Goal: Information Seeking & Learning: Learn about a topic

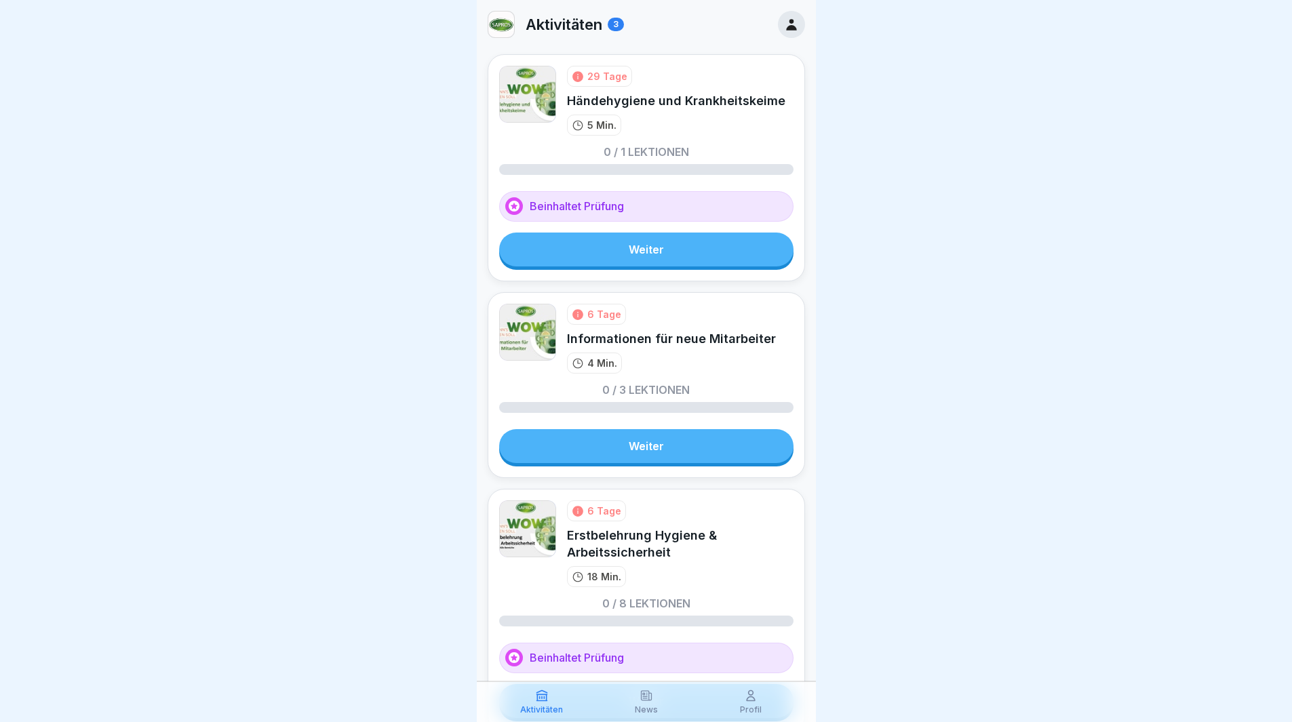
click at [611, 246] on link "Weiter" at bounding box center [646, 250] width 294 height 34
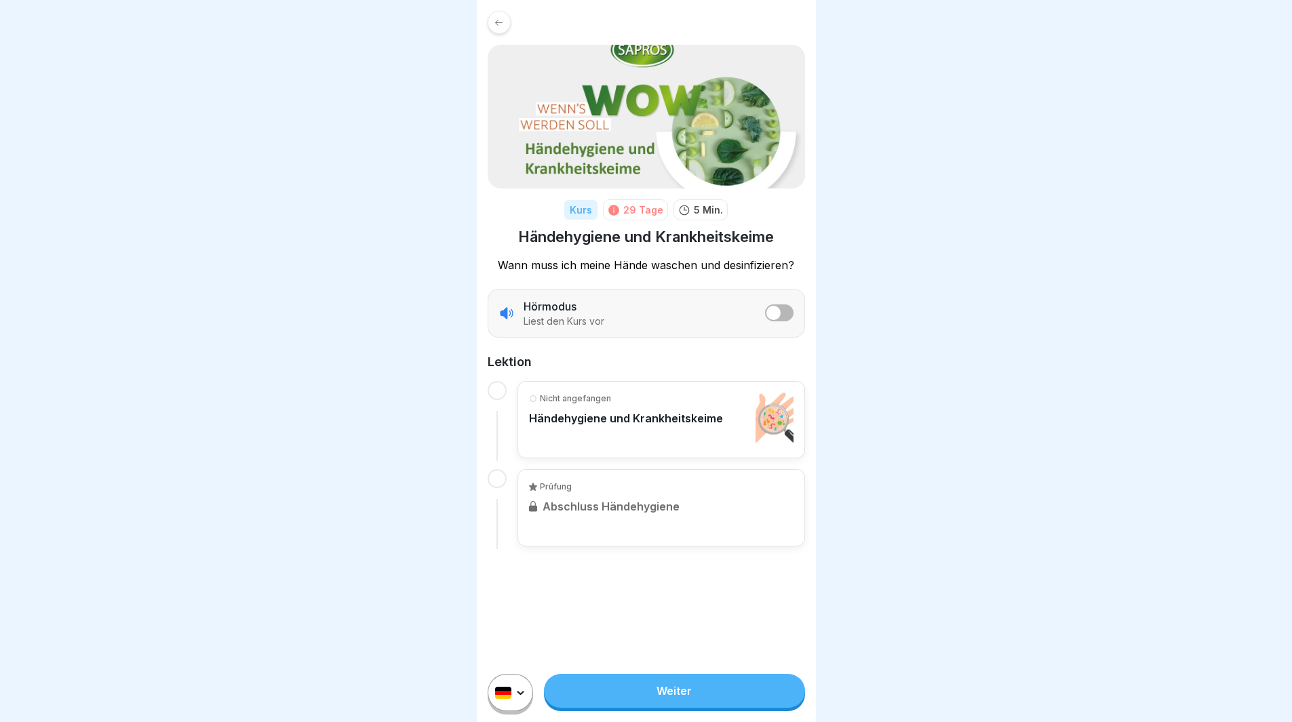
click at [756, 703] on link "Weiter" at bounding box center [674, 691] width 260 height 34
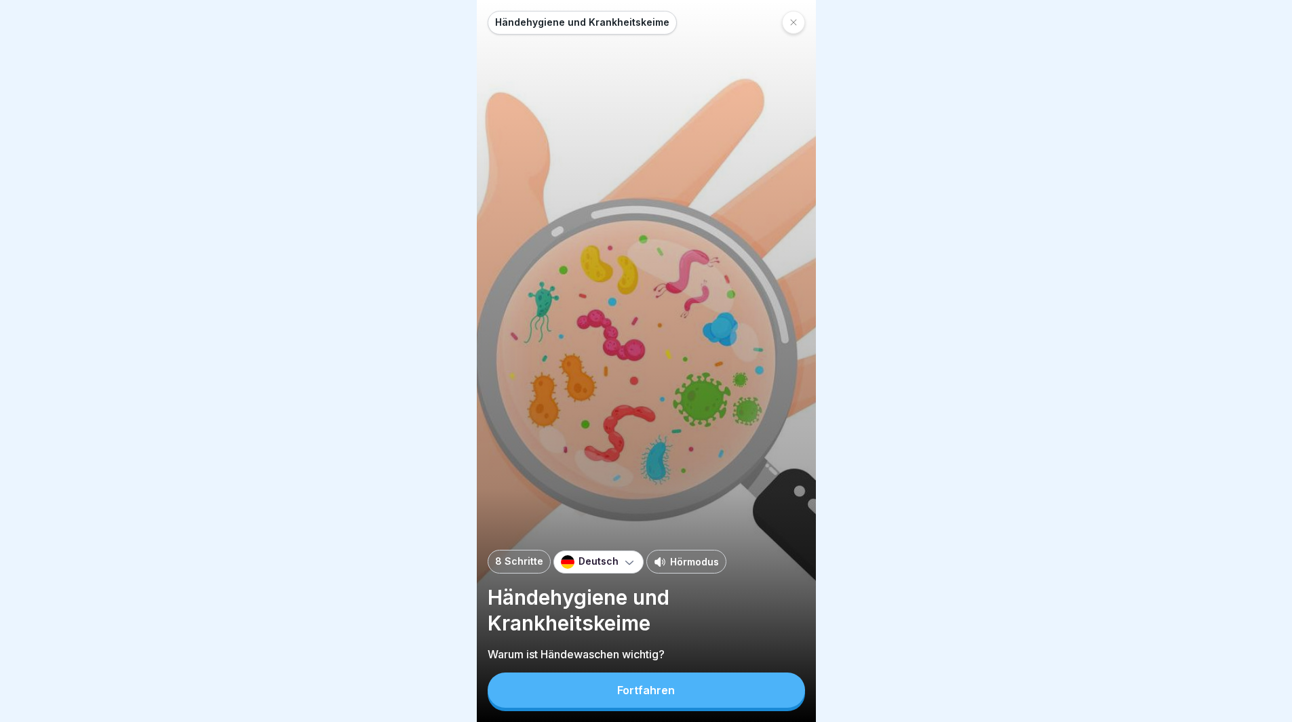
click at [623, 569] on icon at bounding box center [630, 563] width 14 height 14
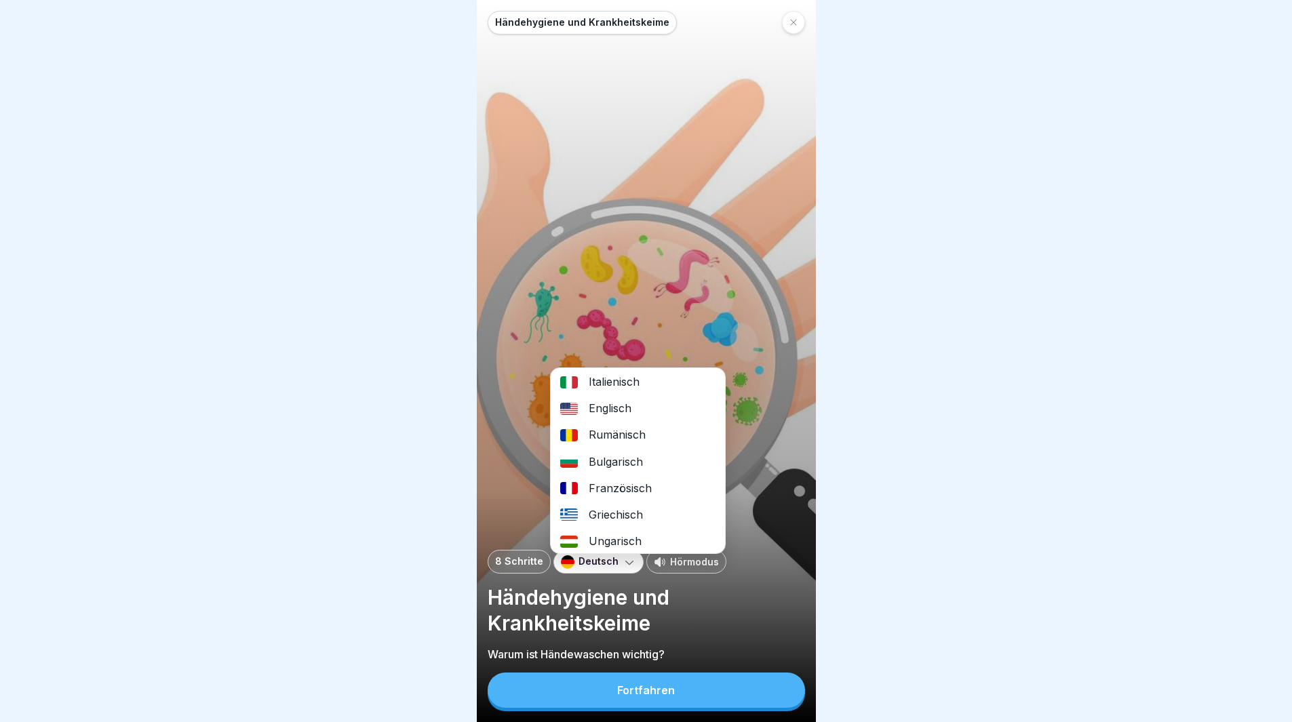
scroll to position [136, 0]
click at [605, 435] on div "Rumänisch" at bounding box center [638, 434] width 174 height 26
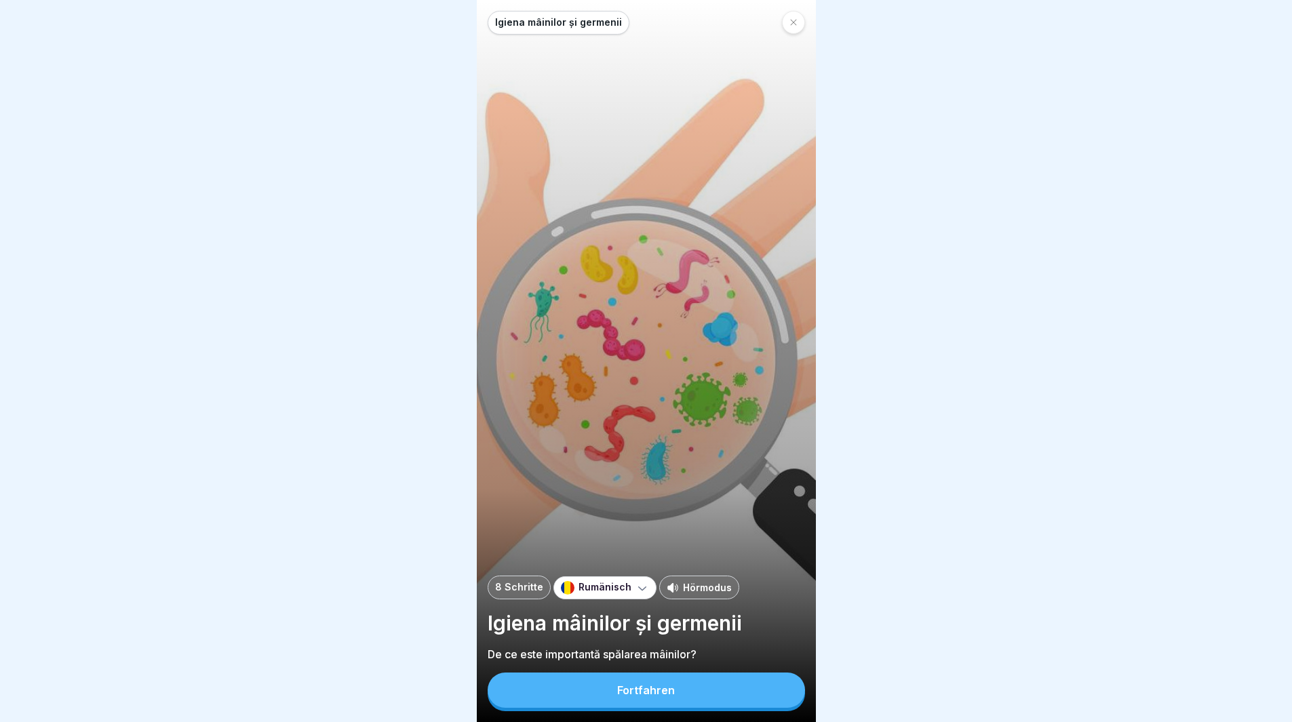
click at [692, 722] on div "Igiena mâinilor și germenii 8 Schritte Rumänisch Hörmodus Igiena mâinilor și ge…" at bounding box center [646, 361] width 339 height 722
click at [687, 701] on button "Fortfahren" at bounding box center [646, 690] width 317 height 35
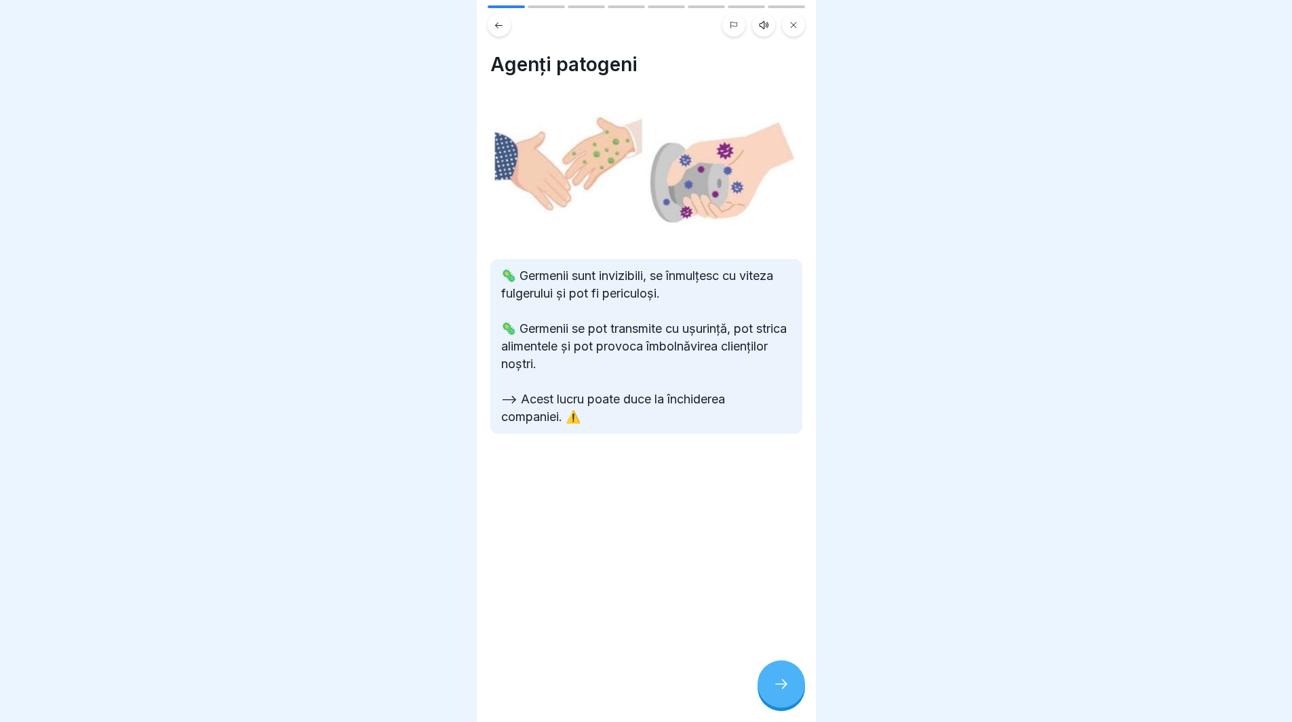
click at [780, 692] on icon at bounding box center [781, 684] width 16 height 16
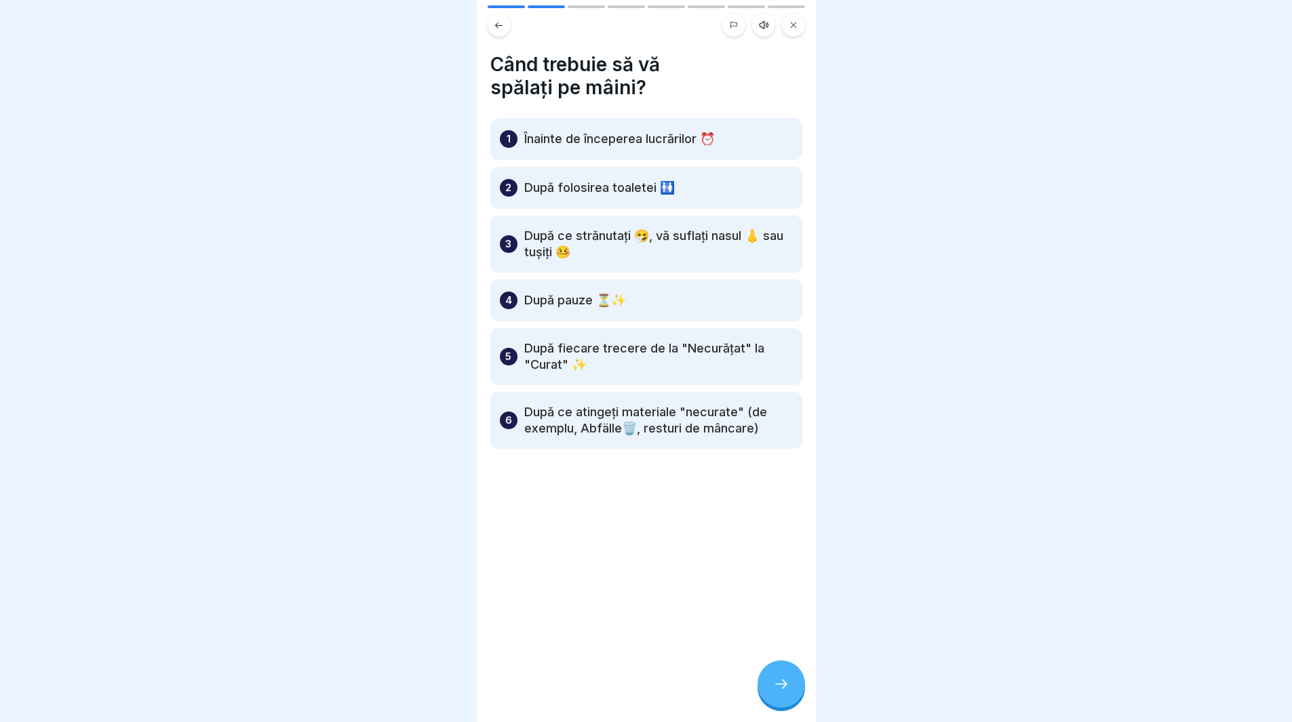
click at [790, 697] on div at bounding box center [781, 684] width 47 height 47
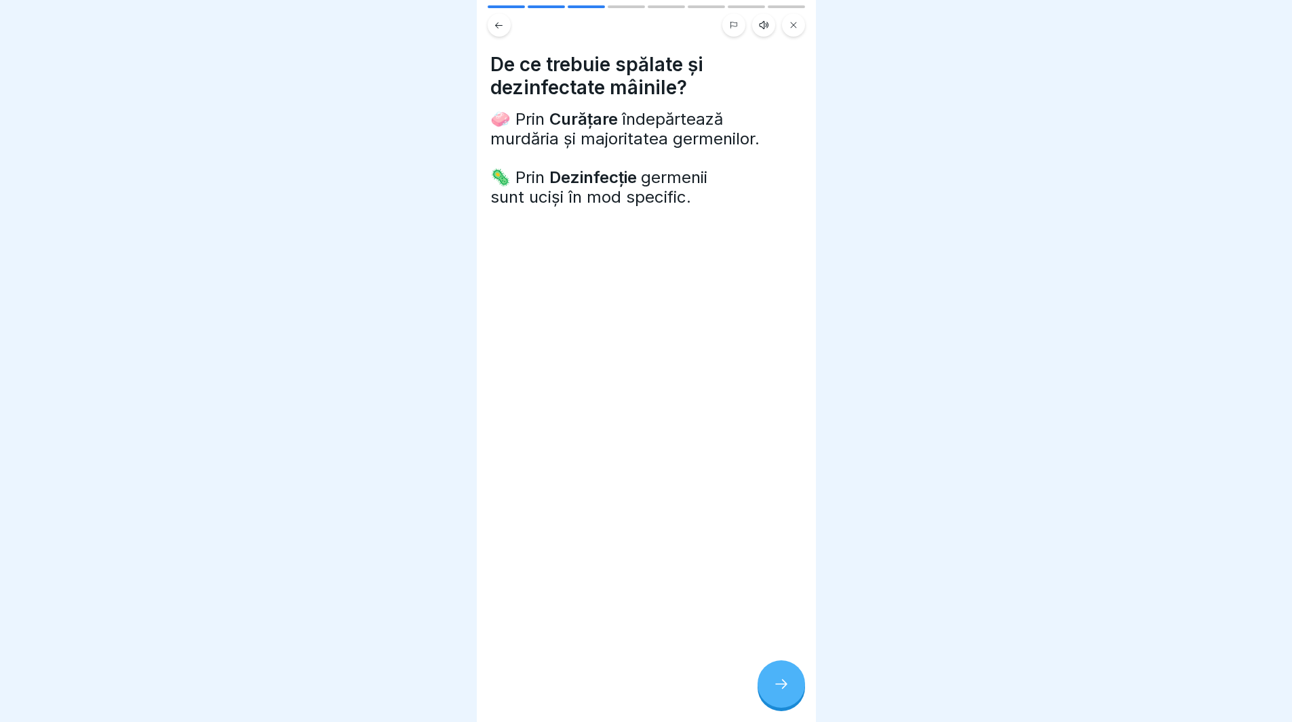
click at [790, 693] on div at bounding box center [781, 684] width 47 height 47
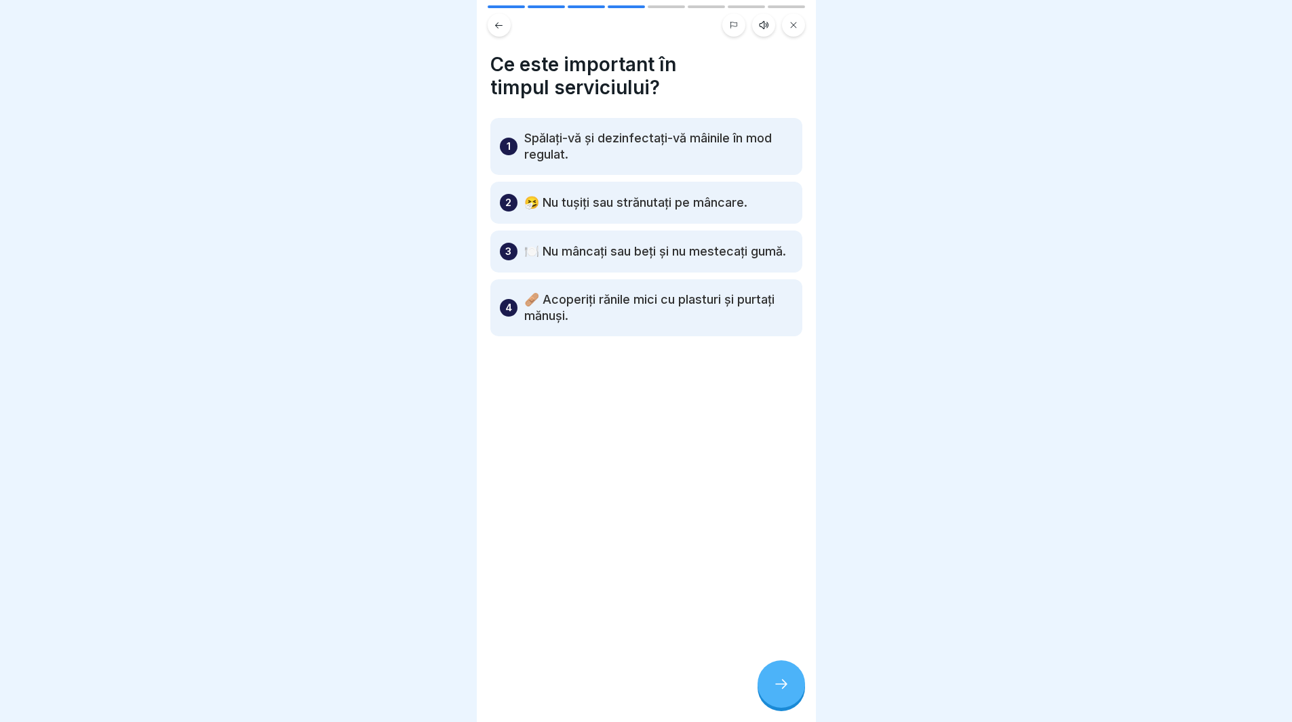
click at [790, 692] on div at bounding box center [781, 684] width 47 height 47
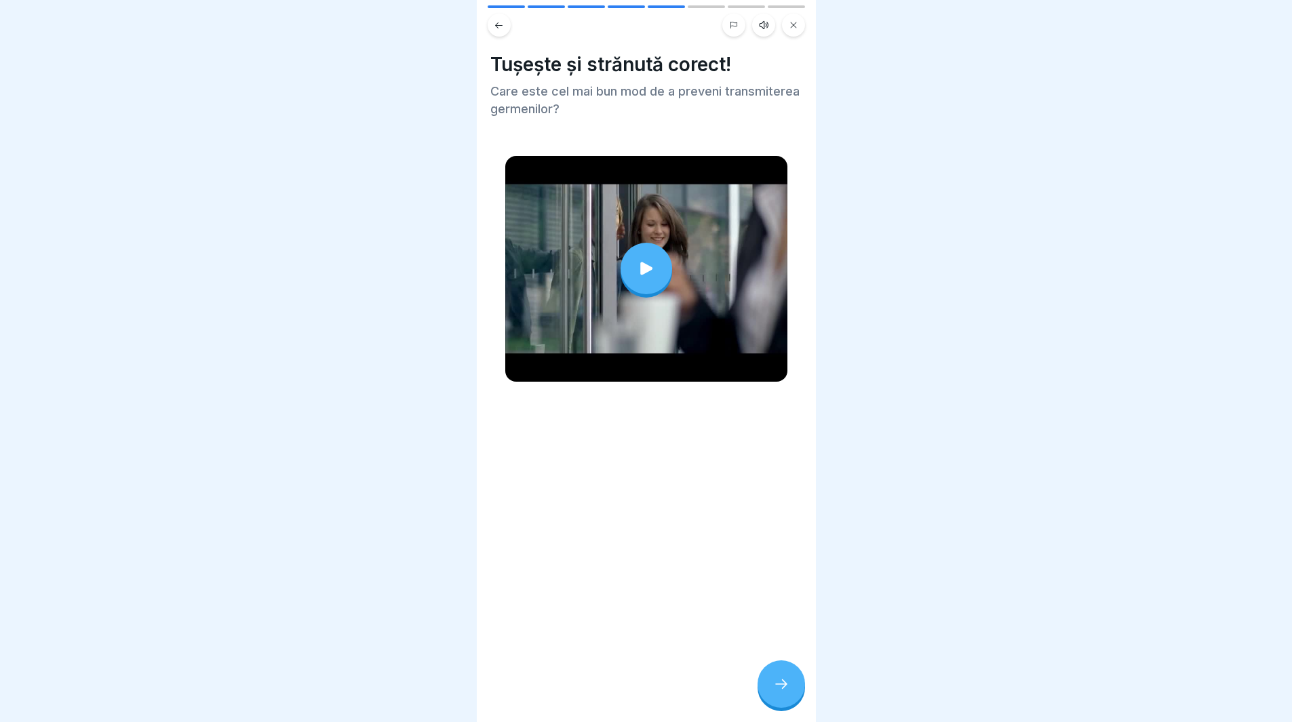
drag, startPoint x: 790, startPoint y: 692, endPoint x: 789, endPoint y: 710, distance: 17.7
click at [789, 708] on div at bounding box center [781, 684] width 47 height 47
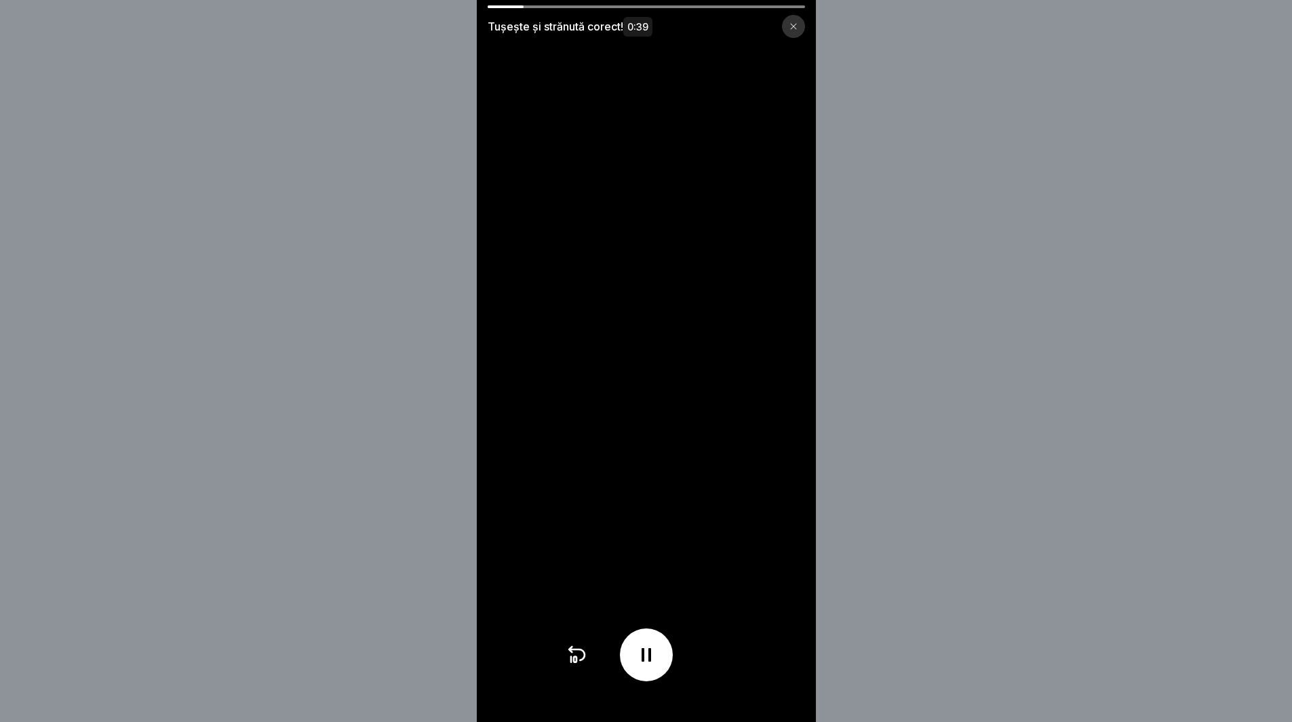
click at [796, 24] on icon at bounding box center [793, 27] width 6 height 6
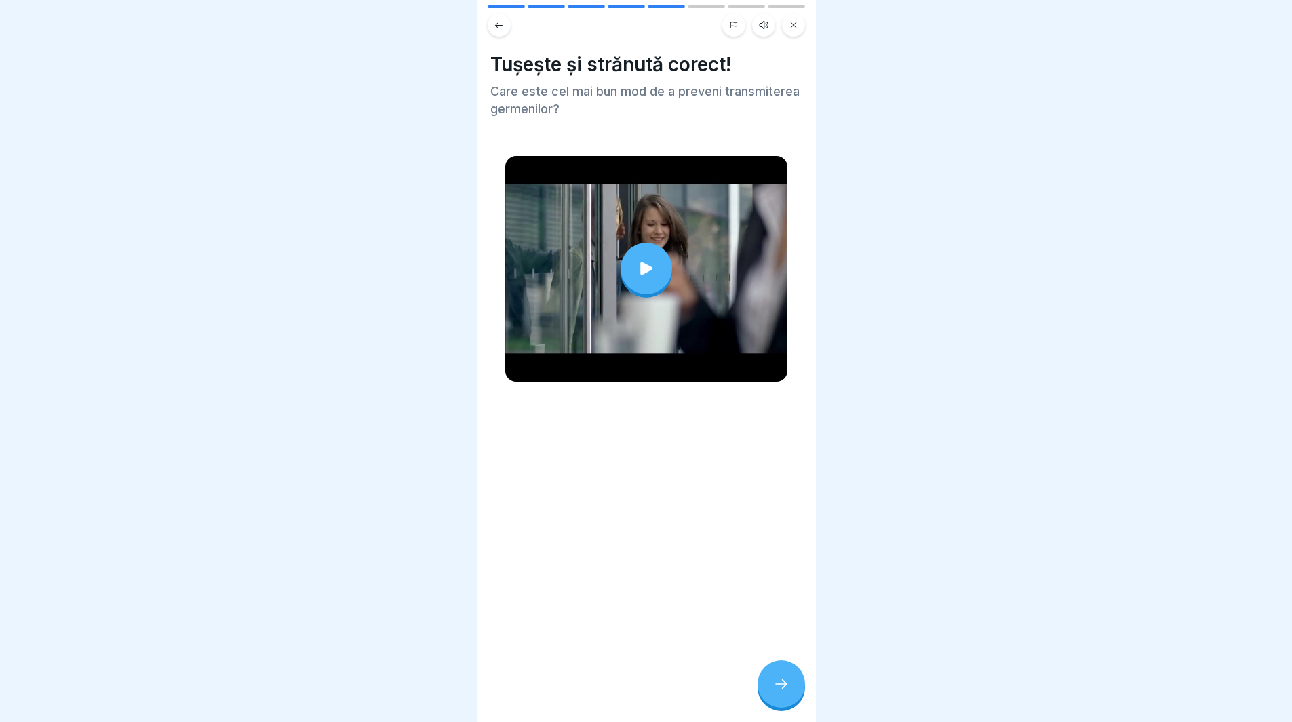
click at [769, 701] on div at bounding box center [781, 684] width 47 height 47
click at [789, 693] on icon at bounding box center [781, 684] width 16 height 16
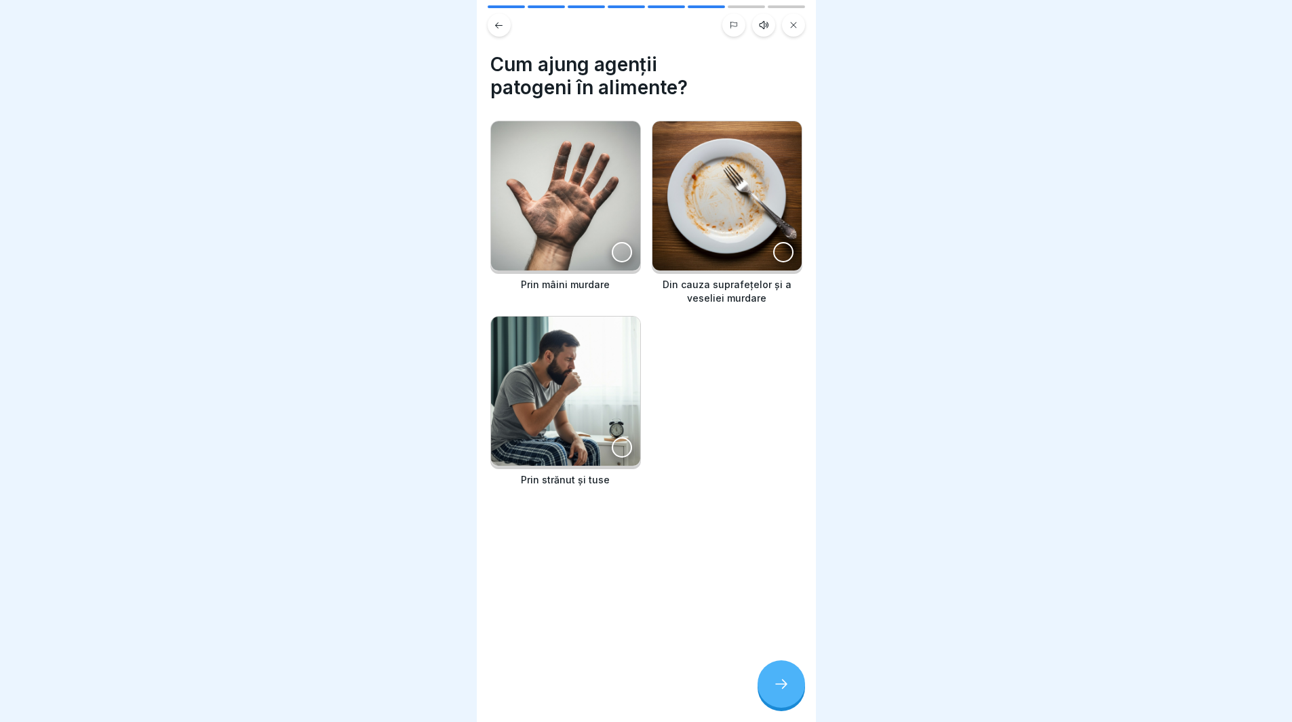
click at [770, 684] on div at bounding box center [781, 684] width 47 height 47
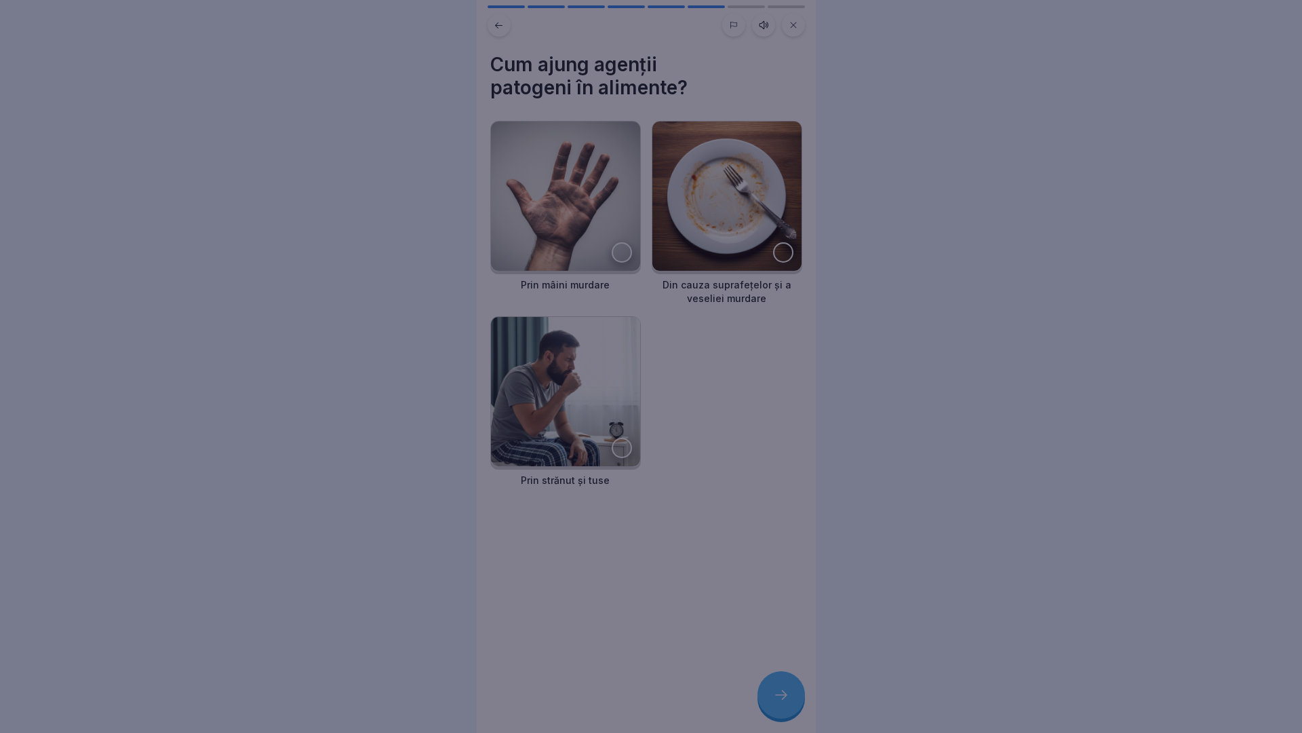
drag, startPoint x: 735, startPoint y: 677, endPoint x: 737, endPoint y: 664, distance: 13.0
click at [736, 675] on div at bounding box center [651, 366] width 1302 height 733
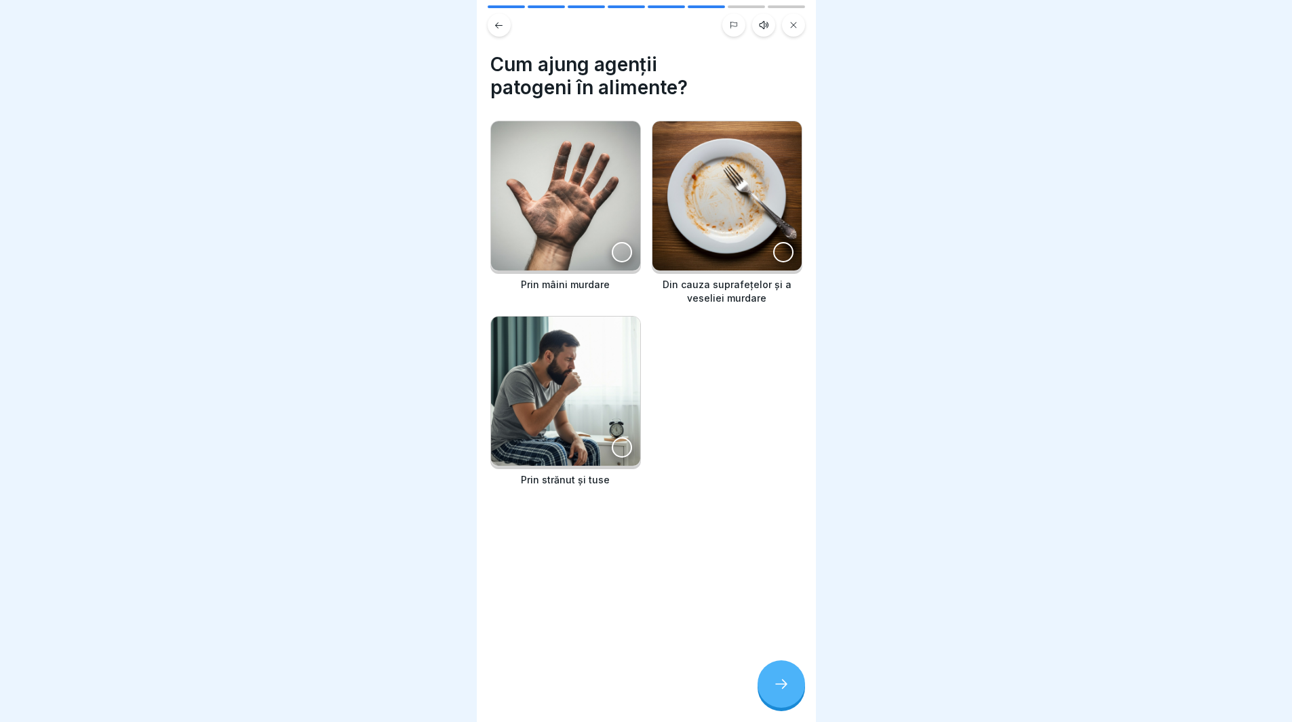
click at [582, 209] on img at bounding box center [565, 195] width 149 height 149
click at [760, 189] on img at bounding box center [727, 195] width 149 height 149
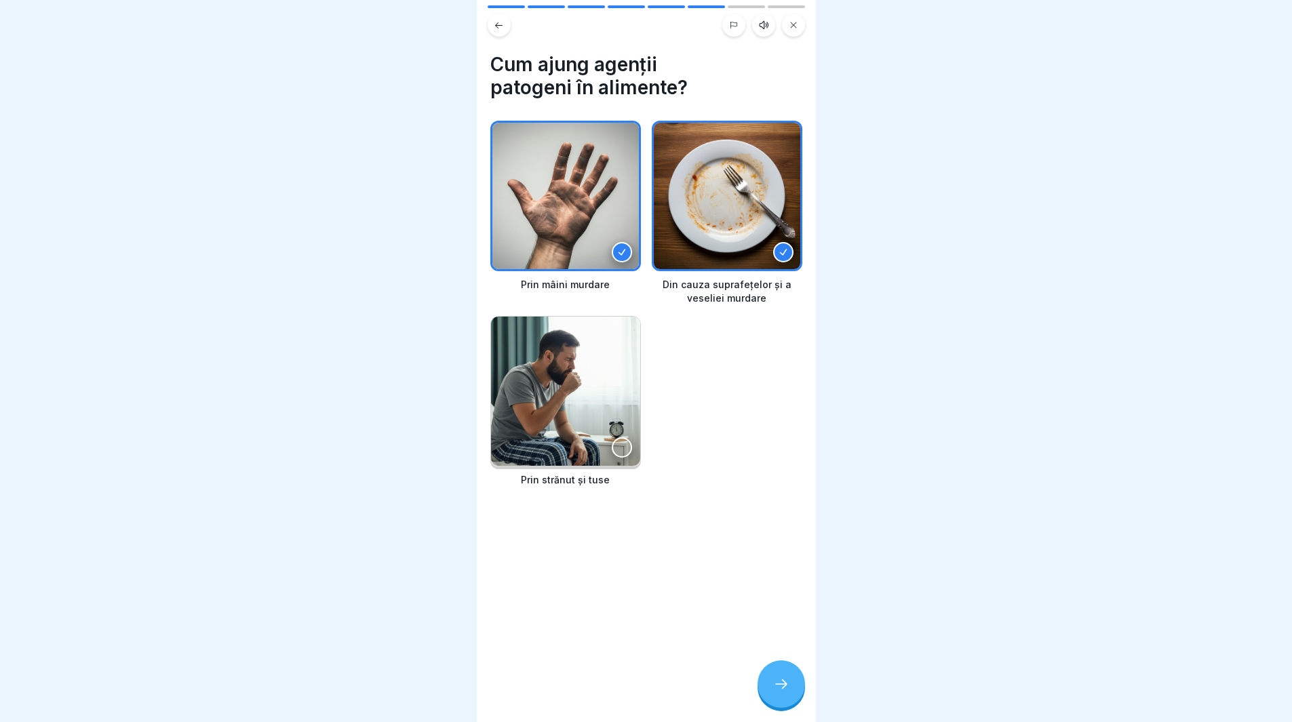
click at [569, 389] on img at bounding box center [565, 391] width 149 height 149
click at [767, 695] on div at bounding box center [781, 684] width 47 height 47
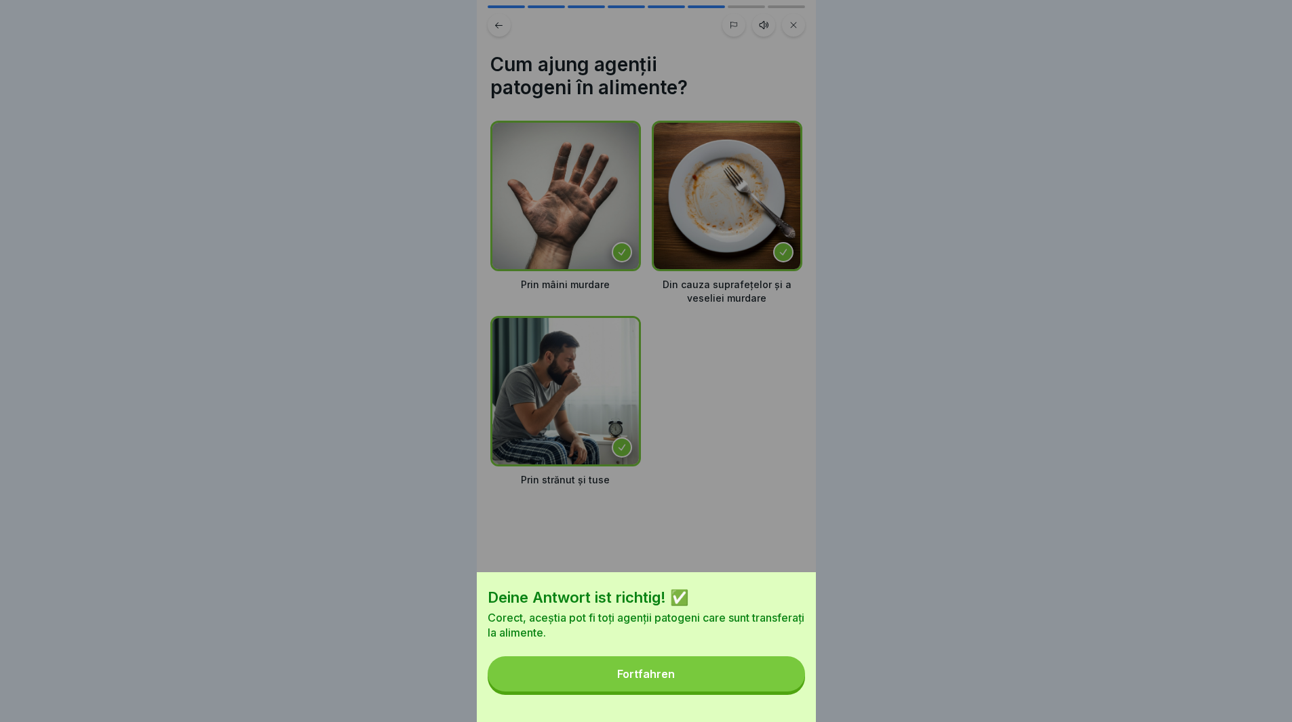
click at [740, 684] on button "Fortfahren" at bounding box center [646, 674] width 317 height 35
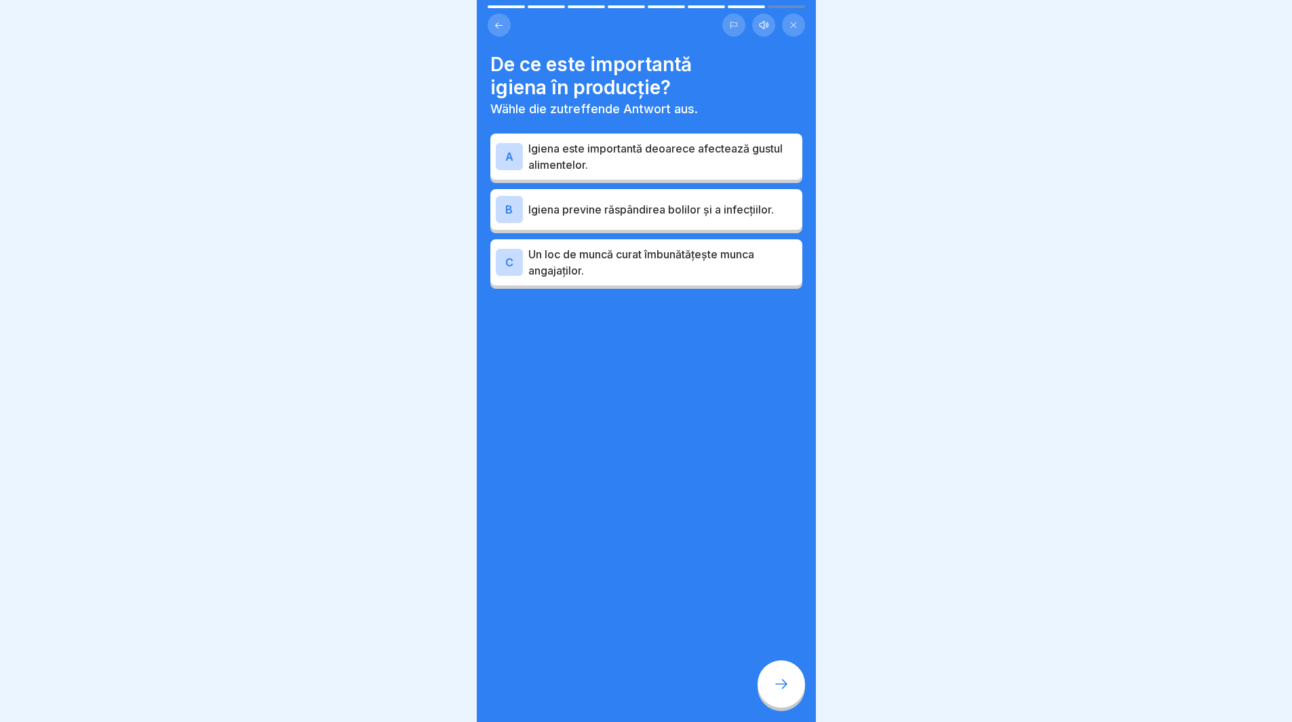
click at [632, 151] on p "Igiena este importantă deoarece afectează gustul alimentelor." at bounding box center [662, 156] width 269 height 33
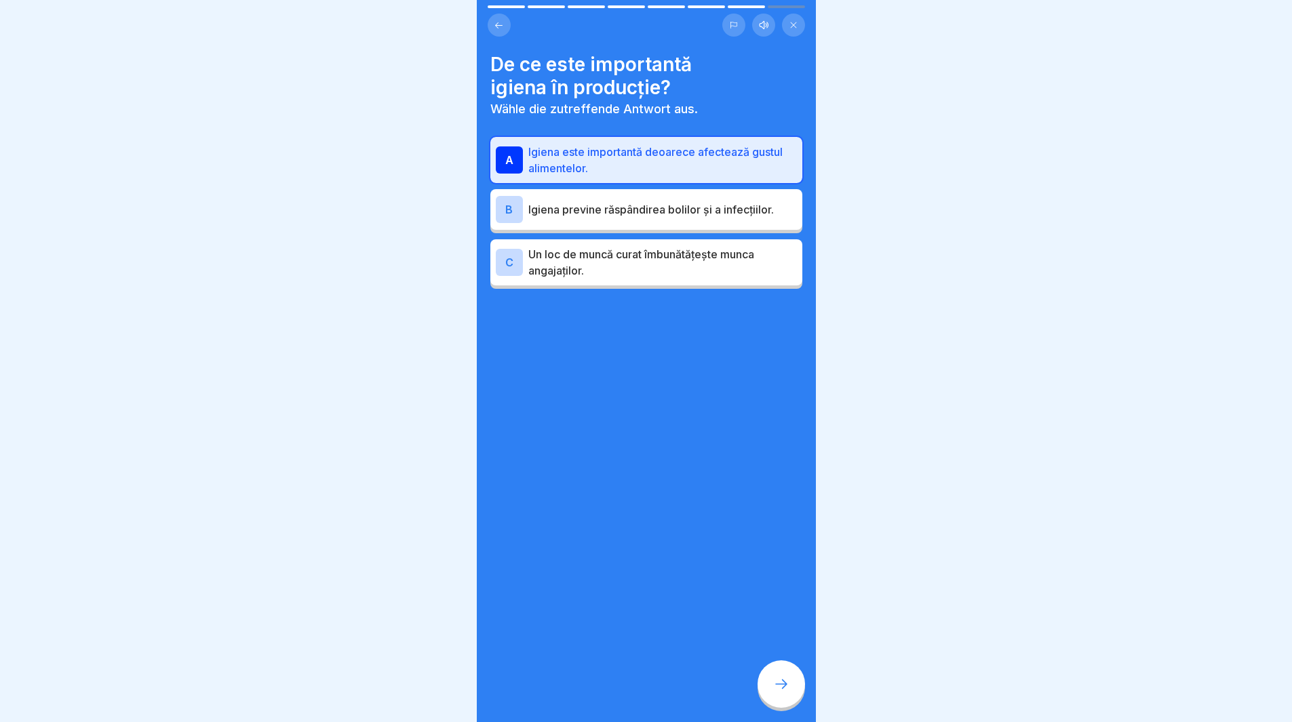
click at [780, 693] on icon at bounding box center [781, 684] width 16 height 16
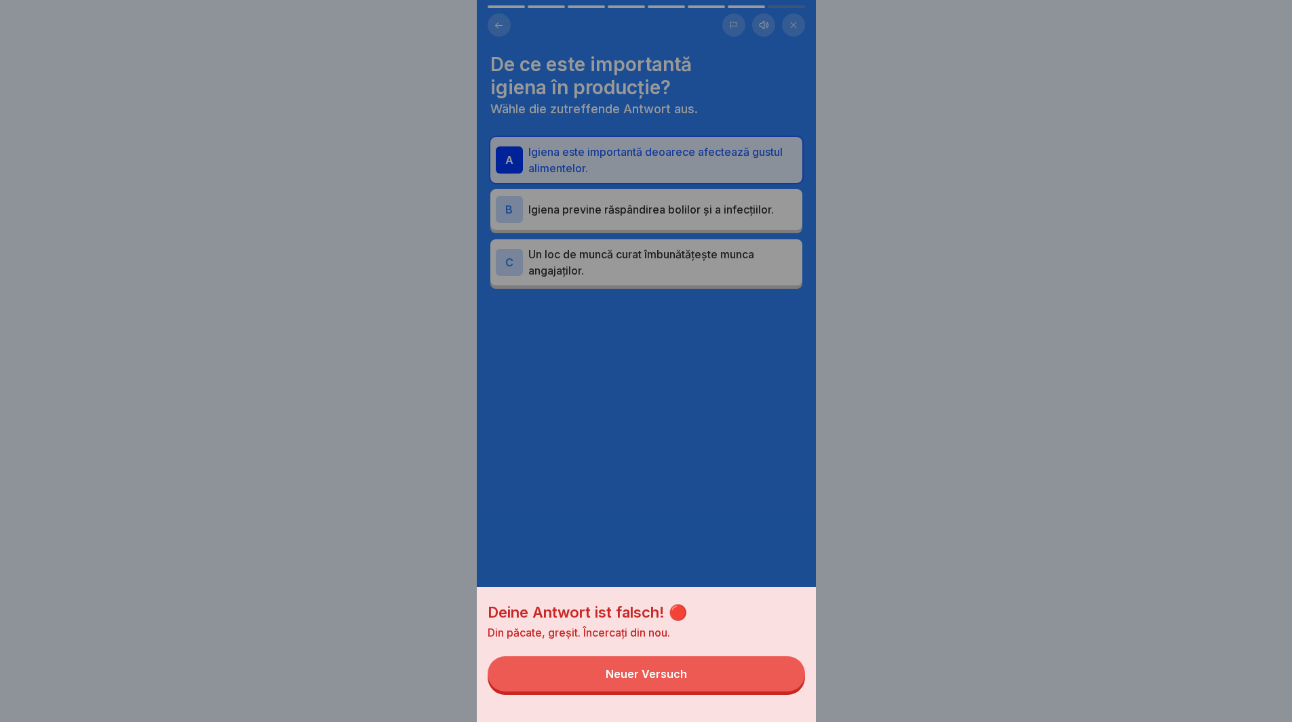
click at [1011, 166] on div "Deine Antwort ist falsch! 🔴 Din păcate, greșit. Încercați din nou. Neuer Versuch" at bounding box center [646, 361] width 1292 height 722
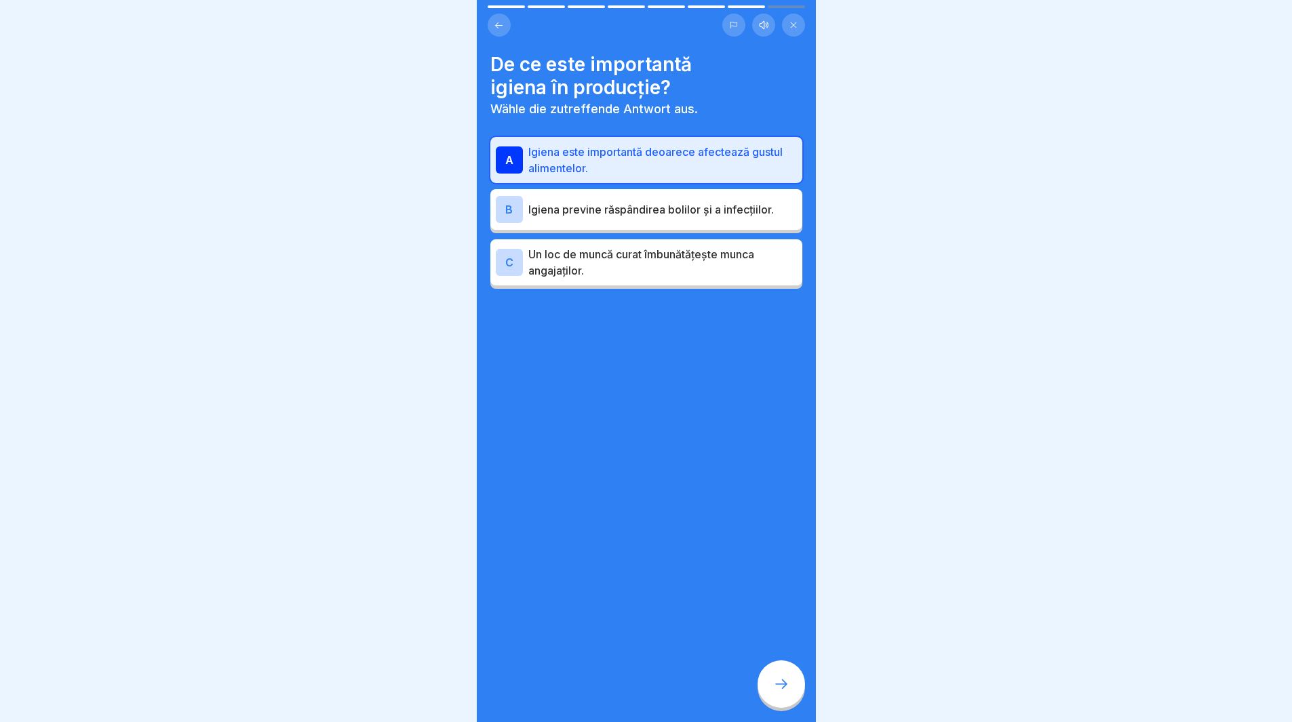
click at [625, 208] on p "Igiena previne răspândirea bolilor și a infecțiilor." at bounding box center [662, 209] width 269 height 16
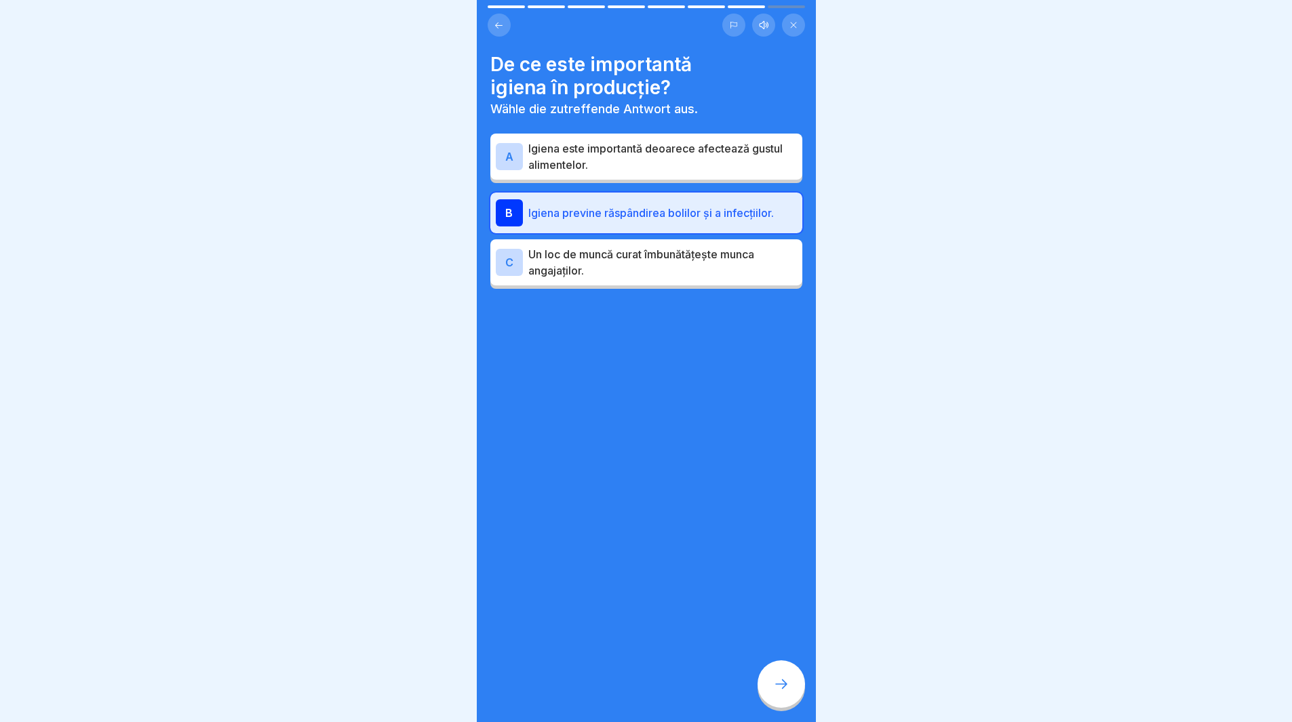
click at [662, 258] on p "Un loc de muncă curat îmbunătățește munca angajaților." at bounding box center [662, 262] width 269 height 33
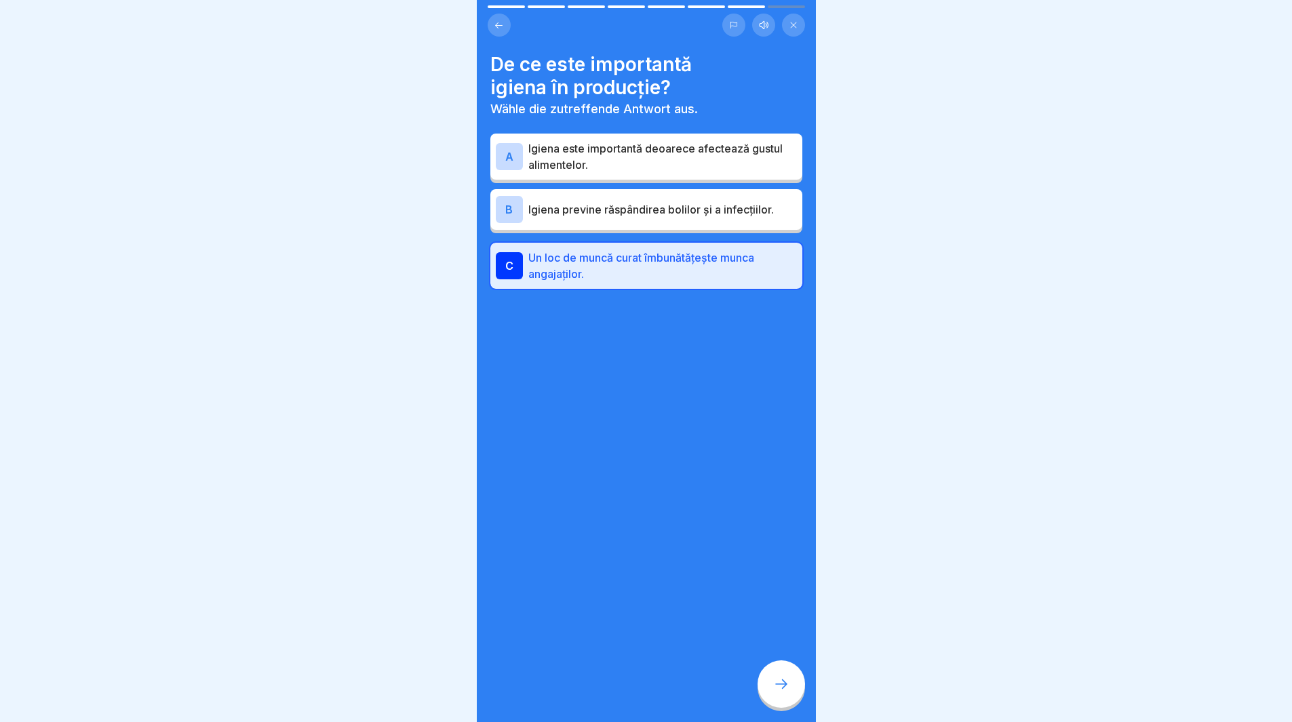
click at [767, 681] on div at bounding box center [781, 684] width 47 height 47
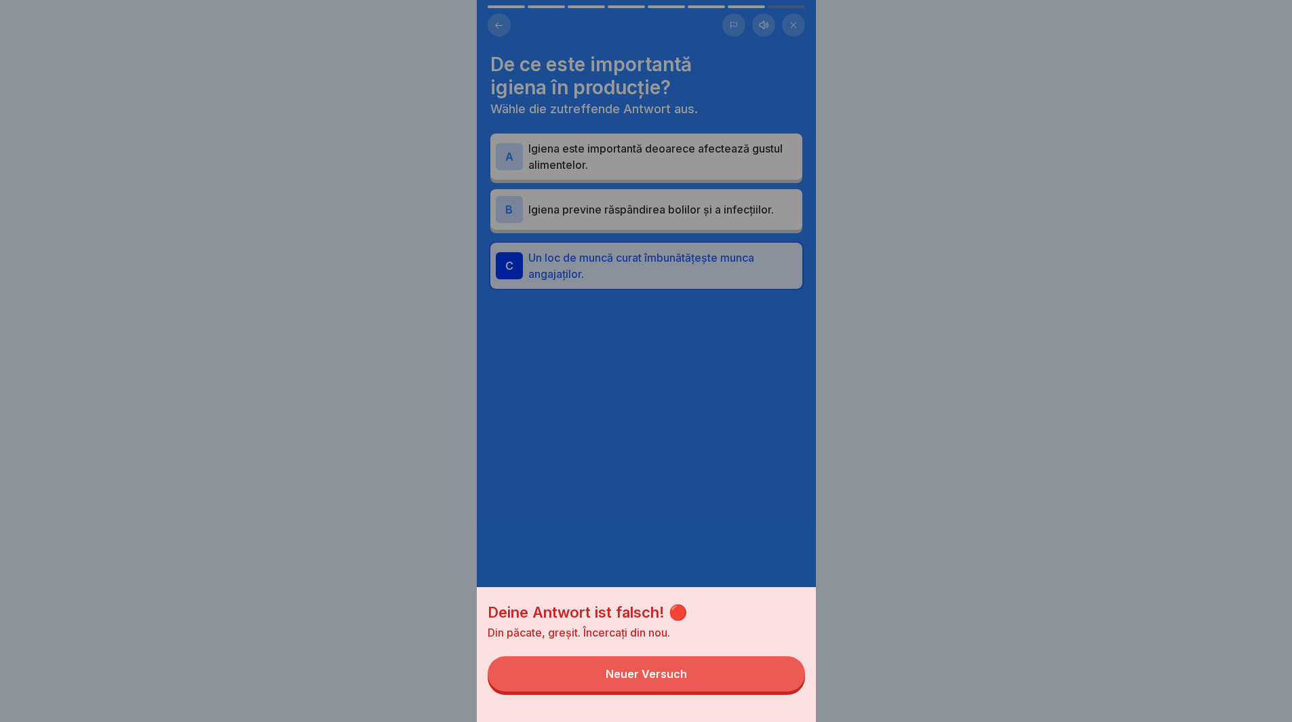
click at [637, 692] on button "Neuer Versuch" at bounding box center [646, 674] width 317 height 35
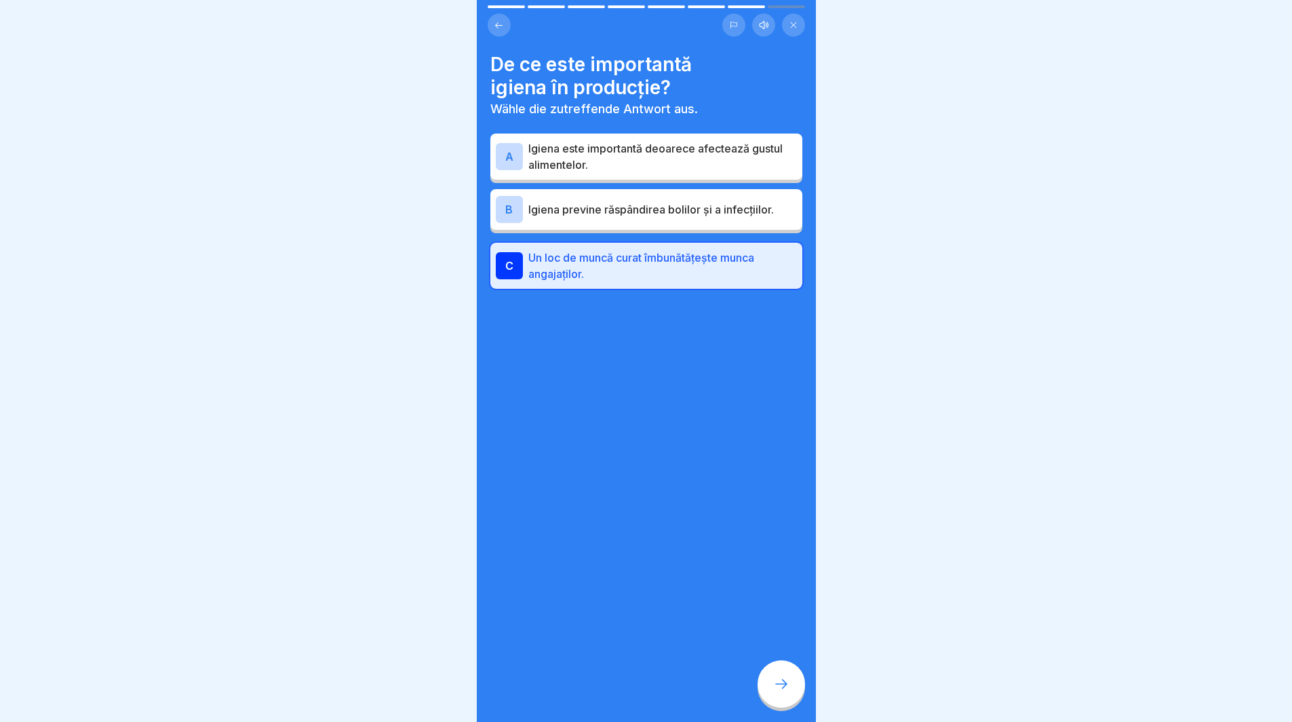
click at [501, 196] on div "B" at bounding box center [509, 209] width 27 height 27
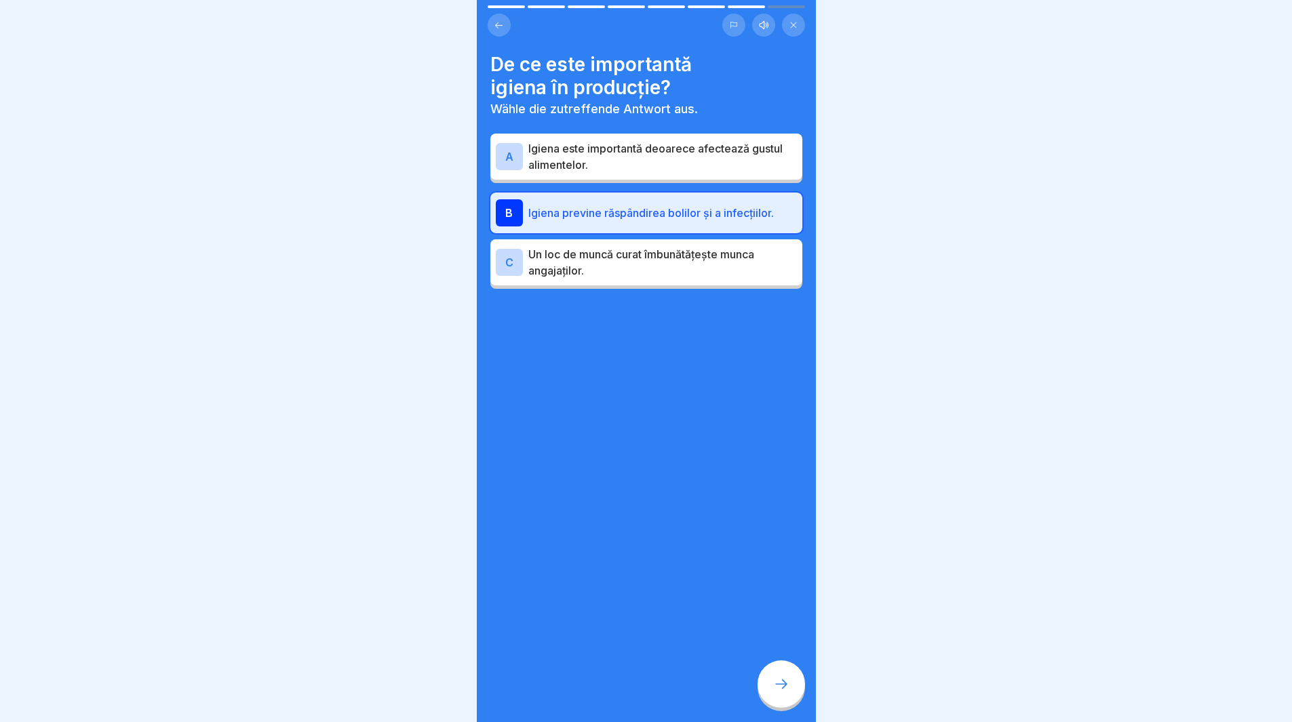
click at [786, 693] on icon at bounding box center [781, 684] width 16 height 16
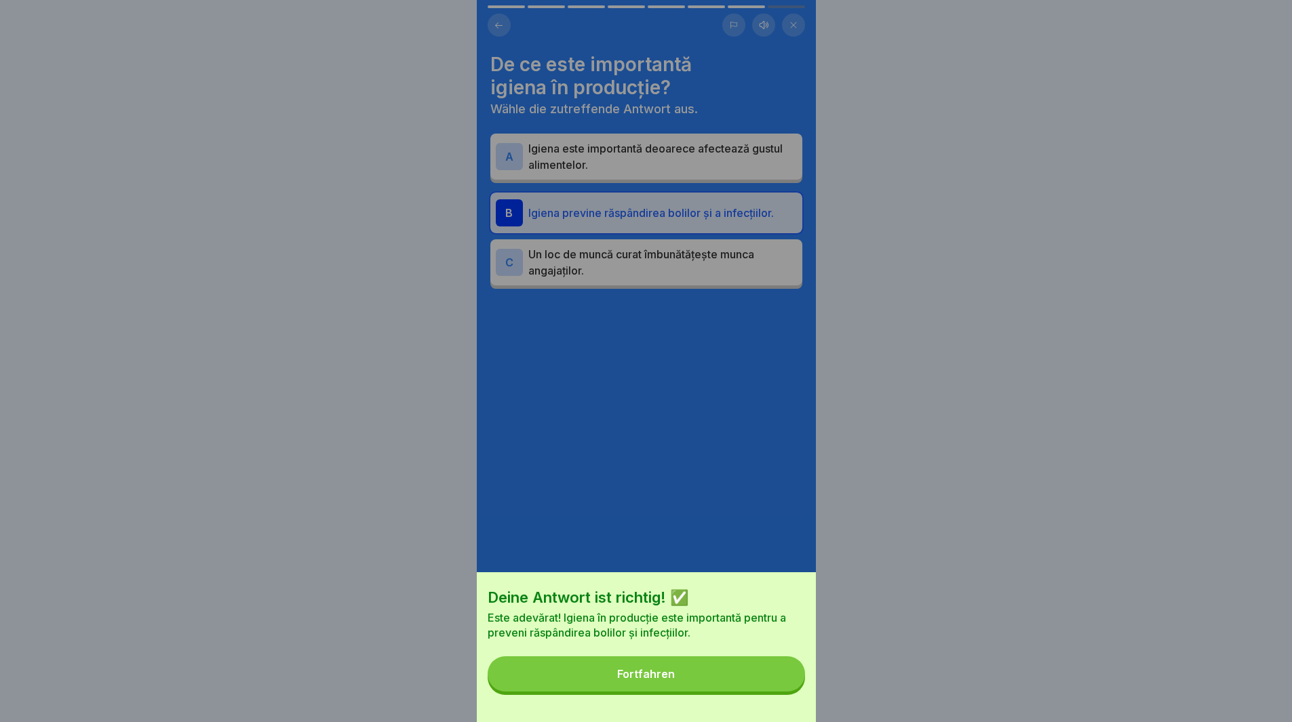
click at [664, 682] on button "Fortfahren" at bounding box center [646, 674] width 317 height 35
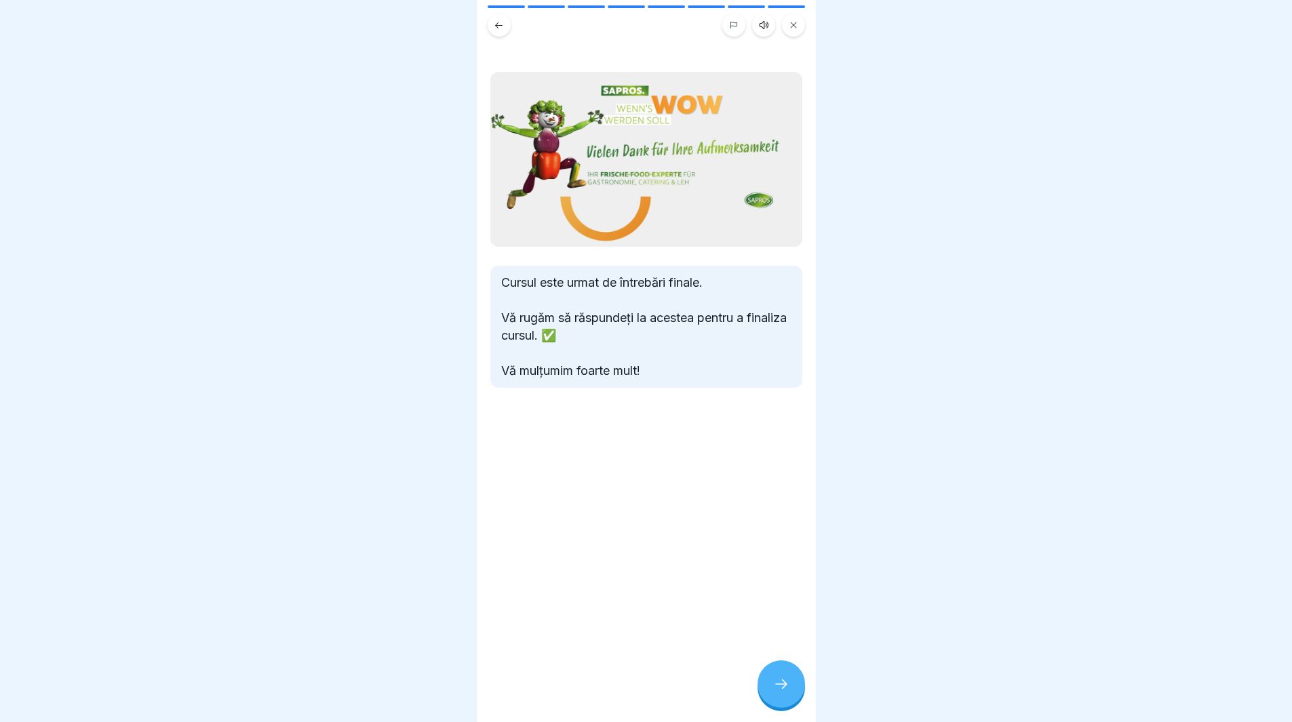
click at [784, 703] on div at bounding box center [781, 684] width 47 height 47
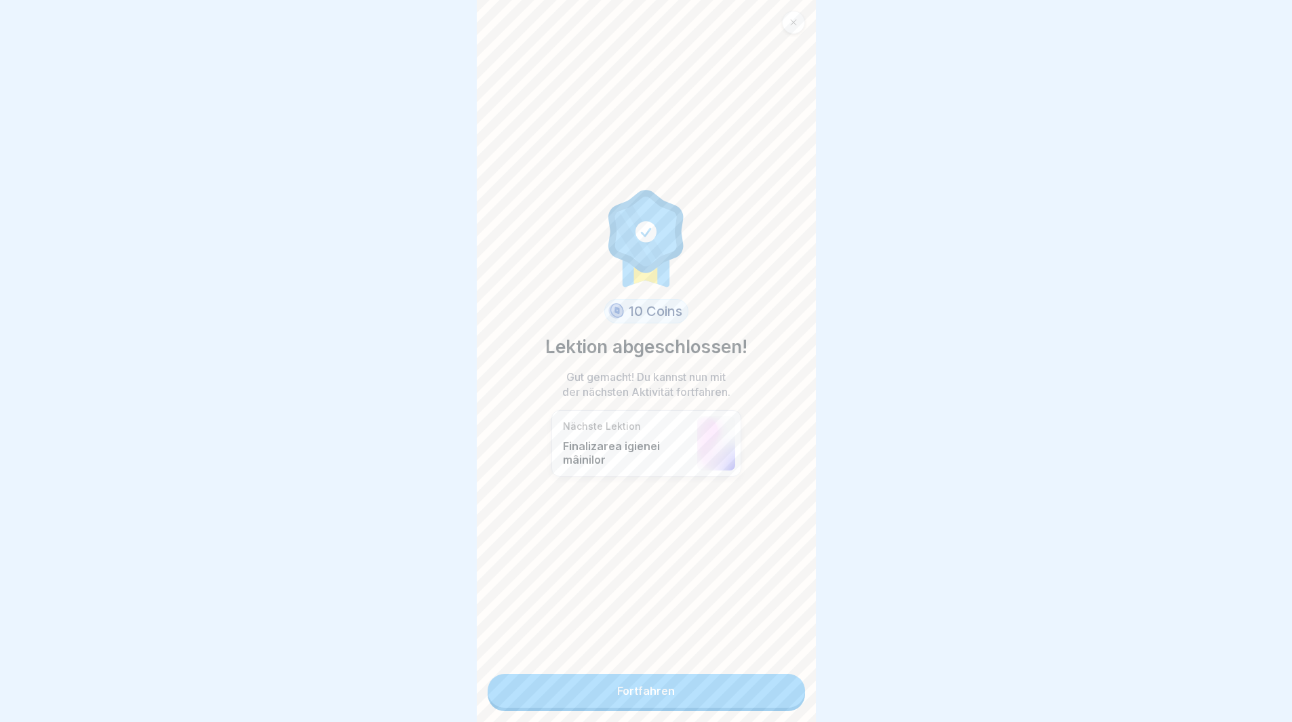
click at [741, 697] on link "Fortfahren" at bounding box center [646, 691] width 317 height 34
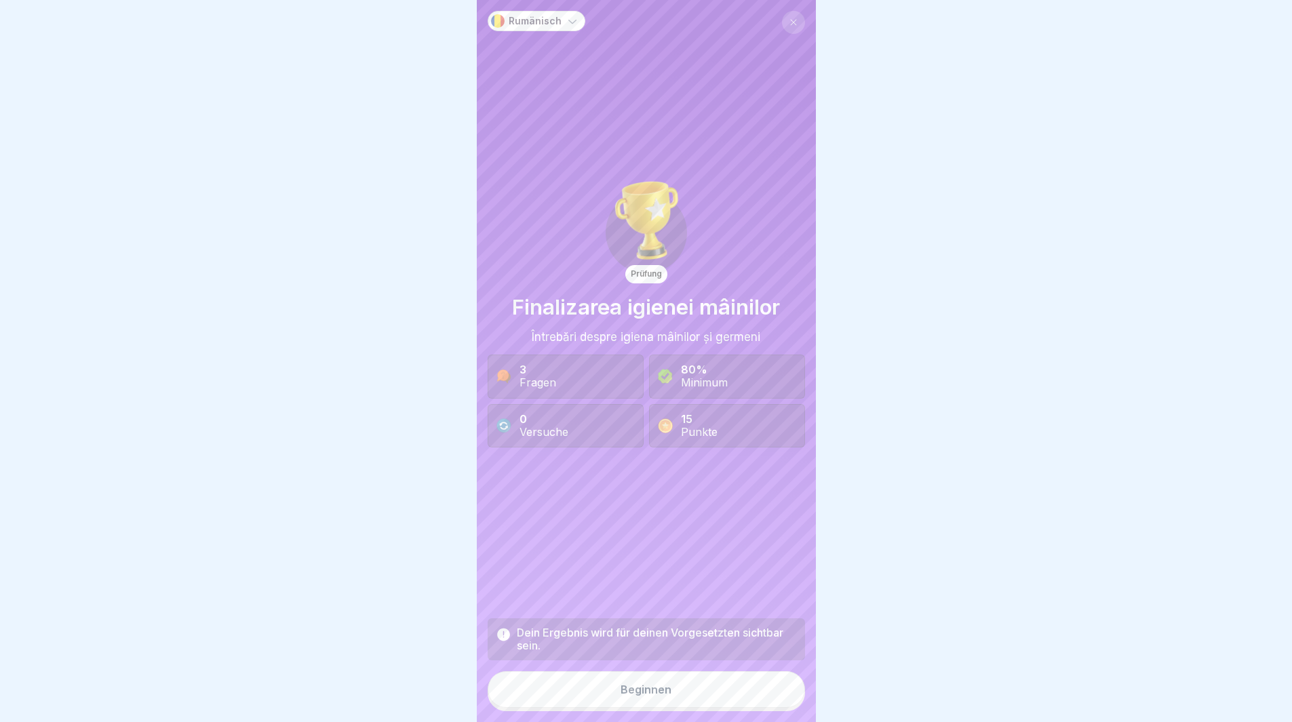
click at [741, 693] on button "Beginnen" at bounding box center [646, 690] width 317 height 37
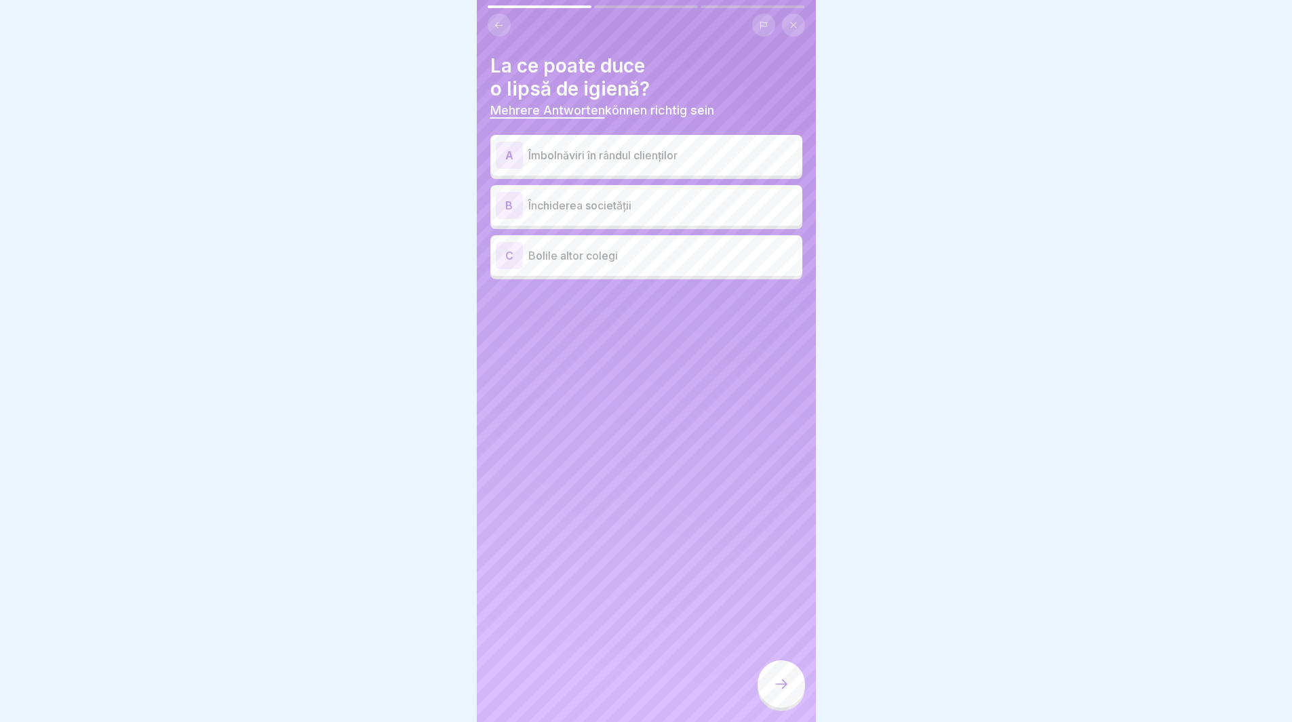
click at [558, 165] on div "A Îmbolnăviri în rândul clienților" at bounding box center [646, 155] width 301 height 27
click at [564, 206] on p "Închiderea societății" at bounding box center [662, 205] width 269 height 16
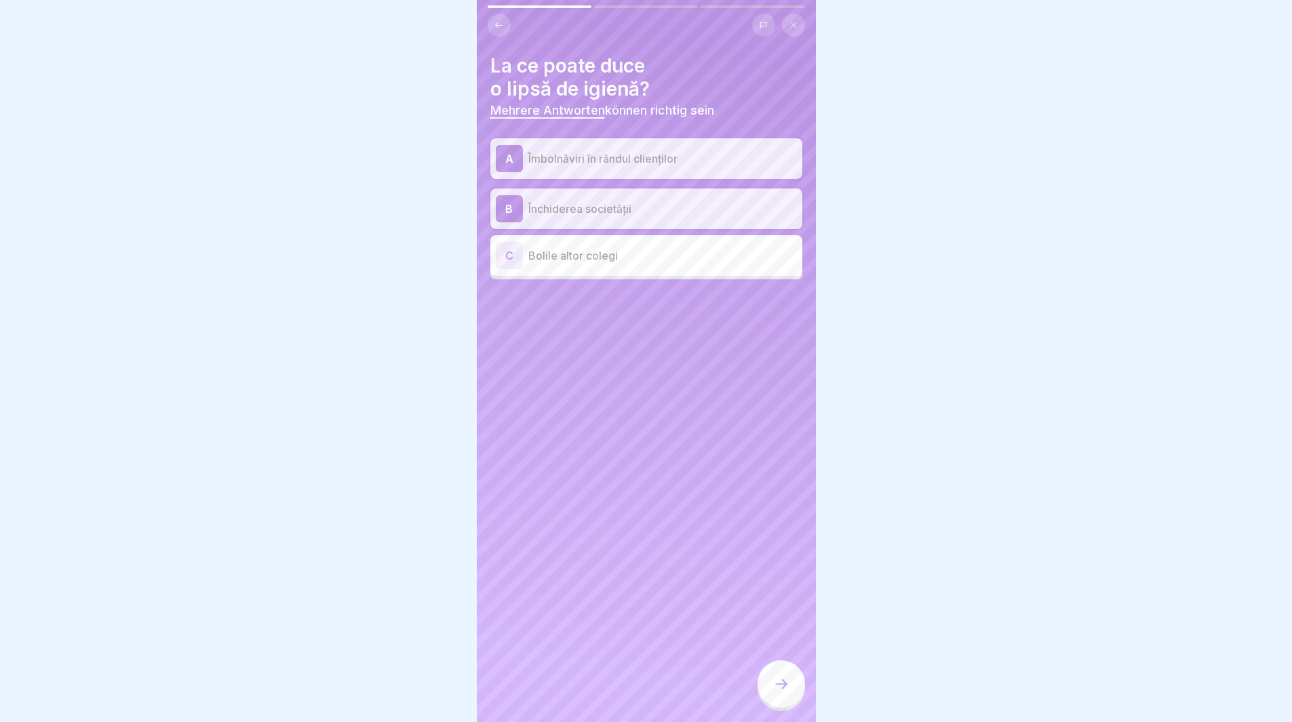
click at [576, 260] on p "Bolile altor colegi" at bounding box center [662, 256] width 269 height 16
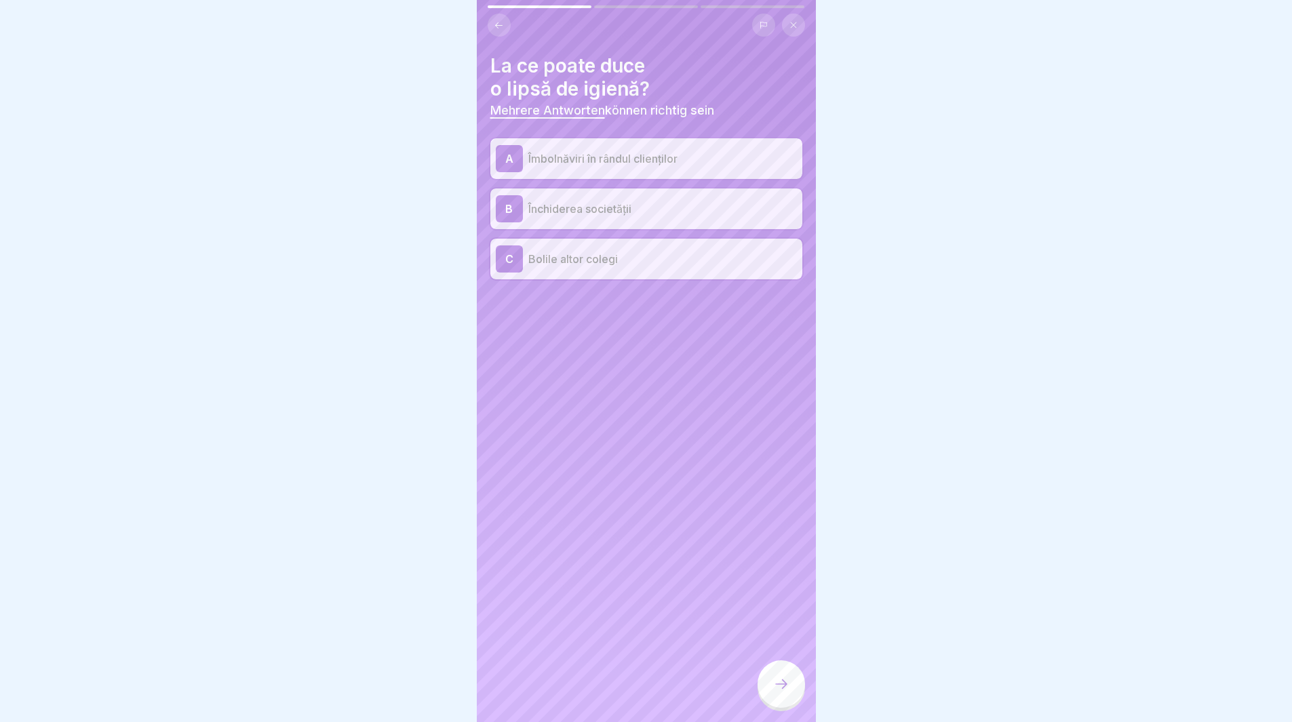
click at [784, 689] on icon at bounding box center [781, 684] width 16 height 16
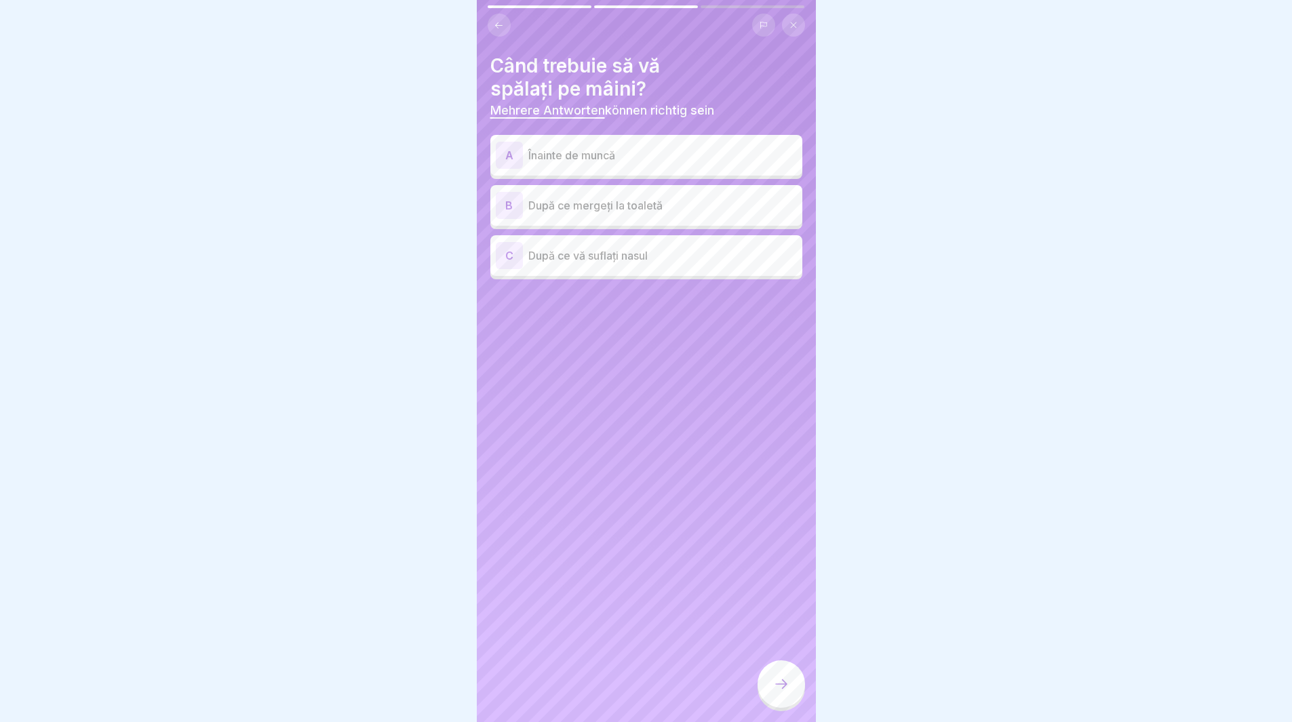
click at [638, 149] on p "Înainte de muncă" at bounding box center [662, 155] width 269 height 16
click at [613, 212] on p "După ce mergeți la toaletă" at bounding box center [662, 205] width 269 height 16
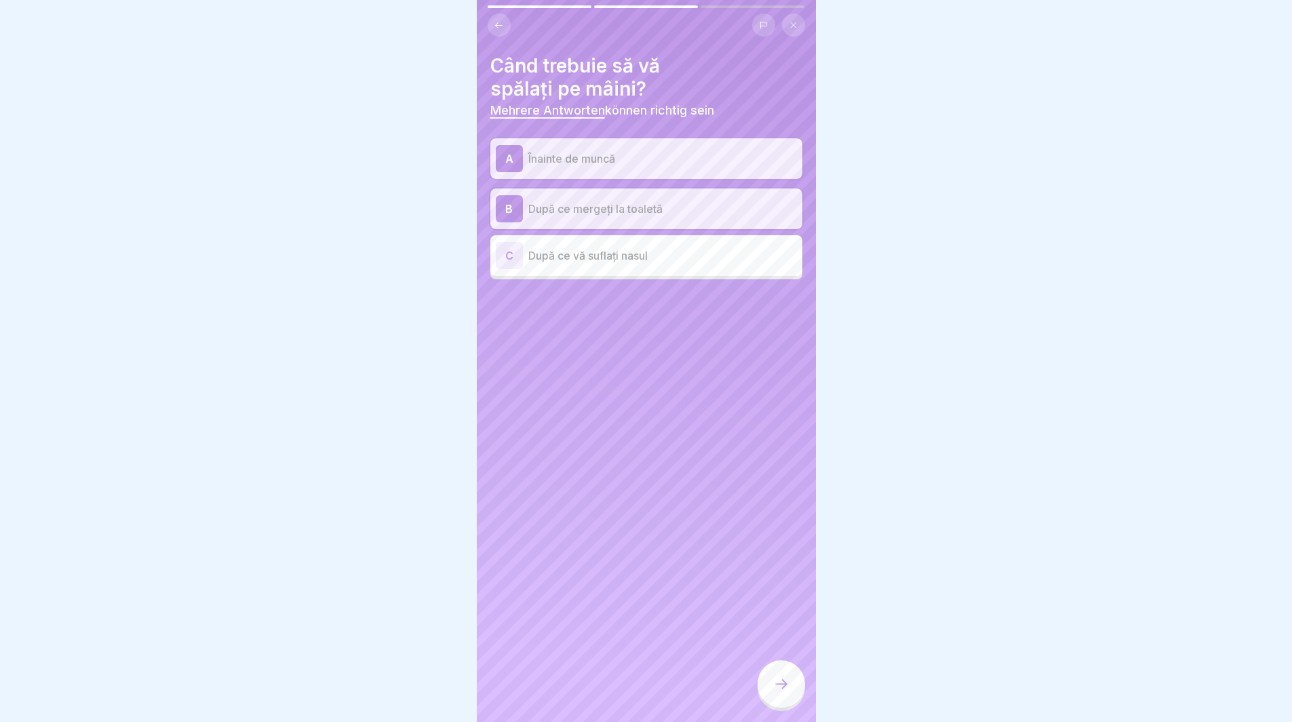
click at [634, 256] on p "După ce vă suflați nasul" at bounding box center [662, 256] width 269 height 16
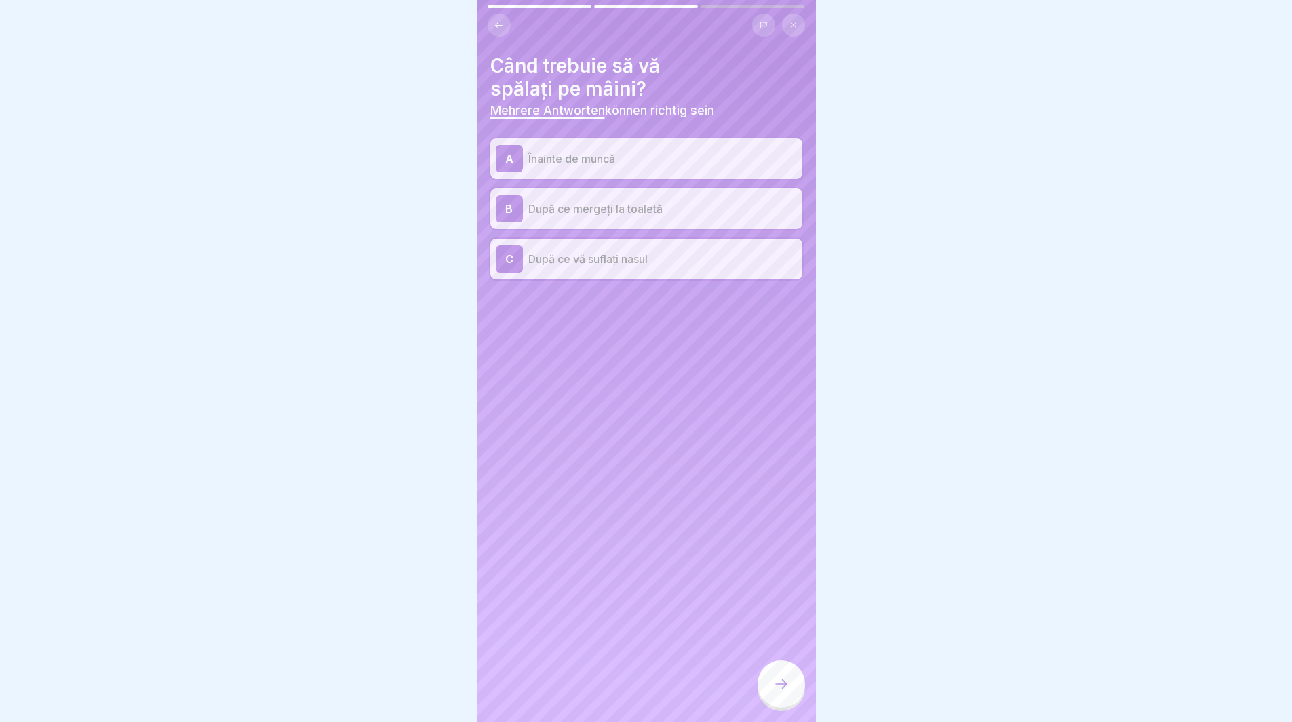
click at [770, 704] on div at bounding box center [781, 684] width 47 height 47
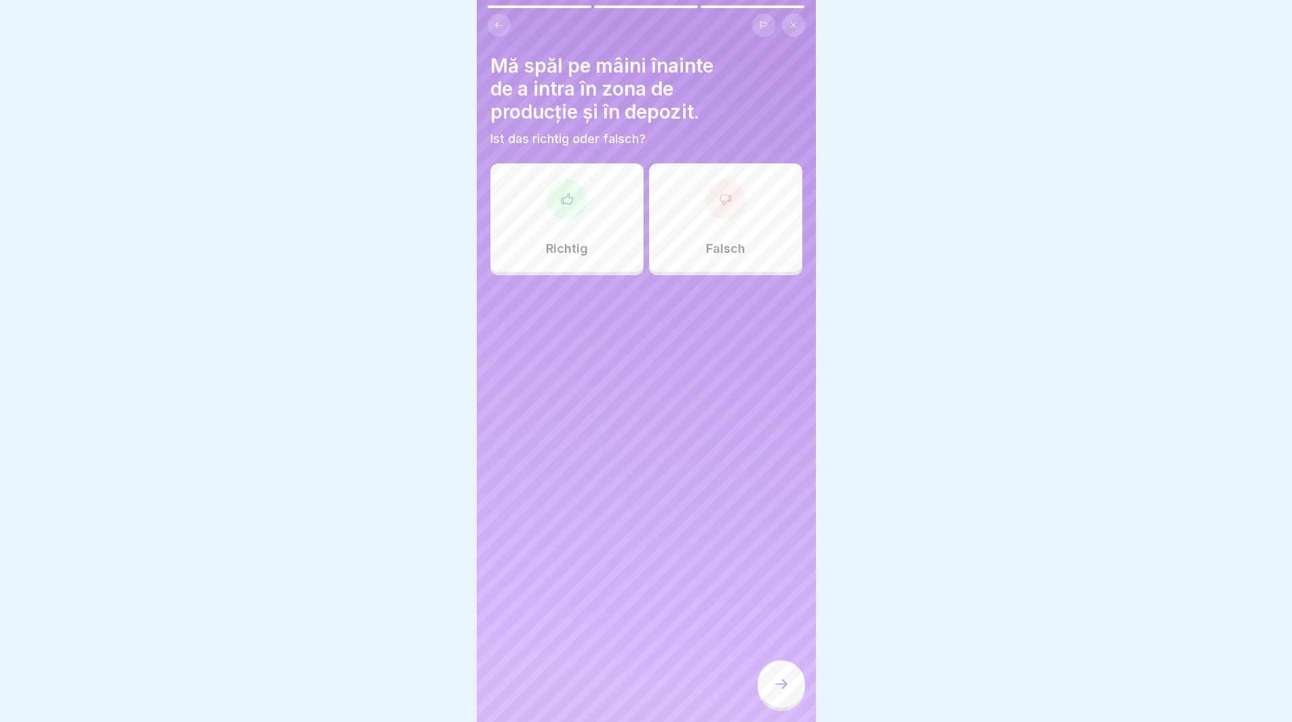
click at [565, 204] on icon at bounding box center [566, 198] width 11 height 10
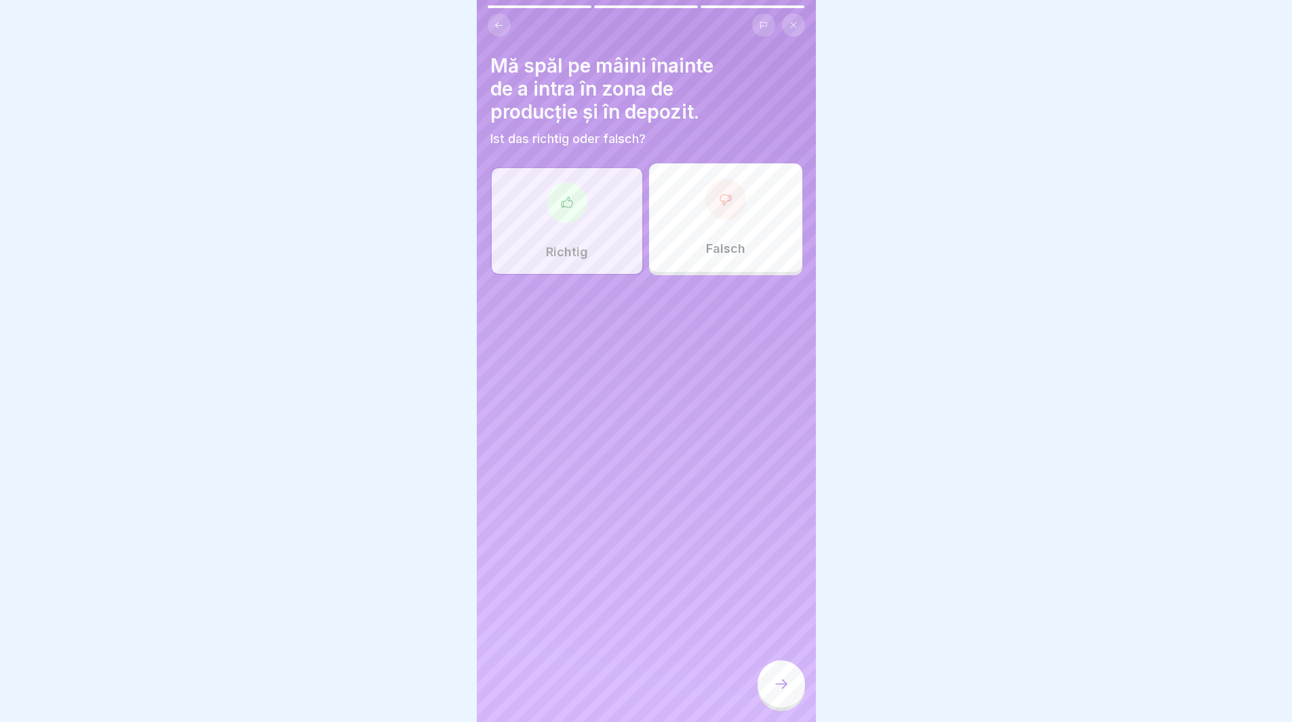
click at [796, 692] on div at bounding box center [781, 684] width 47 height 47
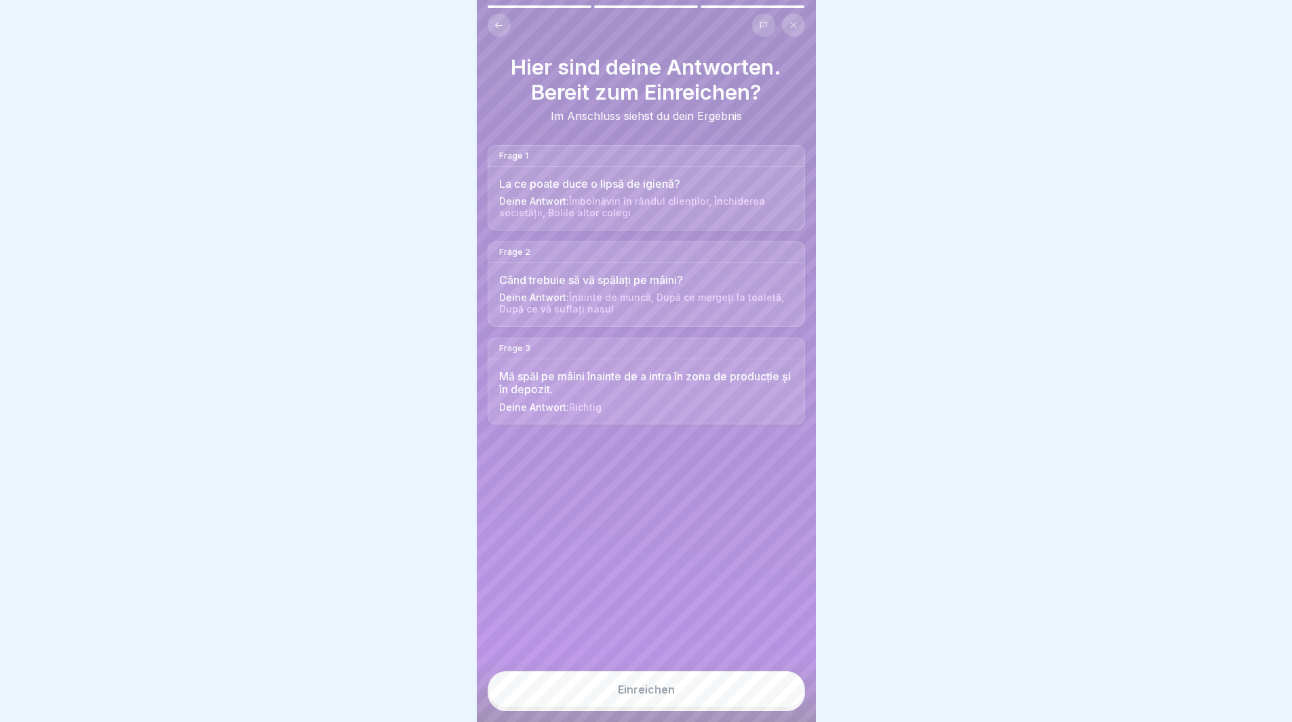
click at [557, 684] on button "Einreichen" at bounding box center [646, 690] width 317 height 37
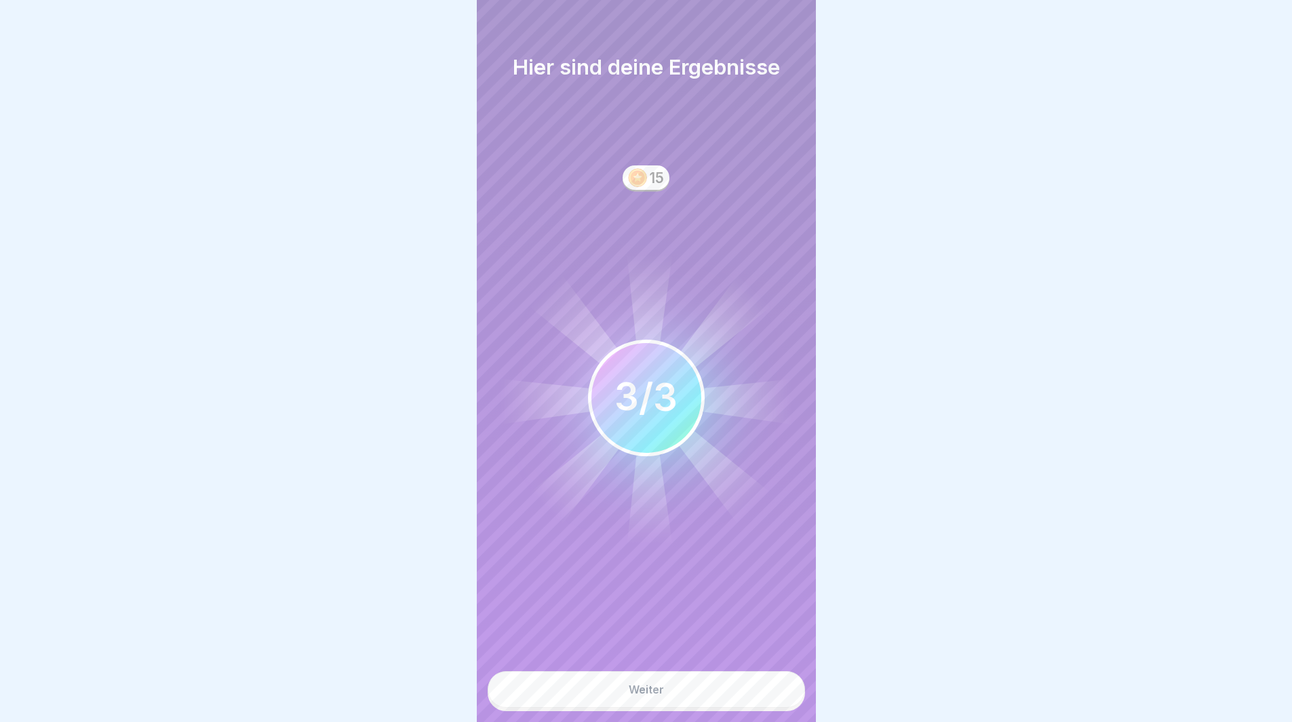
click at [581, 701] on button "Weiter" at bounding box center [646, 690] width 317 height 37
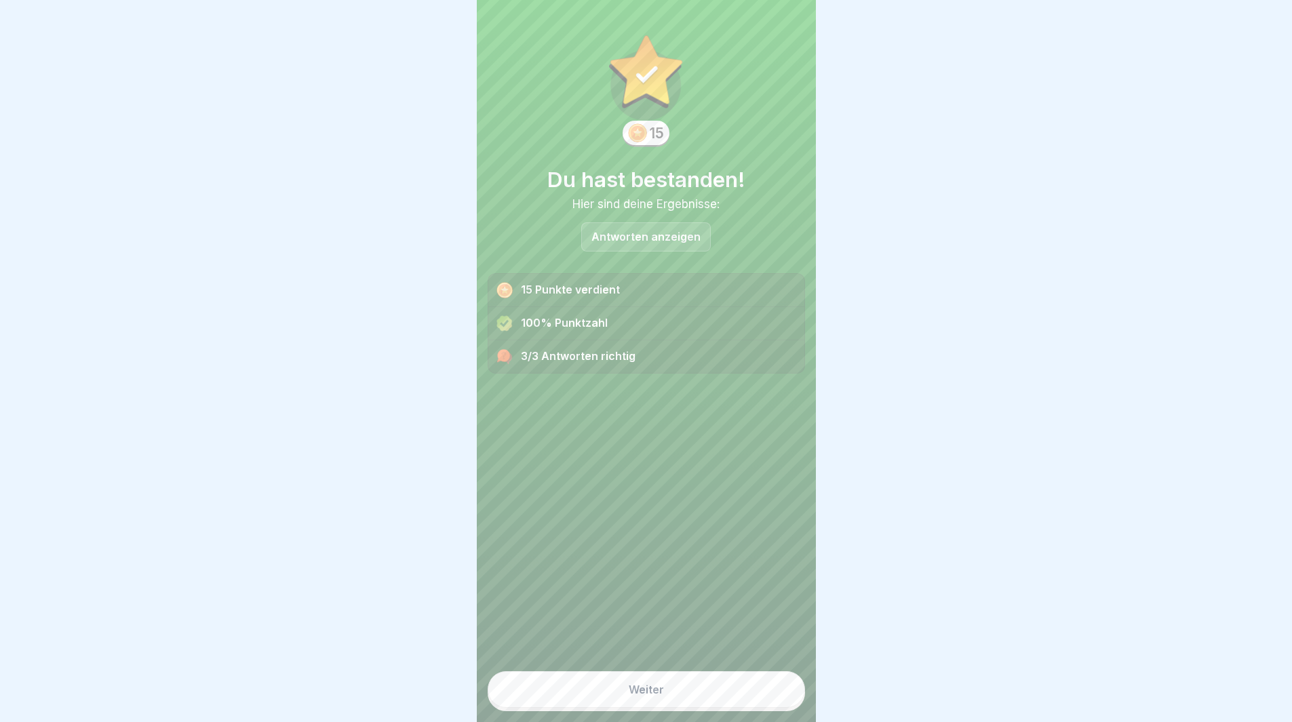
click at [580, 699] on button "Weiter" at bounding box center [646, 690] width 317 height 37
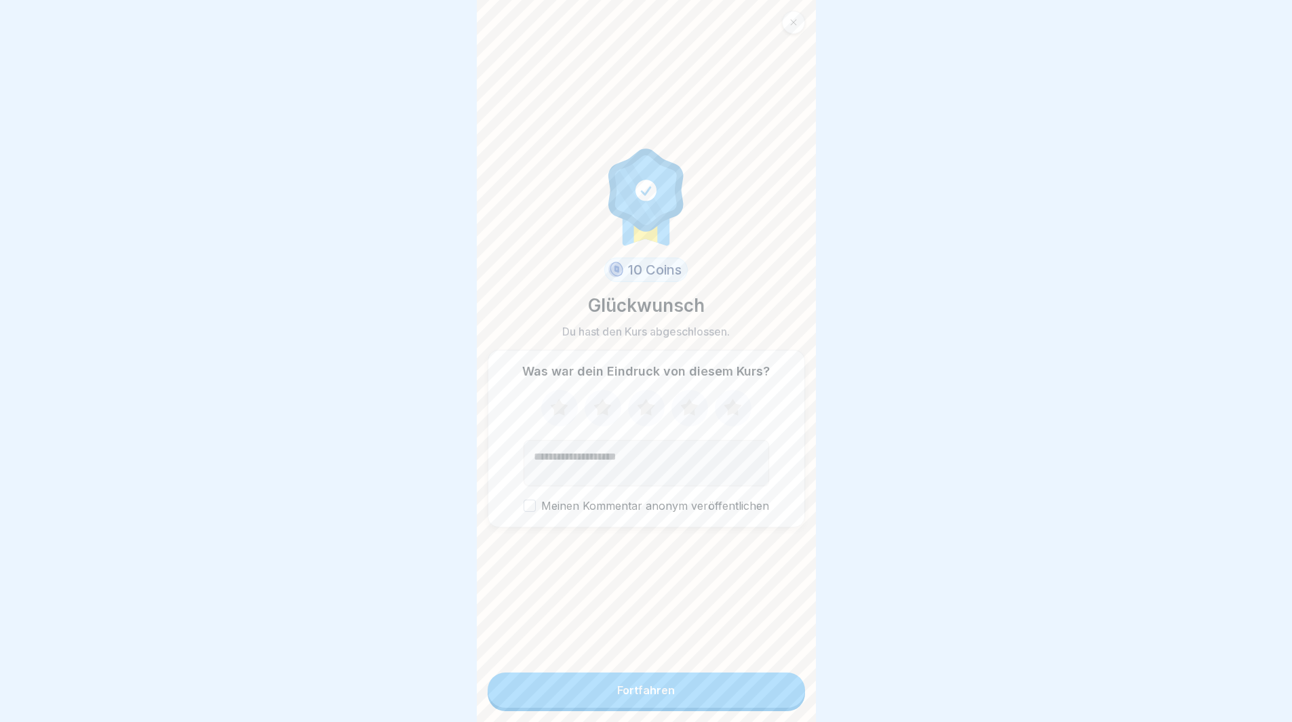
click at [580, 699] on button "Fortfahren" at bounding box center [646, 690] width 317 height 35
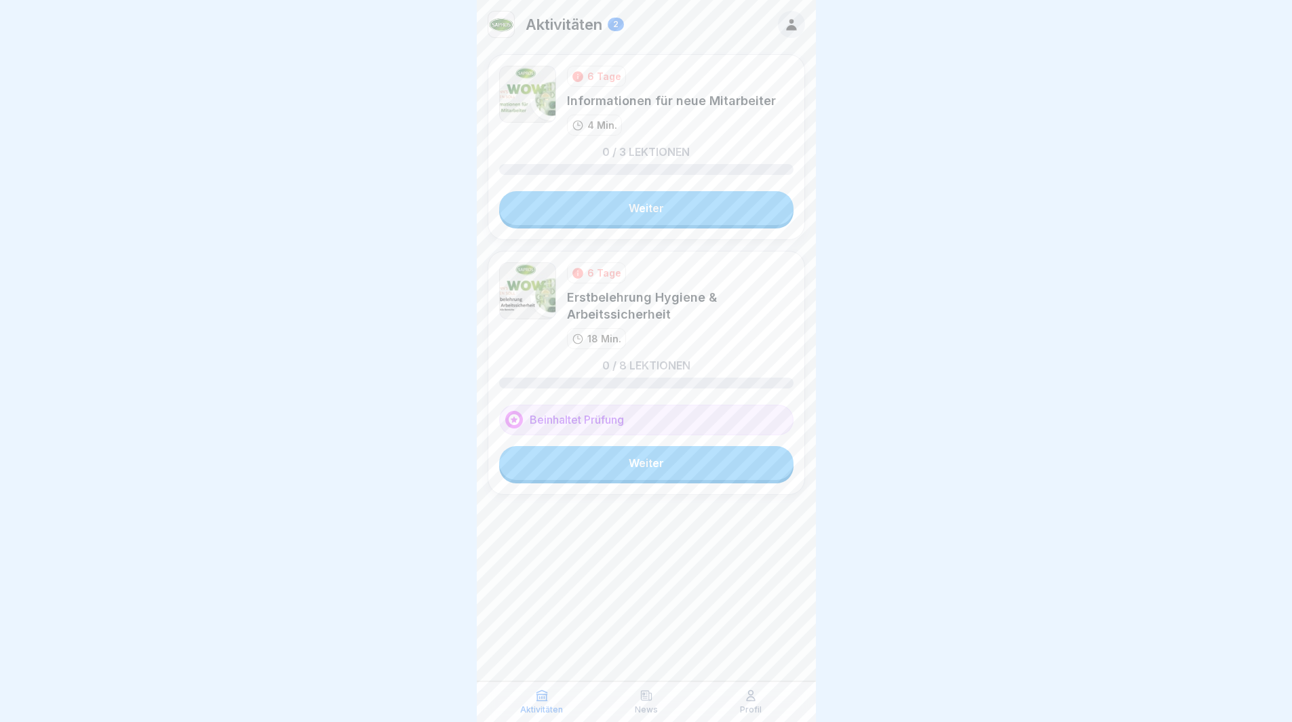
click at [703, 214] on link "Weiter" at bounding box center [646, 208] width 294 height 34
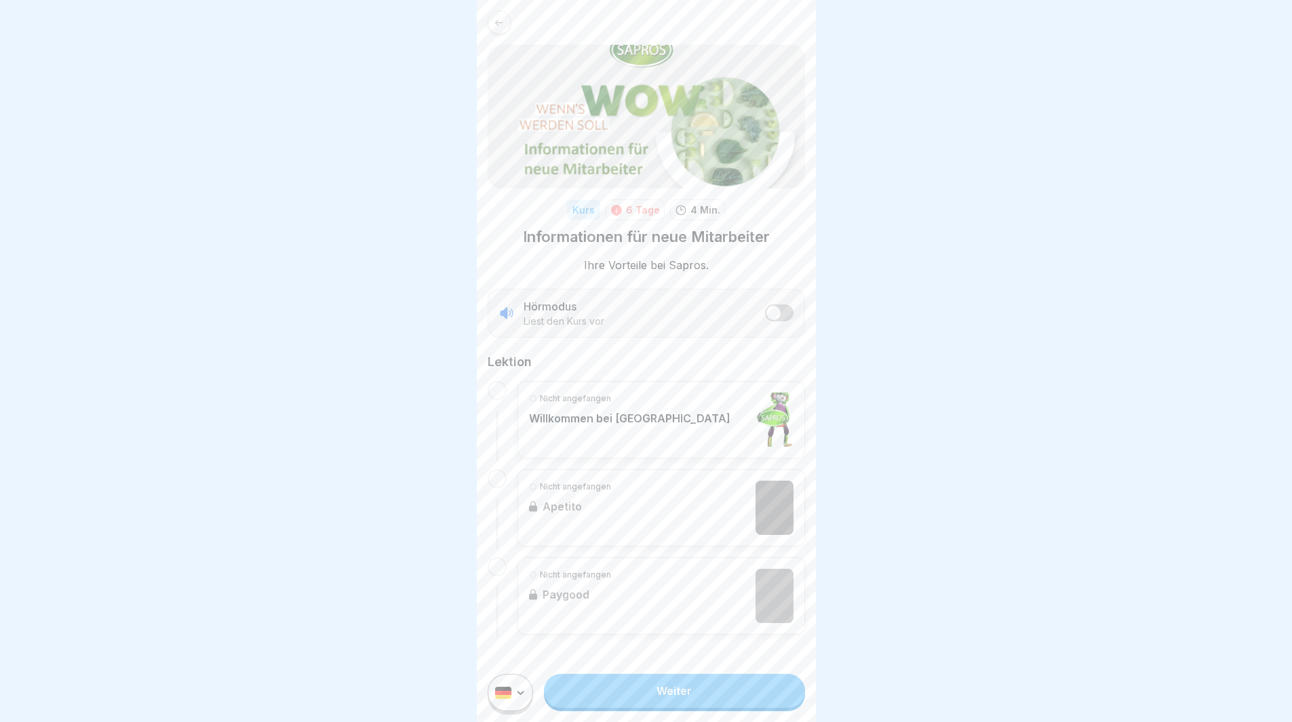
click at [654, 708] on link "Weiter" at bounding box center [674, 691] width 260 height 34
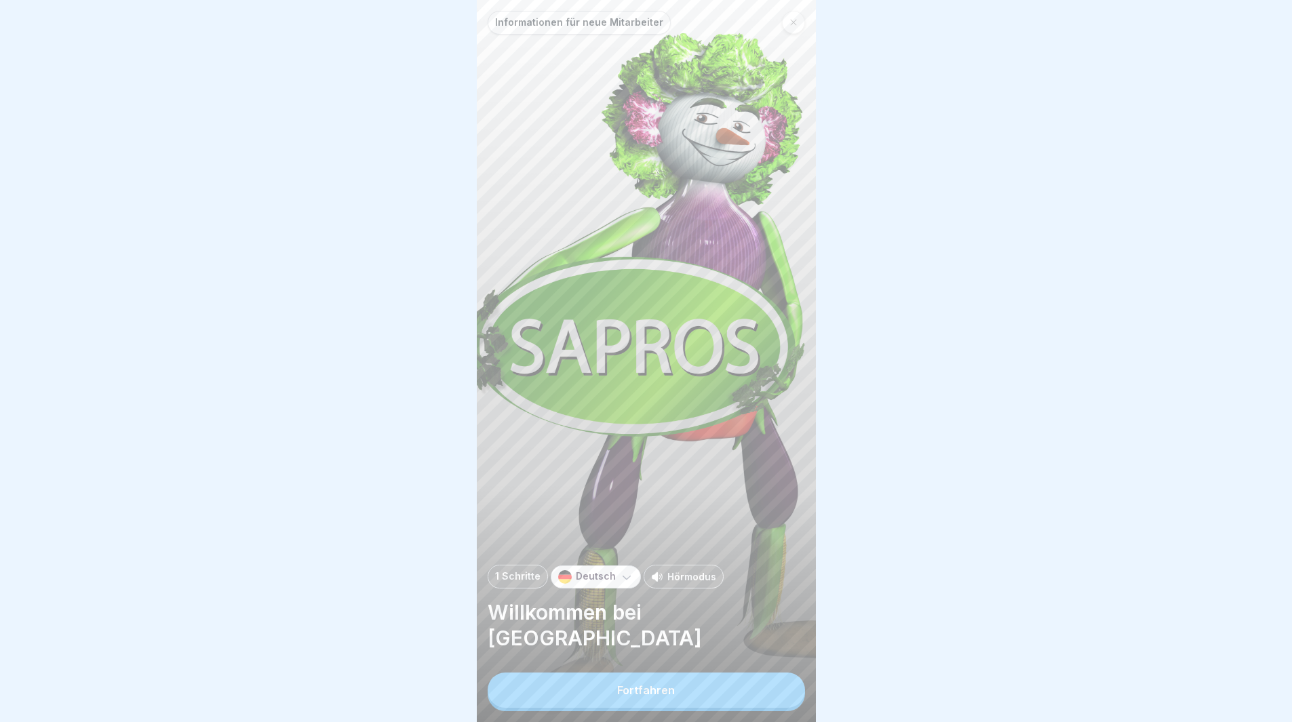
click at [654, 708] on button "Fortfahren" at bounding box center [646, 690] width 317 height 35
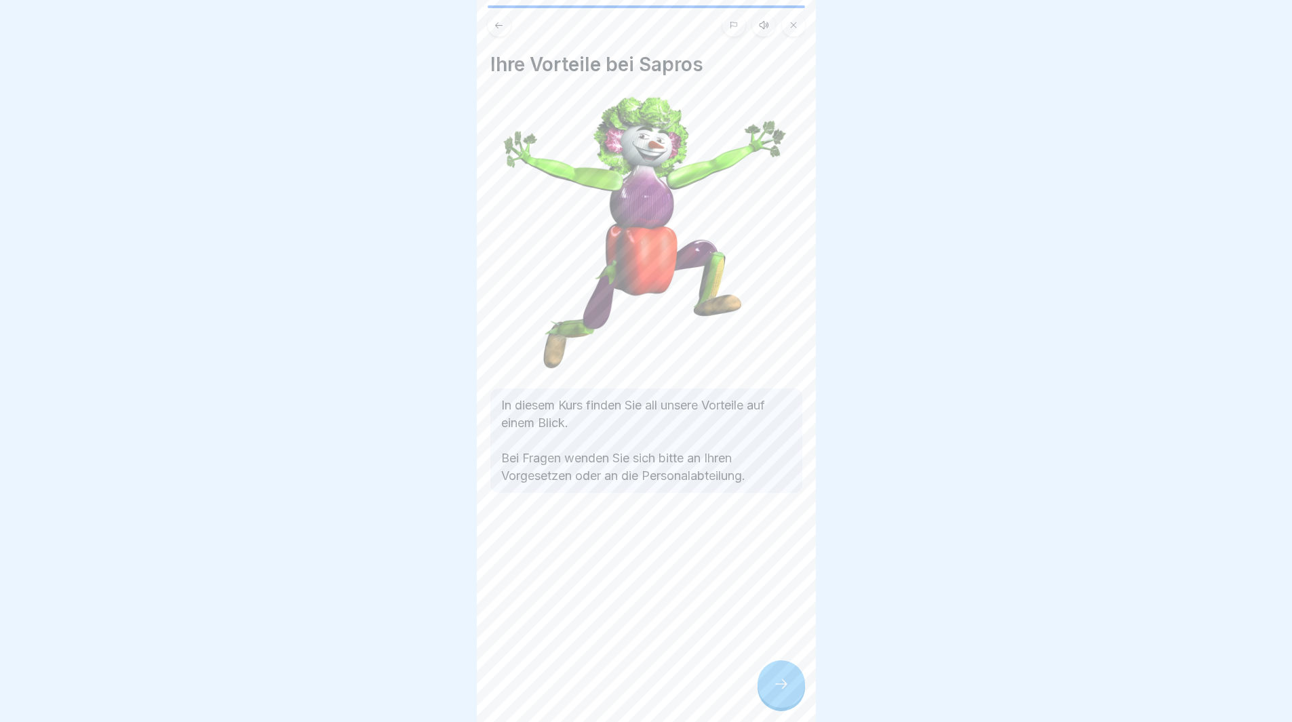
click at [792, 706] on div at bounding box center [781, 684] width 47 height 47
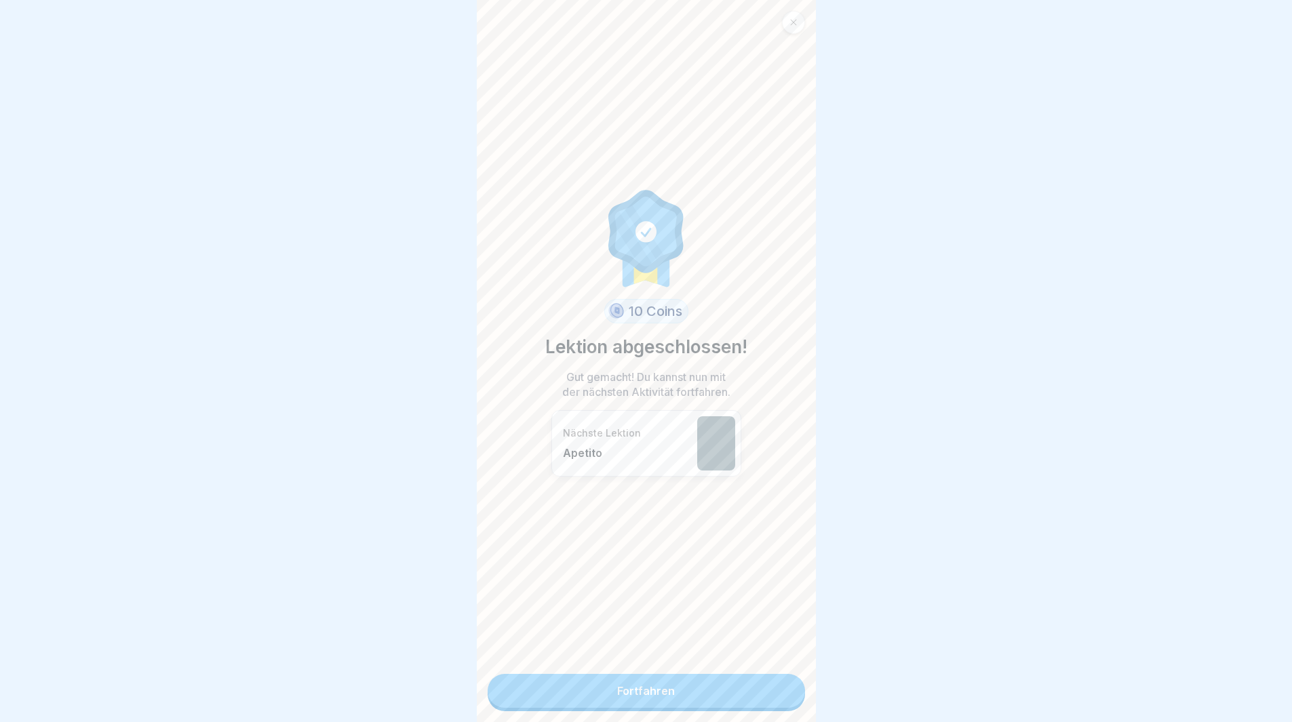
click at [710, 701] on link "Fortfahren" at bounding box center [646, 691] width 317 height 34
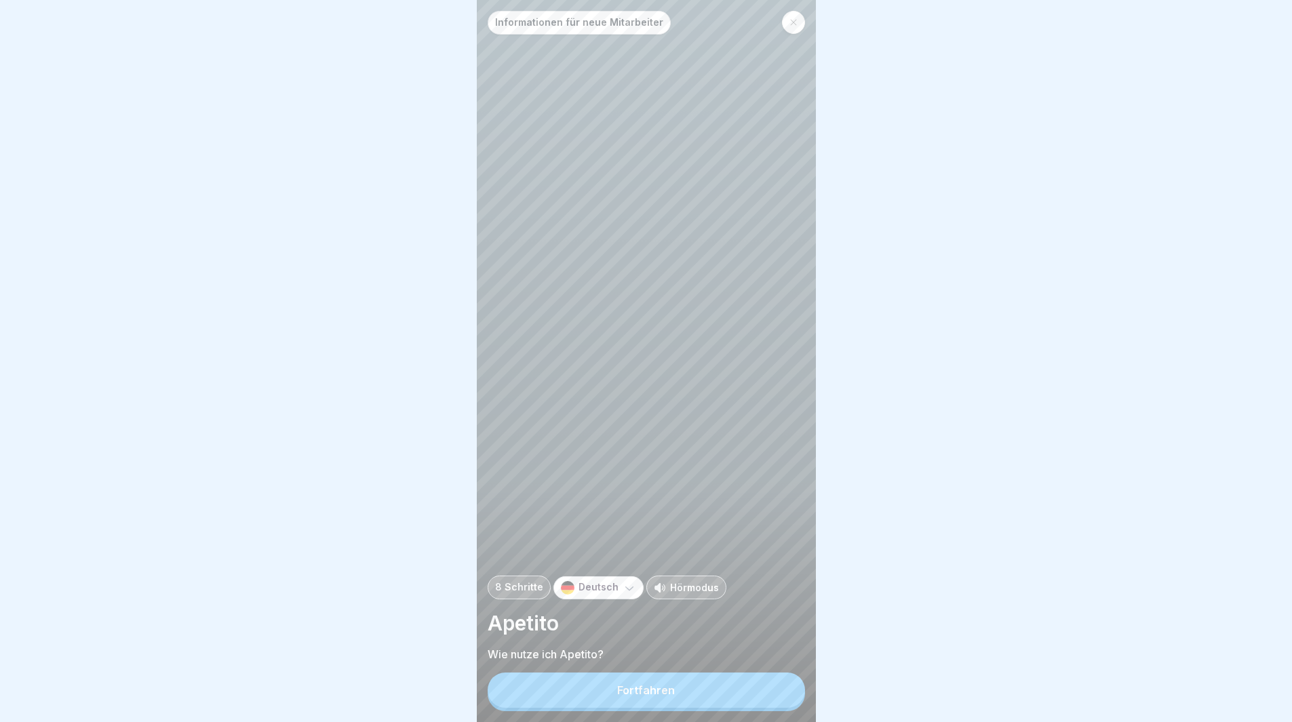
click at [709, 700] on button "Fortfahren" at bounding box center [646, 690] width 317 height 35
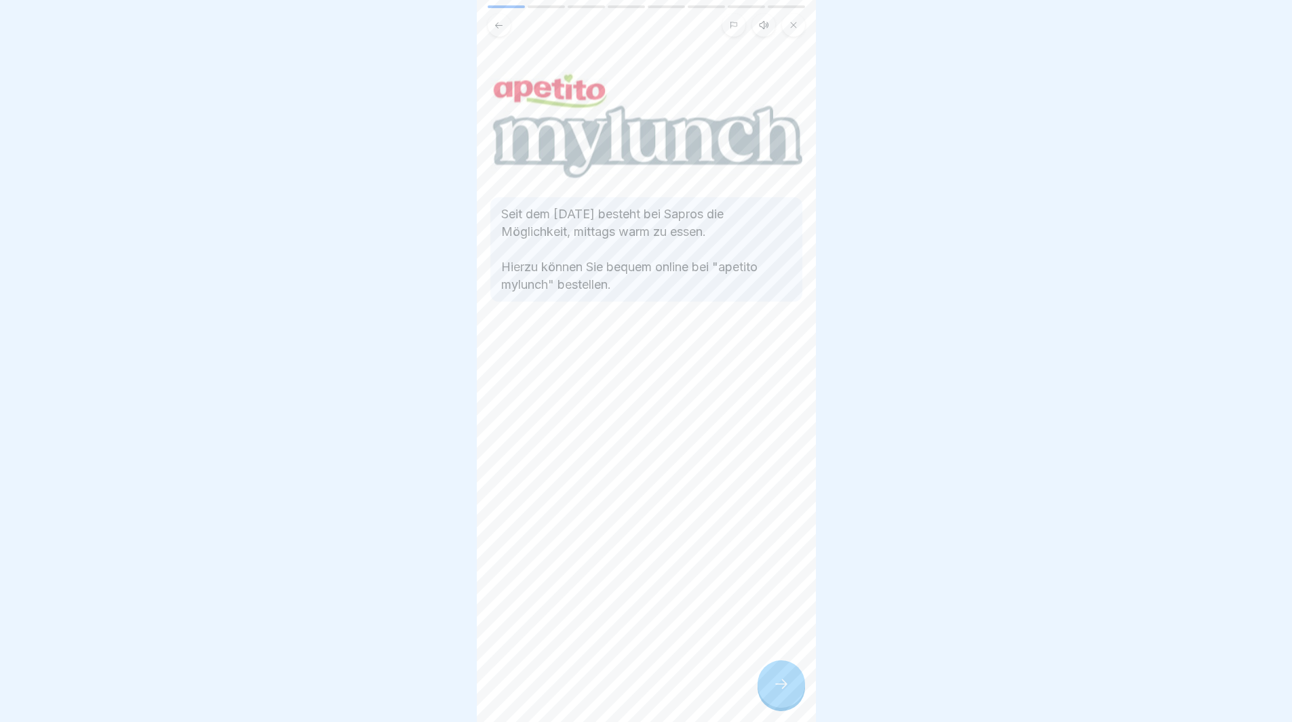
click at [785, 704] on div at bounding box center [781, 684] width 47 height 47
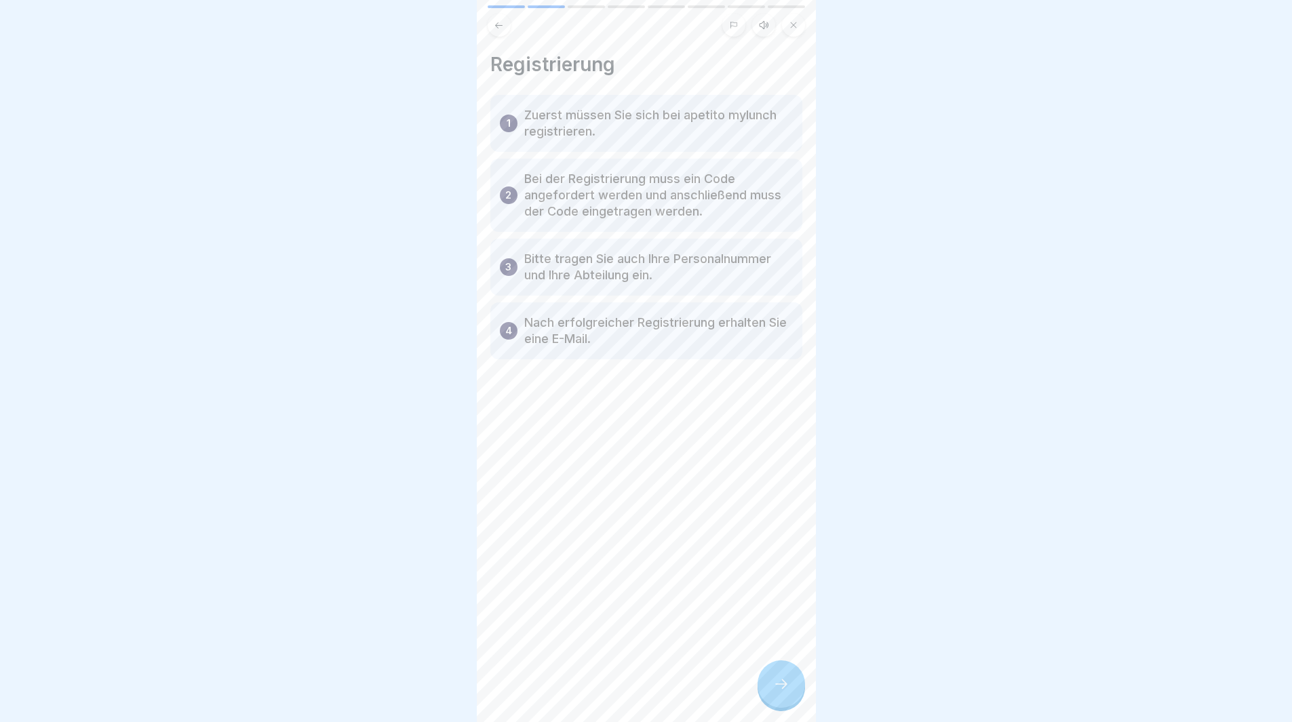
click at [785, 704] on div at bounding box center [781, 684] width 47 height 47
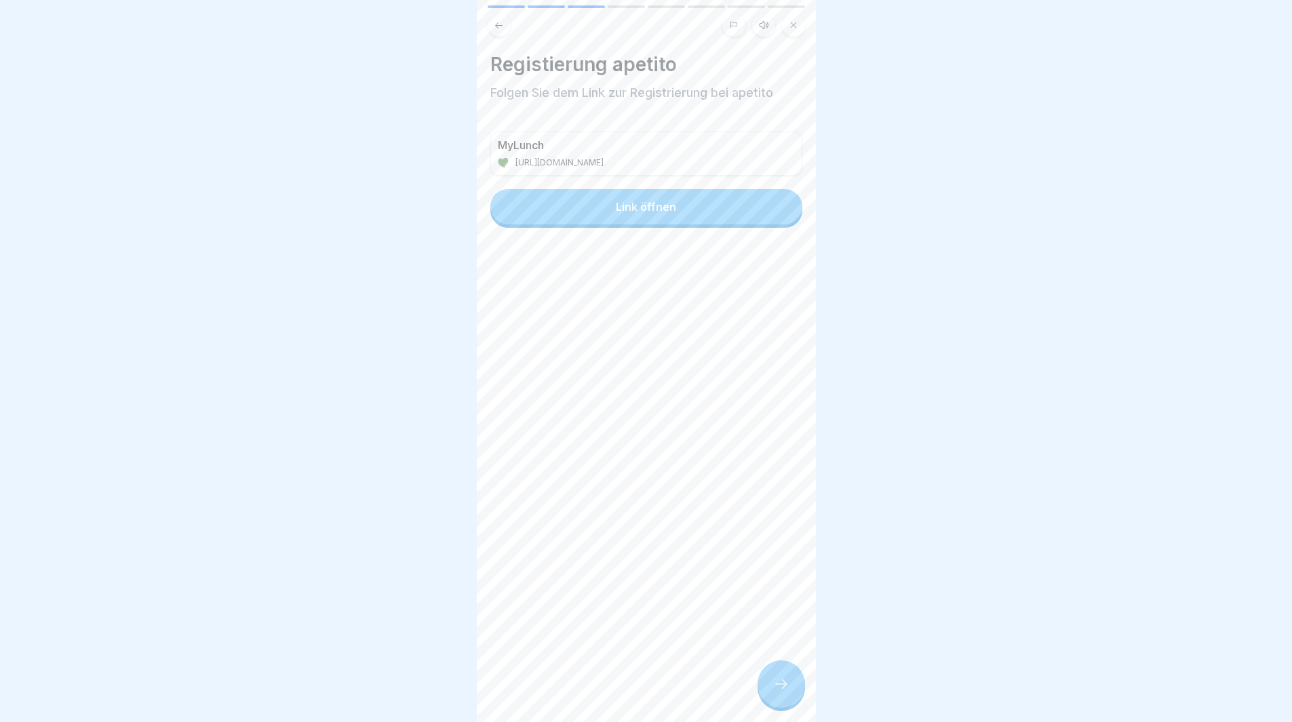
click at [785, 704] on div at bounding box center [781, 684] width 47 height 47
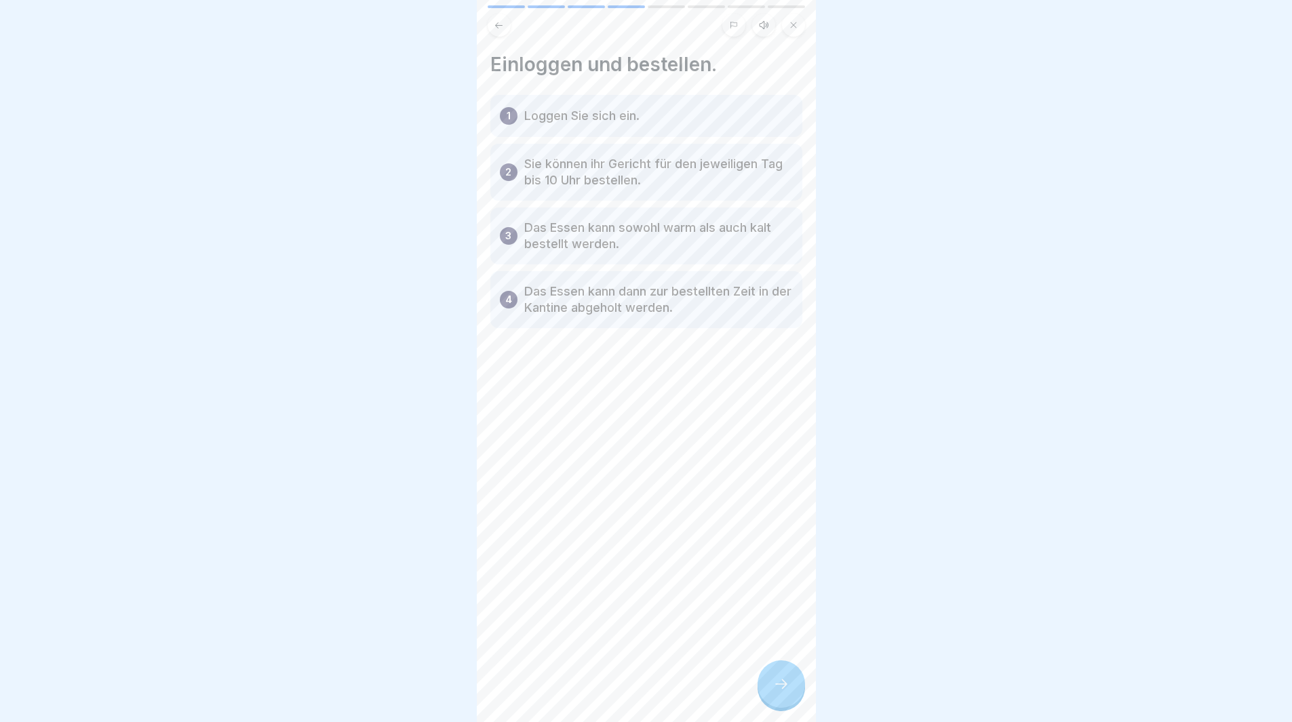
click at [785, 704] on div at bounding box center [781, 684] width 47 height 47
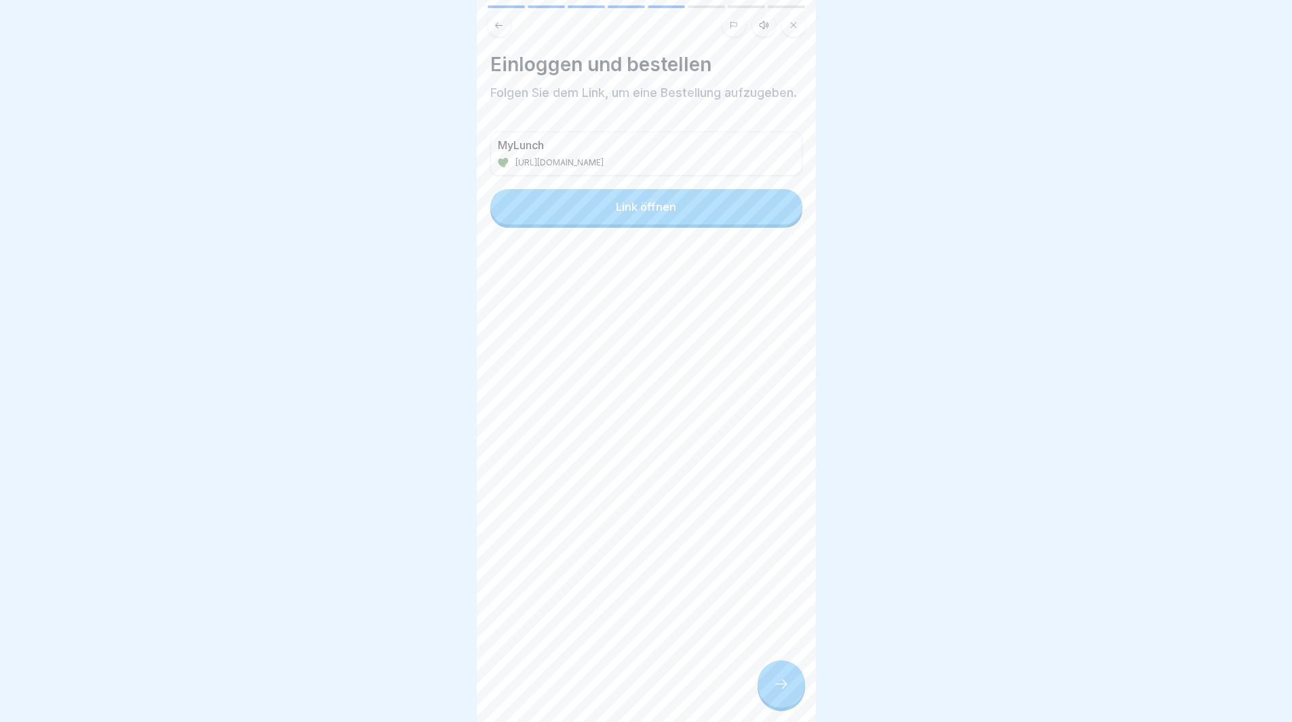
click at [785, 704] on div at bounding box center [781, 684] width 47 height 47
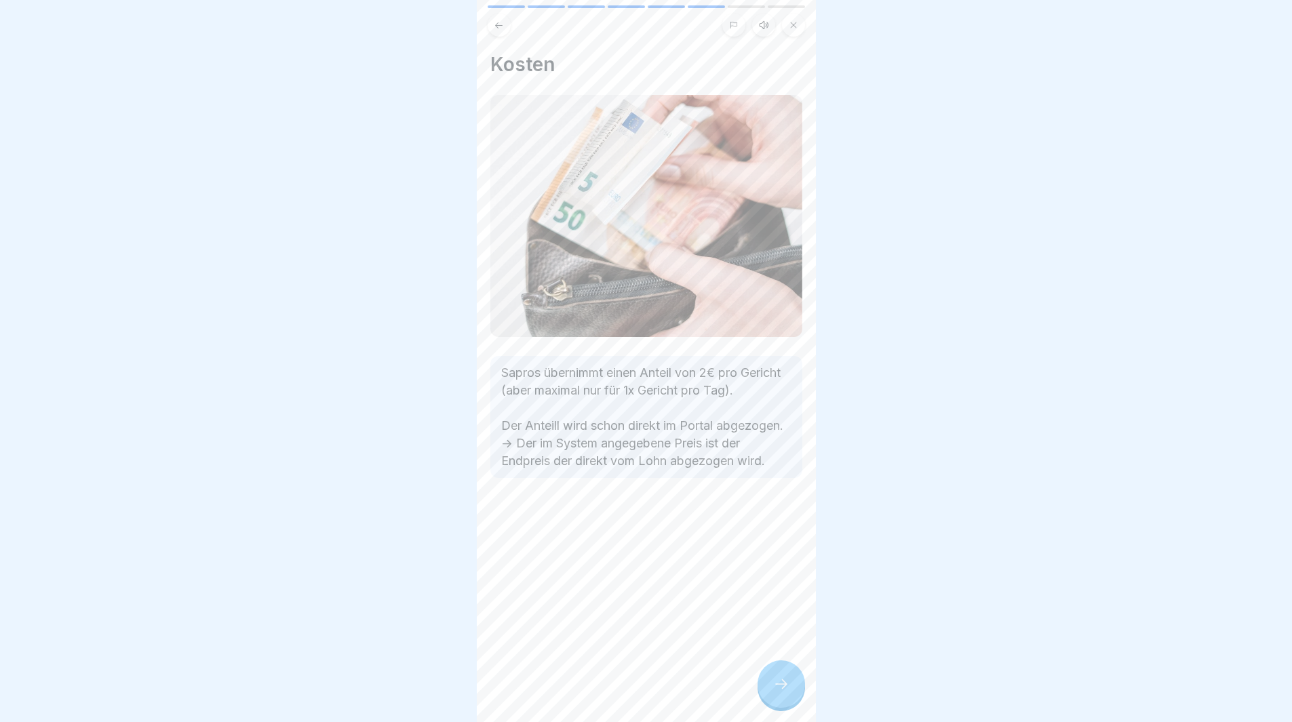
click at [785, 703] on div at bounding box center [781, 684] width 47 height 47
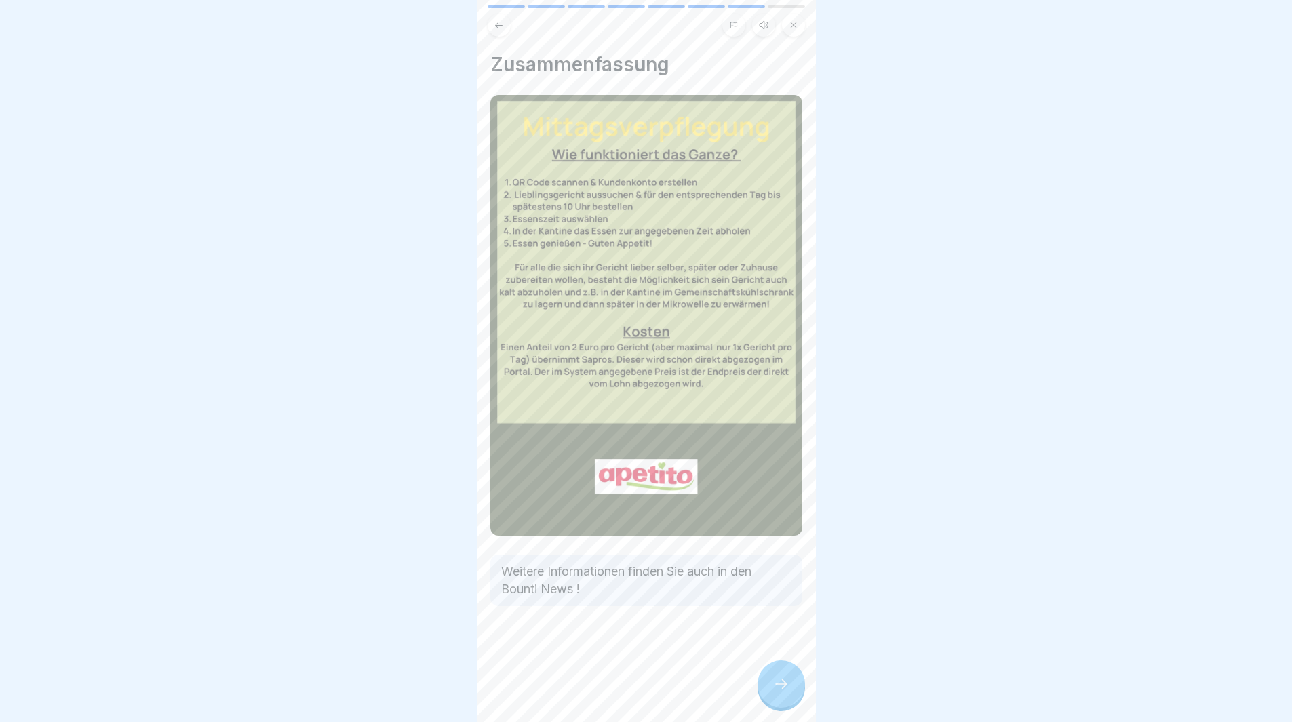
click at [785, 703] on div at bounding box center [781, 684] width 47 height 47
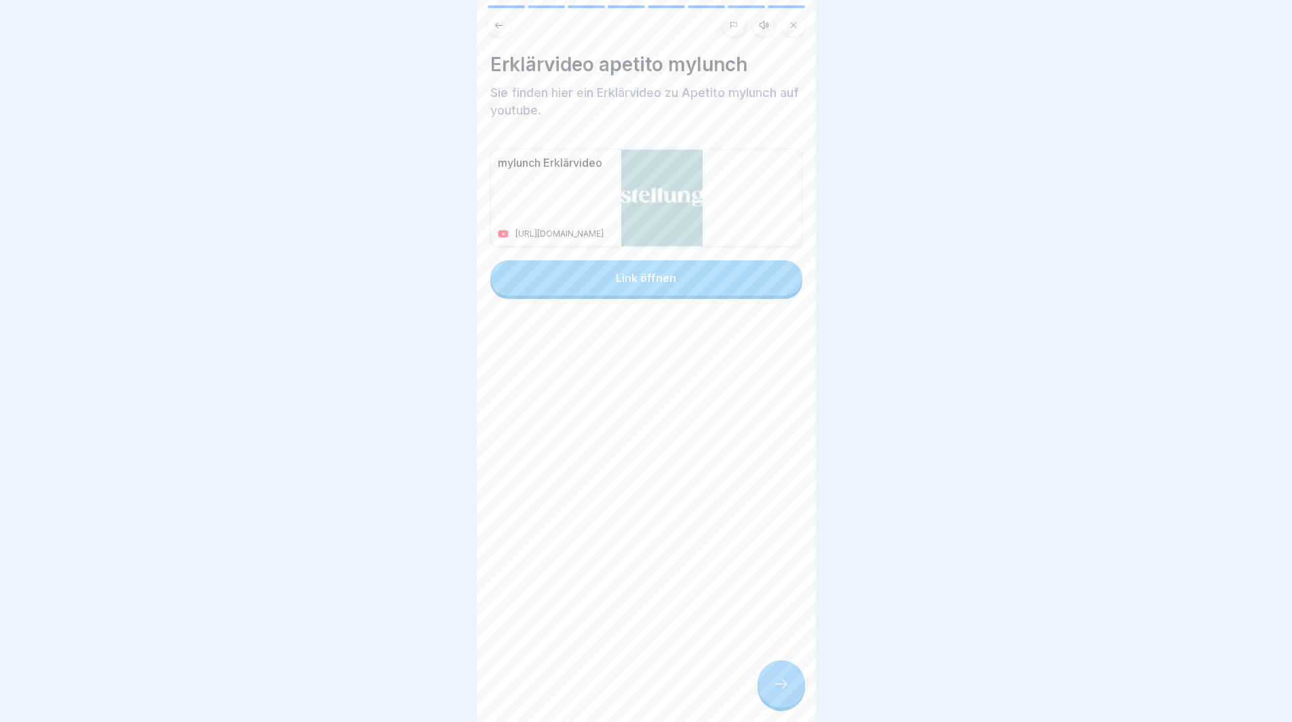
click at [785, 703] on div at bounding box center [781, 684] width 47 height 47
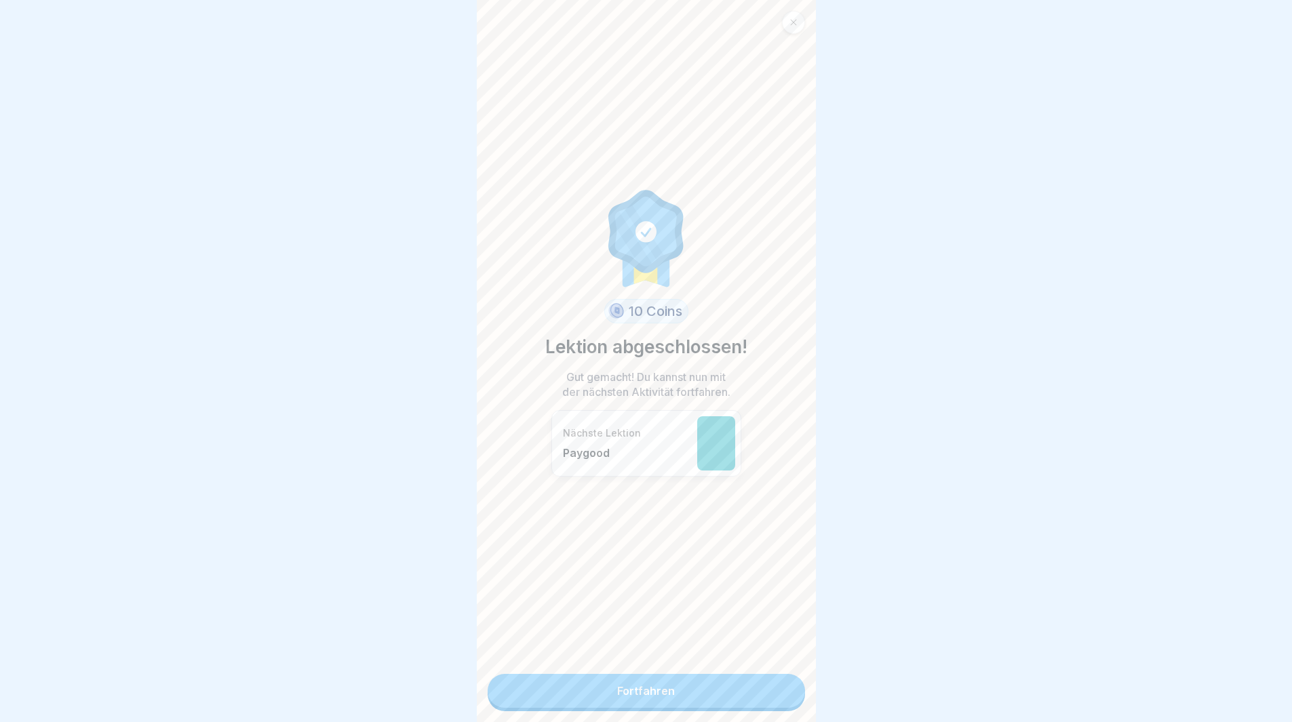
click at [785, 703] on link "Fortfahren" at bounding box center [646, 691] width 317 height 34
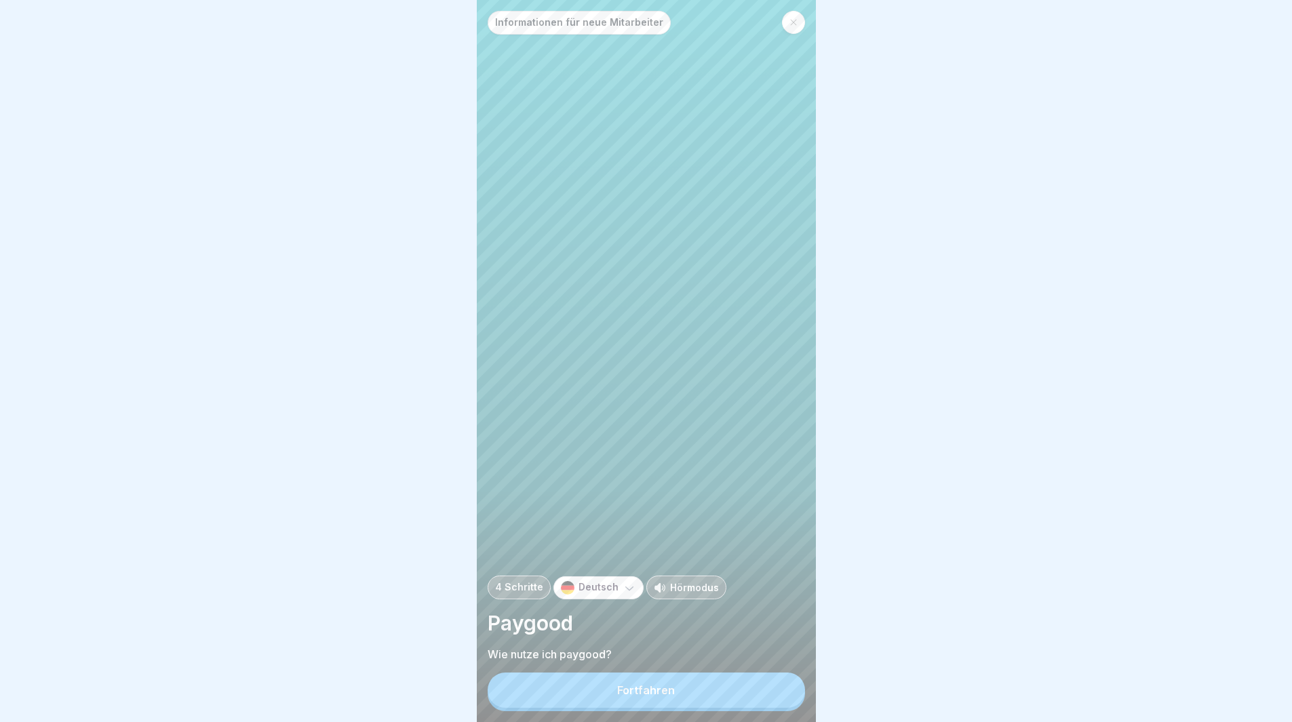
click at [781, 699] on button "Fortfahren" at bounding box center [646, 690] width 317 height 35
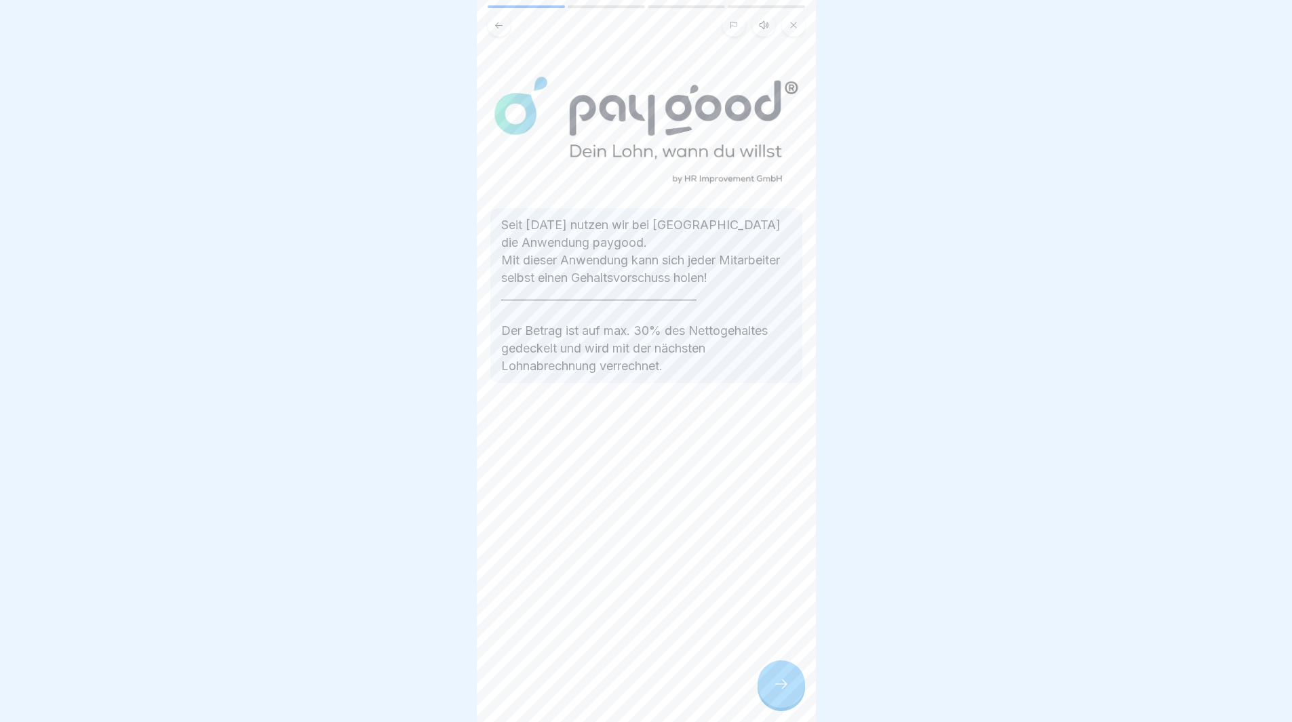
click at [781, 693] on icon at bounding box center [781, 684] width 16 height 16
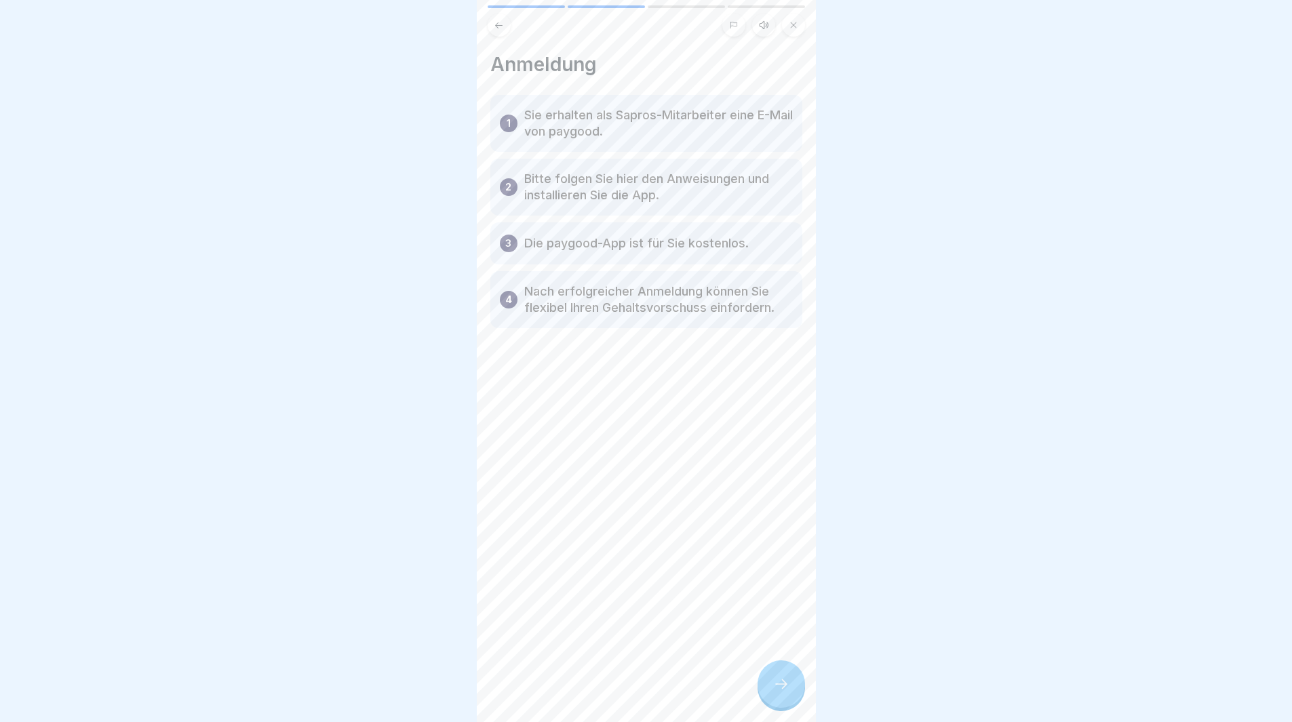
click at [781, 693] on icon at bounding box center [781, 684] width 16 height 16
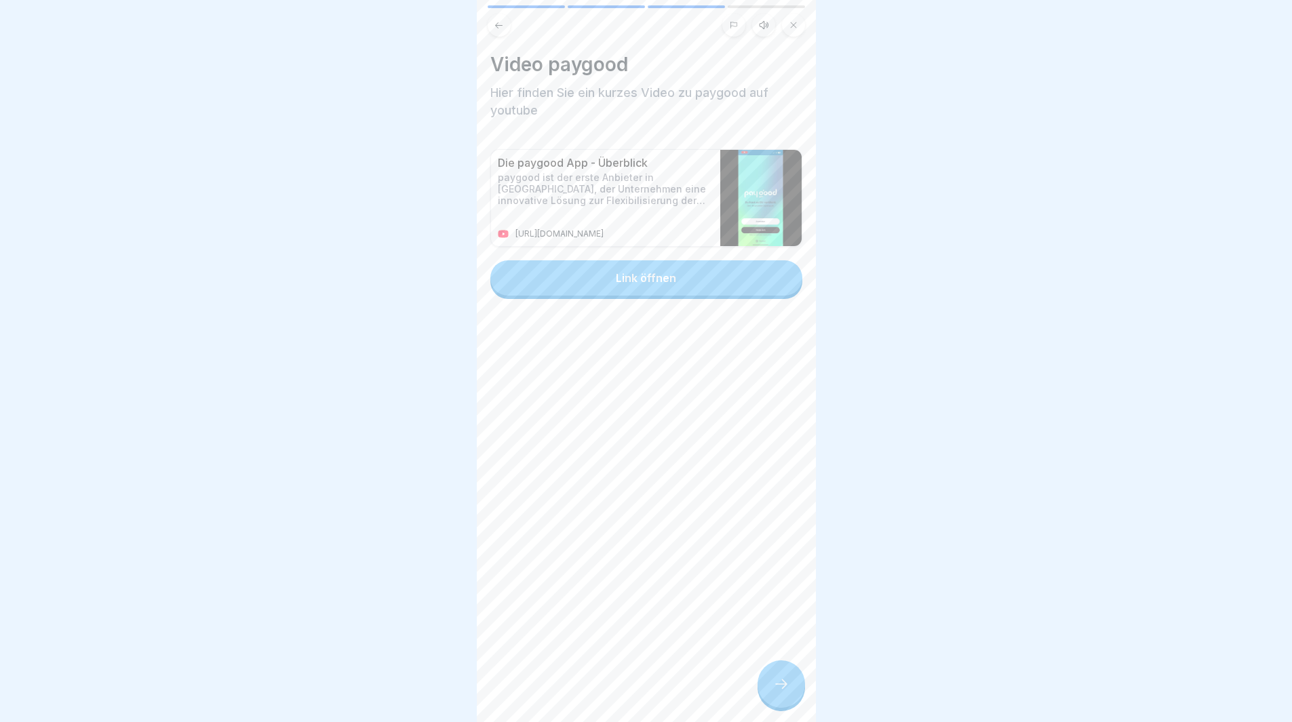
click at [781, 693] on icon at bounding box center [781, 684] width 16 height 16
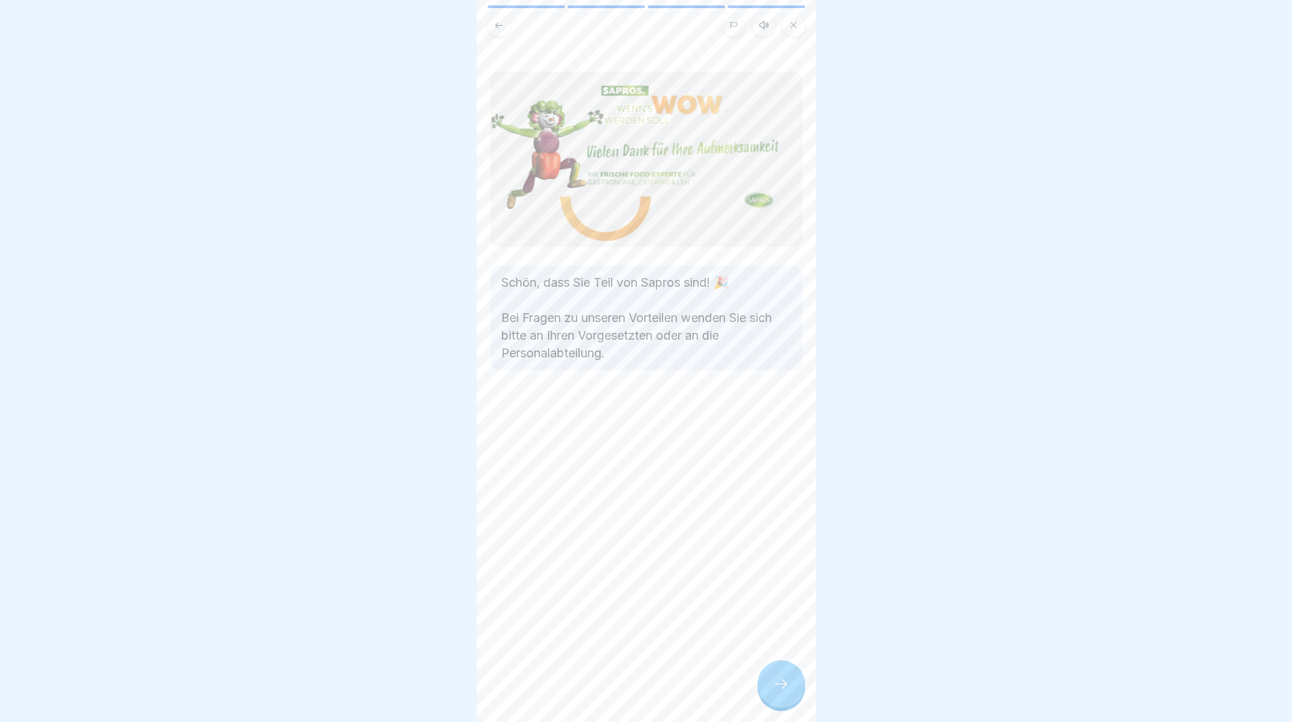
click at [781, 693] on icon at bounding box center [781, 684] width 16 height 16
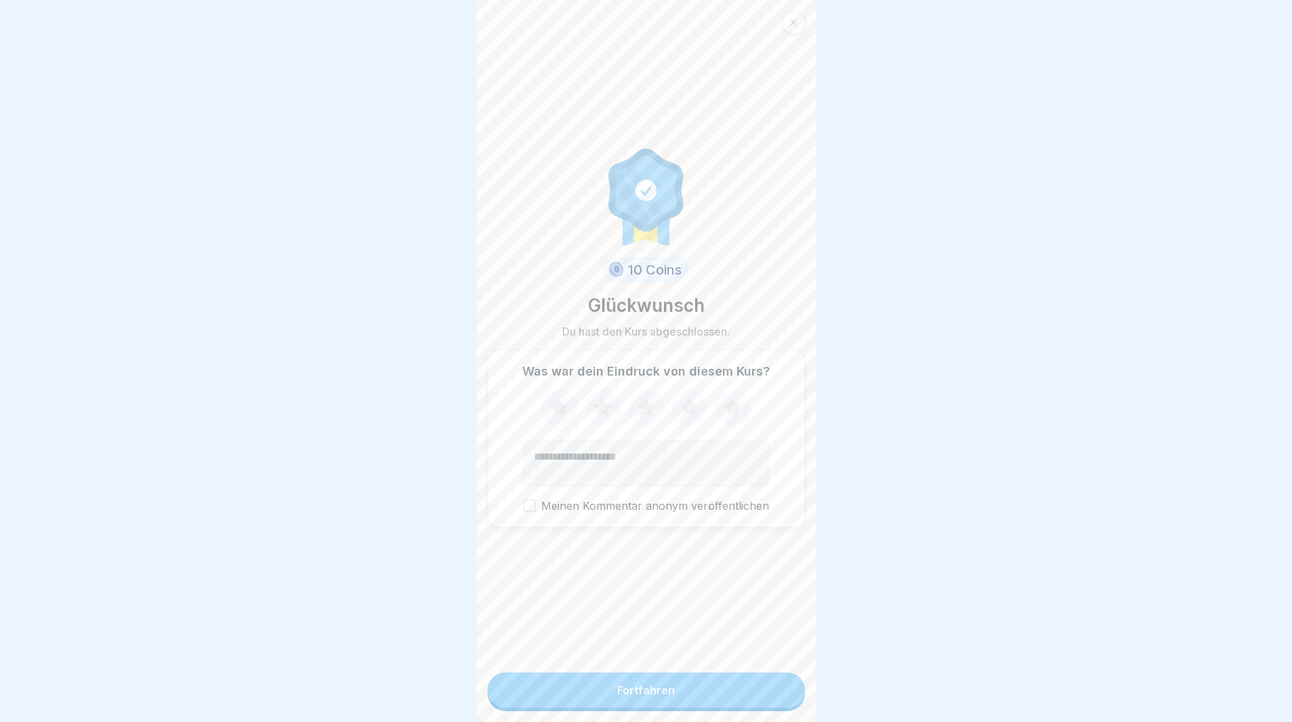
click at [781, 699] on button "Fortfahren" at bounding box center [646, 690] width 317 height 35
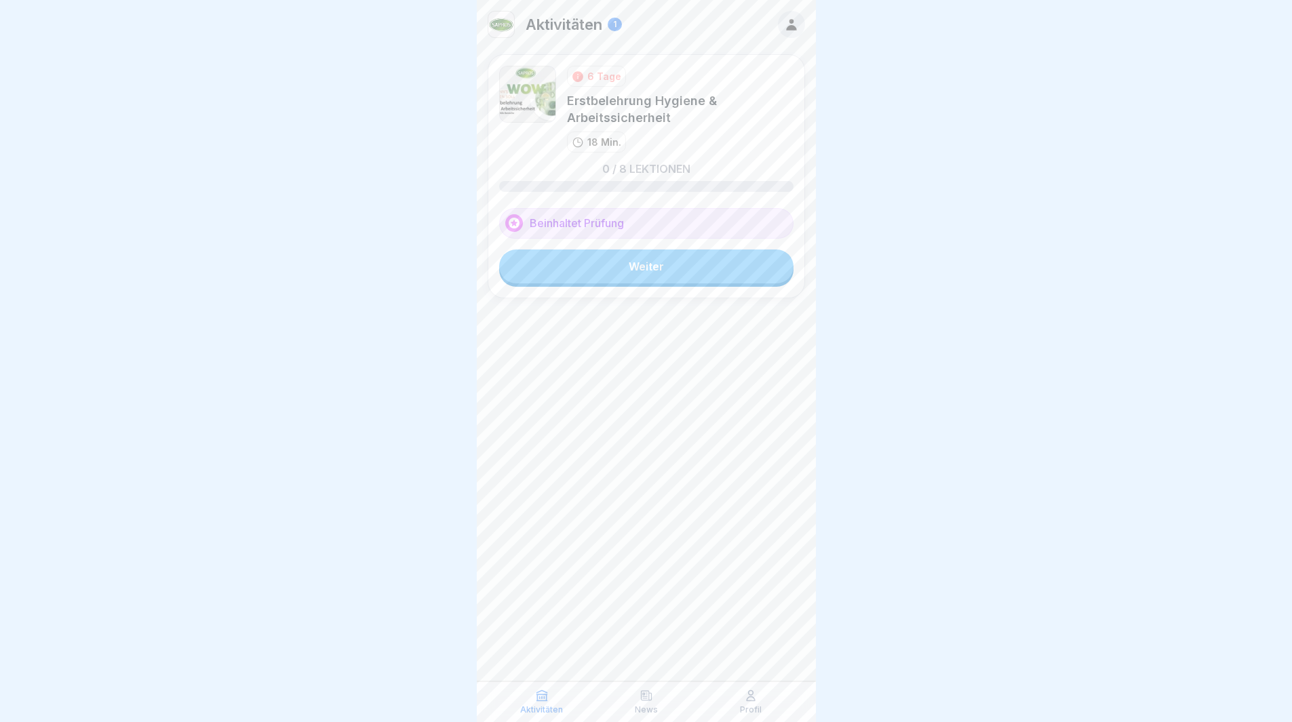
click at [693, 273] on link "Weiter" at bounding box center [646, 267] width 294 height 34
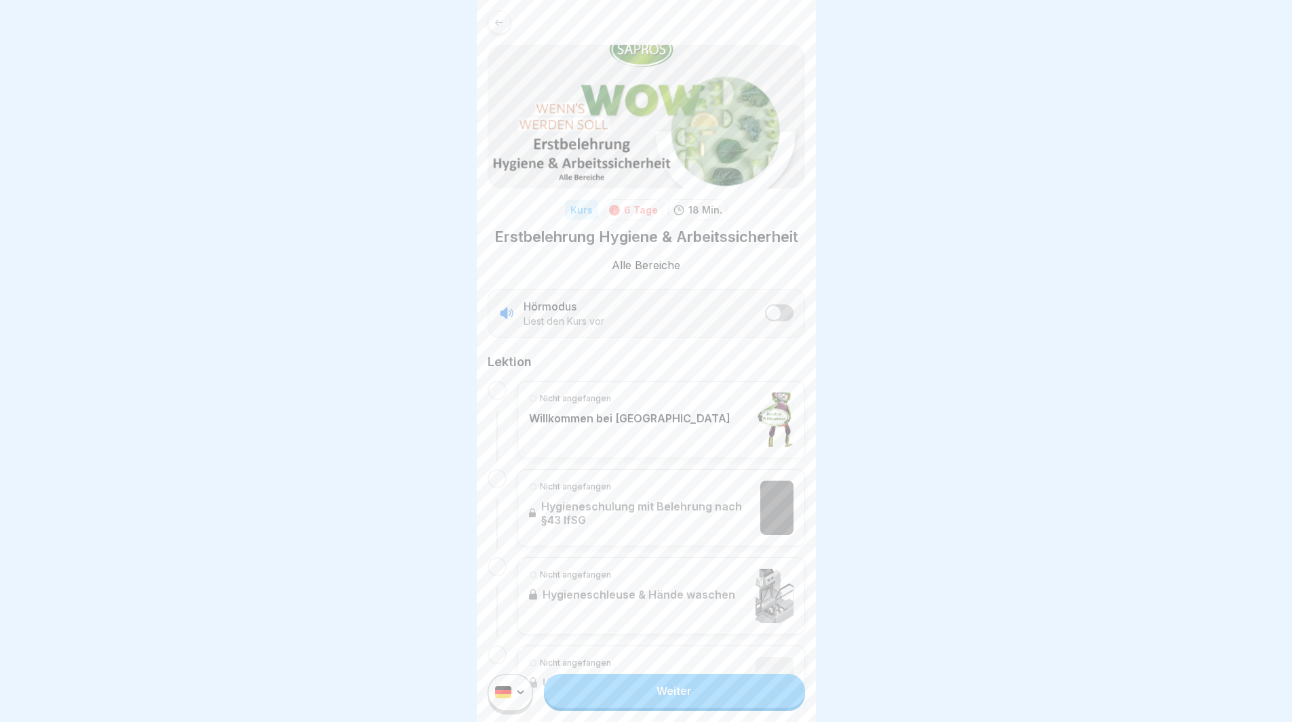
click at [687, 708] on link "Weiter" at bounding box center [674, 691] width 260 height 34
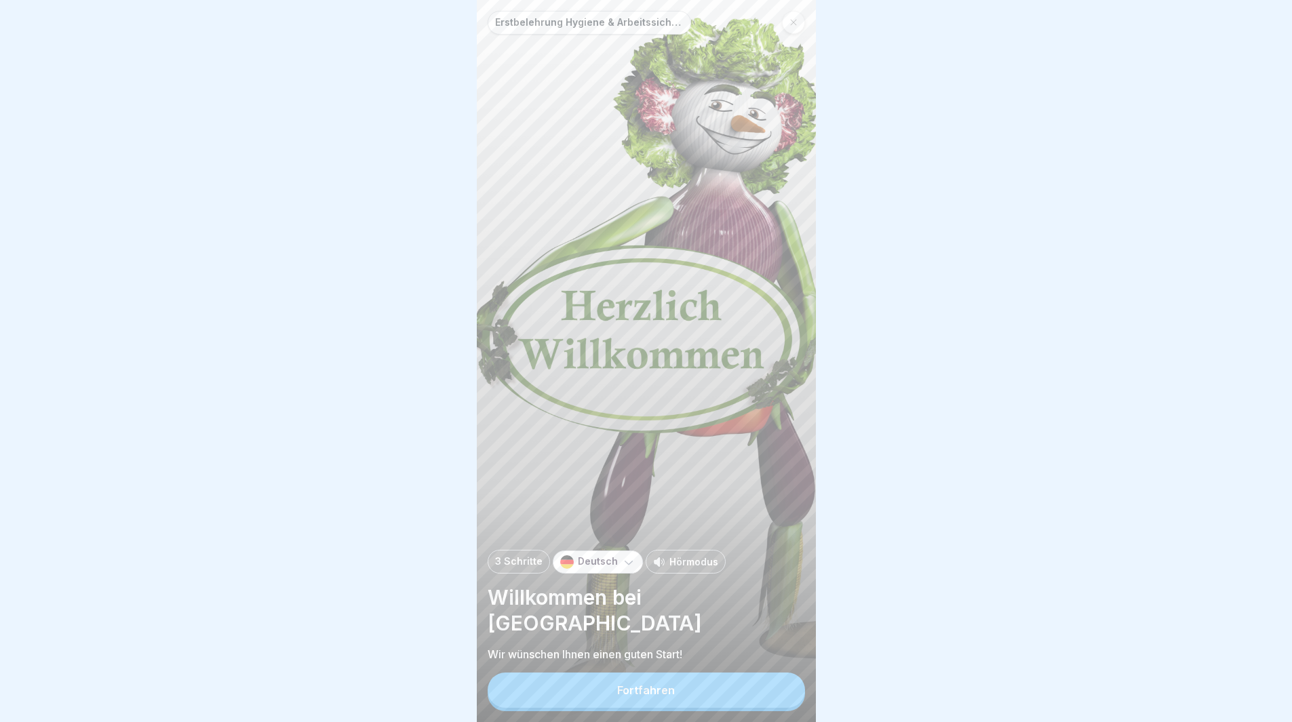
click at [687, 708] on button "Fortfahren" at bounding box center [646, 690] width 317 height 35
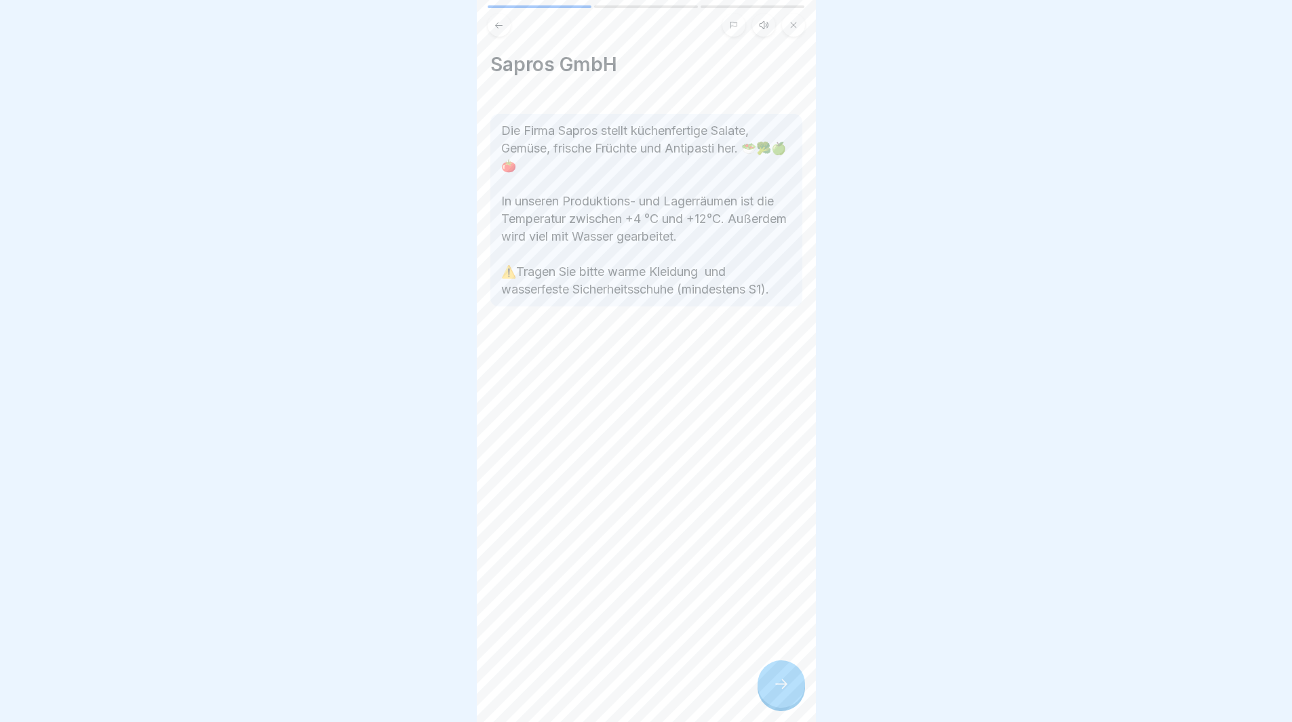
click at [787, 708] on div at bounding box center [781, 684] width 47 height 47
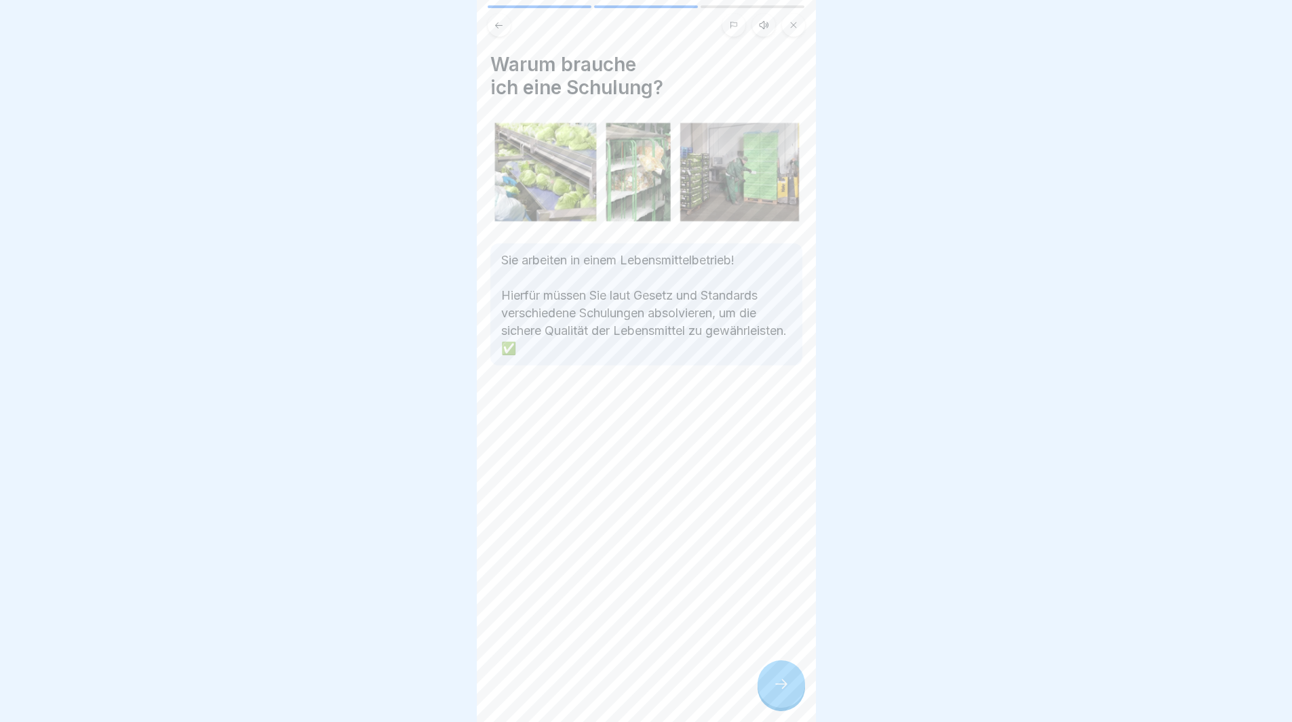
click at [787, 708] on div at bounding box center [781, 684] width 47 height 47
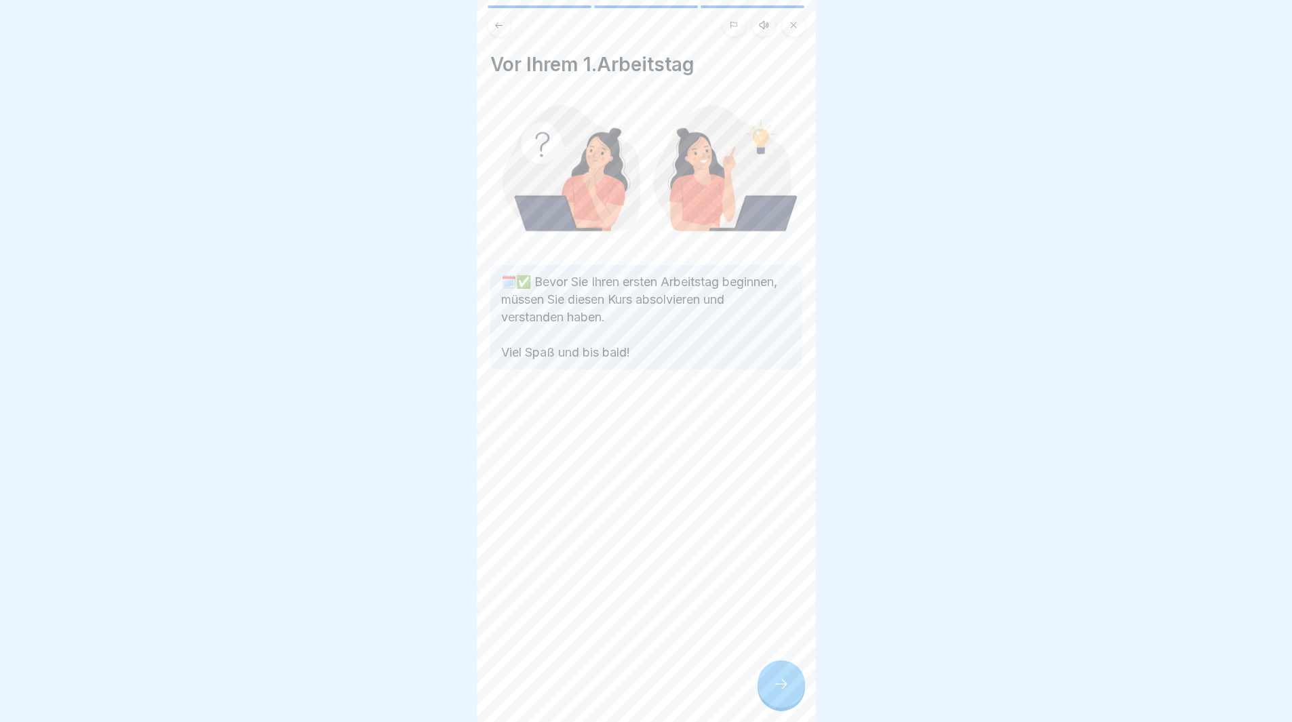
click at [787, 708] on div at bounding box center [781, 684] width 47 height 47
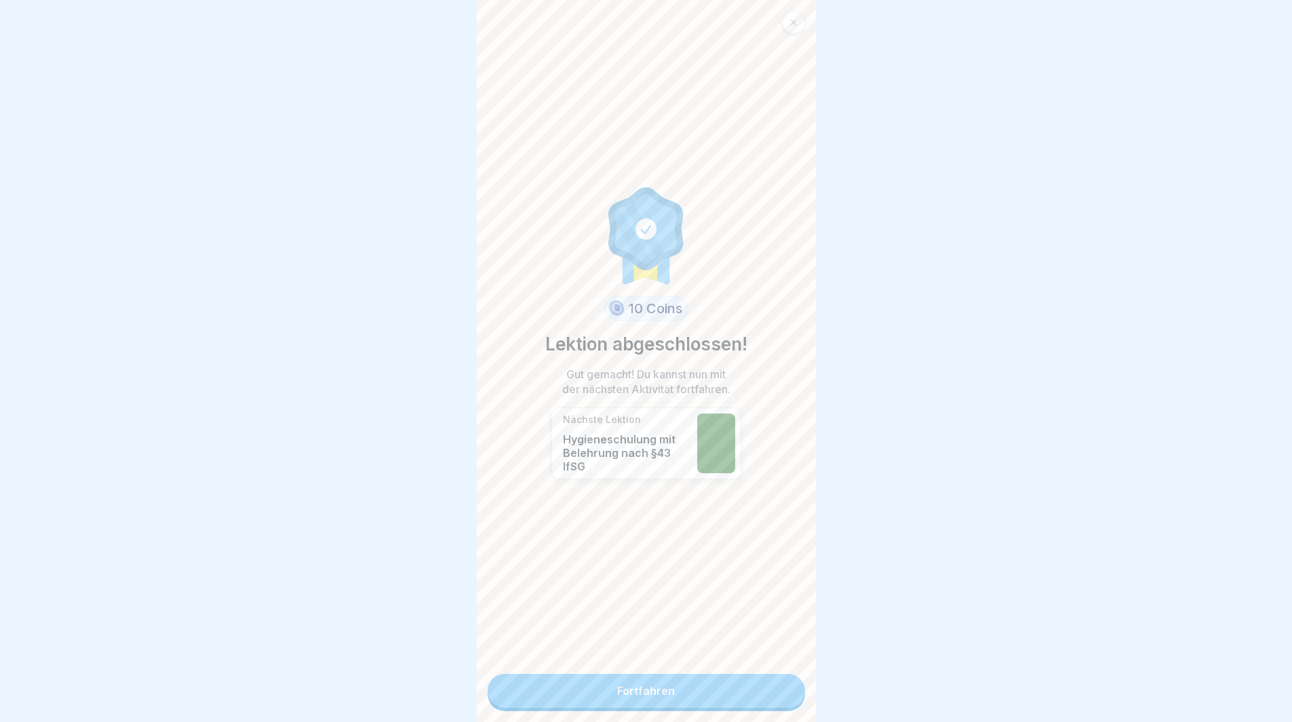
click at [755, 701] on link "Fortfahren" at bounding box center [646, 691] width 317 height 34
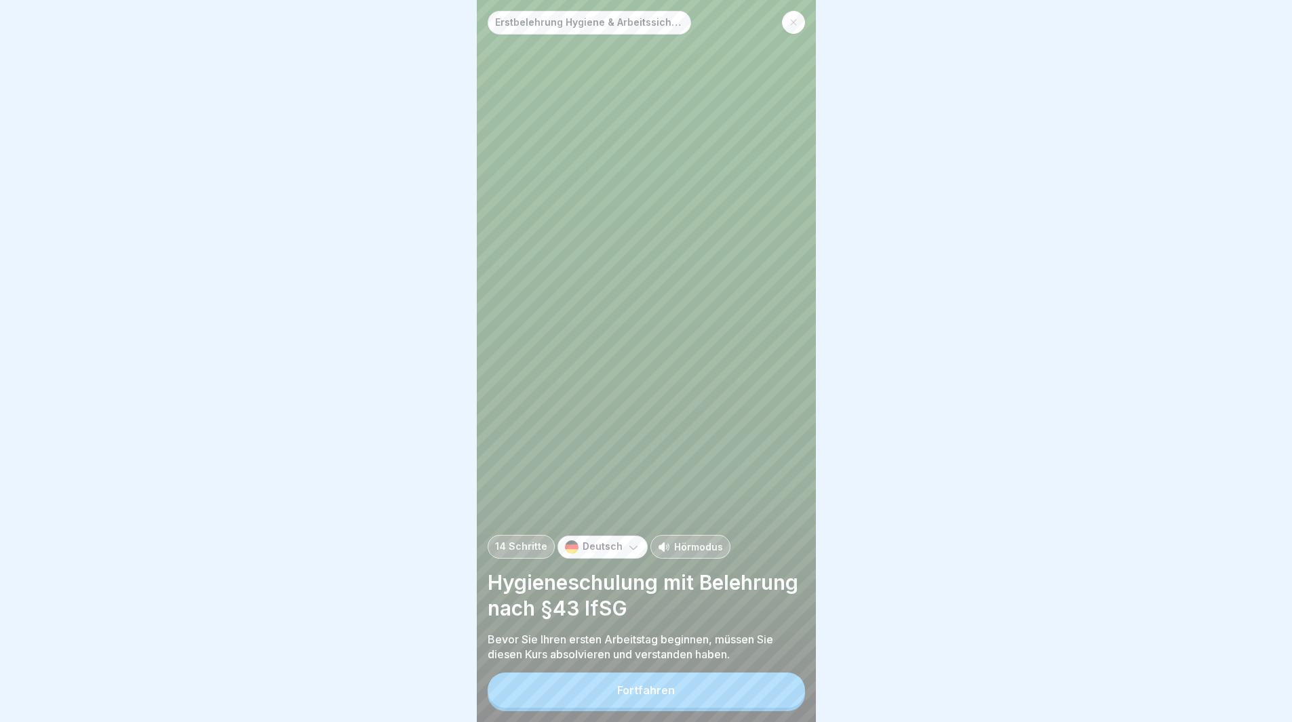
click at [755, 701] on button "Fortfahren" at bounding box center [646, 690] width 317 height 35
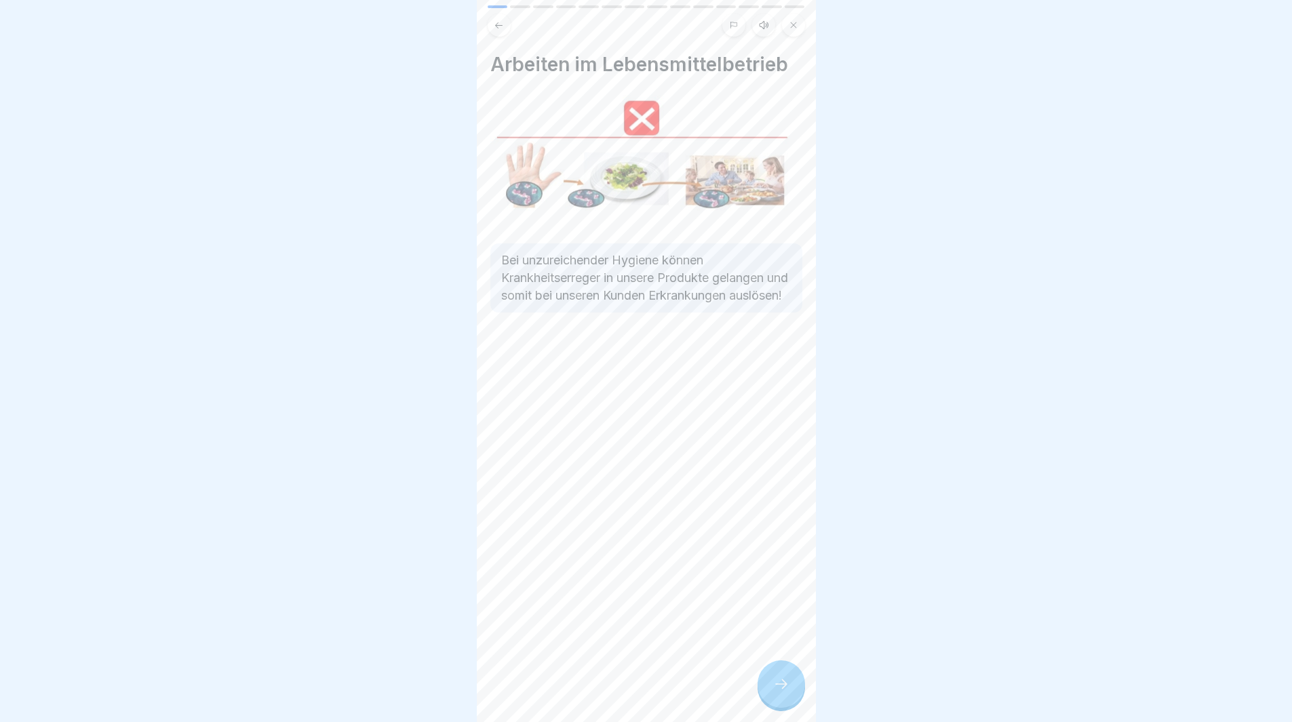
click at [787, 693] on icon at bounding box center [781, 684] width 16 height 16
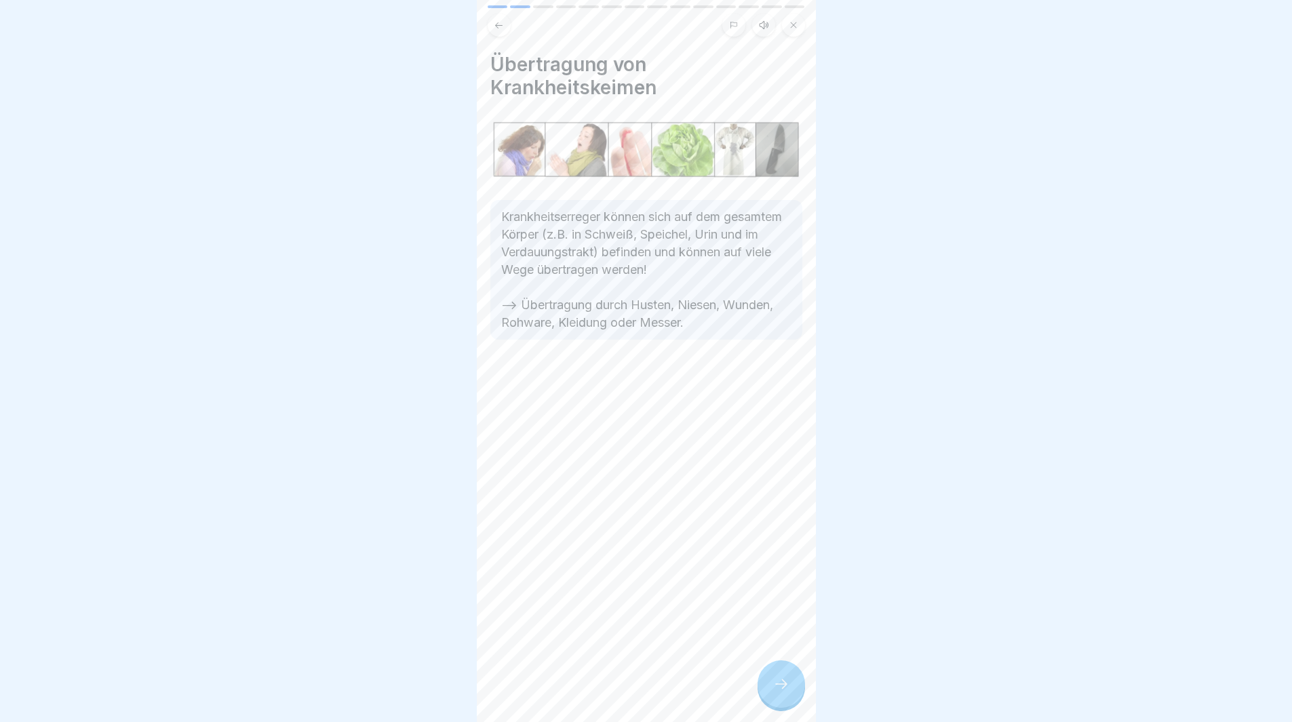
click at [787, 693] on icon at bounding box center [781, 684] width 16 height 16
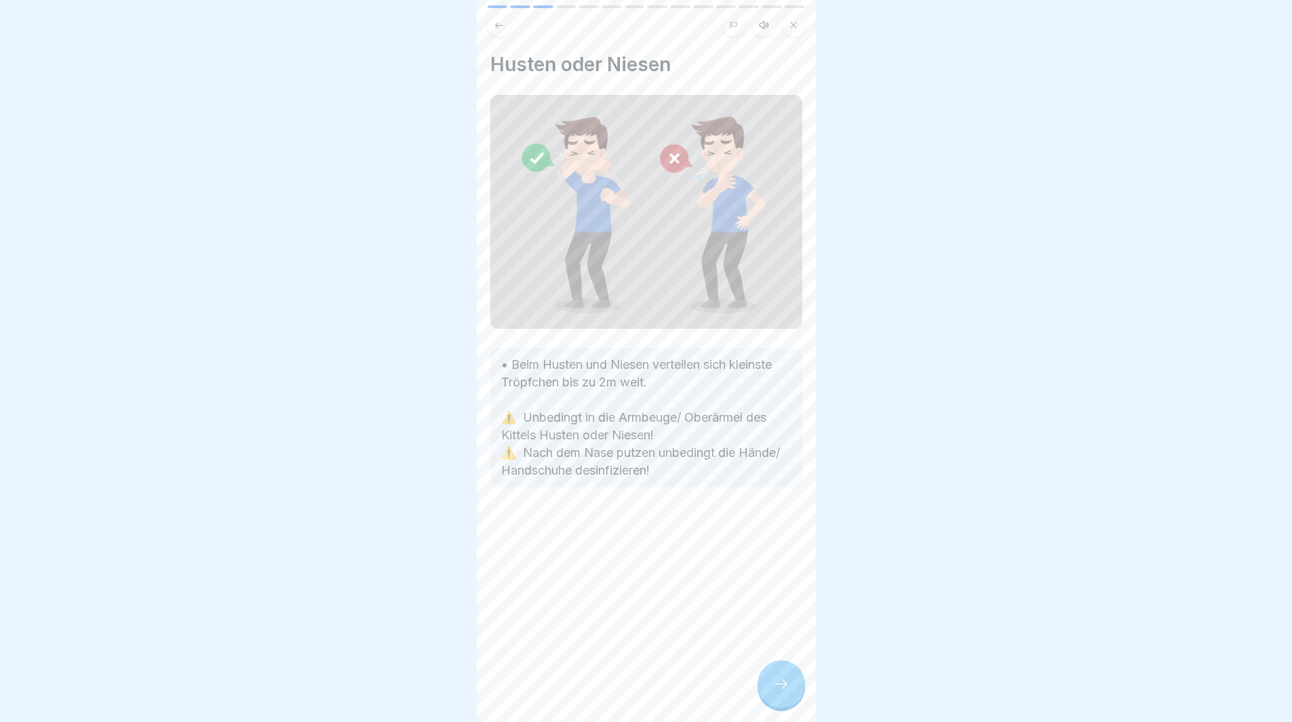
click at [787, 693] on icon at bounding box center [781, 684] width 16 height 16
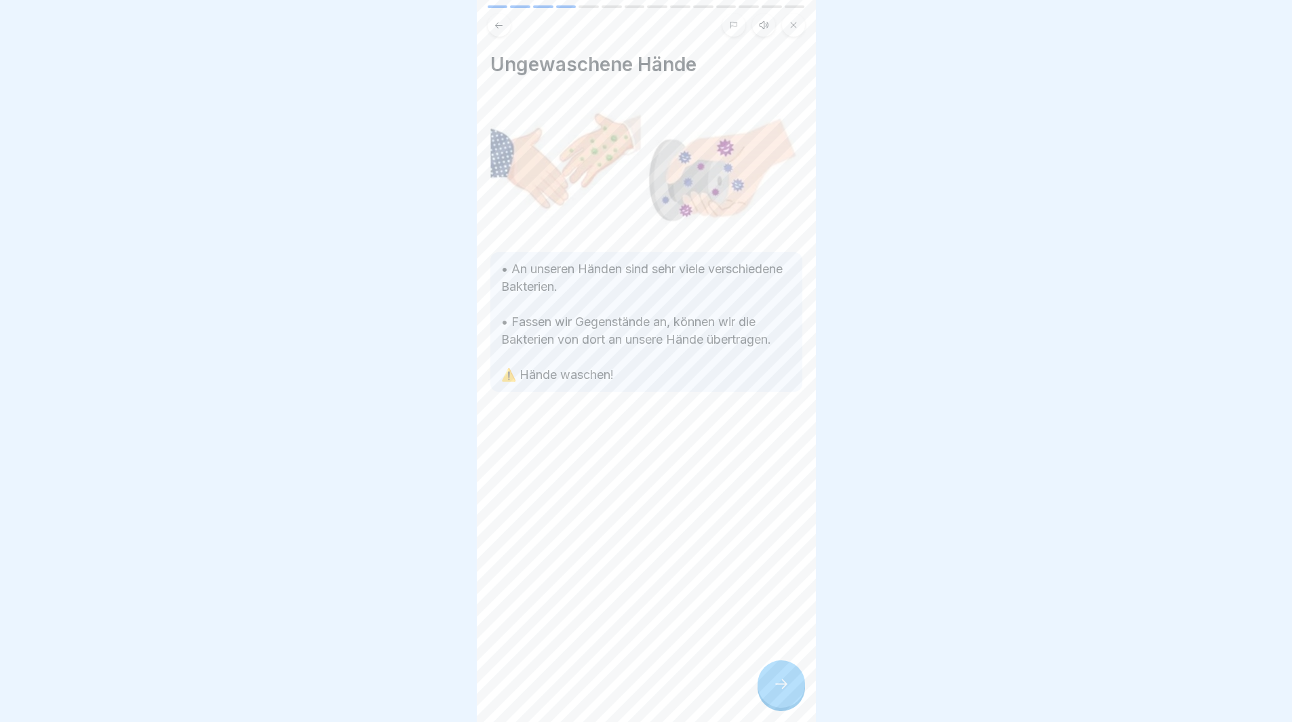
click at [787, 693] on icon at bounding box center [781, 684] width 16 height 16
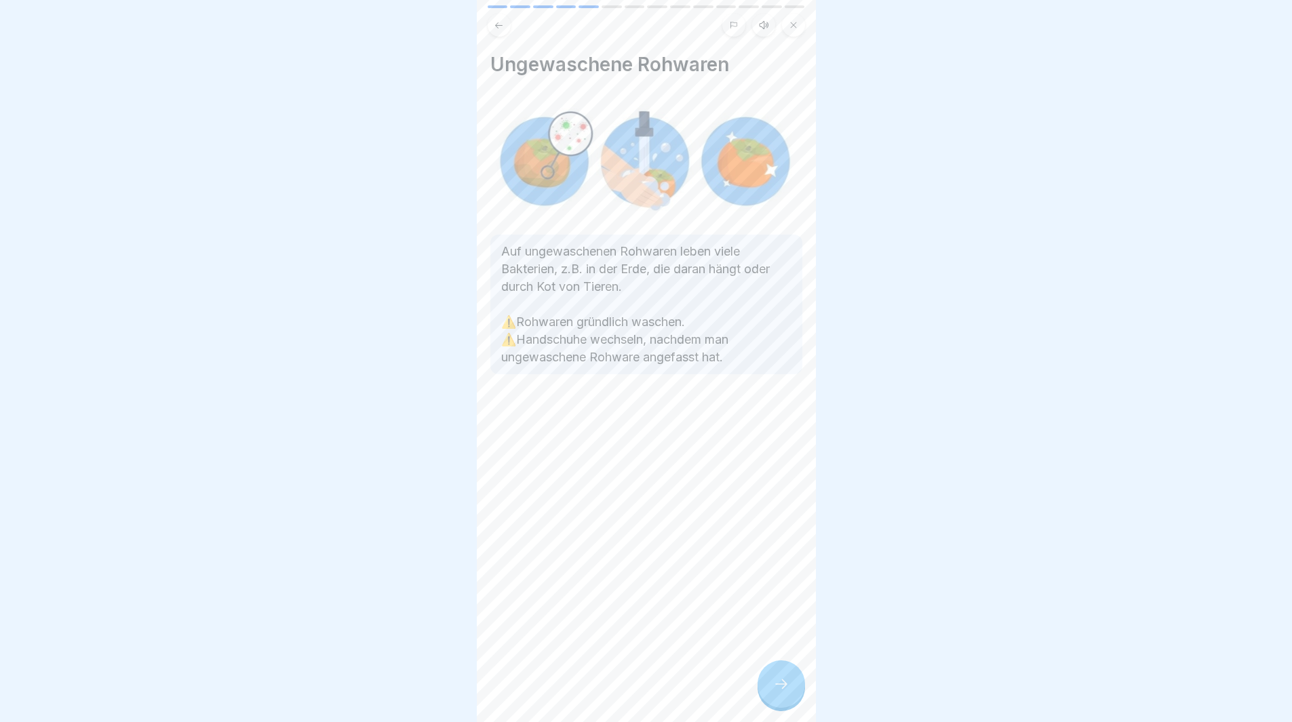
click at [787, 693] on icon at bounding box center [781, 684] width 16 height 16
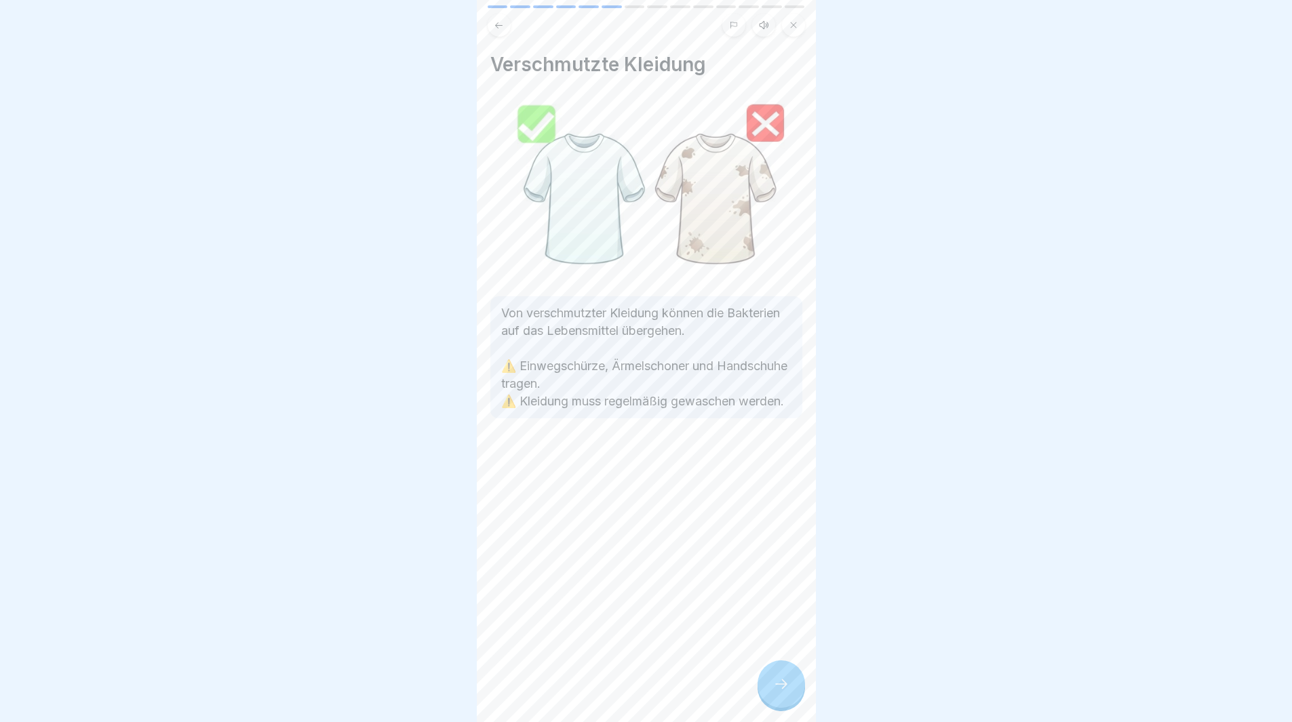
click at [787, 693] on icon at bounding box center [781, 684] width 16 height 16
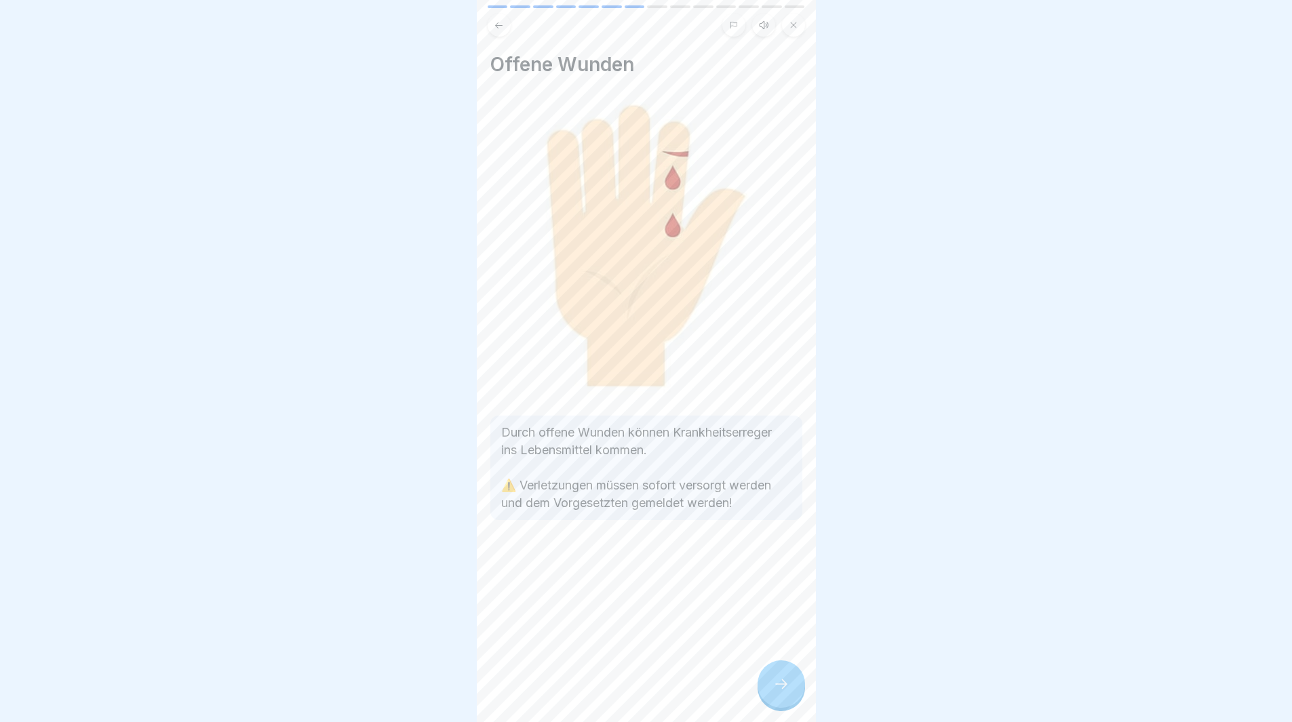
click at [787, 693] on icon at bounding box center [781, 684] width 16 height 16
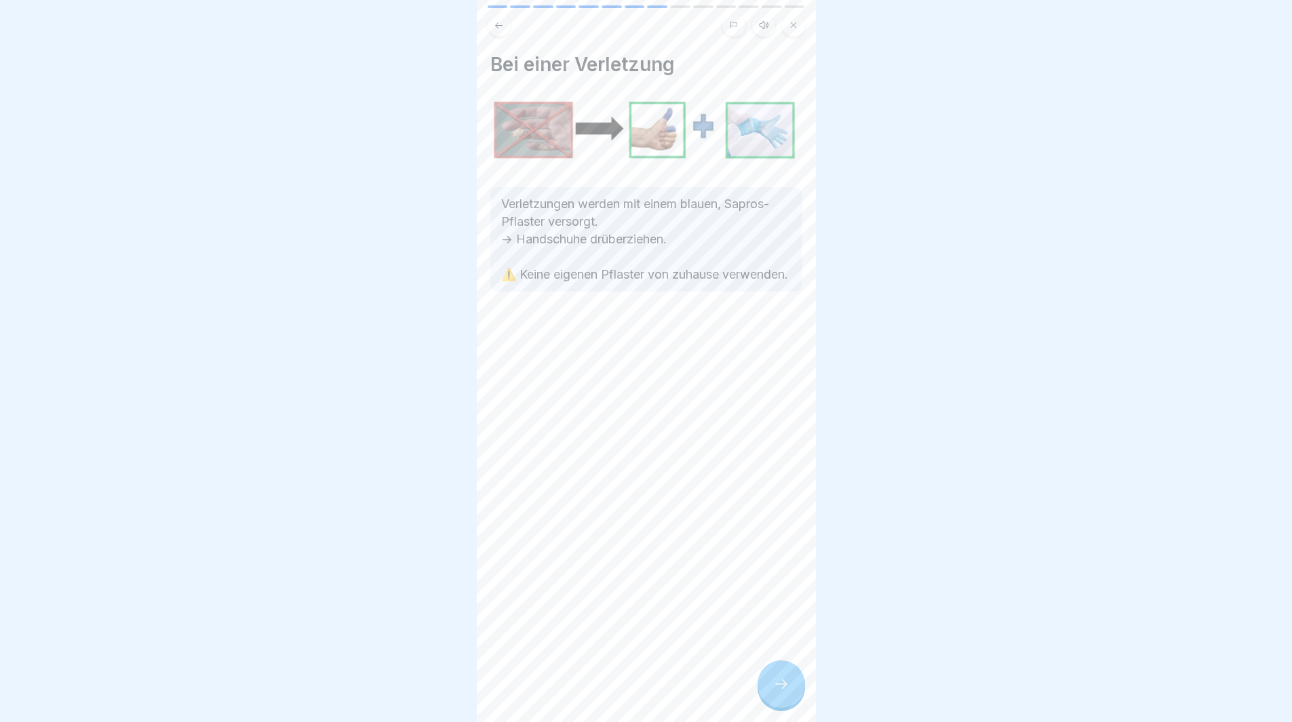
click at [787, 693] on icon at bounding box center [781, 684] width 16 height 16
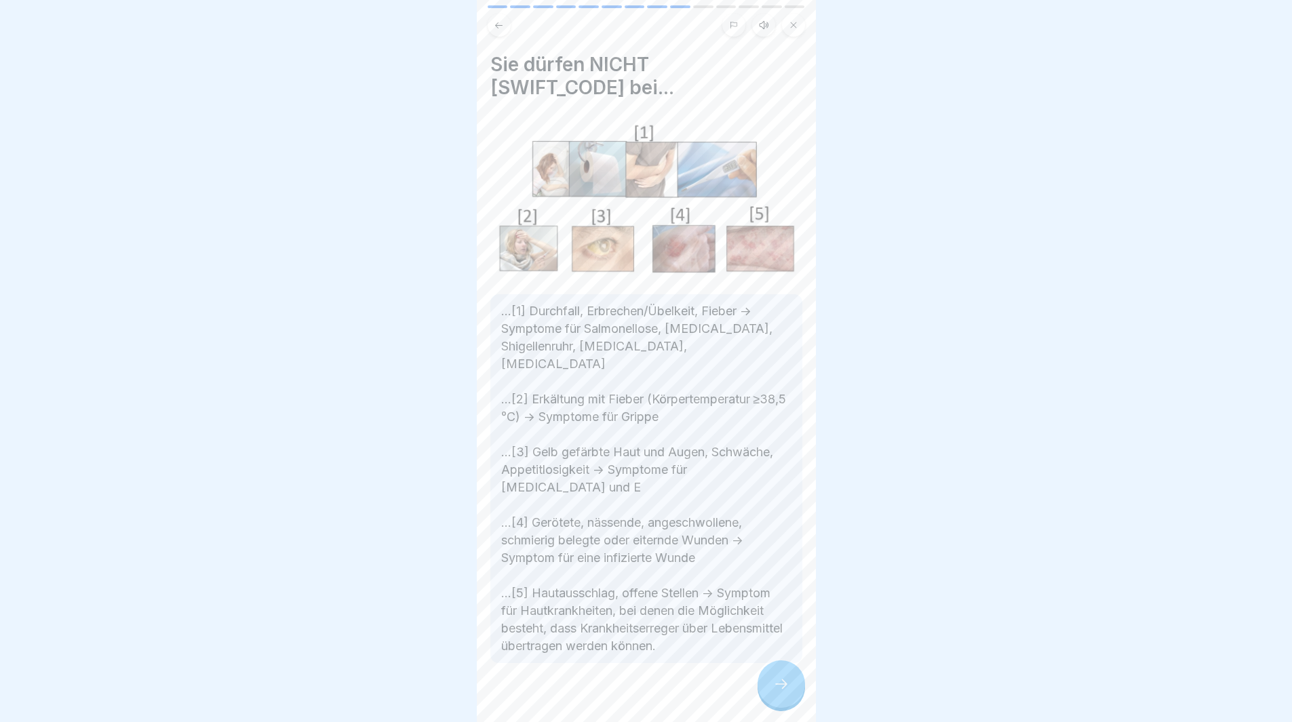
click at [787, 693] on icon at bounding box center [781, 684] width 16 height 16
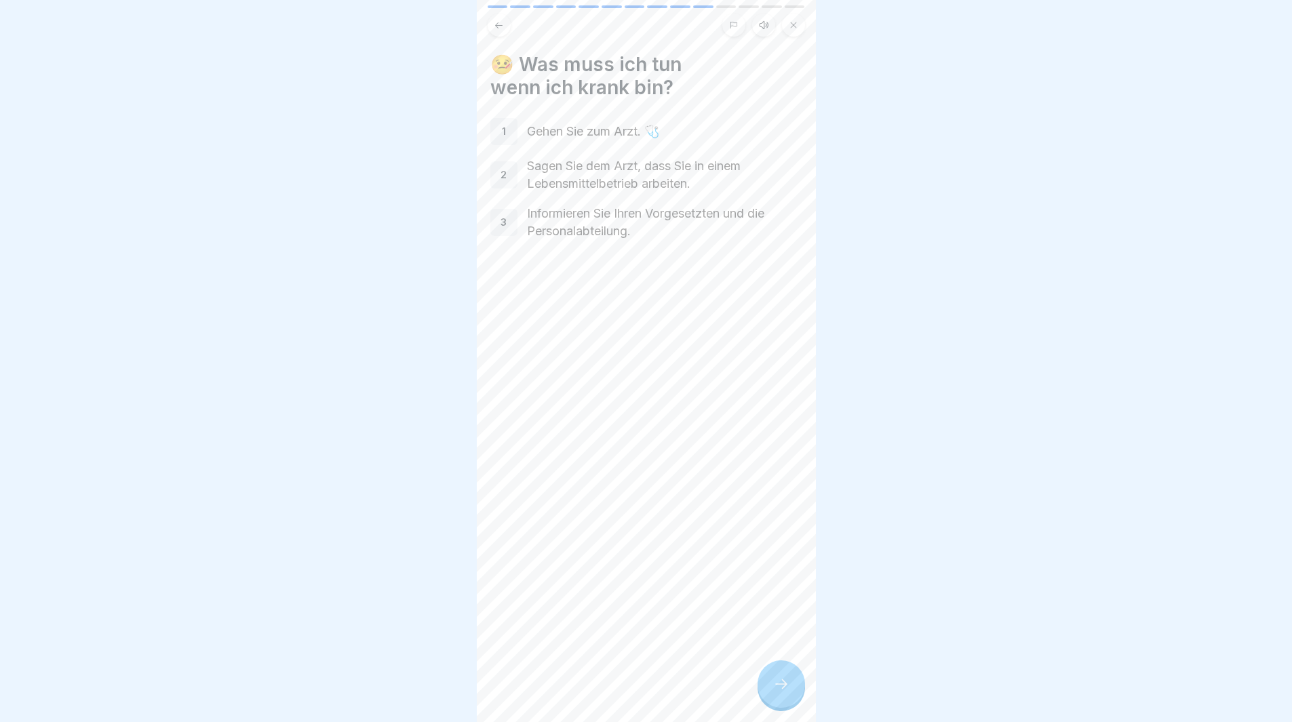
click at [787, 693] on icon at bounding box center [781, 684] width 16 height 16
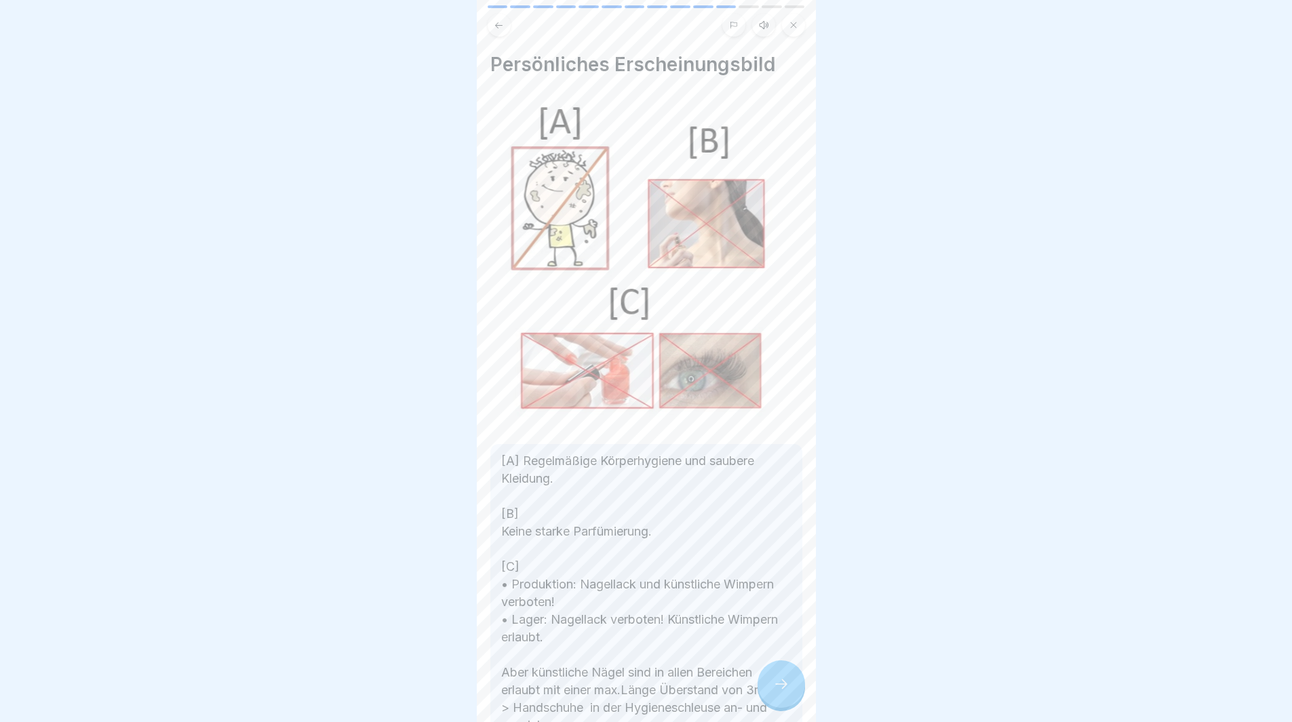
click at [787, 693] on icon at bounding box center [781, 684] width 16 height 16
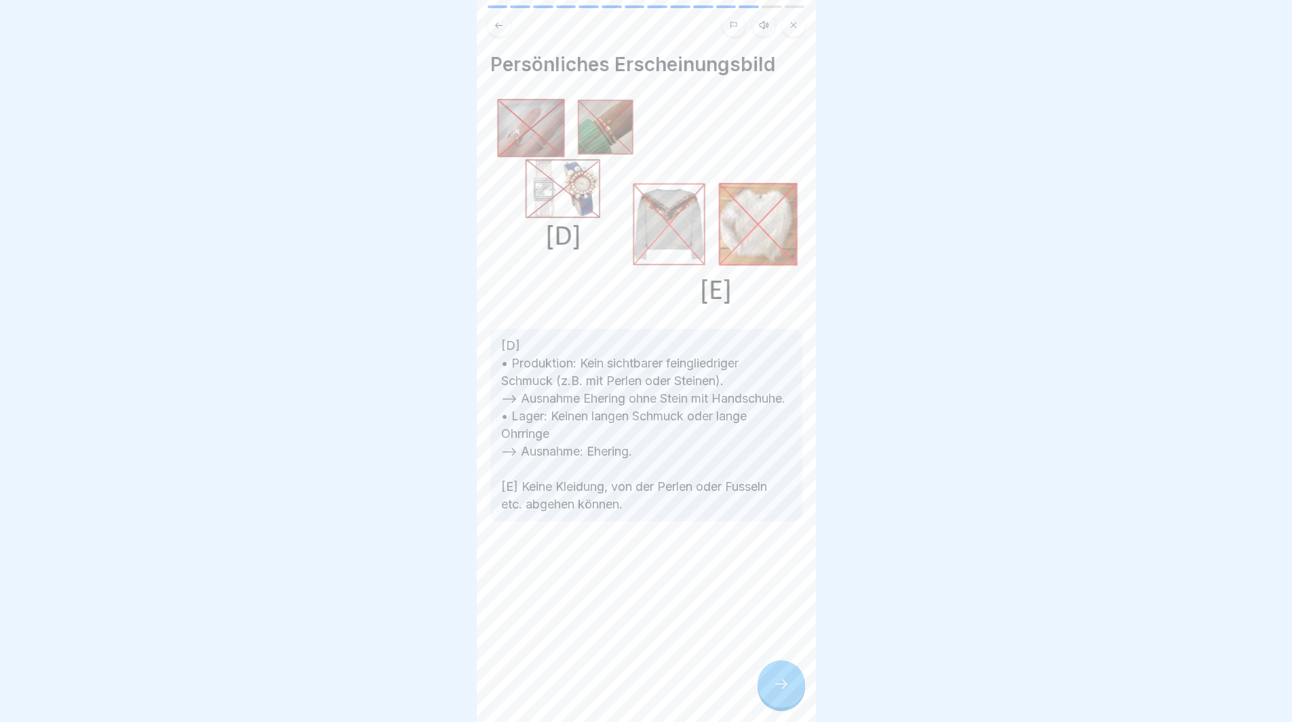
click at [787, 693] on icon at bounding box center [781, 684] width 16 height 16
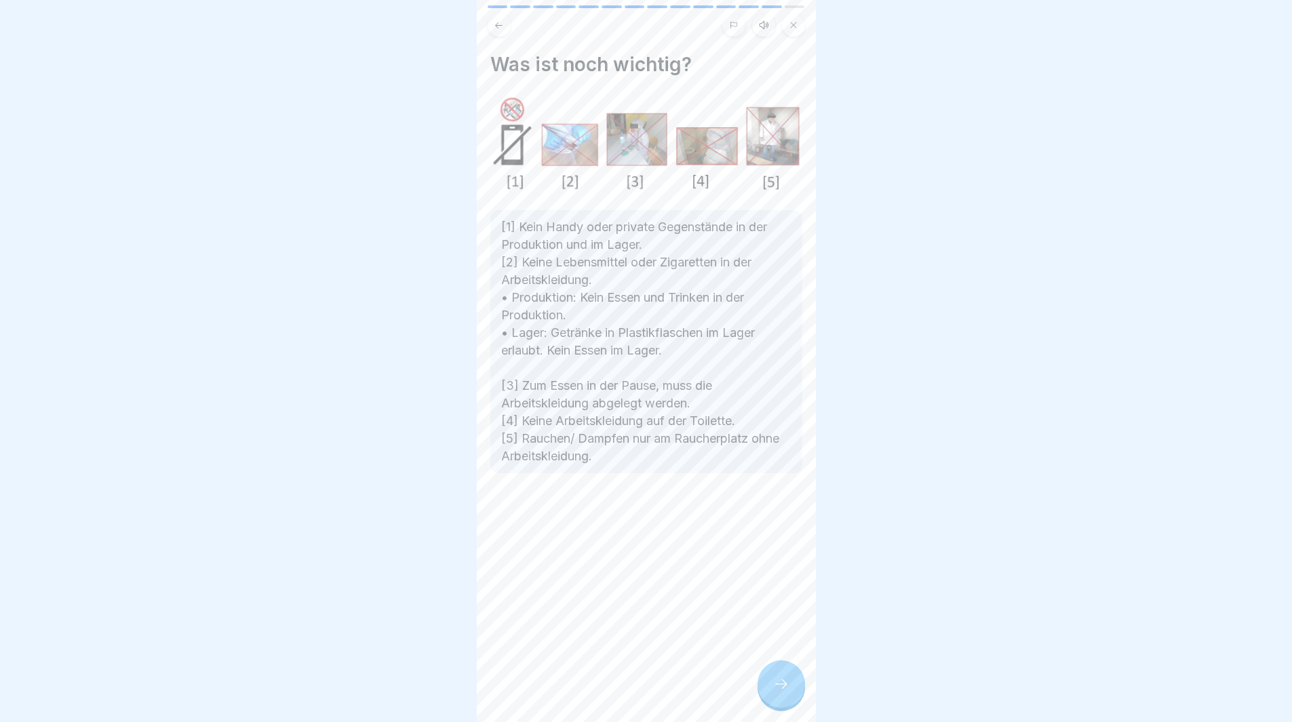
click at [787, 693] on icon at bounding box center [781, 684] width 16 height 16
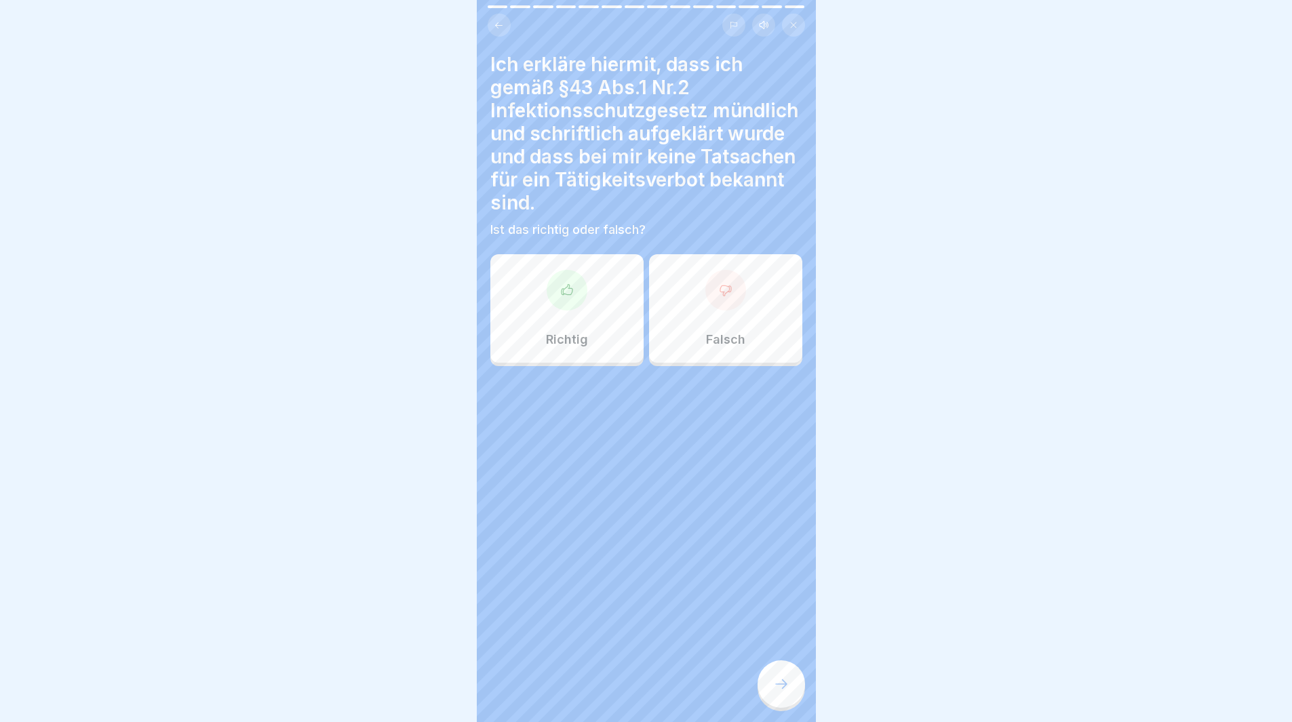
click at [561, 294] on icon at bounding box center [566, 289] width 11 height 10
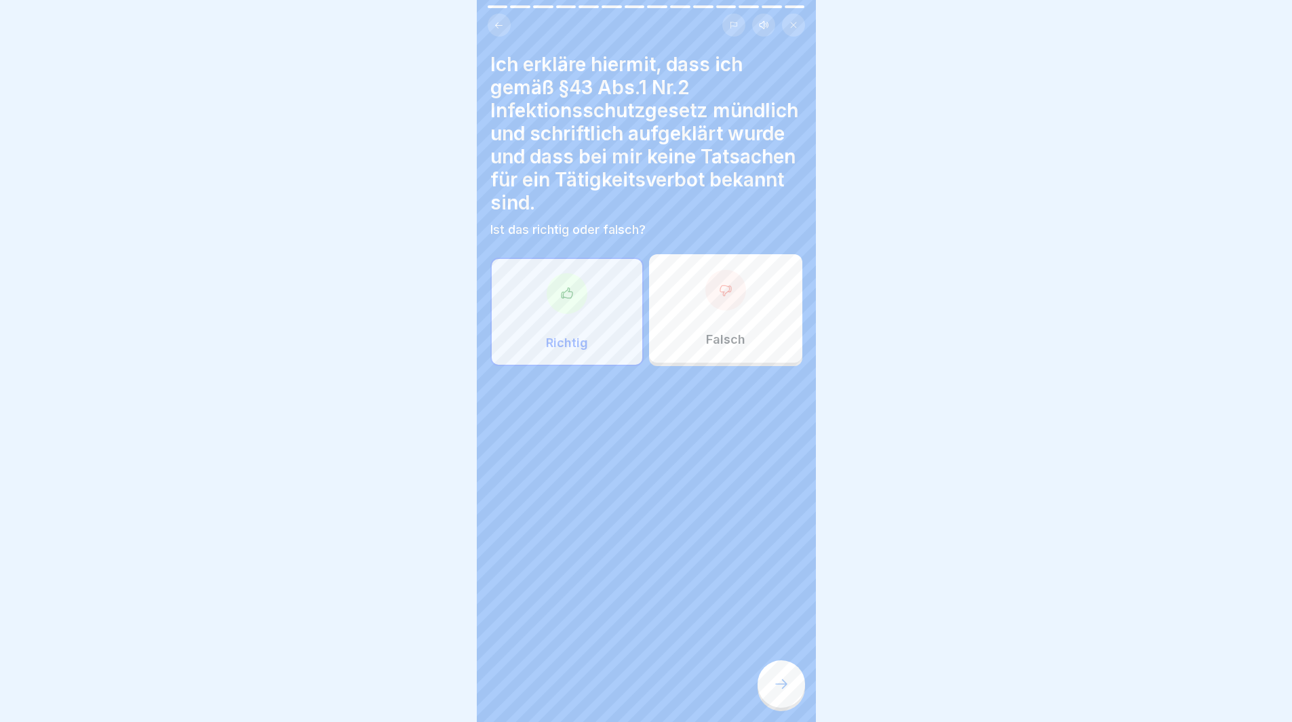
click at [796, 692] on div at bounding box center [781, 684] width 47 height 47
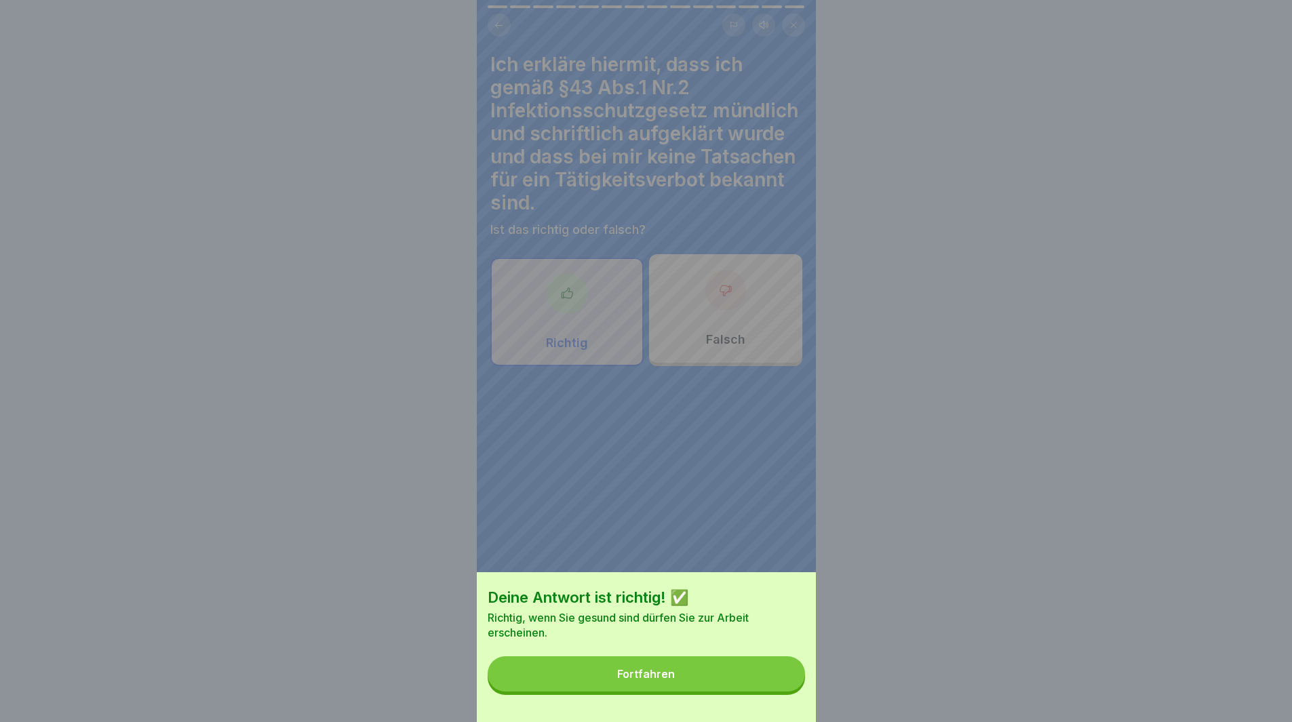
click at [767, 684] on button "Fortfahren" at bounding box center [646, 674] width 317 height 35
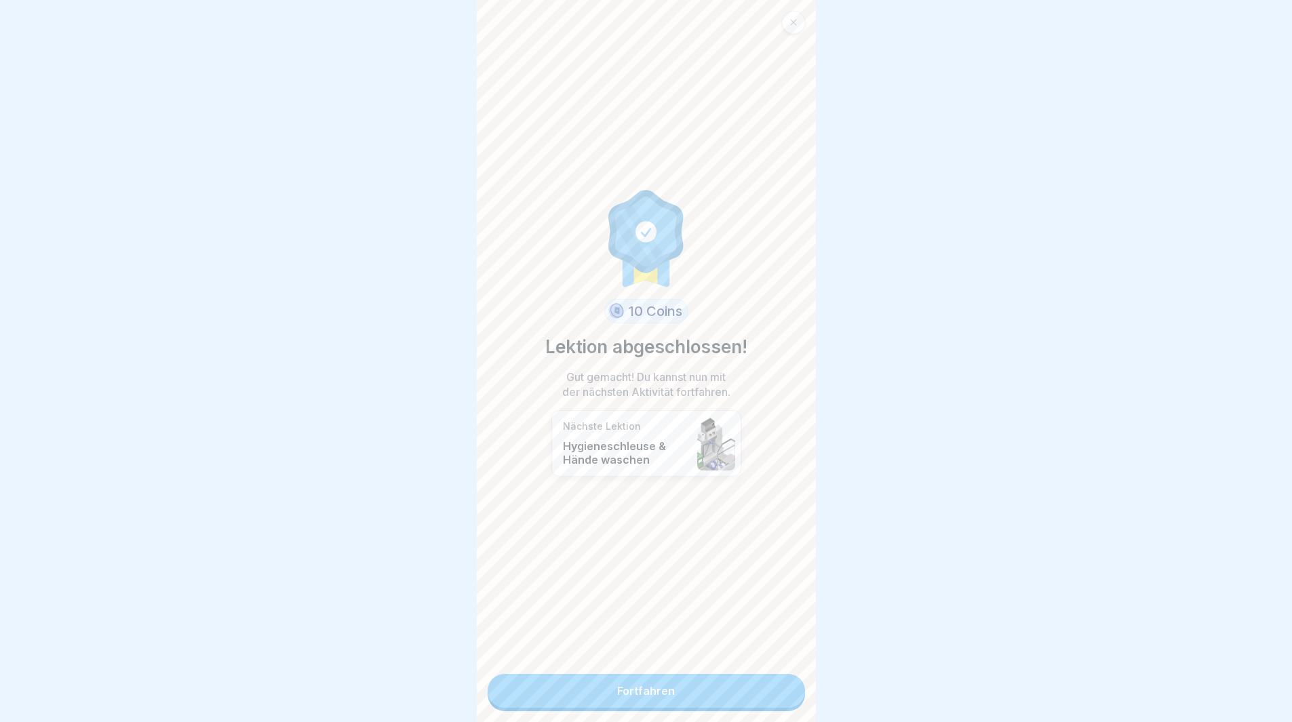
click at [720, 697] on link "Fortfahren" at bounding box center [646, 691] width 317 height 34
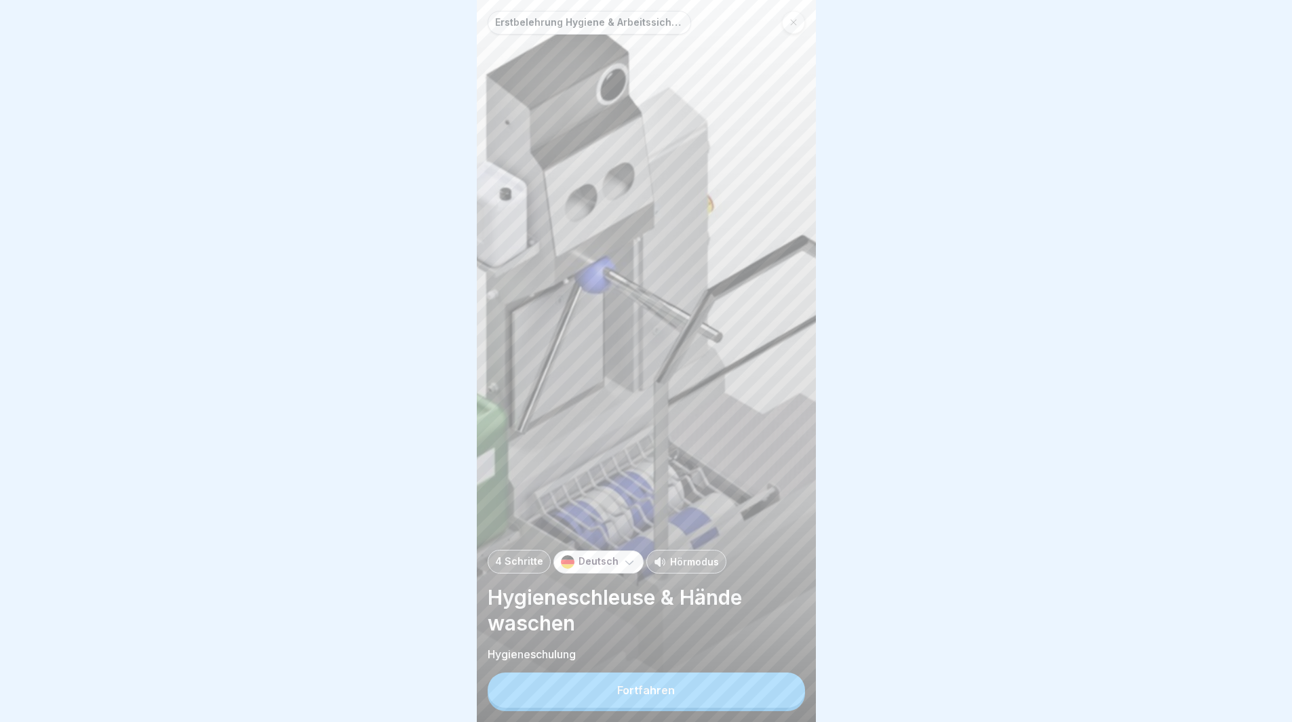
click at [720, 697] on button "Fortfahren" at bounding box center [646, 690] width 317 height 35
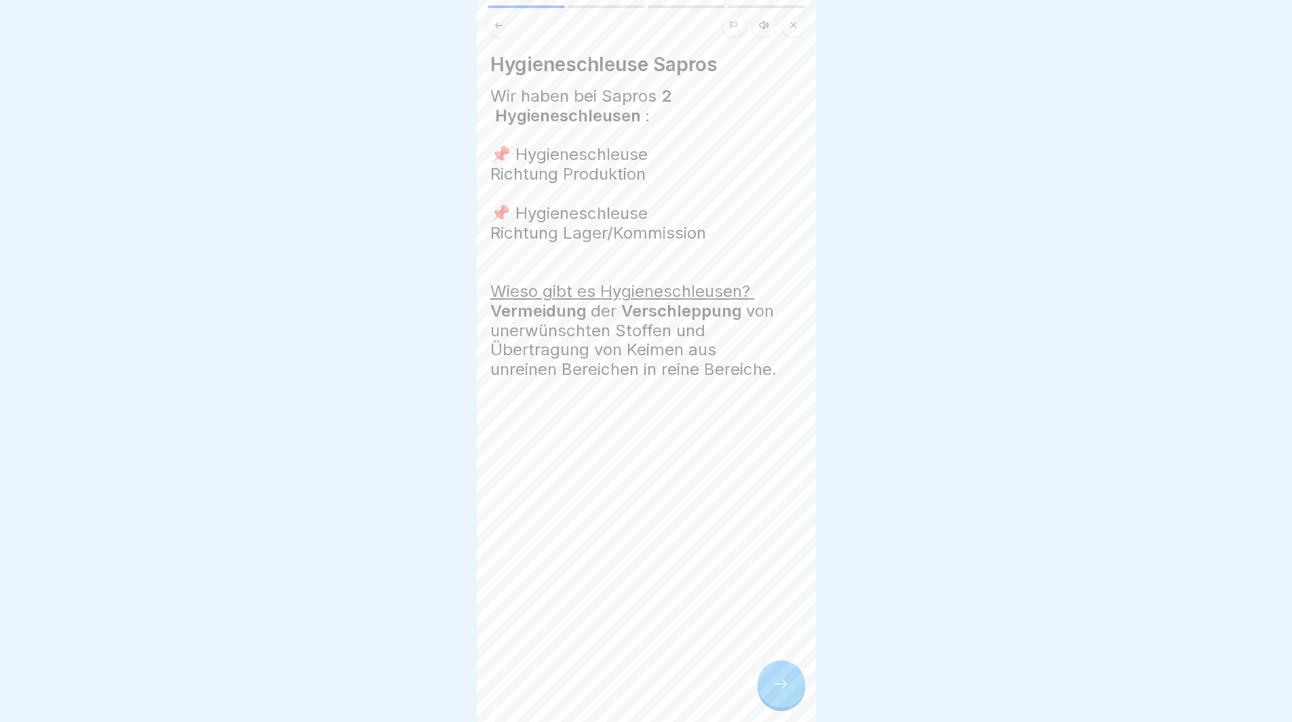
click at [780, 693] on icon at bounding box center [781, 684] width 16 height 16
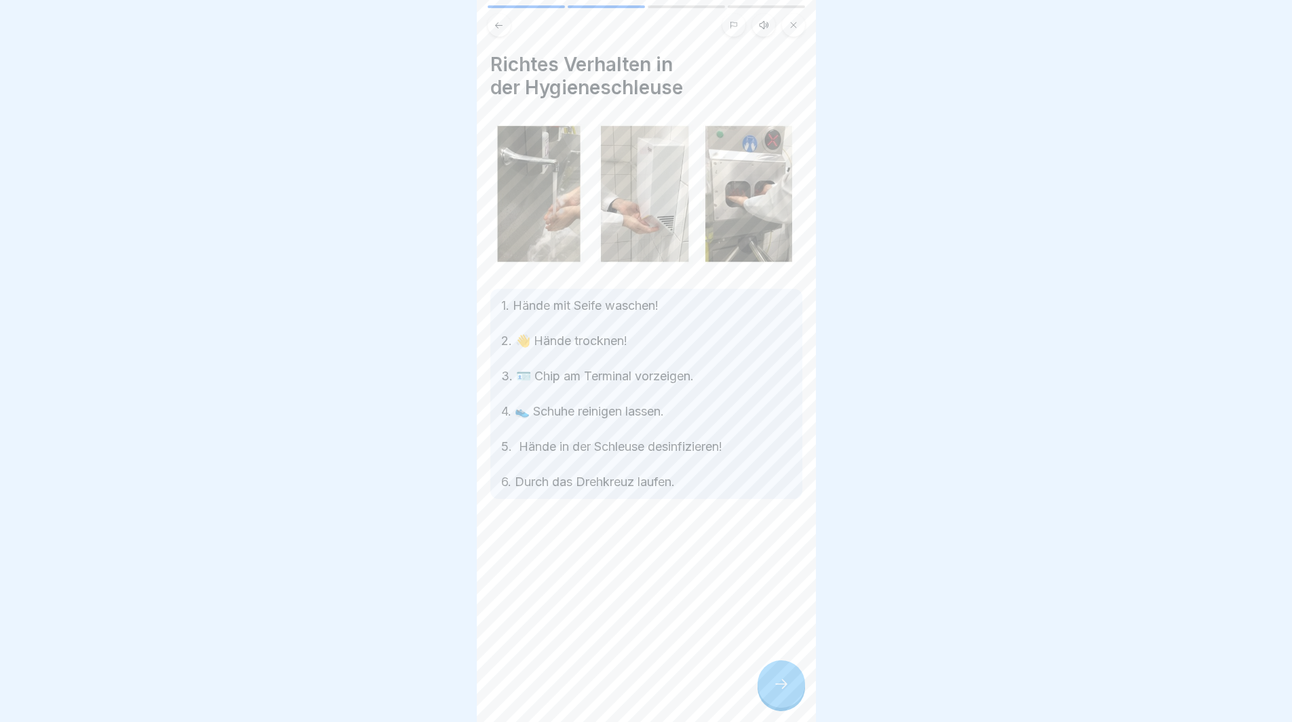
click at [781, 693] on icon at bounding box center [781, 684] width 16 height 16
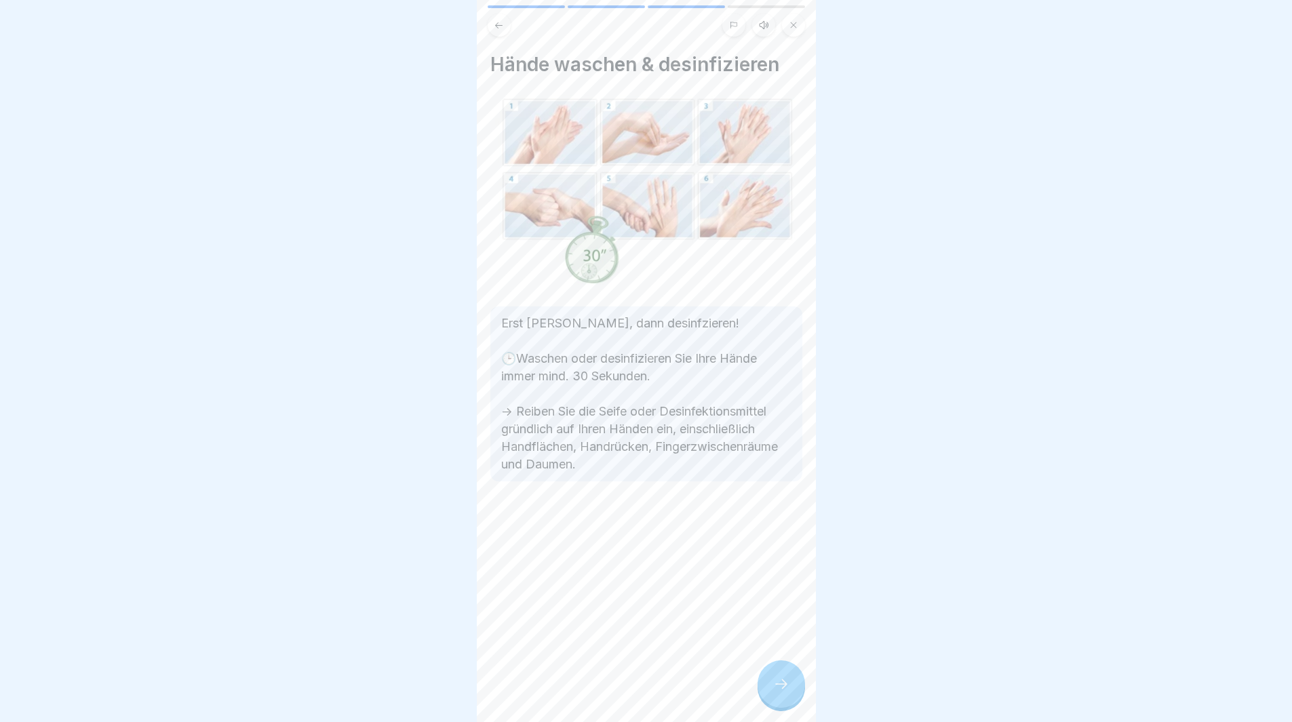
click at [781, 693] on icon at bounding box center [781, 684] width 16 height 16
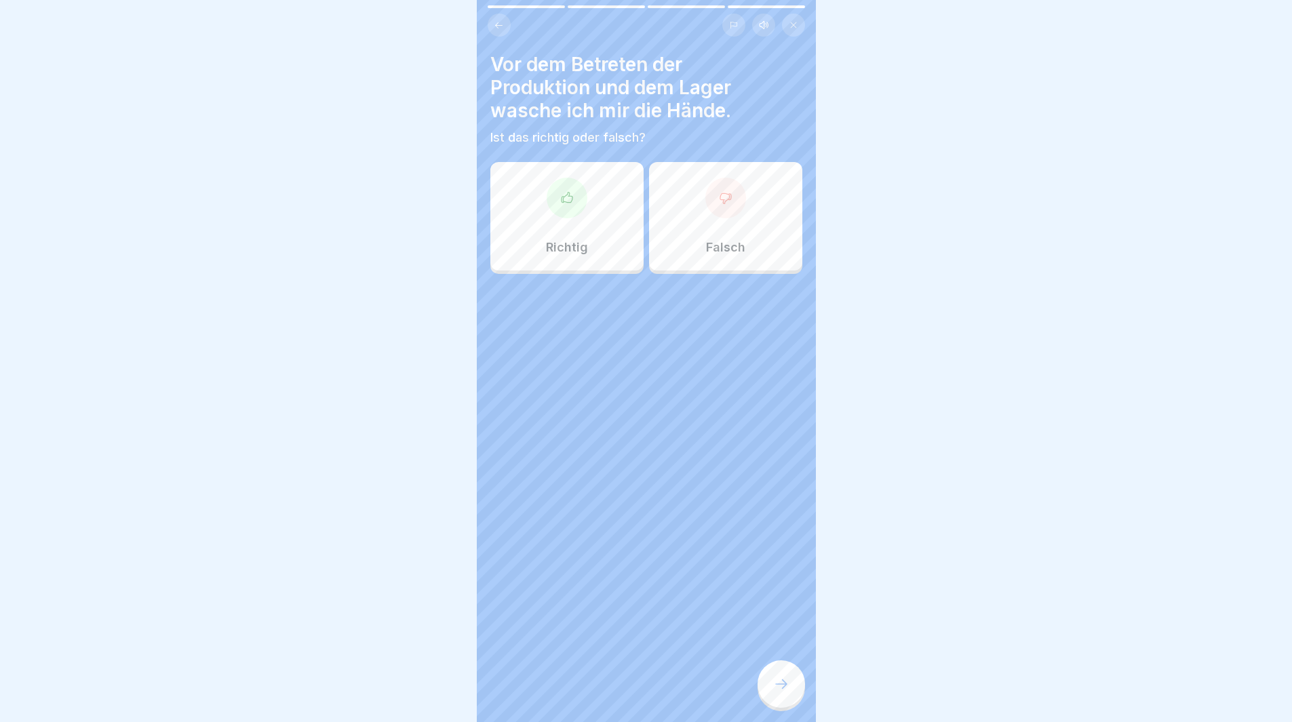
click at [581, 210] on div "Richtig" at bounding box center [566, 216] width 153 height 109
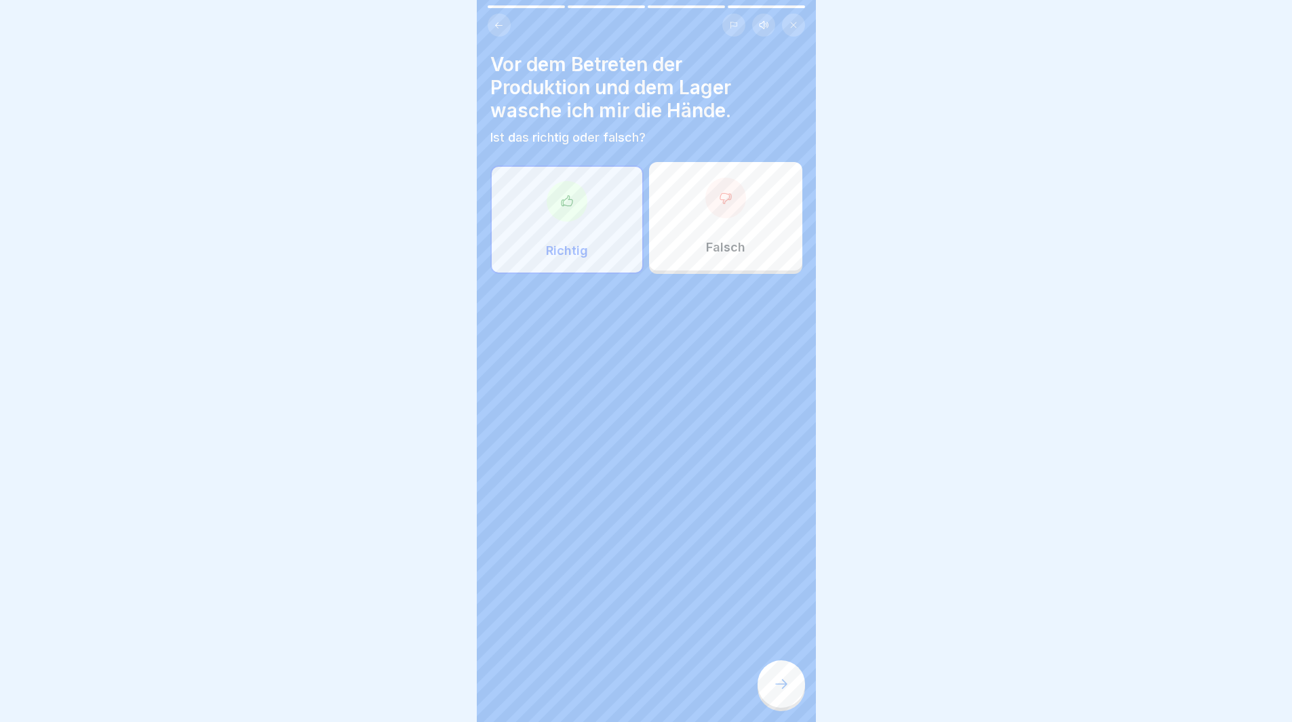
click at [794, 688] on div at bounding box center [781, 684] width 47 height 47
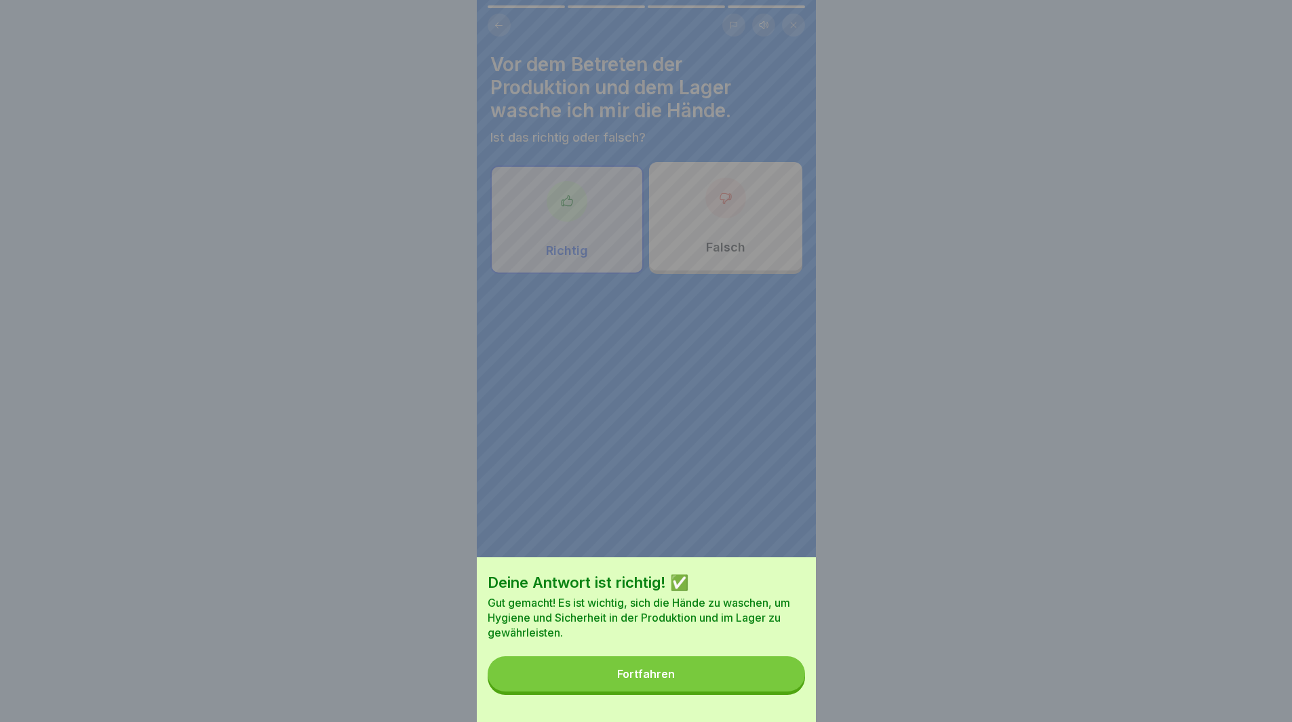
click at [637, 680] on div "Fortfahren" at bounding box center [646, 674] width 58 height 12
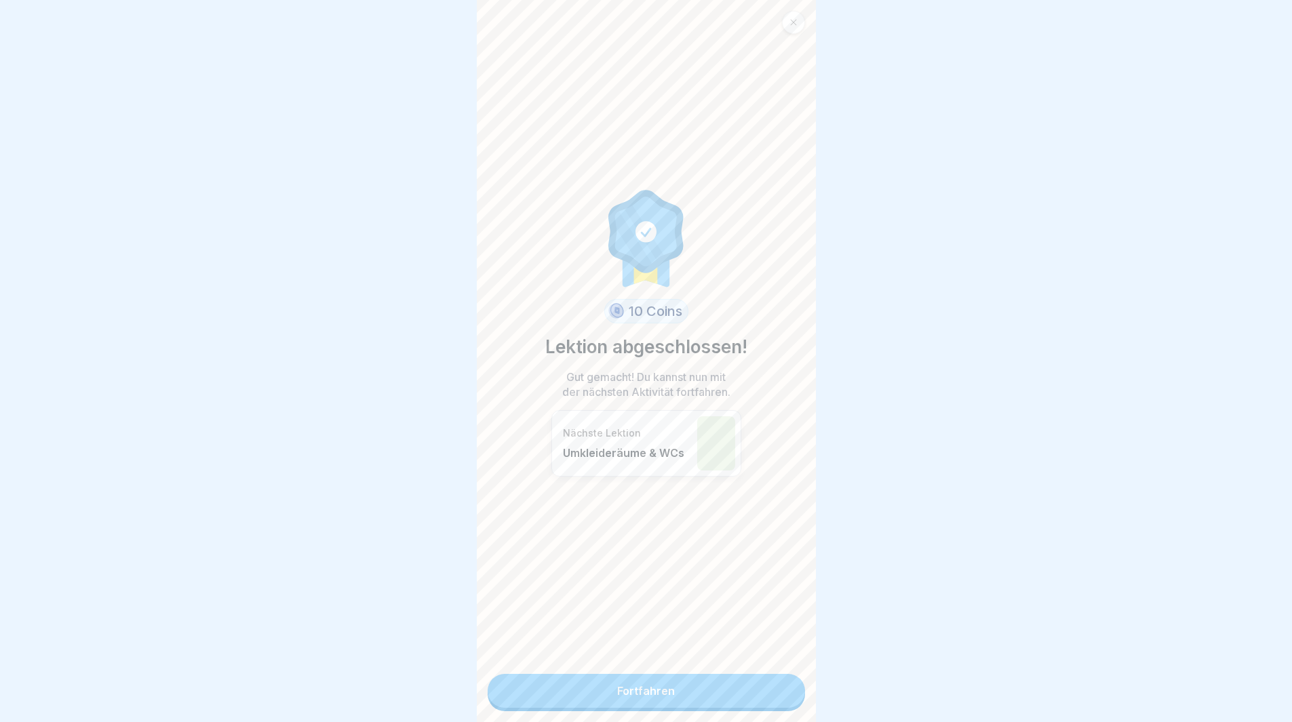
click at [643, 698] on link "Fortfahren" at bounding box center [646, 691] width 317 height 34
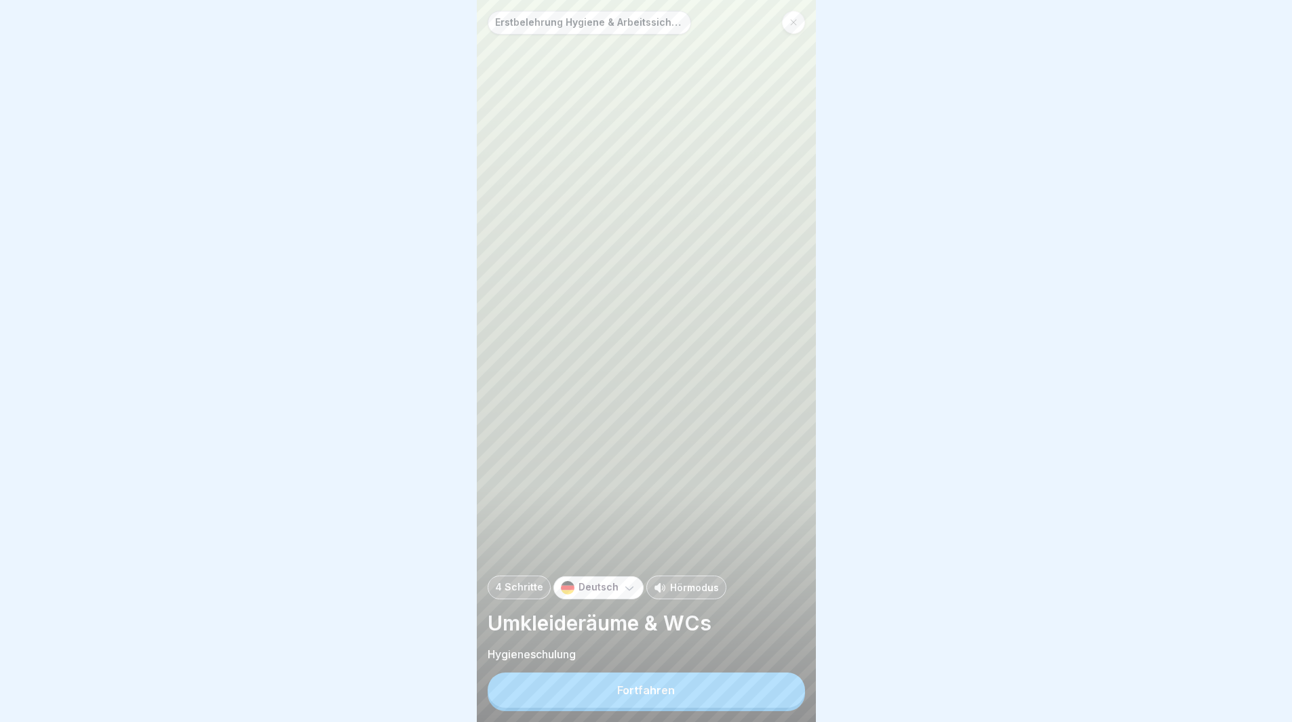
click at [643, 696] on div "Fortfahren" at bounding box center [646, 690] width 58 height 12
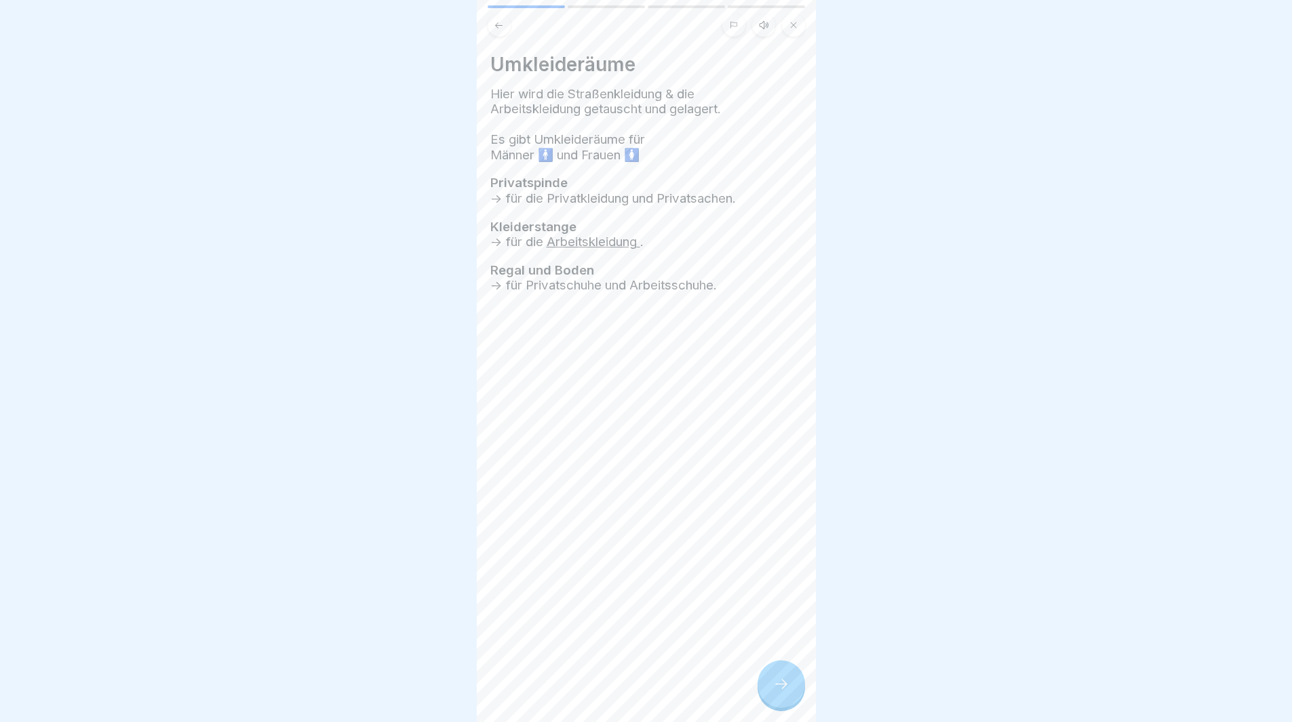
click at [787, 684] on div at bounding box center [781, 684] width 47 height 47
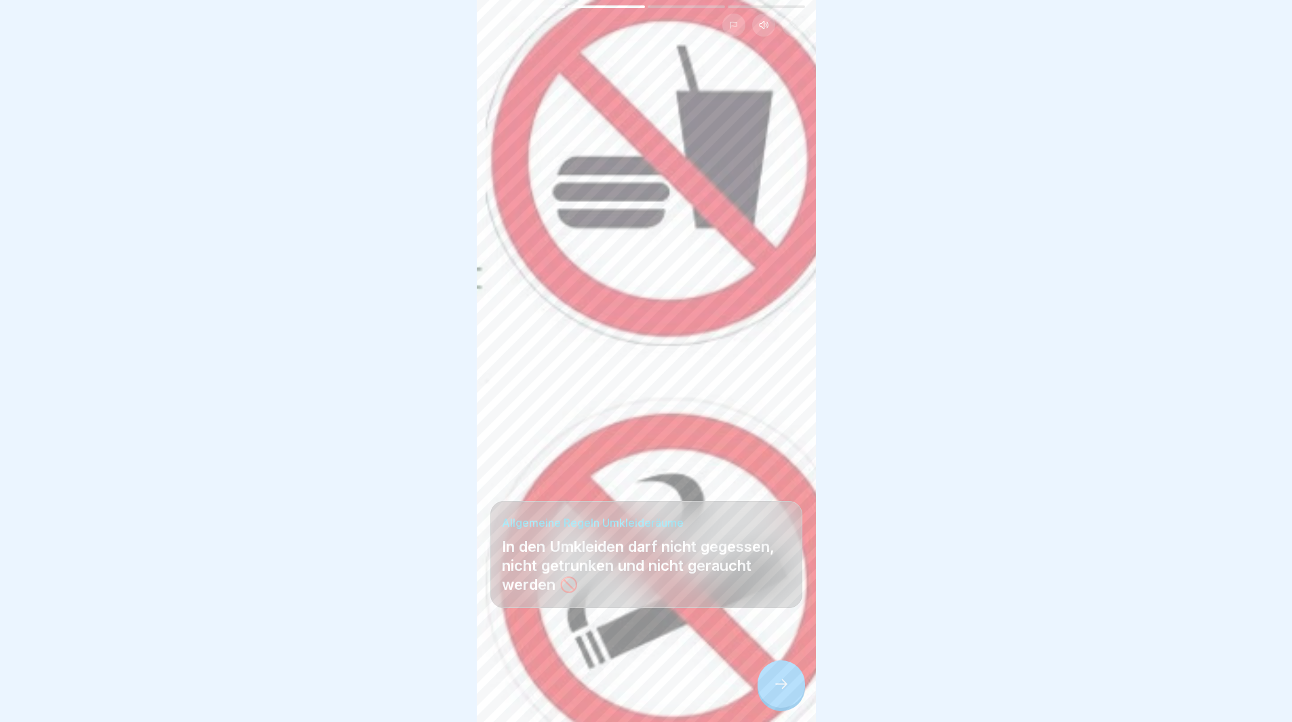
click at [785, 693] on icon at bounding box center [781, 684] width 16 height 16
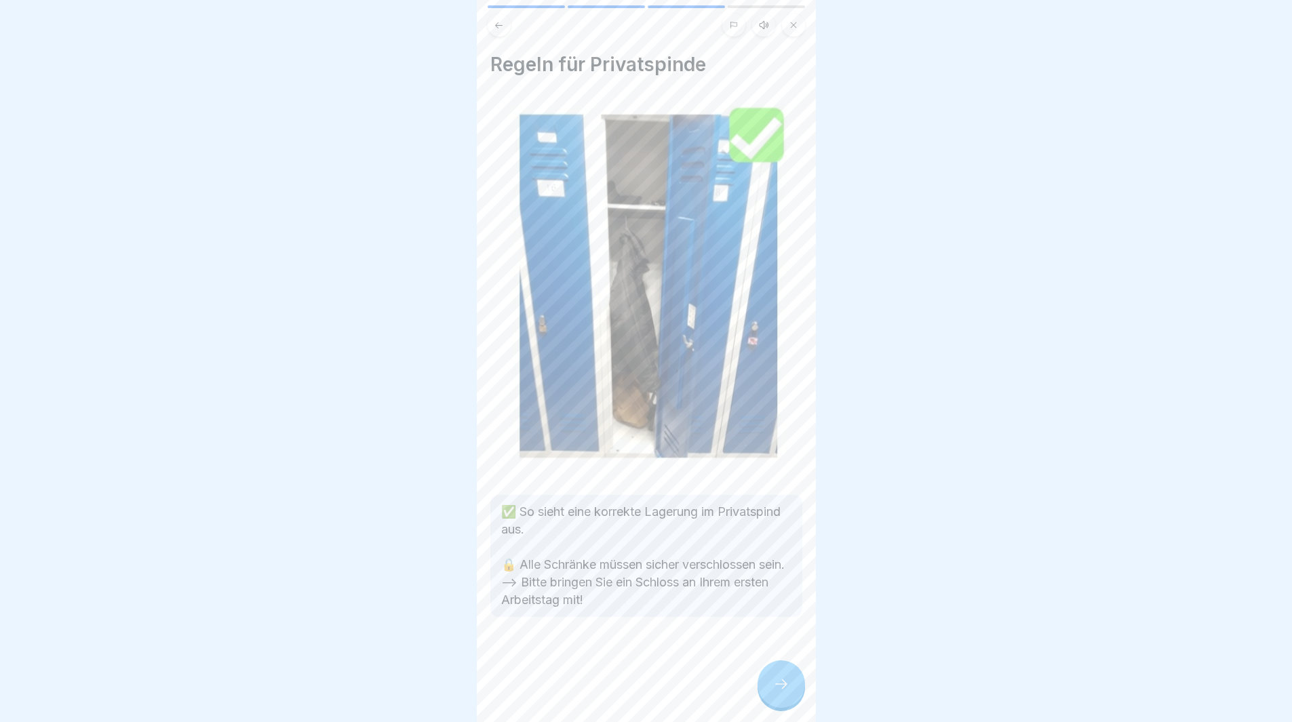
click at [785, 693] on icon at bounding box center [781, 684] width 16 height 16
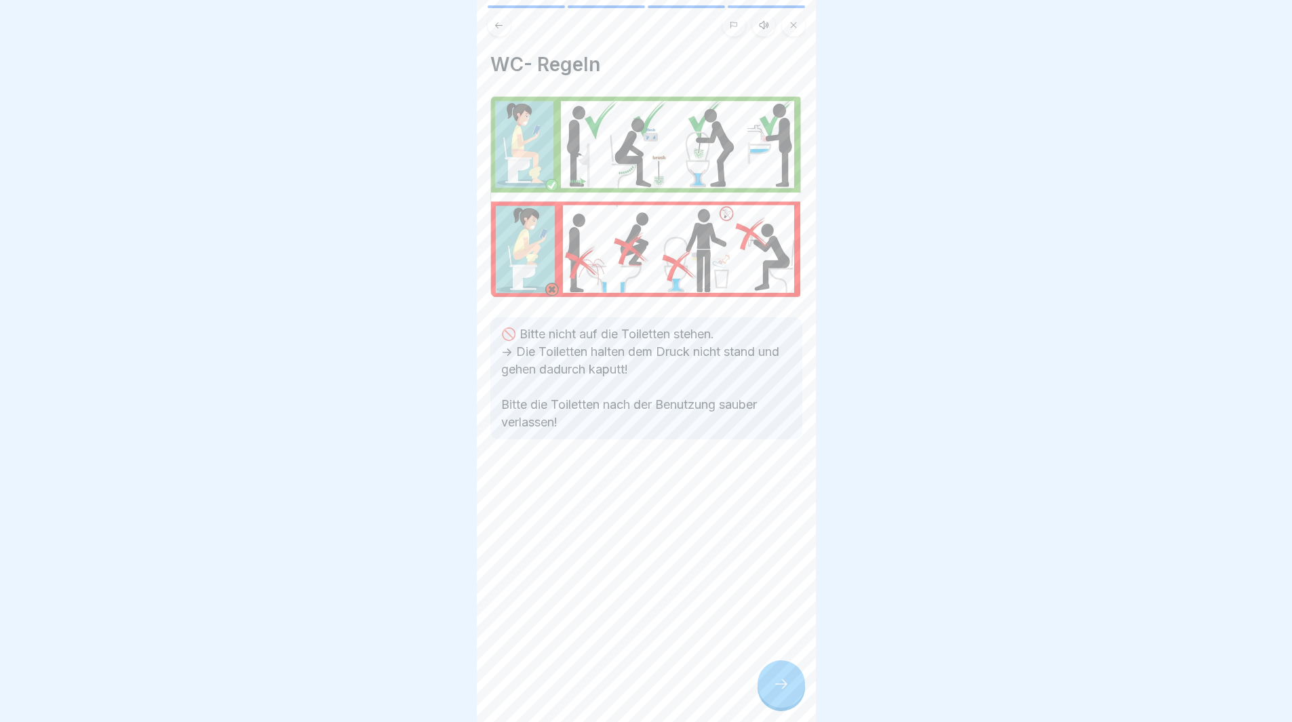
click at [785, 693] on icon at bounding box center [781, 684] width 16 height 16
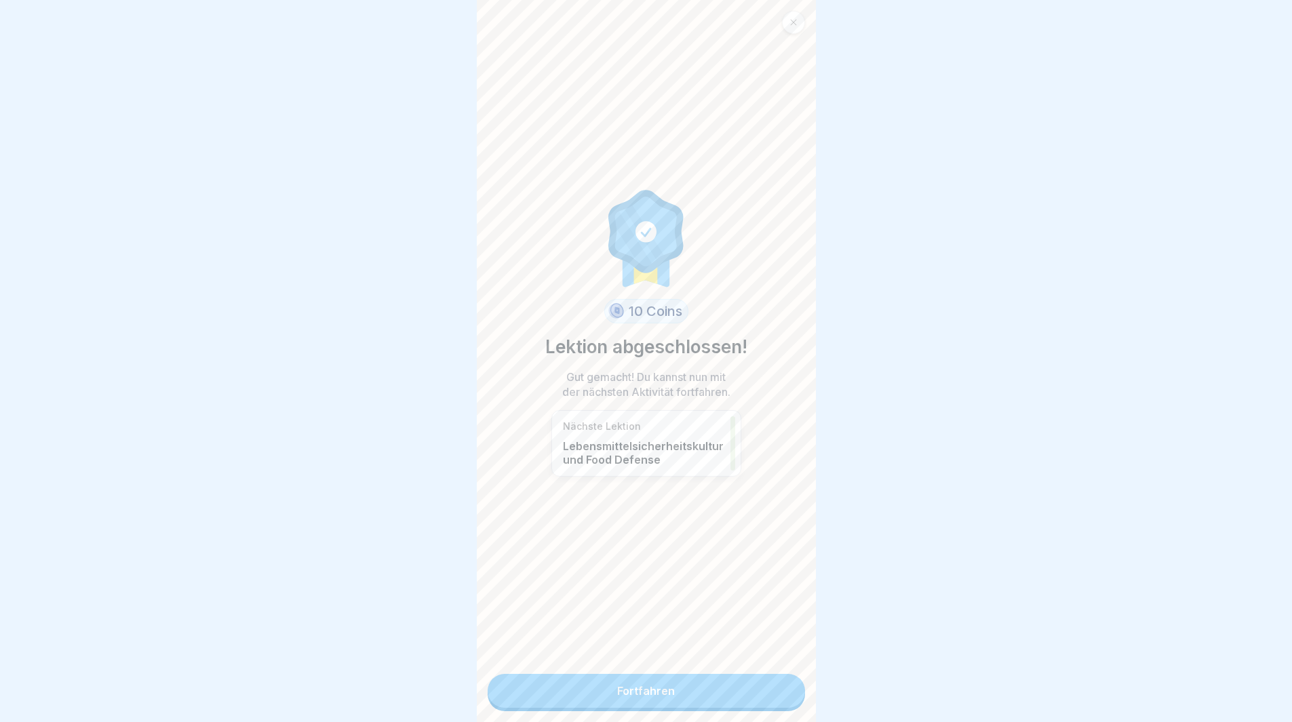
click at [780, 705] on link "Fortfahren" at bounding box center [646, 691] width 317 height 34
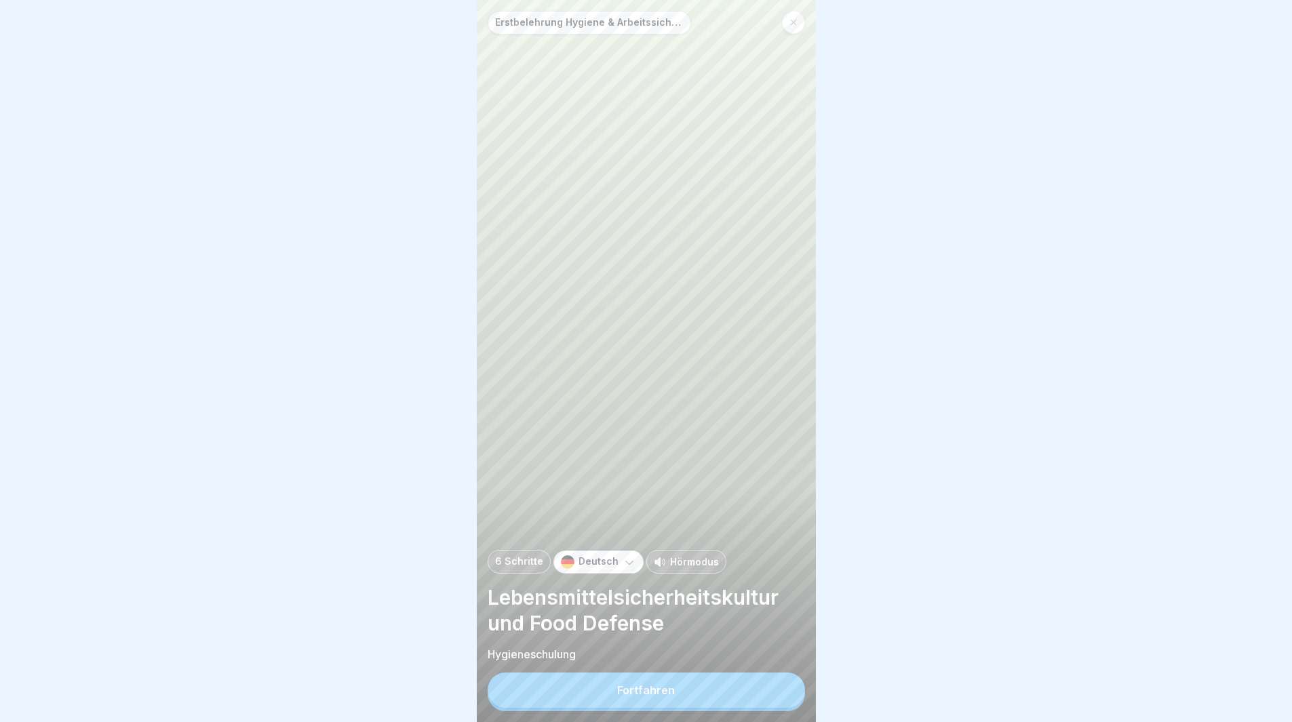
click at [779, 705] on button "Fortfahren" at bounding box center [646, 690] width 317 height 35
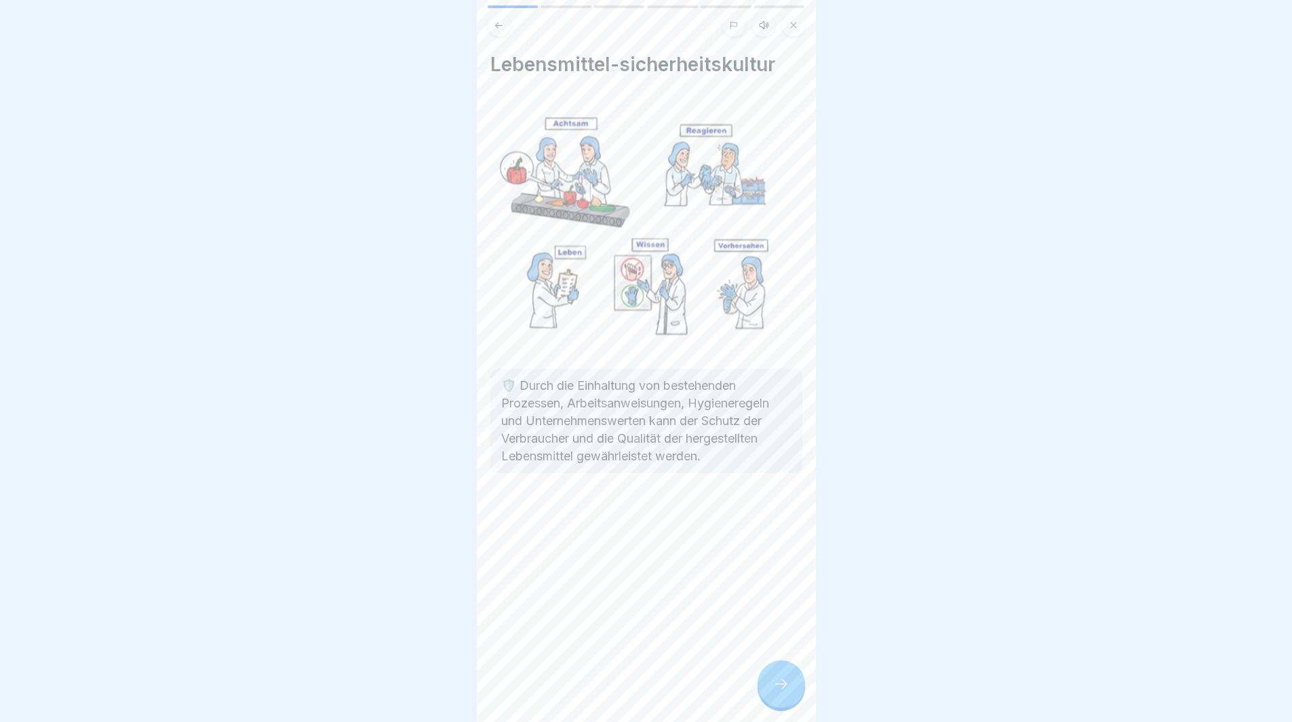
click at [501, 26] on icon at bounding box center [499, 25] width 10 height 10
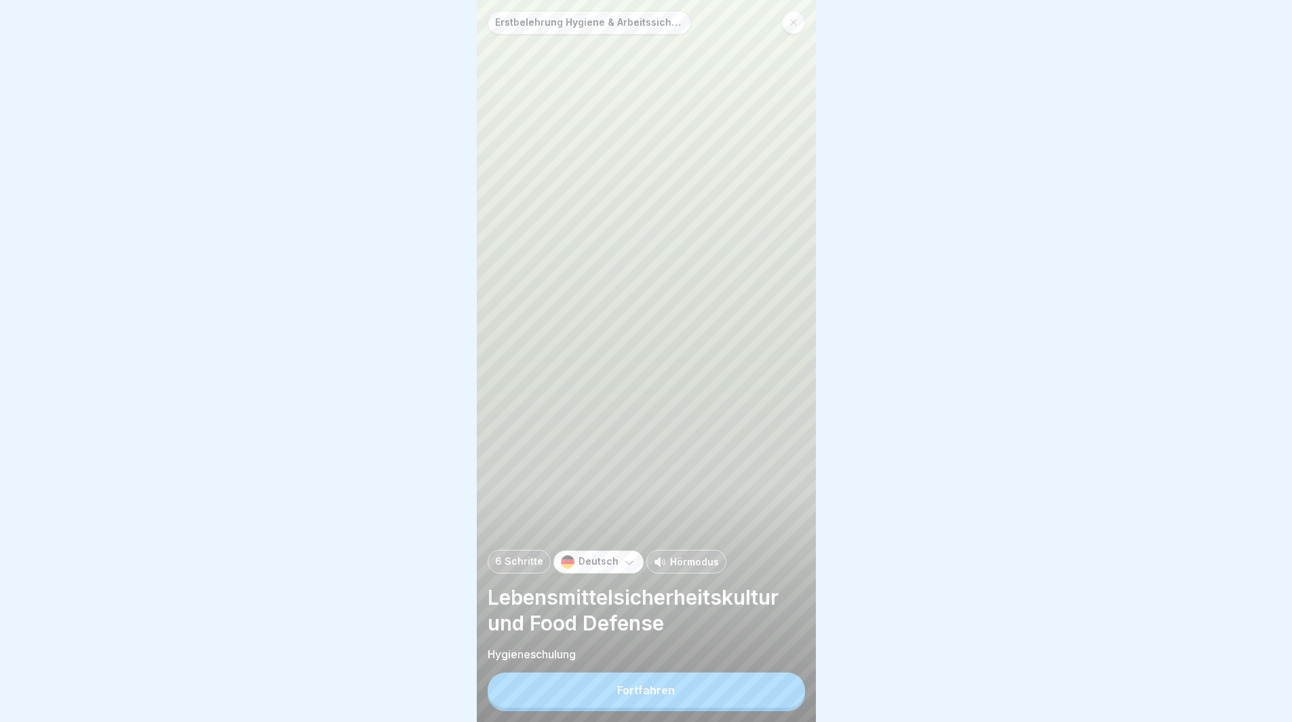
click at [628, 569] on icon at bounding box center [630, 563] width 14 height 14
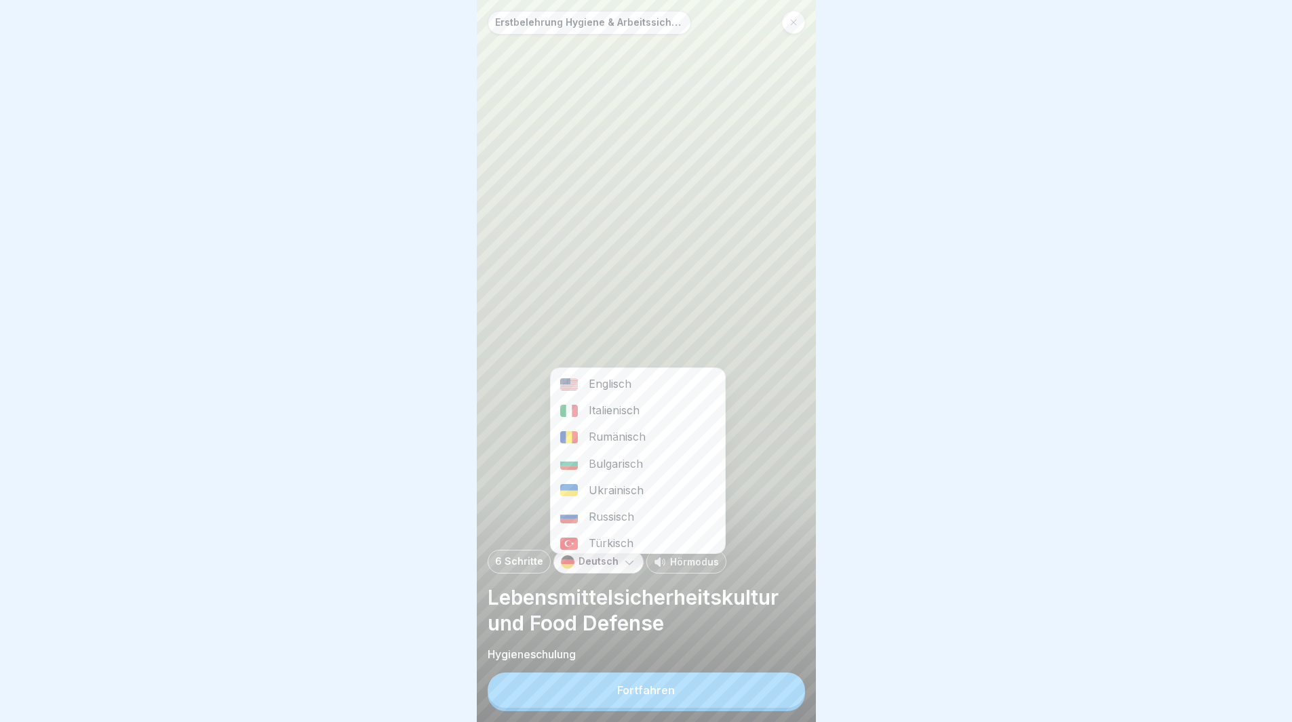
click at [583, 434] on div "Rumänisch" at bounding box center [638, 437] width 174 height 26
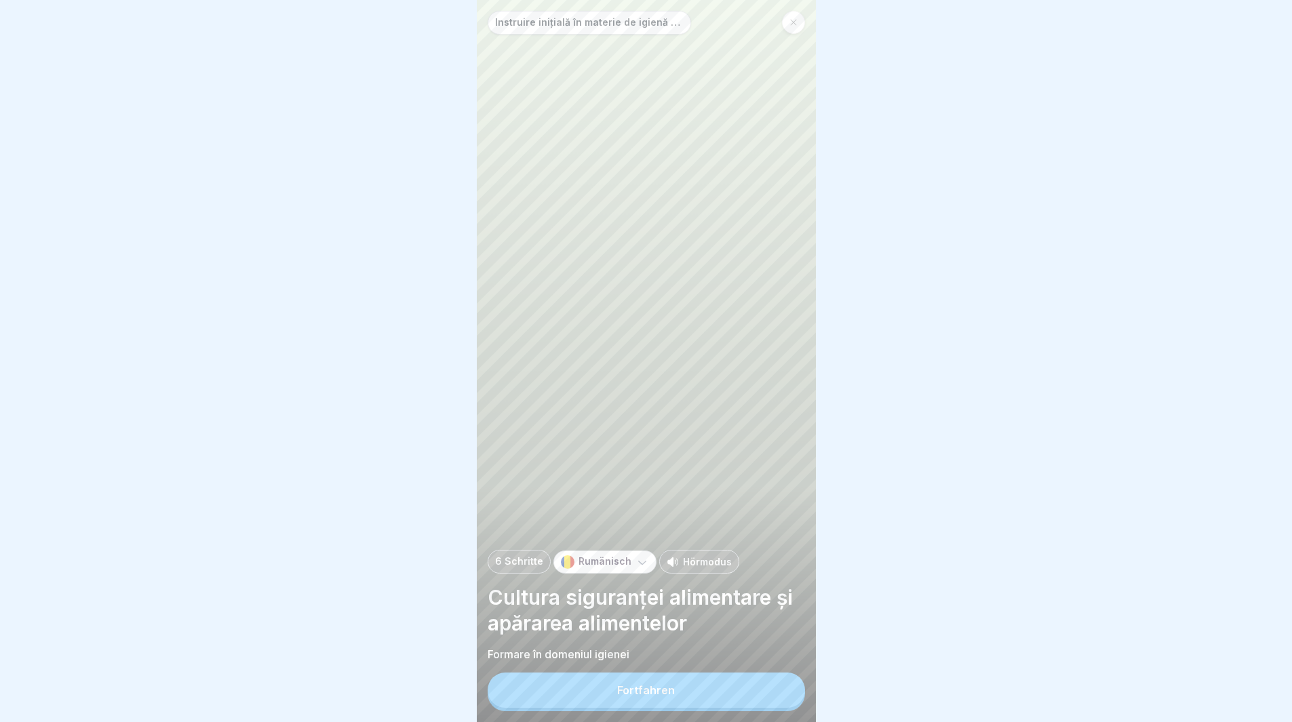
click at [758, 696] on button "Fortfahren" at bounding box center [646, 690] width 317 height 35
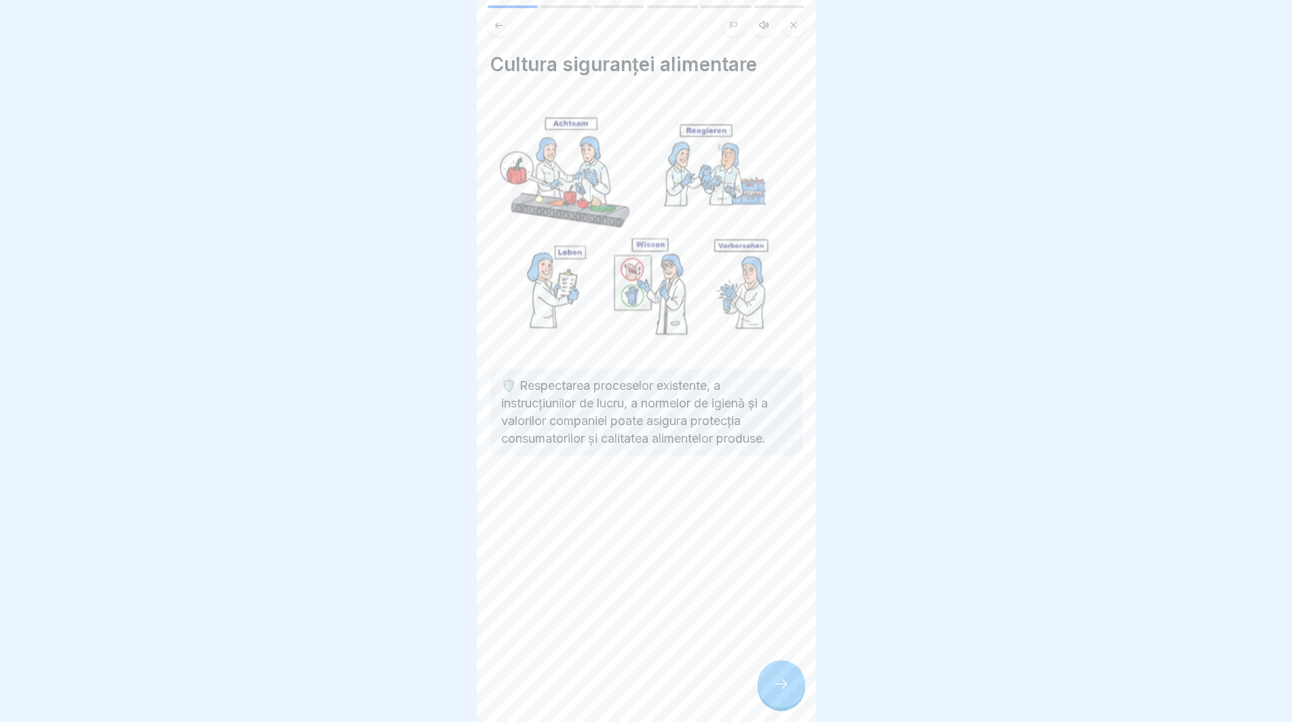
click at [772, 694] on div at bounding box center [781, 684] width 47 height 47
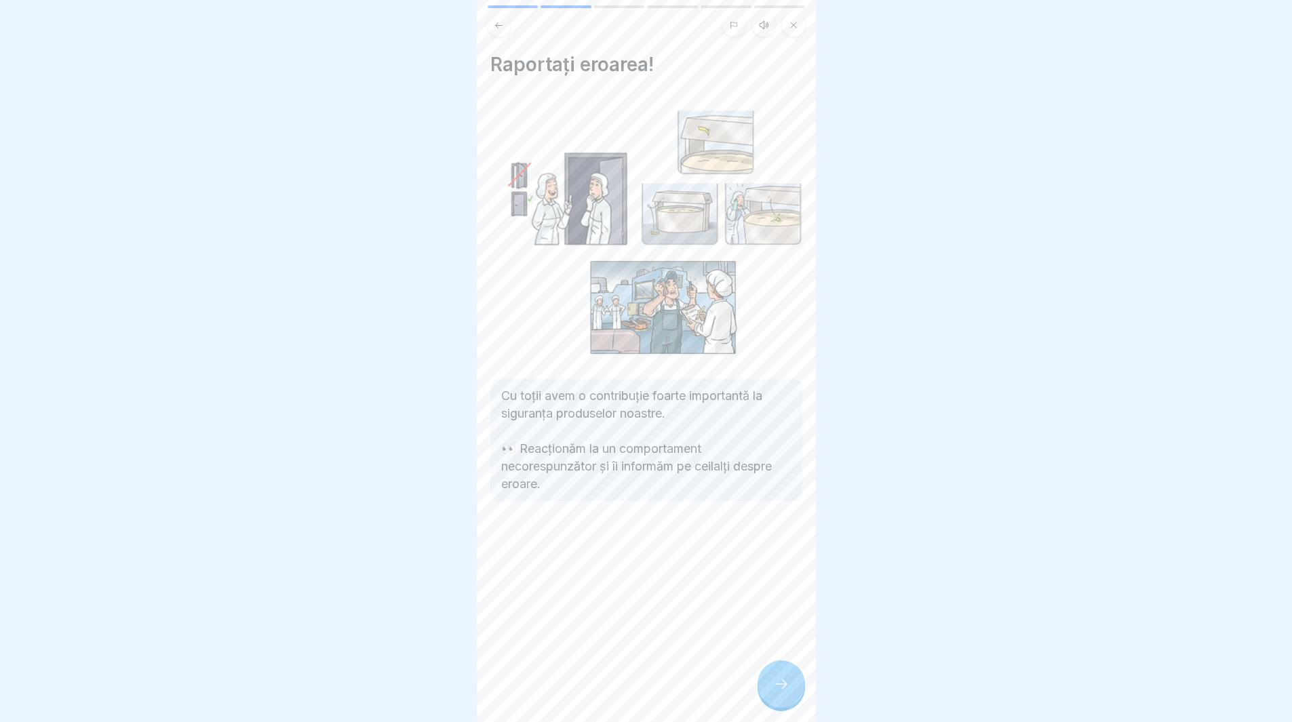
click at [772, 694] on div at bounding box center [781, 684] width 47 height 47
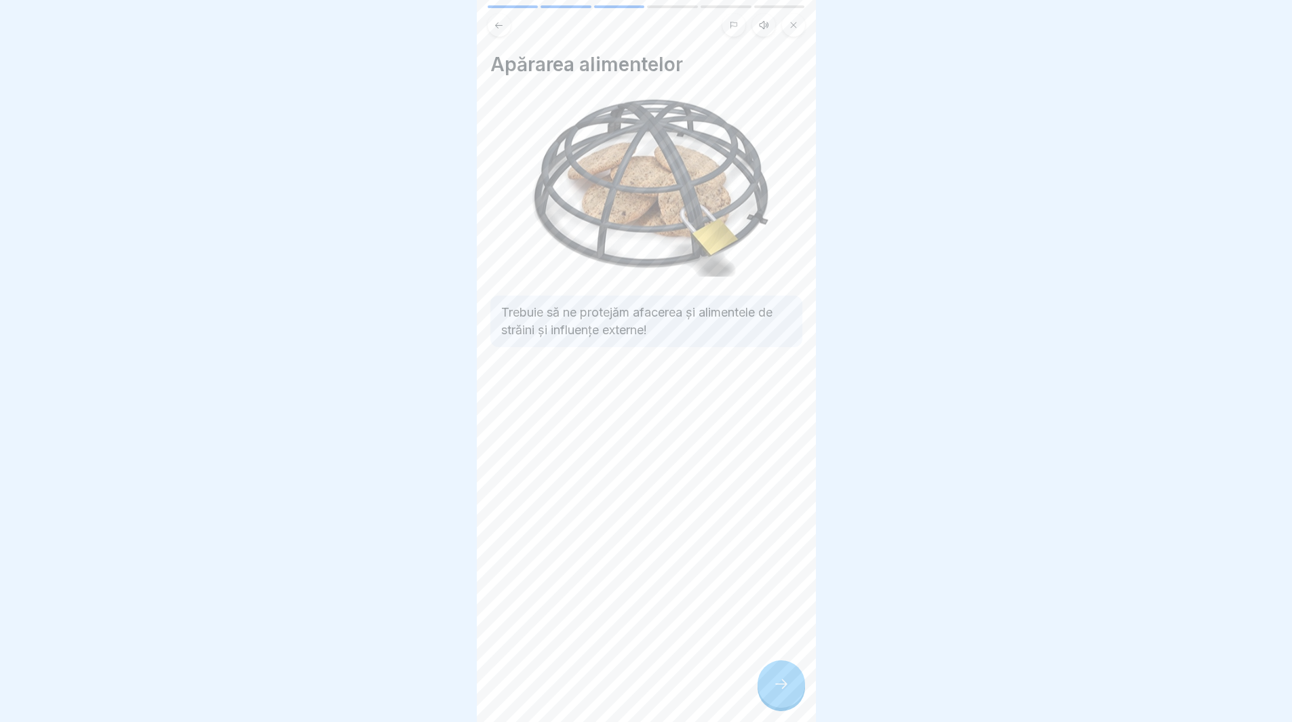
click at [772, 694] on div at bounding box center [781, 684] width 47 height 47
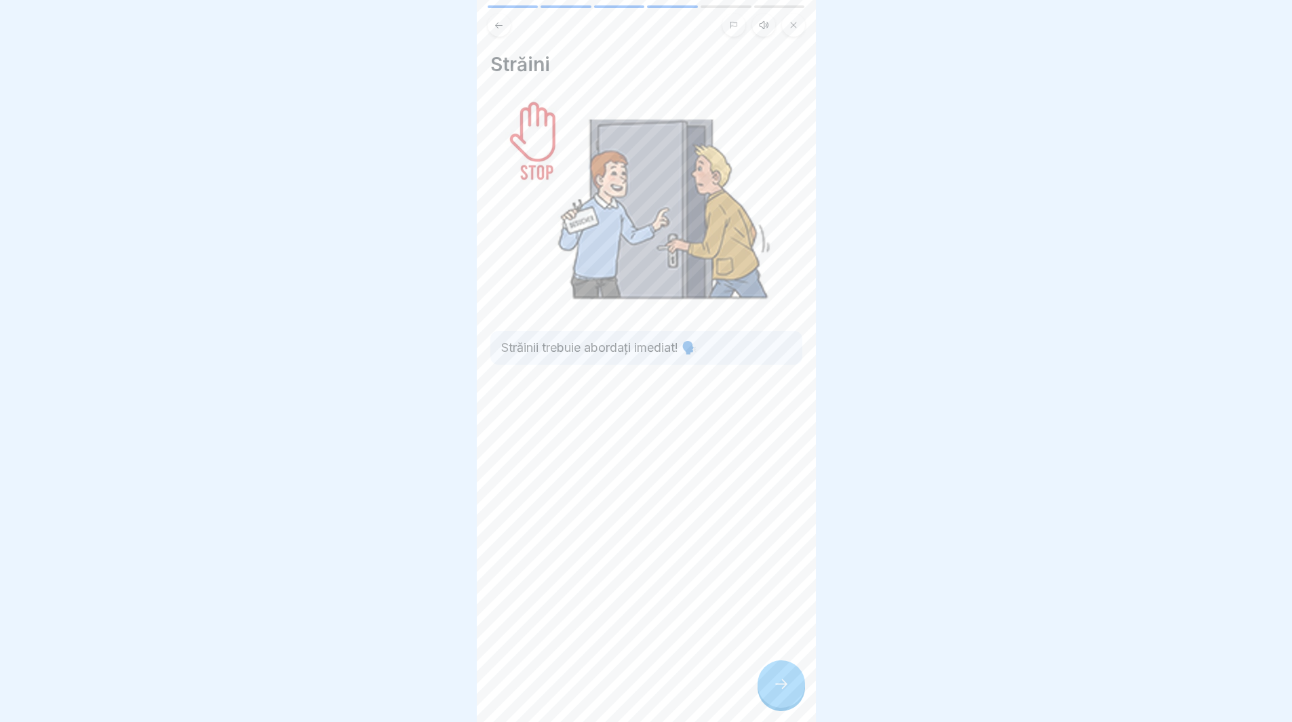
click at [771, 696] on div at bounding box center [781, 684] width 47 height 47
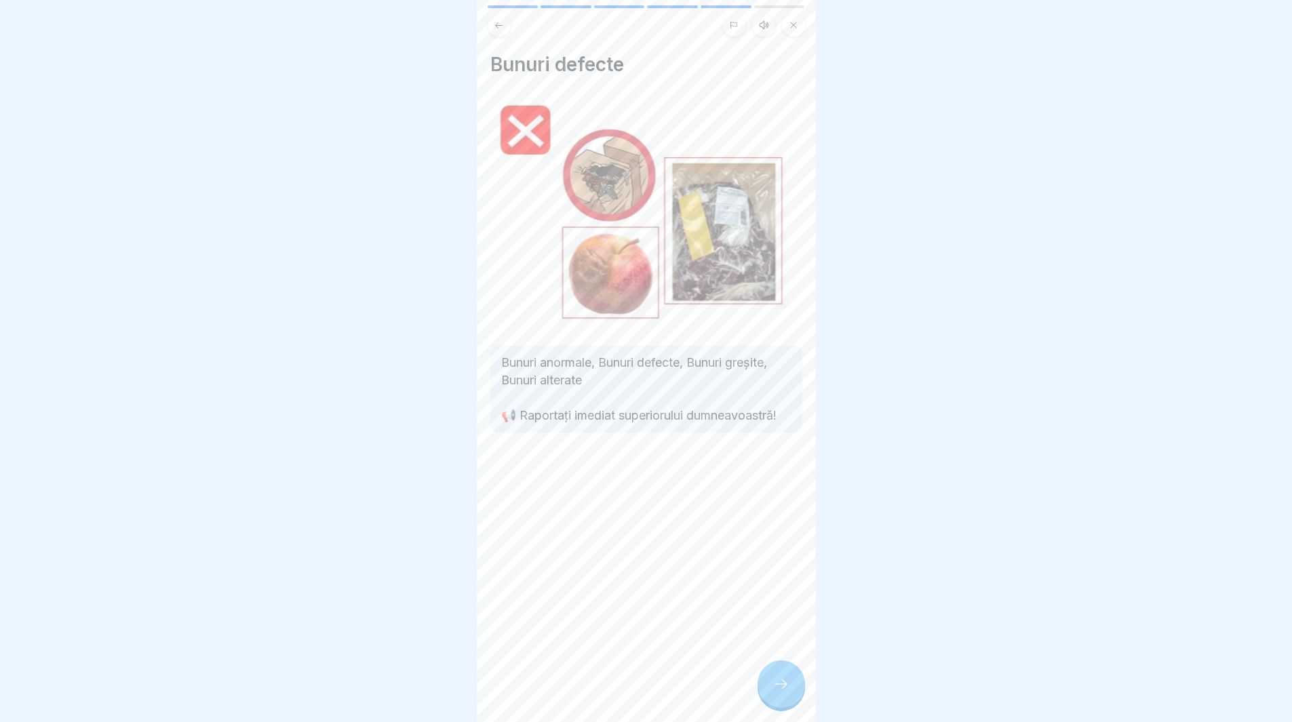
click at [775, 693] on icon at bounding box center [781, 684] width 16 height 16
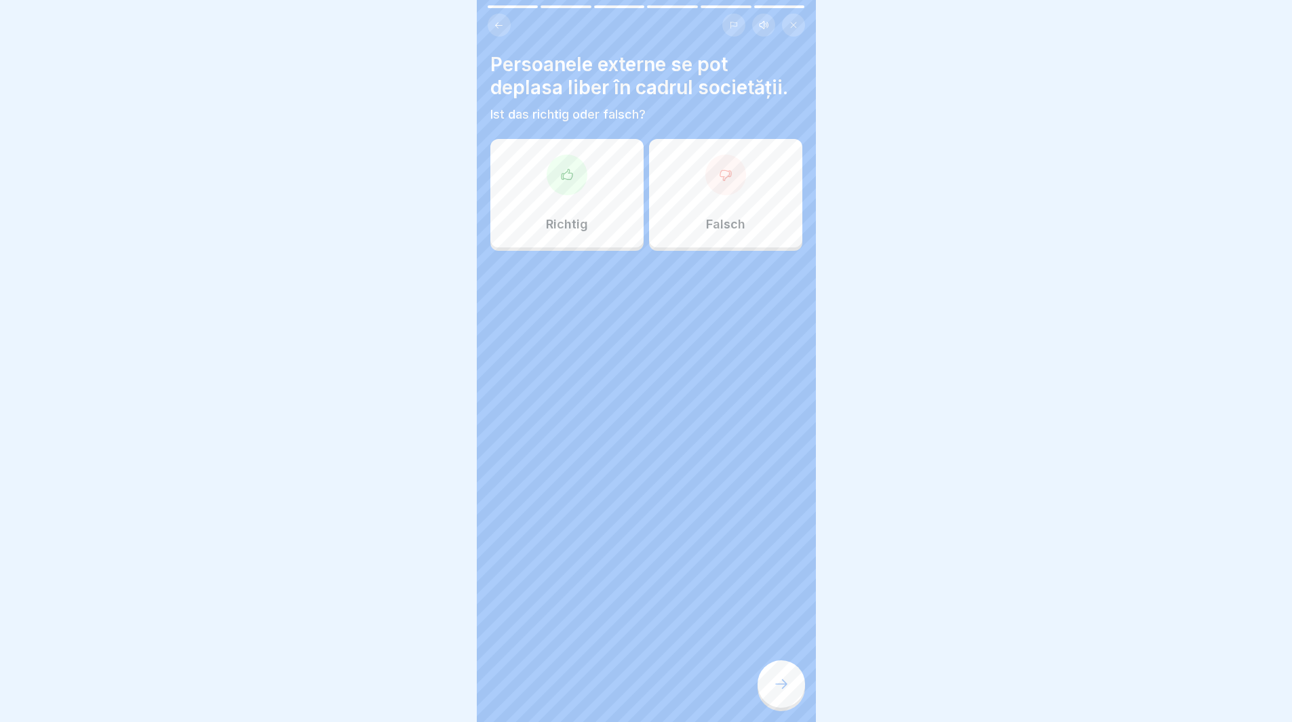
click at [621, 182] on div "Richtig" at bounding box center [566, 193] width 153 height 109
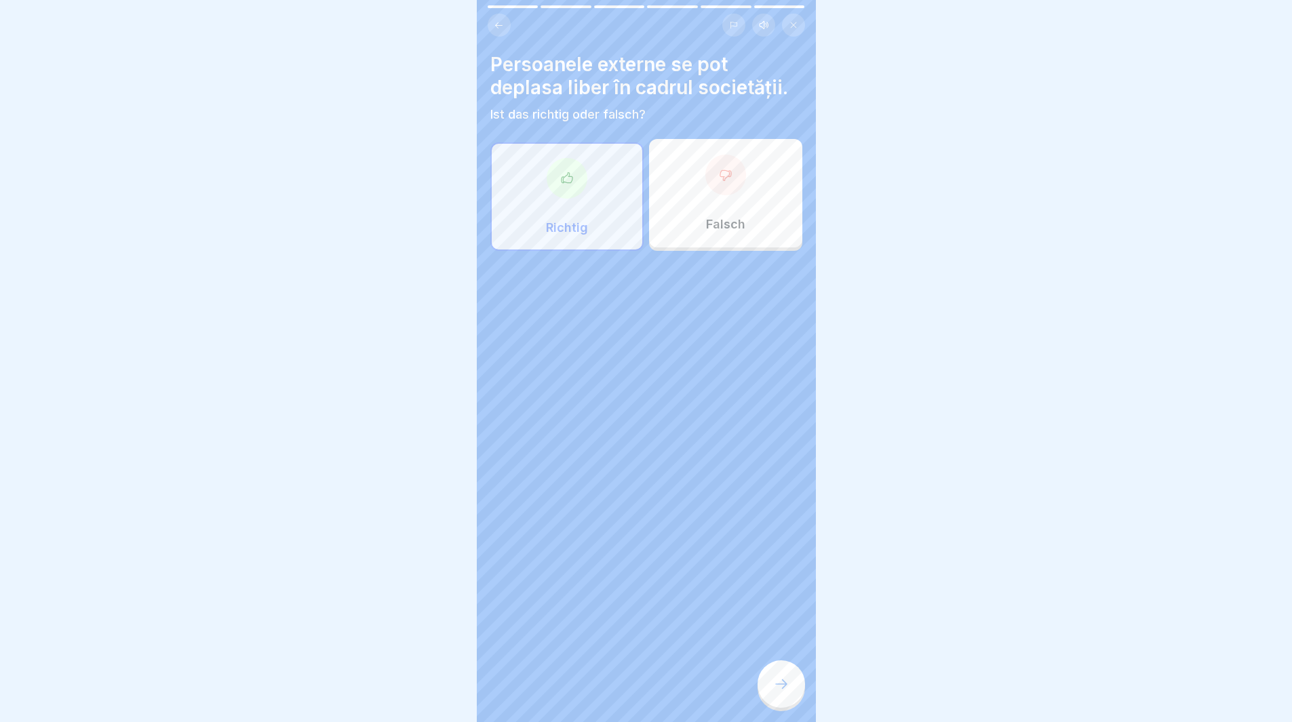
click at [747, 188] on div "Falsch" at bounding box center [725, 193] width 153 height 109
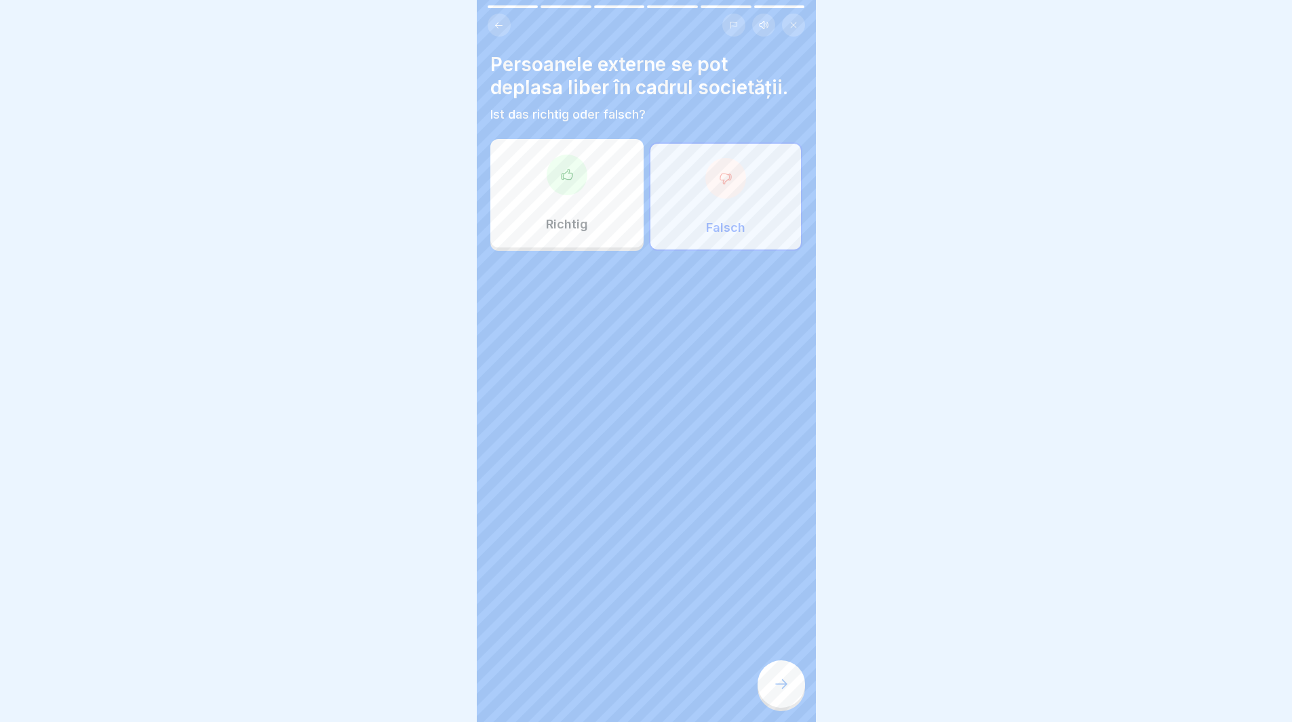
click at [788, 705] on div at bounding box center [781, 684] width 47 height 47
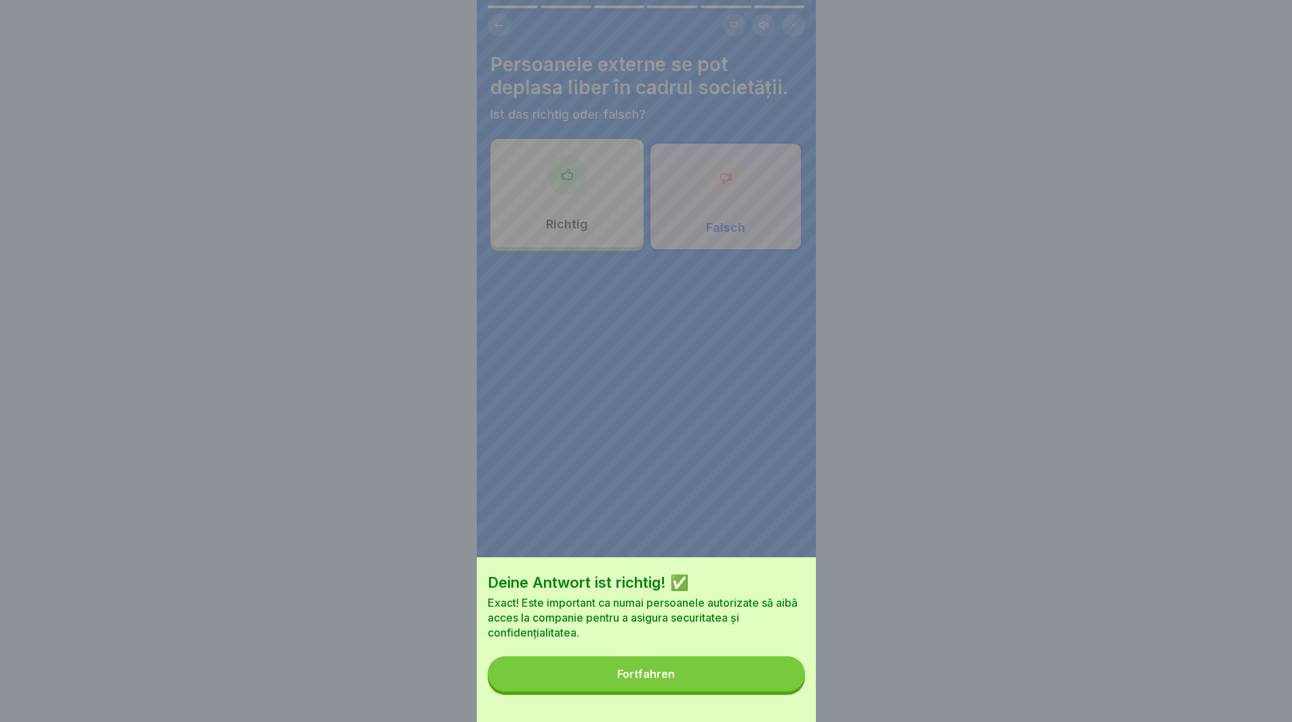
click at [725, 681] on button "Fortfahren" at bounding box center [646, 674] width 317 height 35
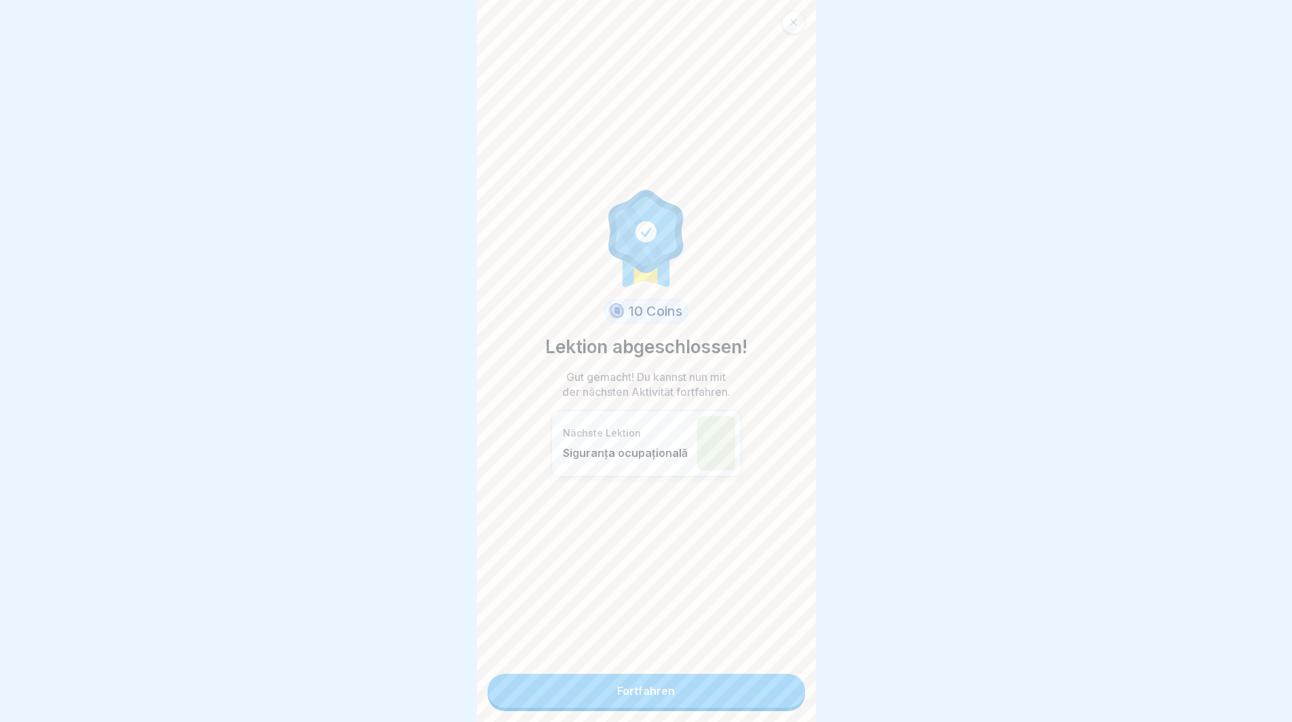
click at [687, 680] on link "Fortfahren" at bounding box center [646, 691] width 317 height 34
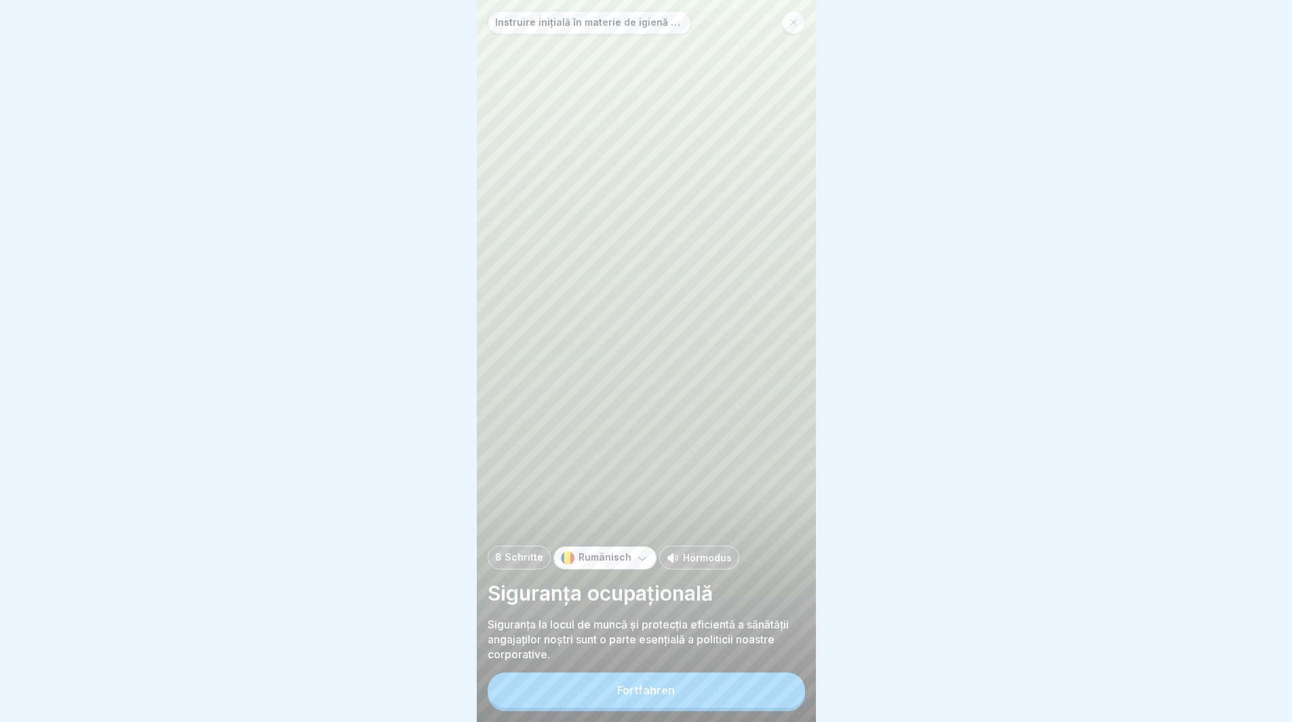
click at [703, 698] on button "Fortfahren" at bounding box center [646, 690] width 317 height 35
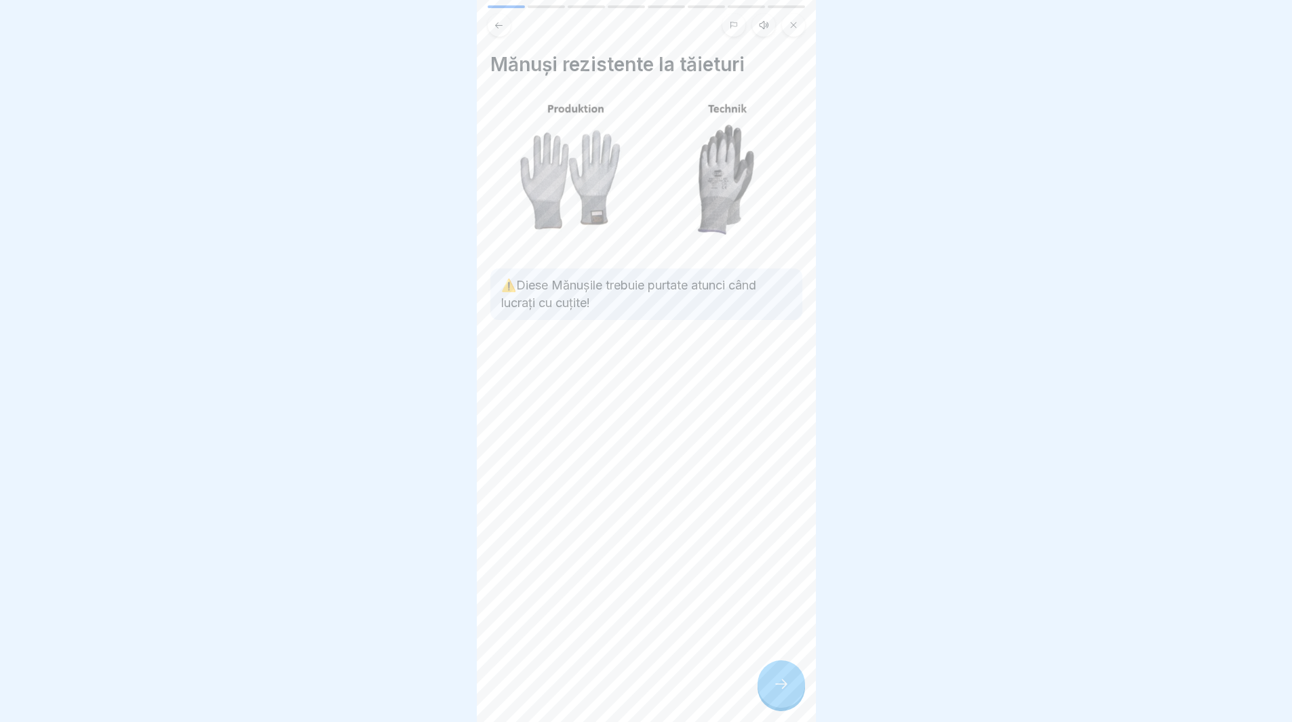
click at [785, 706] on div at bounding box center [781, 684] width 47 height 47
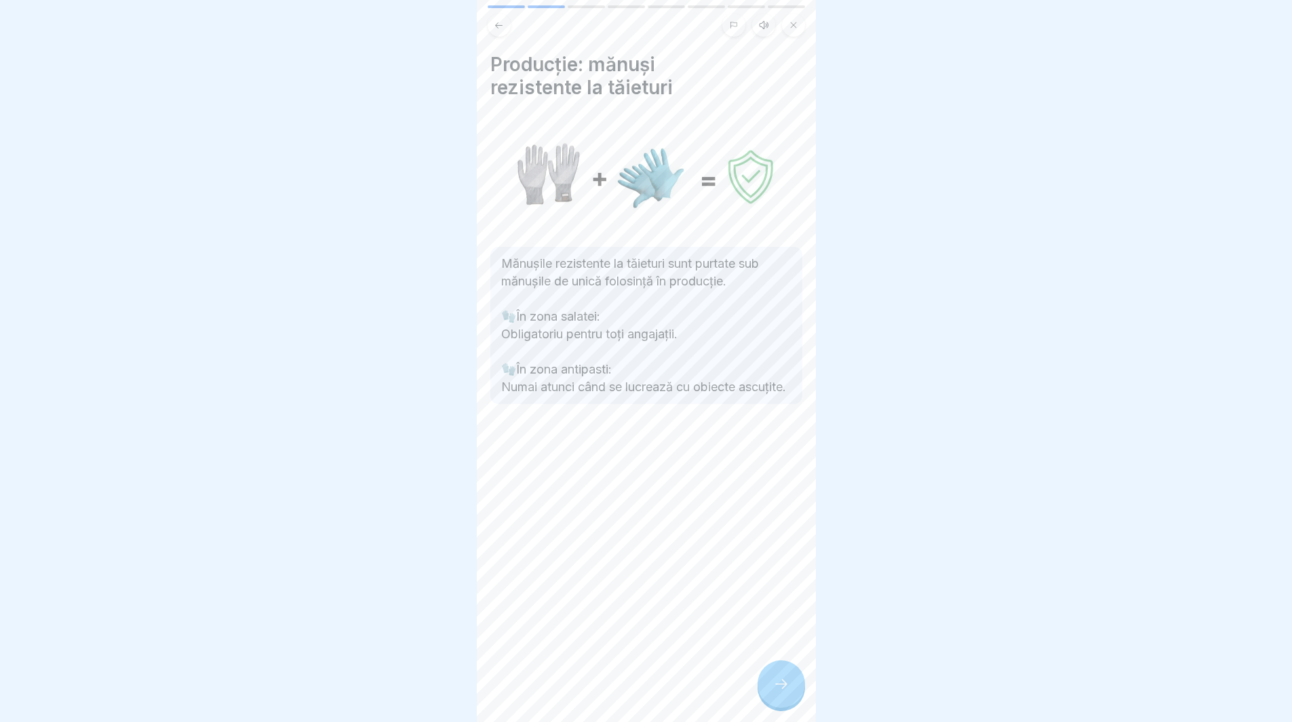
click at [770, 699] on div at bounding box center [781, 684] width 47 height 47
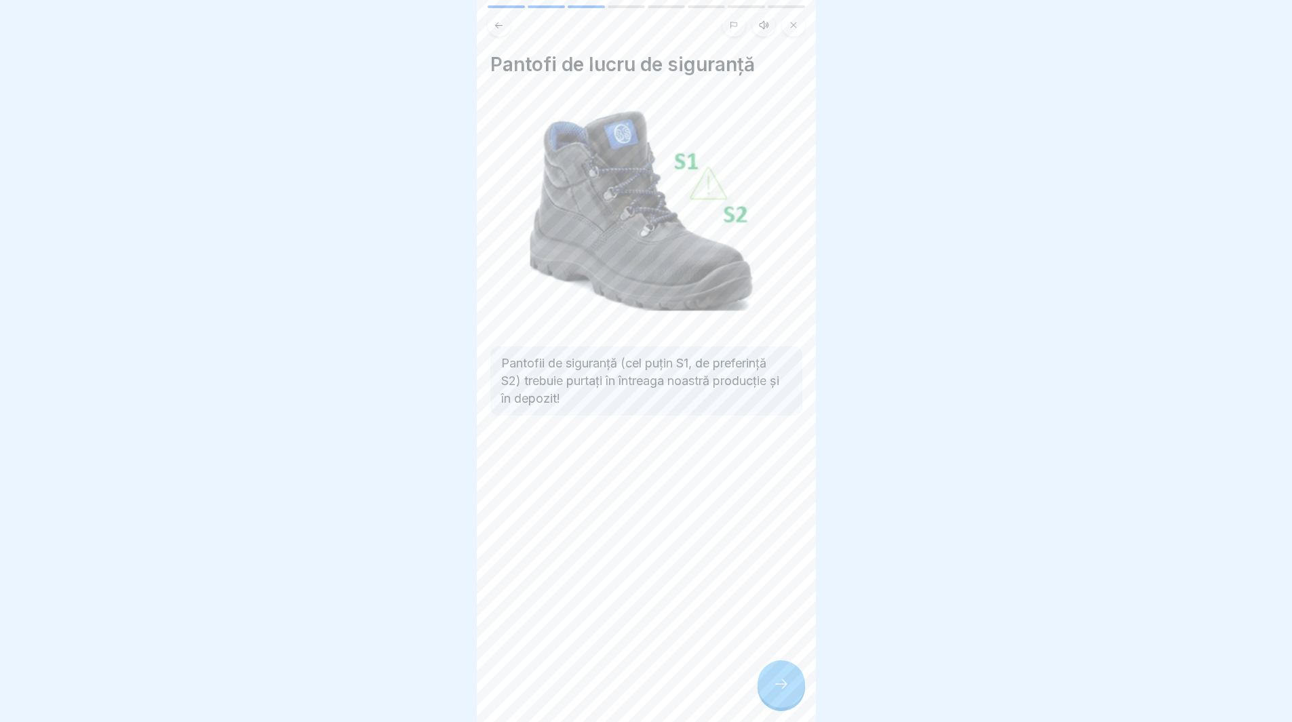
click at [775, 704] on div at bounding box center [781, 684] width 47 height 47
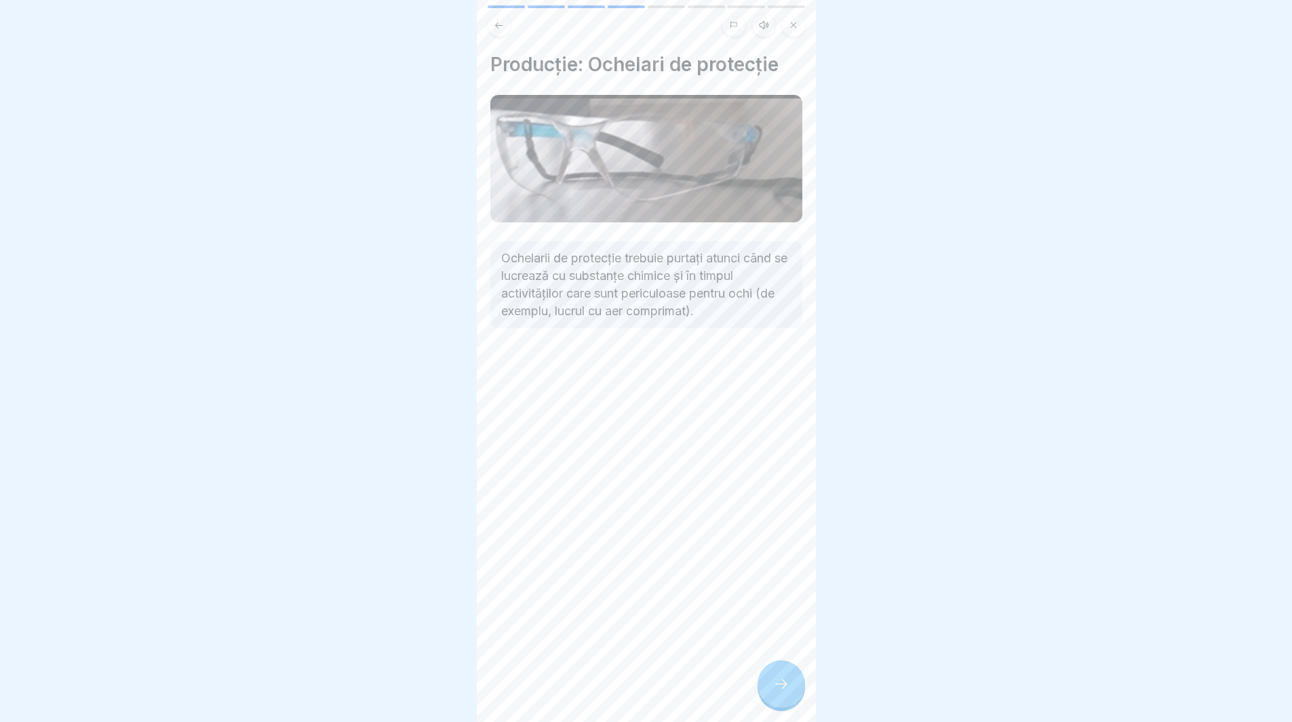
click at [775, 704] on div at bounding box center [781, 684] width 47 height 47
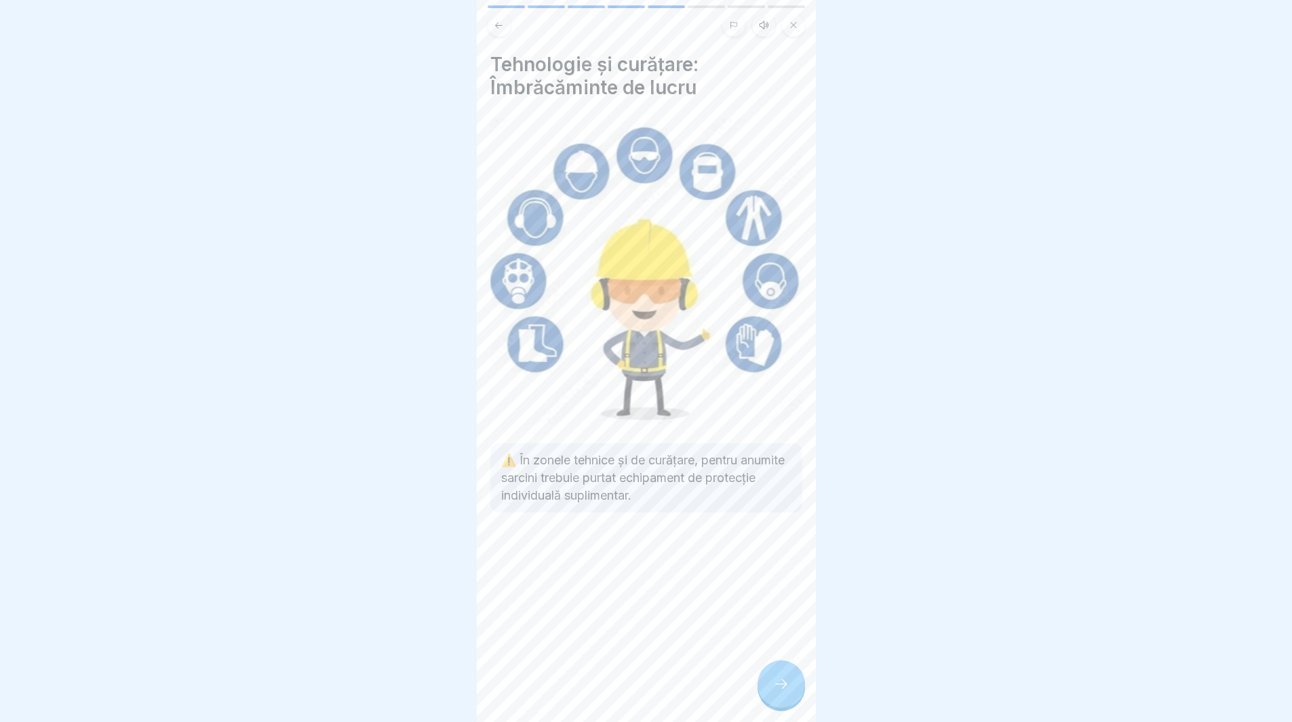
click at [775, 704] on div at bounding box center [781, 684] width 47 height 47
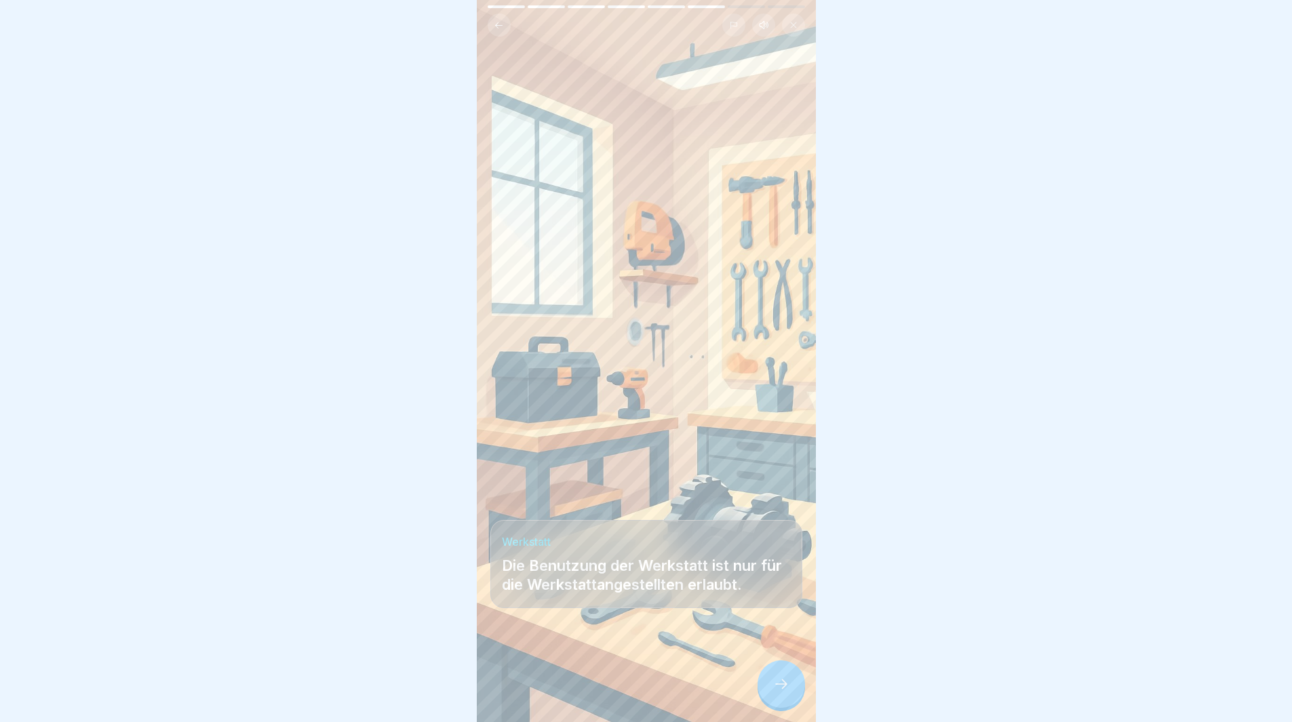
click at [775, 704] on div at bounding box center [781, 684] width 47 height 47
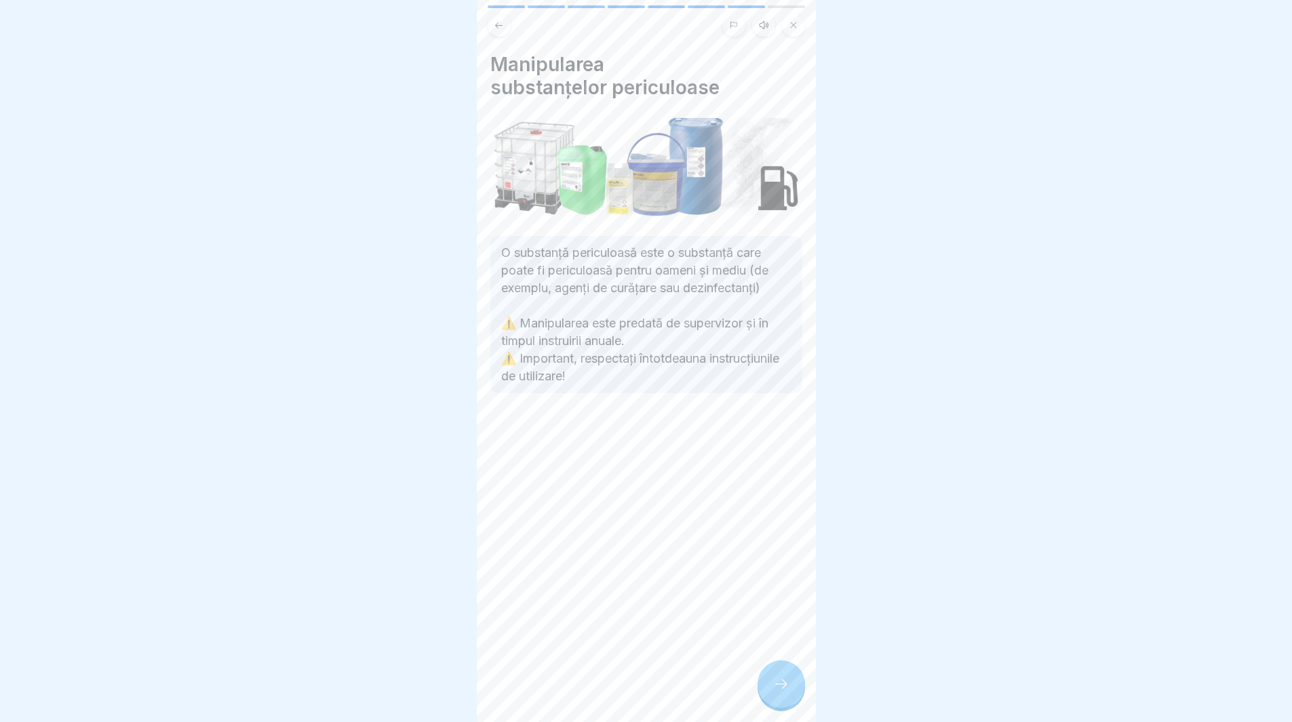
click at [775, 704] on div at bounding box center [781, 684] width 47 height 47
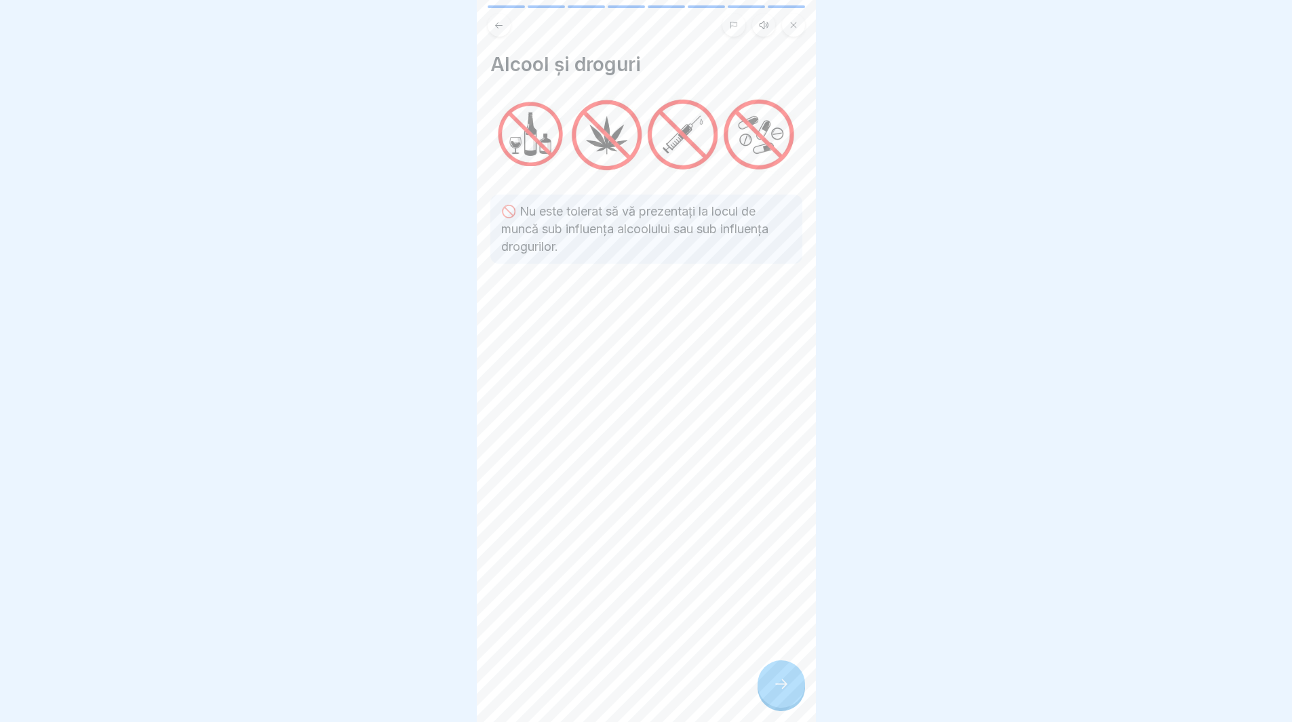
click at [775, 704] on div at bounding box center [781, 684] width 47 height 47
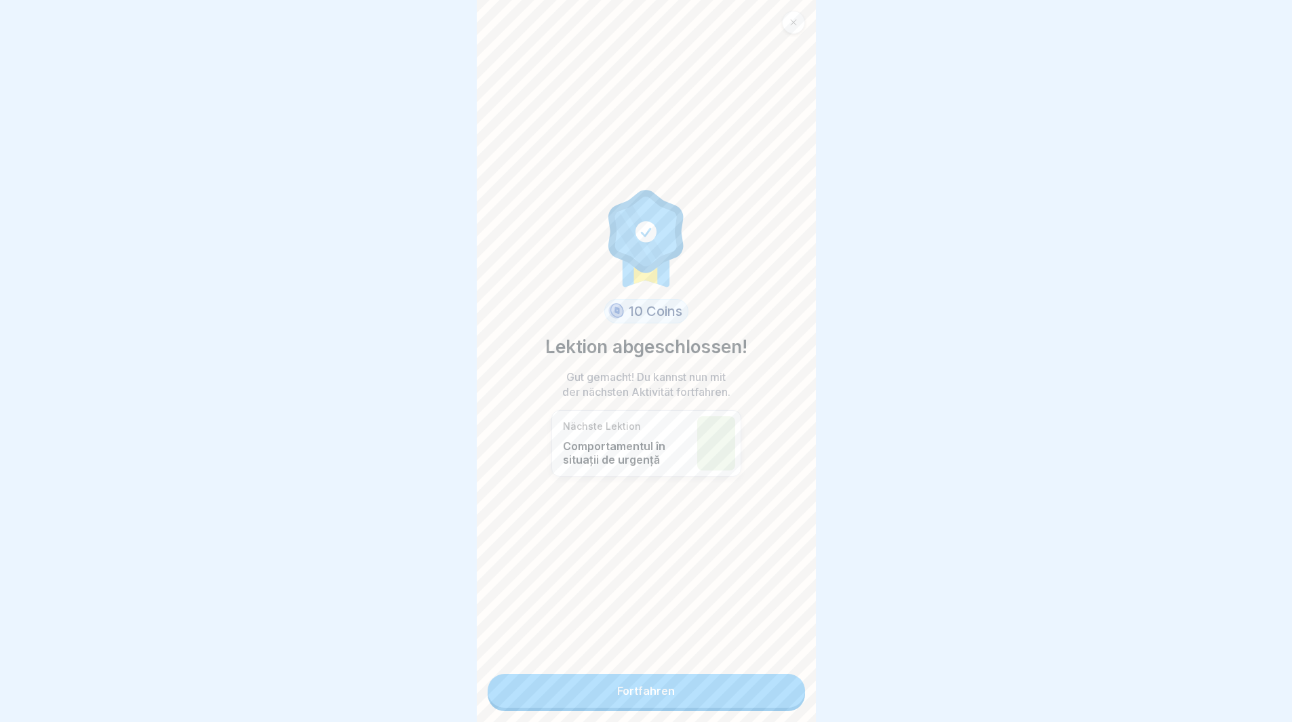
click at [775, 704] on link "Fortfahren" at bounding box center [646, 691] width 317 height 34
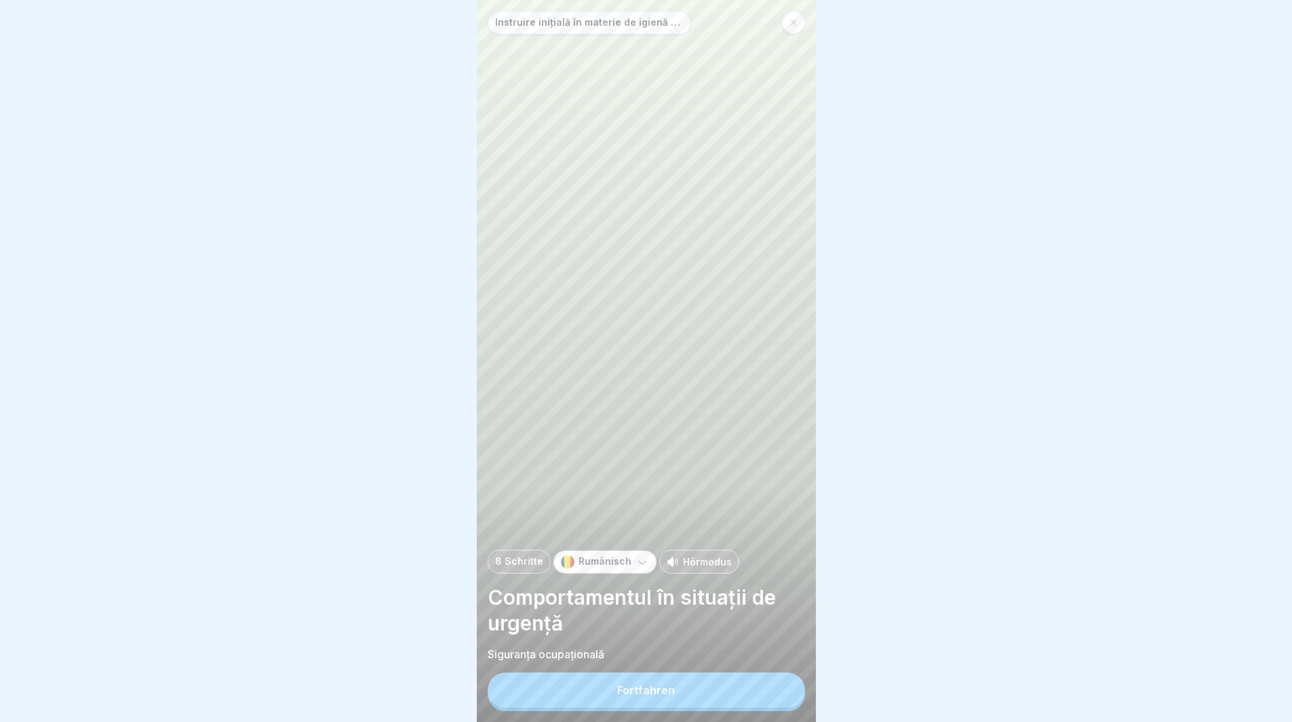
click at [775, 703] on button "Fortfahren" at bounding box center [646, 690] width 317 height 35
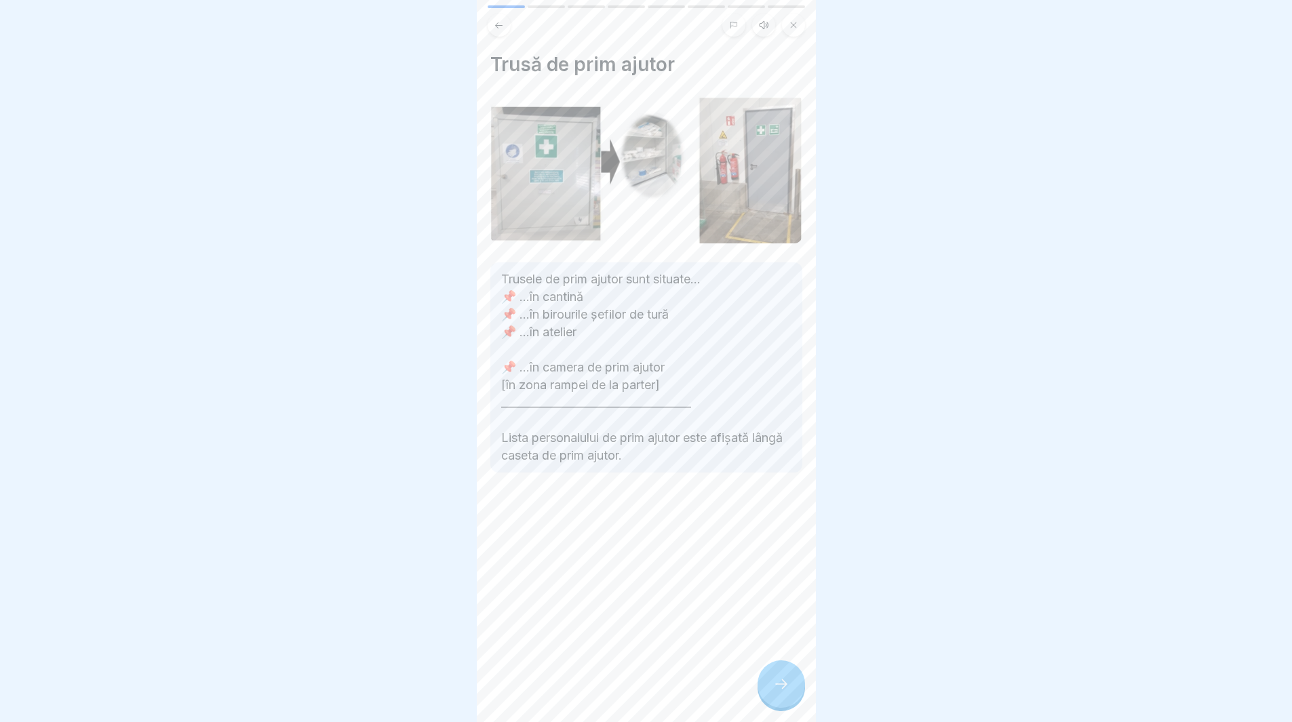
click at [778, 705] on div at bounding box center [781, 684] width 47 height 47
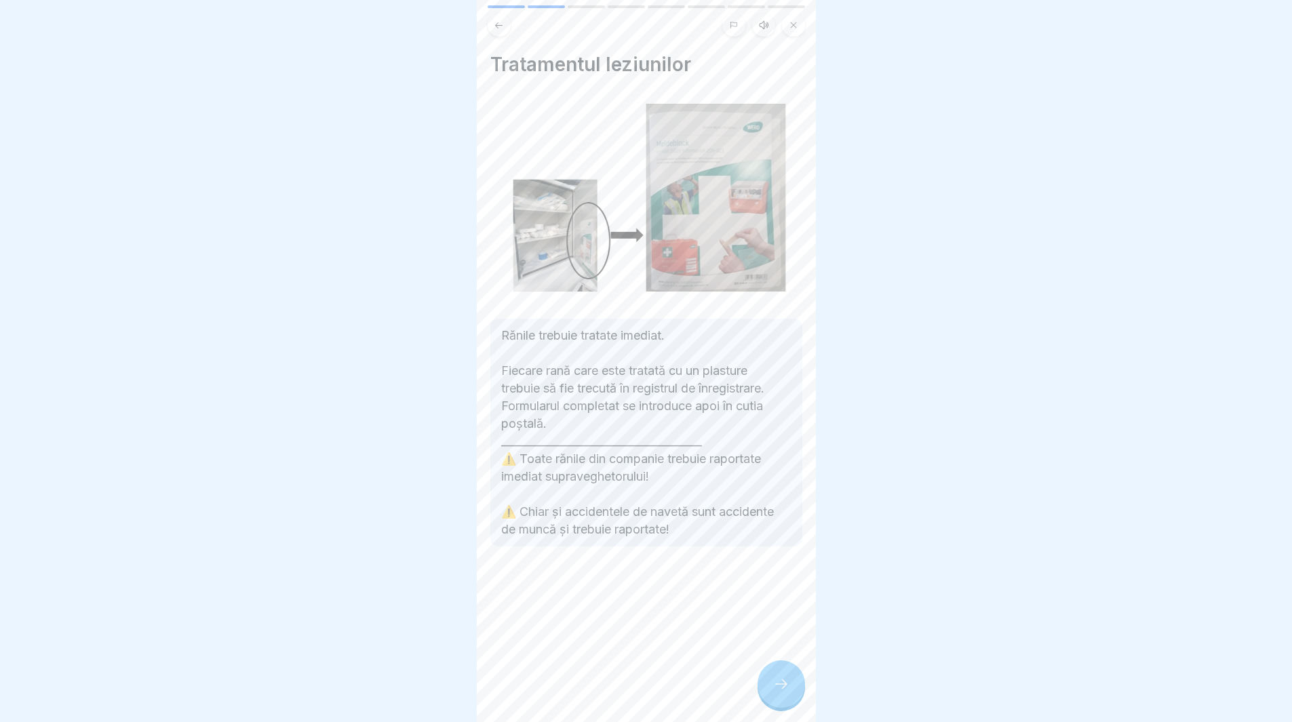
click at [778, 705] on div at bounding box center [781, 684] width 47 height 47
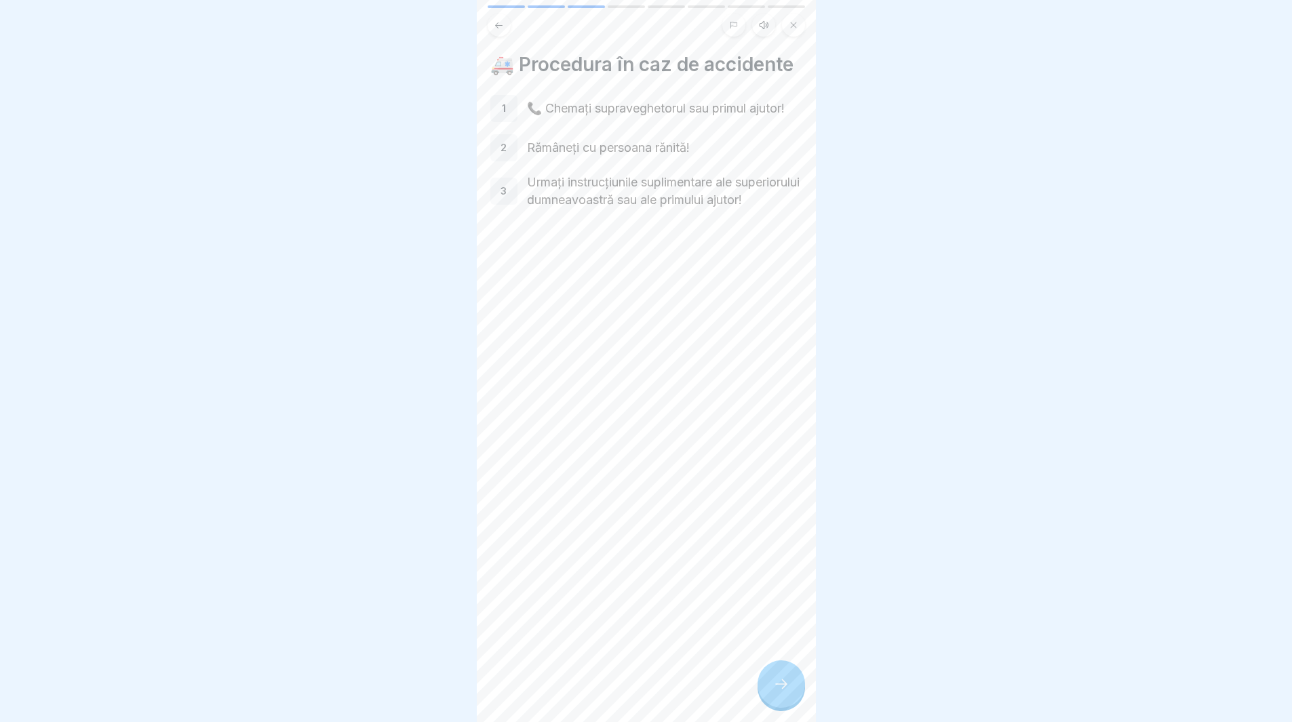
click at [771, 703] on div at bounding box center [781, 684] width 47 height 47
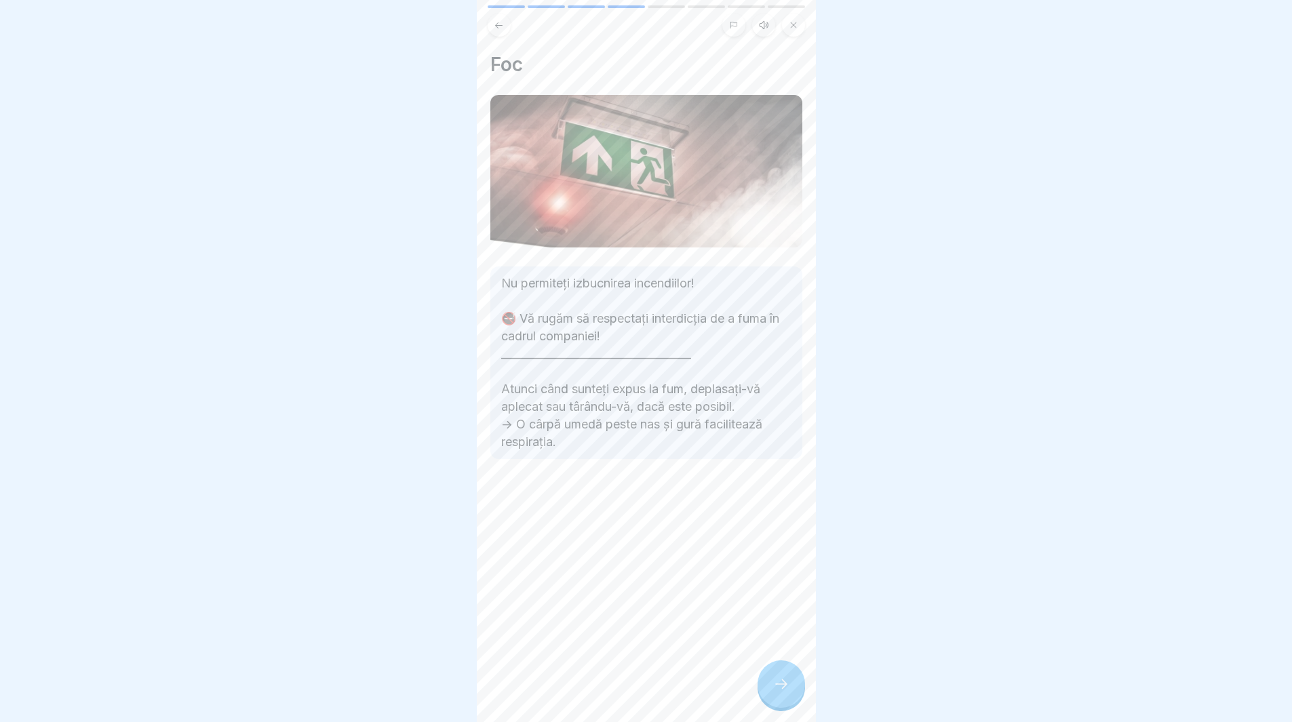
click at [771, 703] on div at bounding box center [781, 684] width 47 height 47
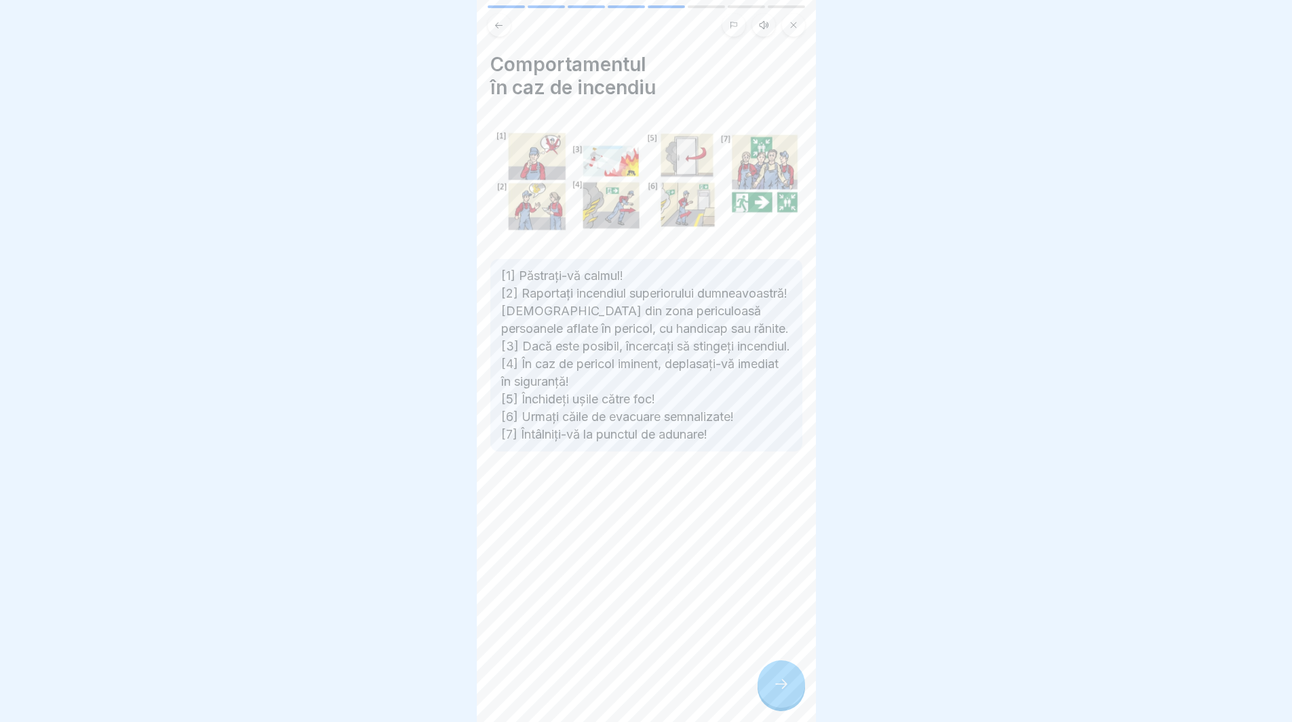
click at [771, 703] on div at bounding box center [781, 684] width 47 height 47
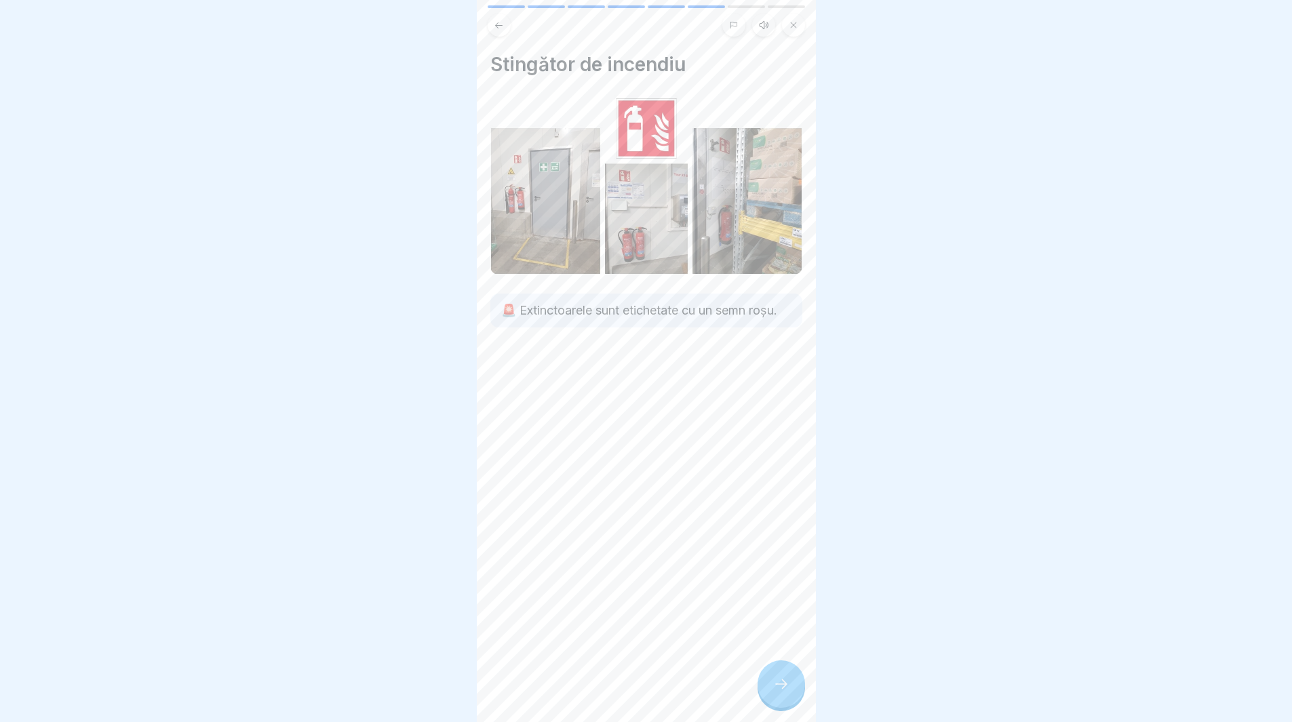
click at [771, 703] on div at bounding box center [781, 684] width 47 height 47
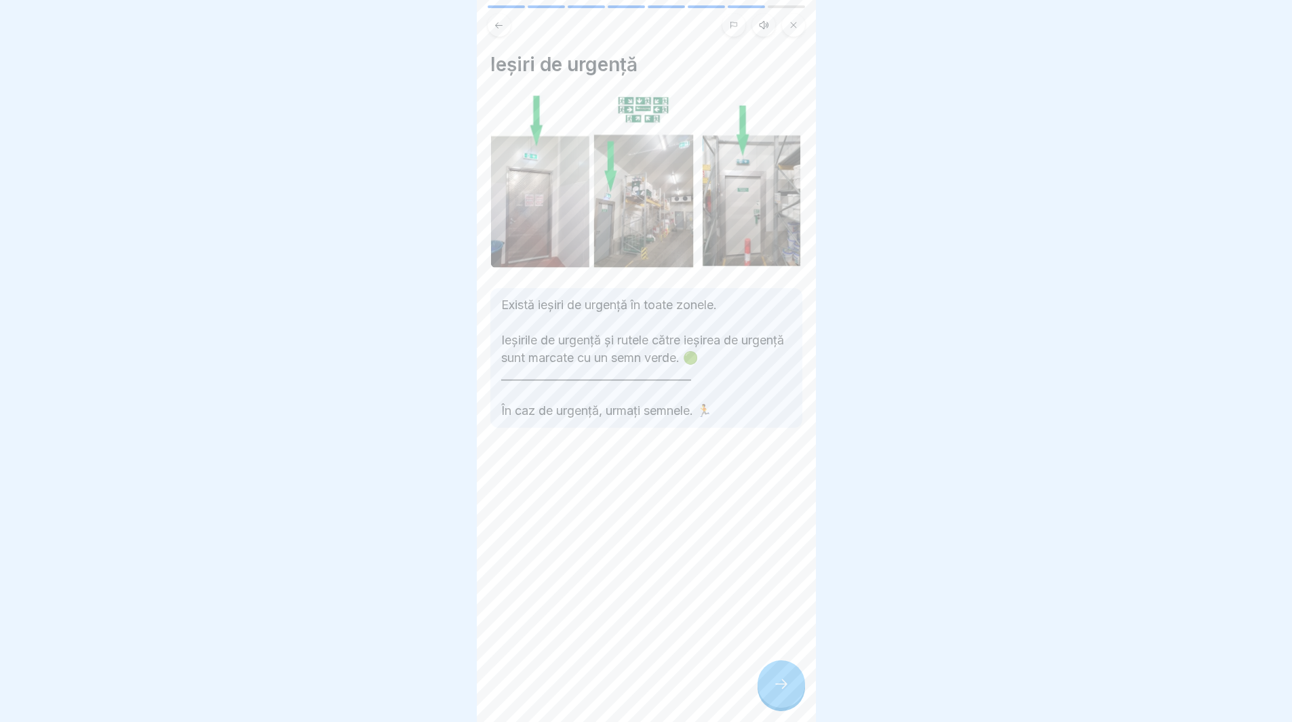
click at [771, 703] on div at bounding box center [781, 684] width 47 height 47
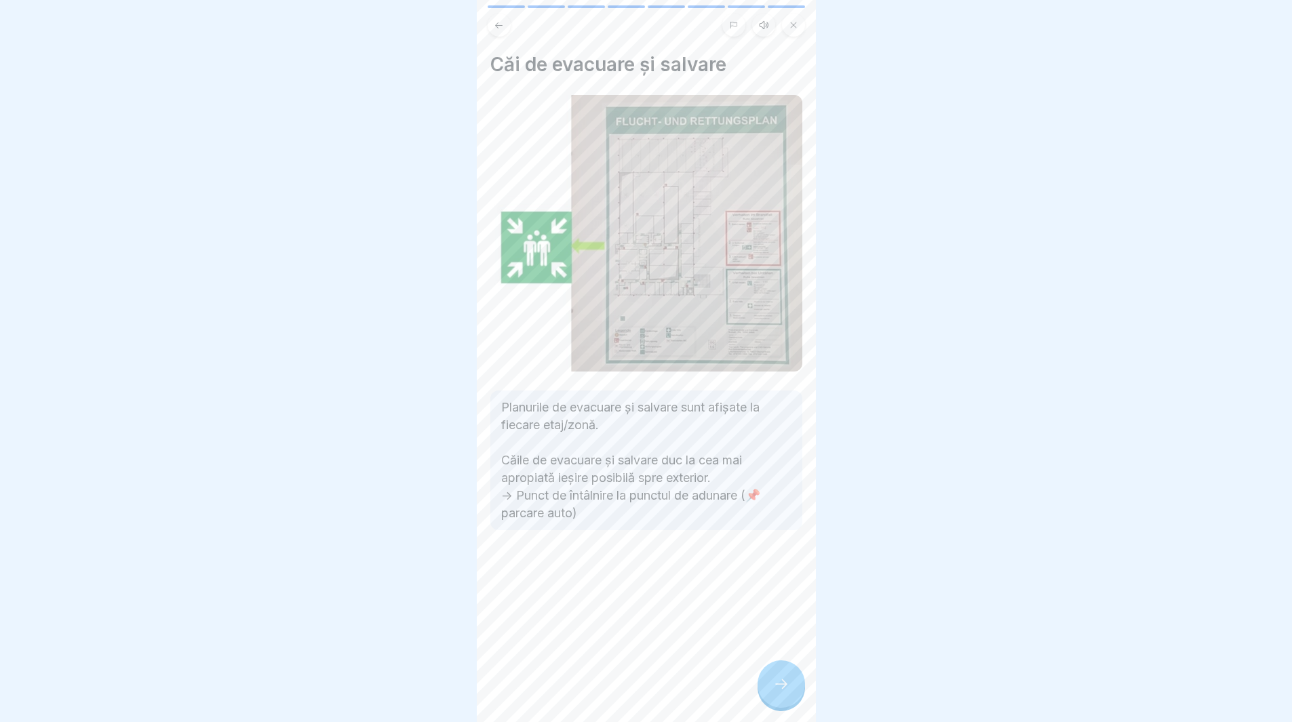
click at [771, 703] on div at bounding box center [781, 684] width 47 height 47
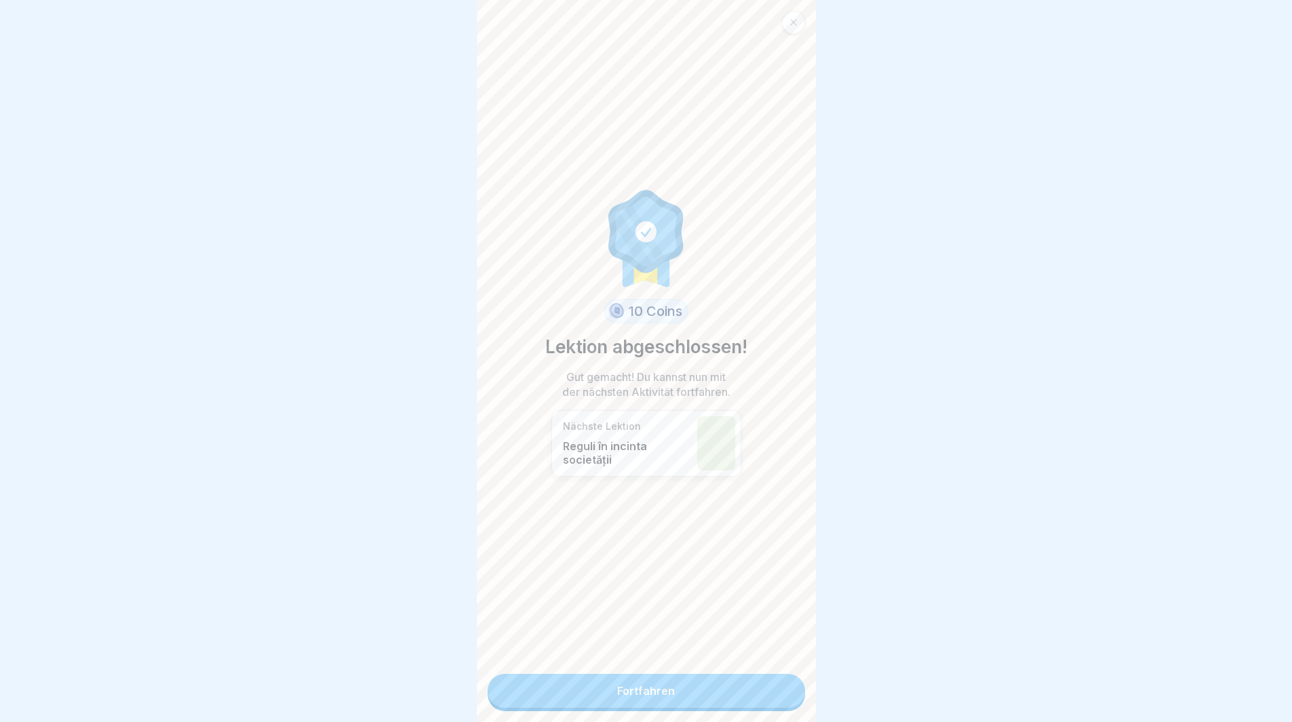
click at [771, 703] on link "Fortfahren" at bounding box center [646, 691] width 317 height 34
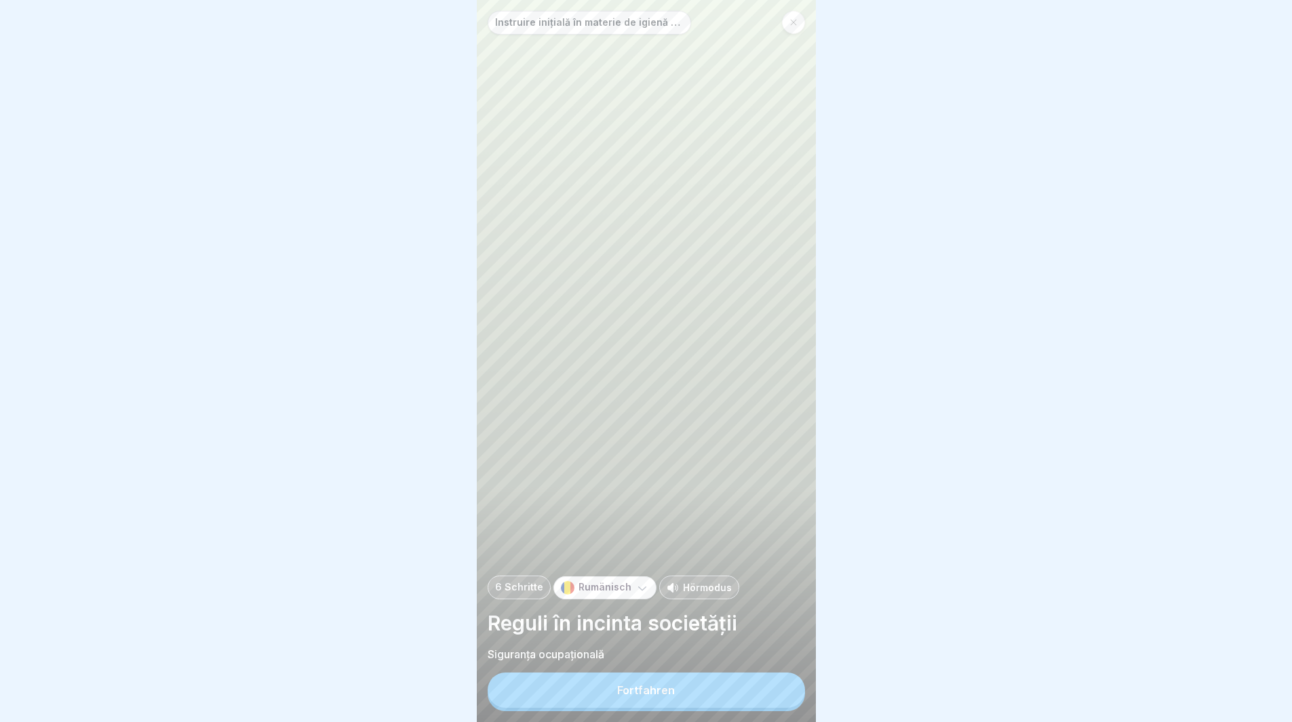
click at [771, 703] on button "Fortfahren" at bounding box center [646, 690] width 317 height 35
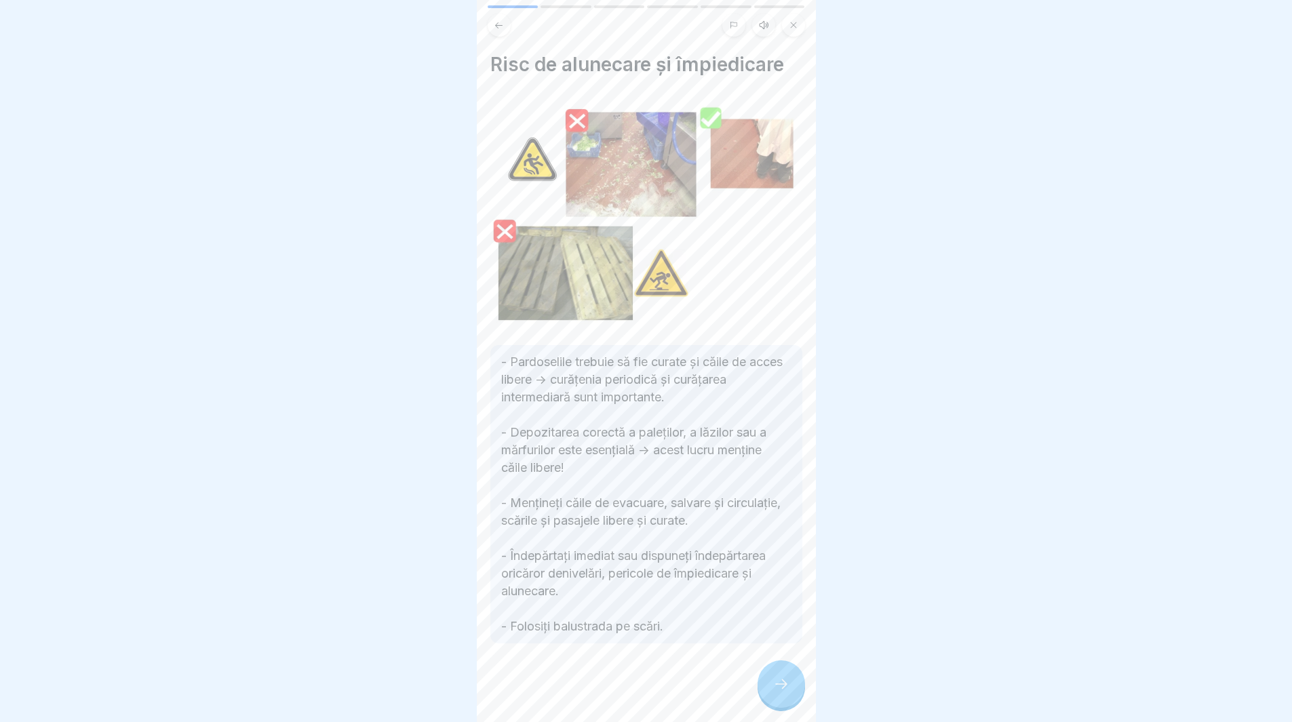
click at [771, 703] on div at bounding box center [781, 684] width 47 height 47
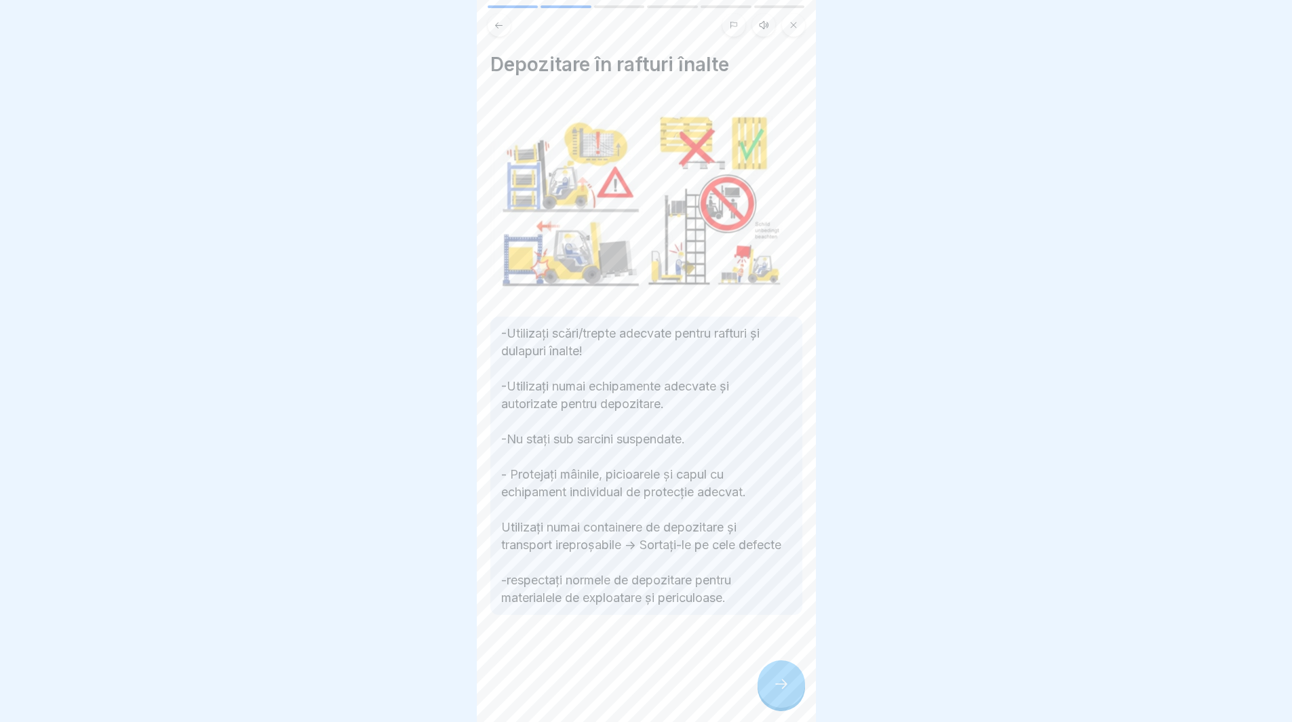
click at [771, 703] on div at bounding box center [781, 684] width 47 height 47
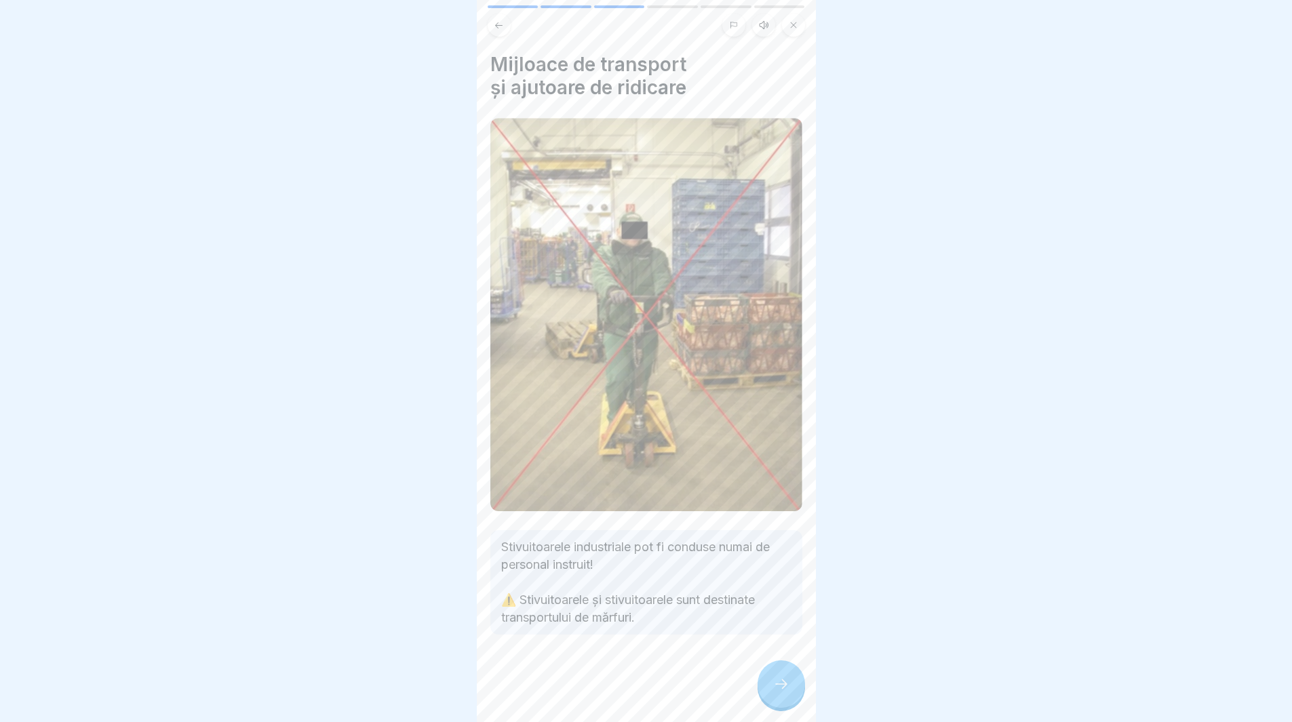
click at [771, 703] on div at bounding box center [781, 684] width 47 height 47
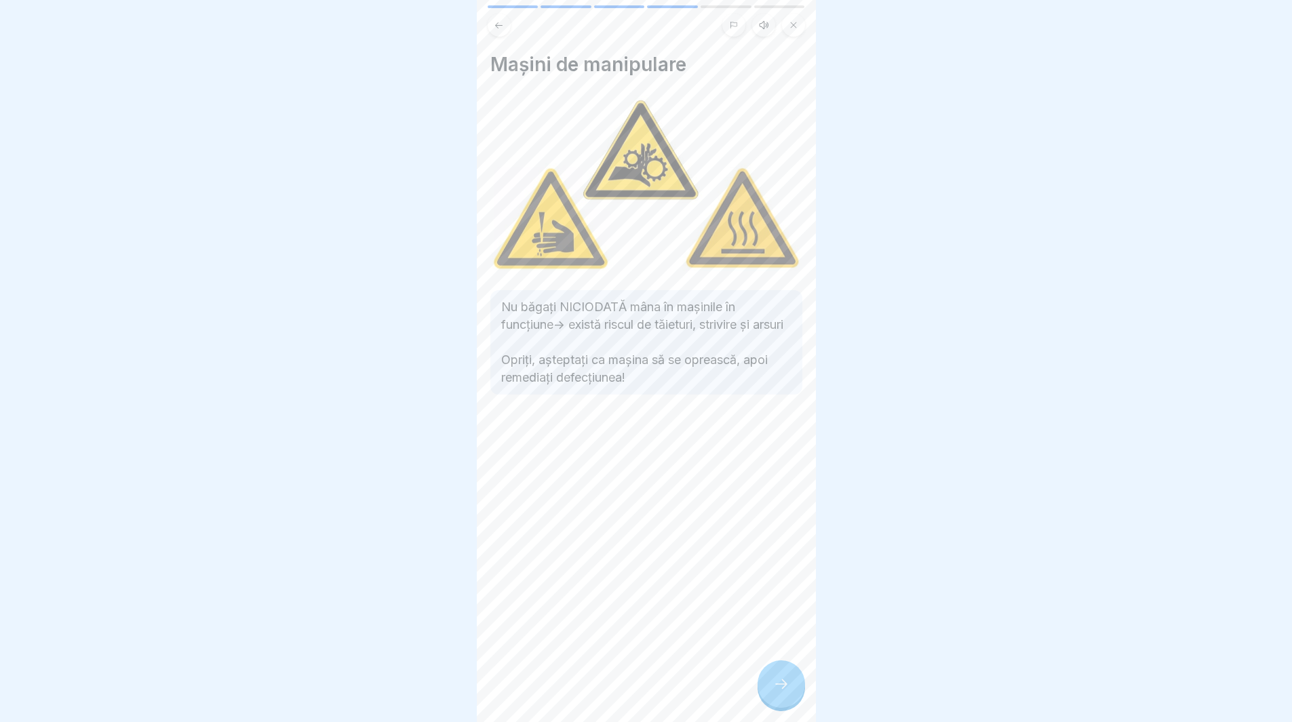
click at [769, 703] on div at bounding box center [781, 684] width 47 height 47
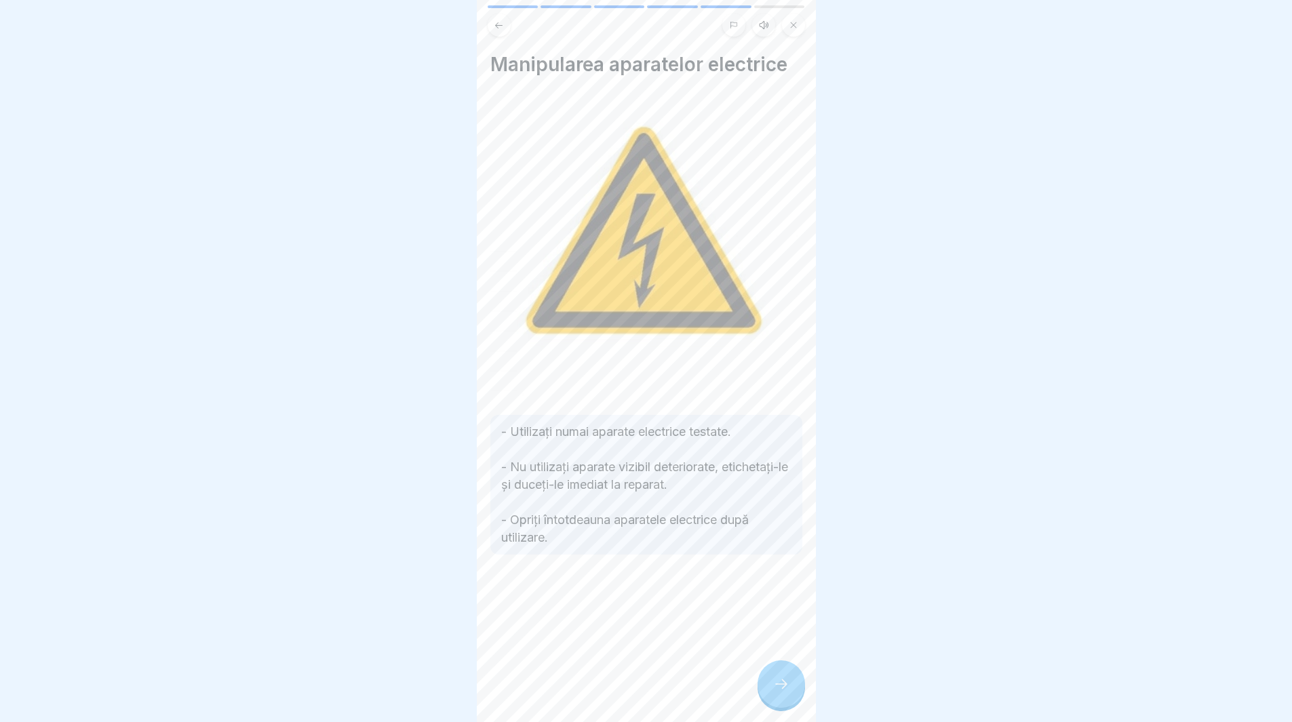
click at [769, 703] on div at bounding box center [781, 684] width 47 height 47
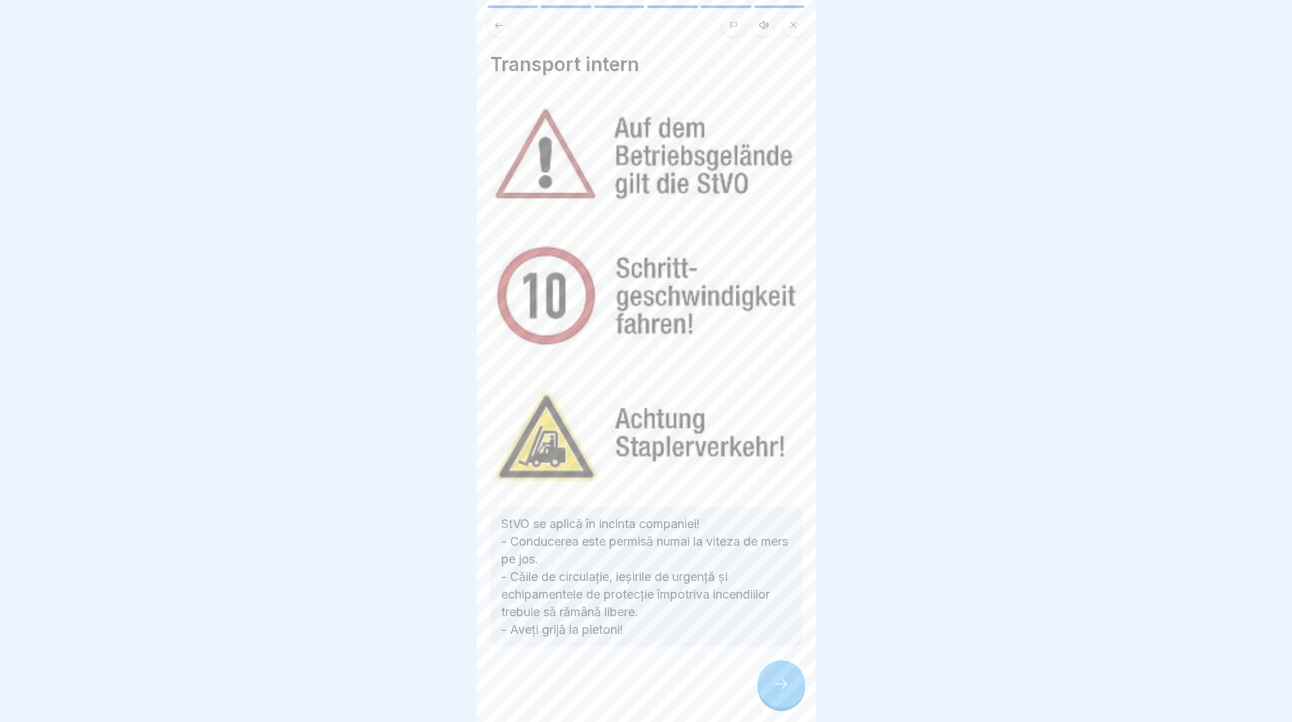
click at [769, 703] on div at bounding box center [781, 684] width 47 height 47
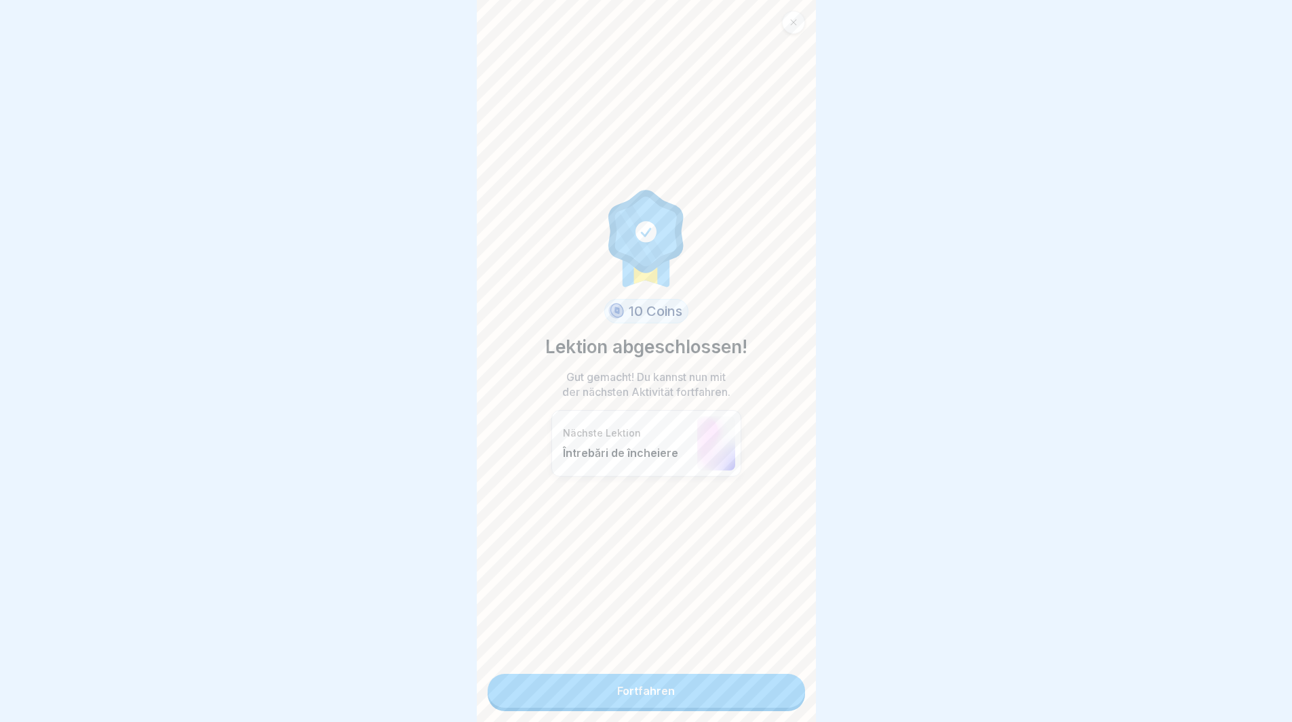
click at [769, 703] on link "Fortfahren" at bounding box center [646, 691] width 317 height 34
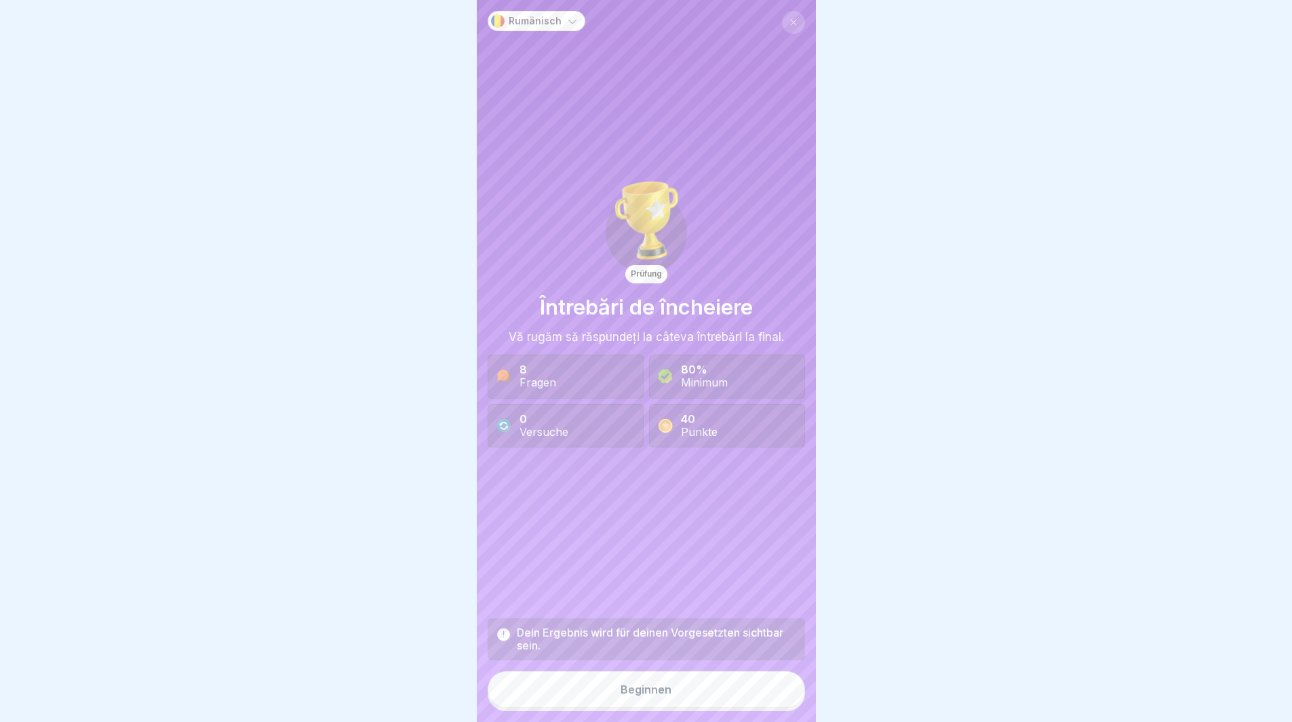
click at [768, 701] on button "Beginnen" at bounding box center [646, 690] width 317 height 37
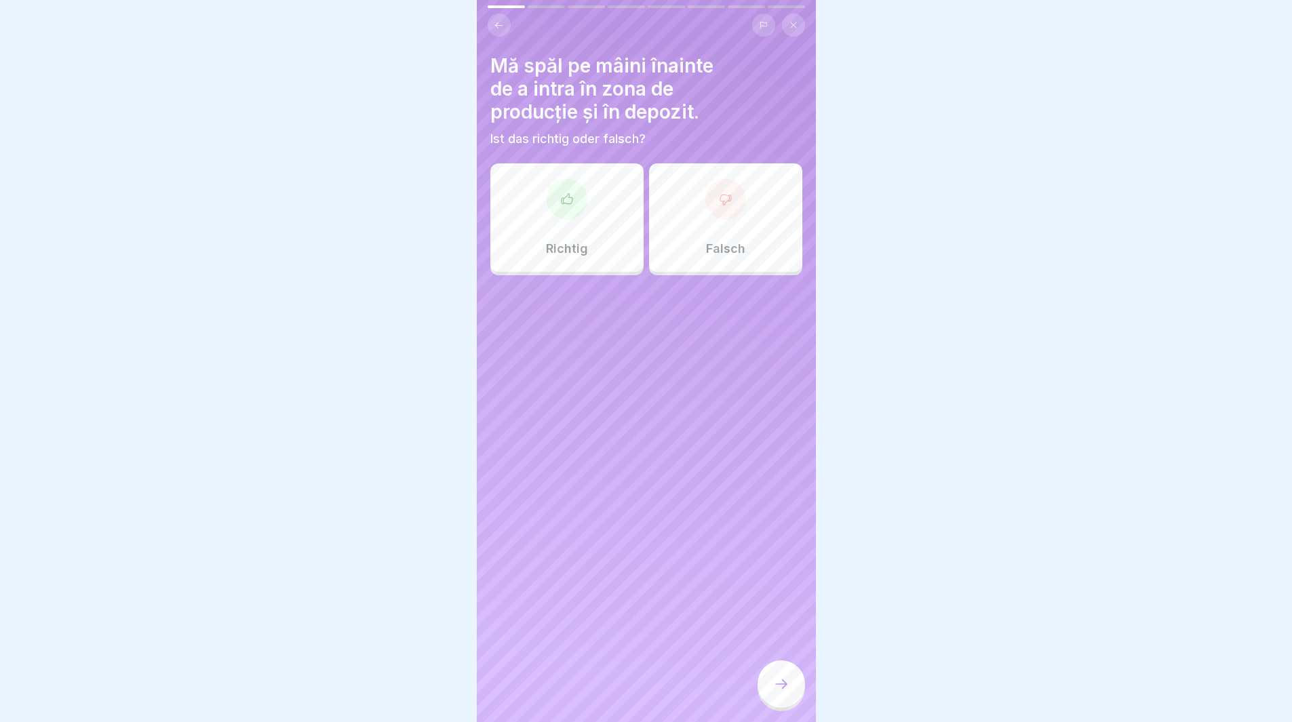
click at [563, 232] on div "Richtig" at bounding box center [566, 217] width 153 height 109
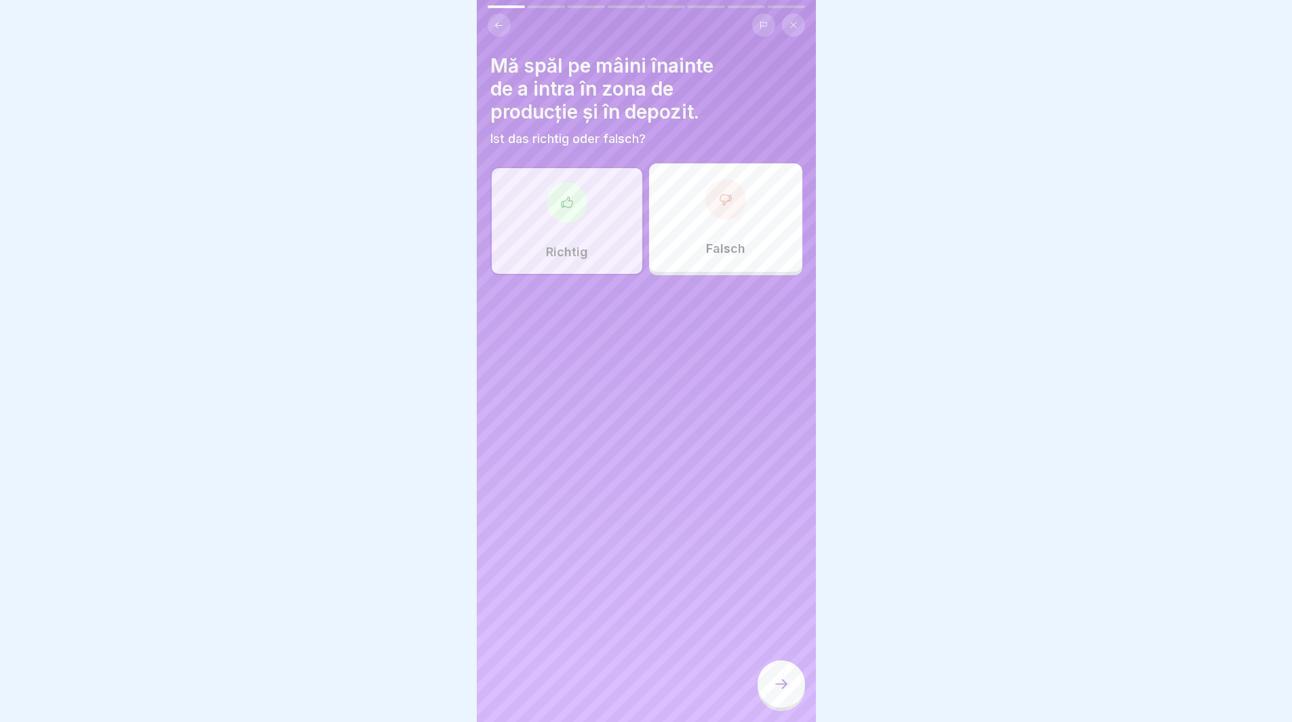
click at [781, 693] on icon at bounding box center [781, 684] width 16 height 16
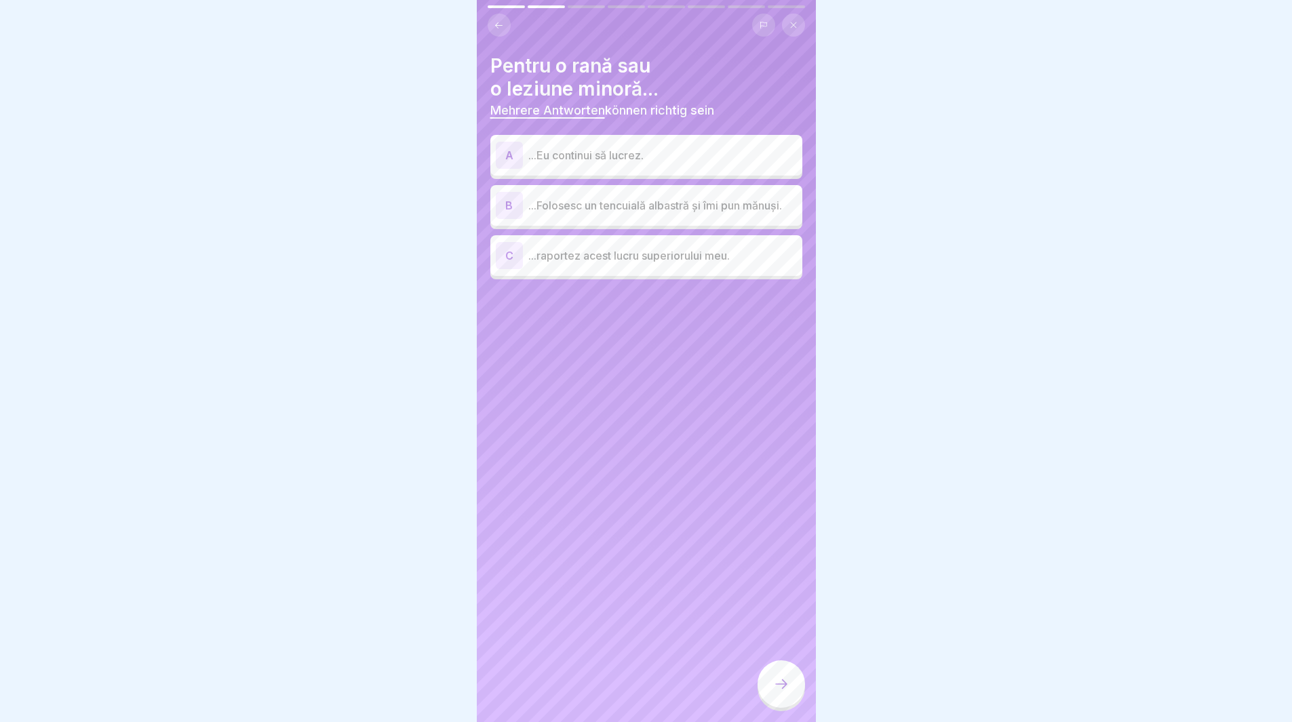
click at [552, 210] on p "...Folosesc un tencuială albastră și îmi pun mănuși." at bounding box center [662, 205] width 269 height 16
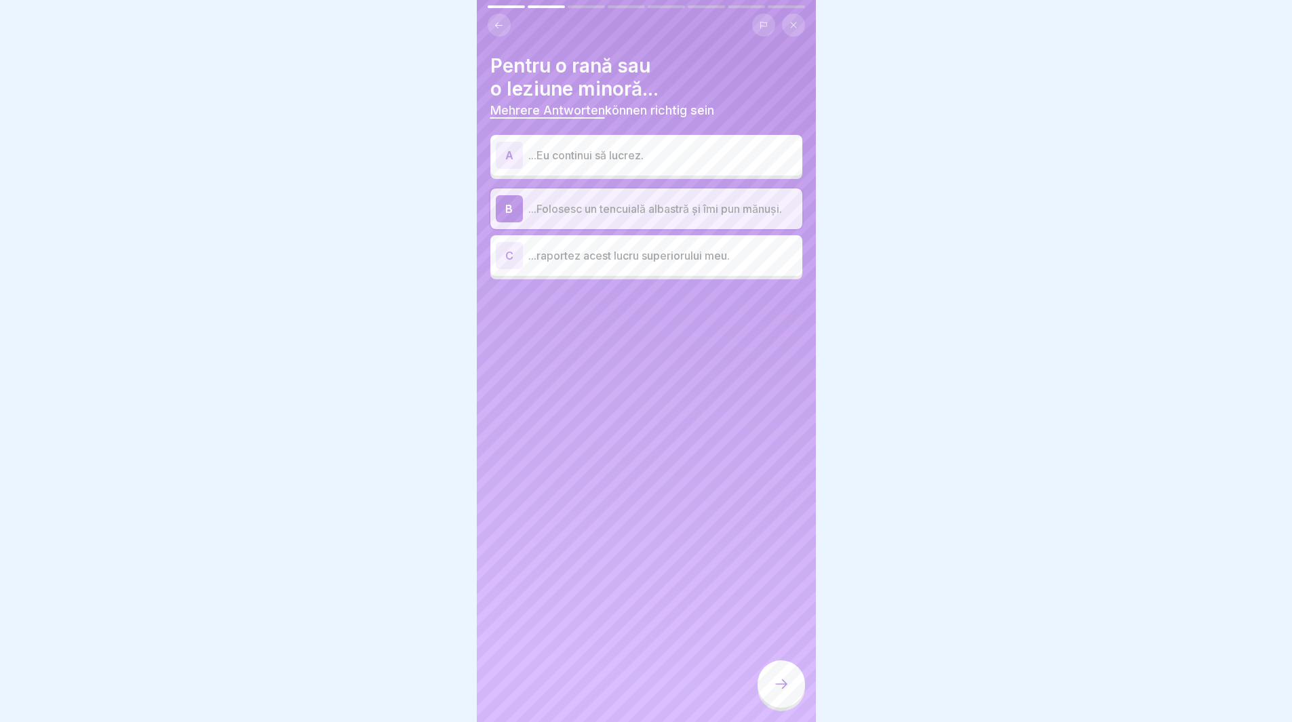
click at [791, 693] on div at bounding box center [781, 684] width 47 height 47
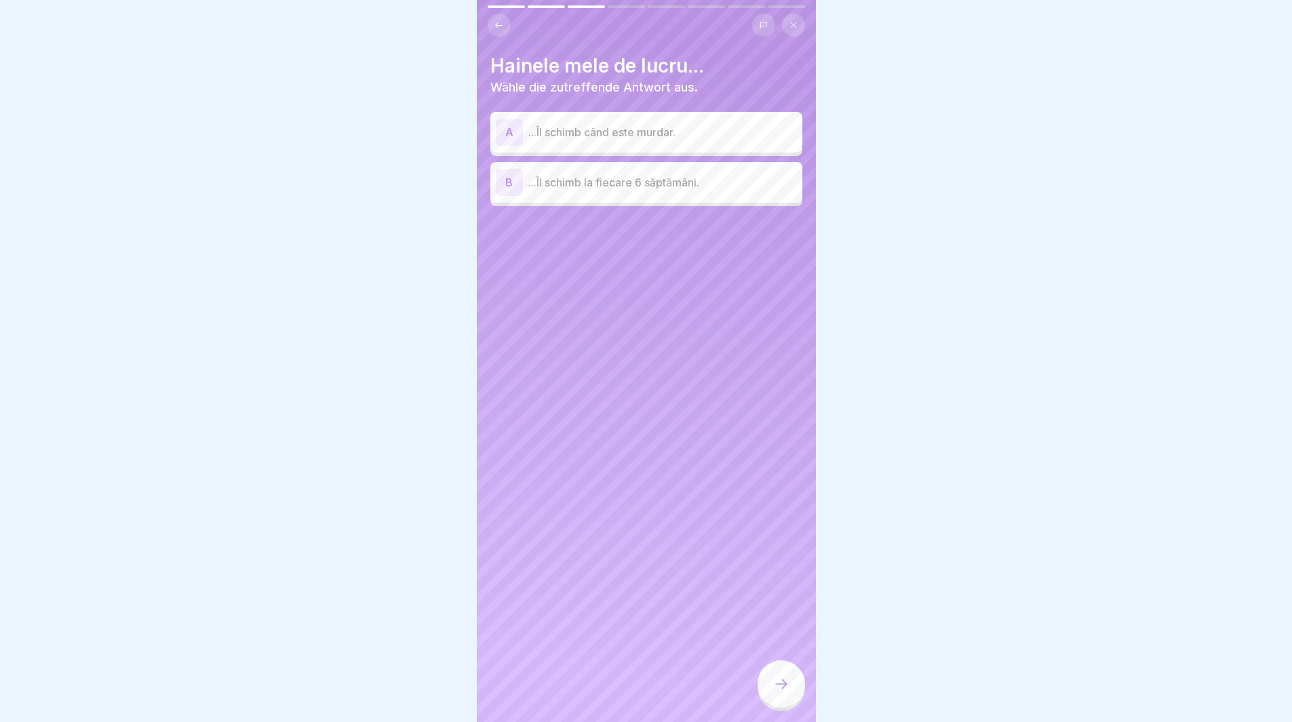
click at [578, 141] on div "A ...Îl schimb când este murdar." at bounding box center [646, 132] width 301 height 27
click at [779, 703] on div at bounding box center [781, 684] width 47 height 47
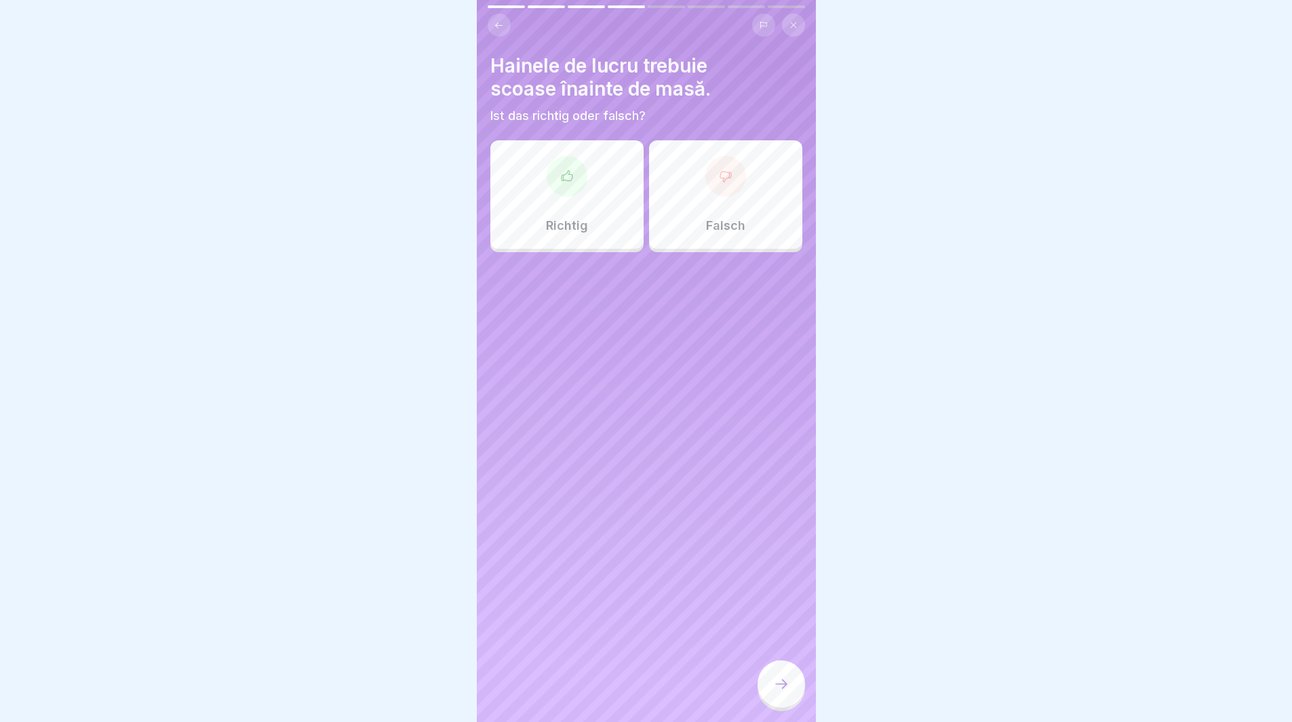
click at [565, 187] on div at bounding box center [567, 176] width 41 height 41
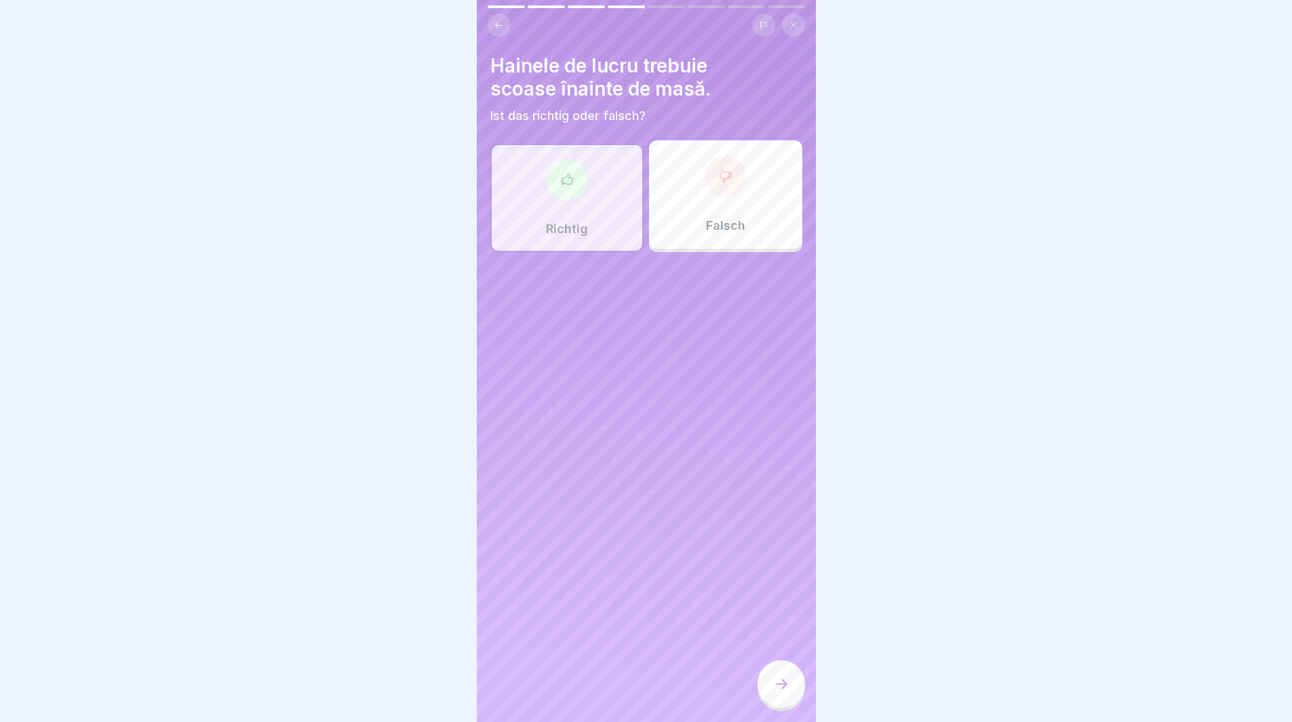
click at [765, 693] on div at bounding box center [781, 684] width 47 height 47
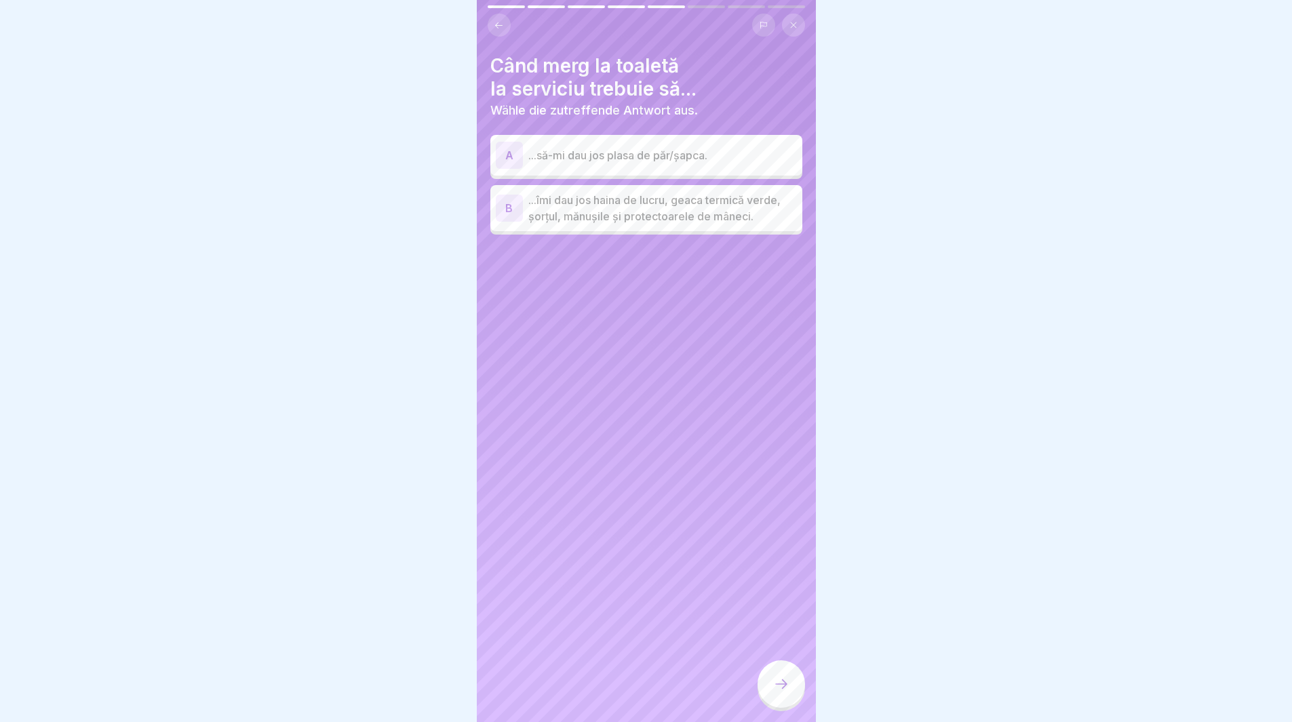
click at [603, 215] on p "...îmi dau jos haina de lucru, geaca termică verde, șorțul, mănușile și protect…" at bounding box center [662, 208] width 269 height 33
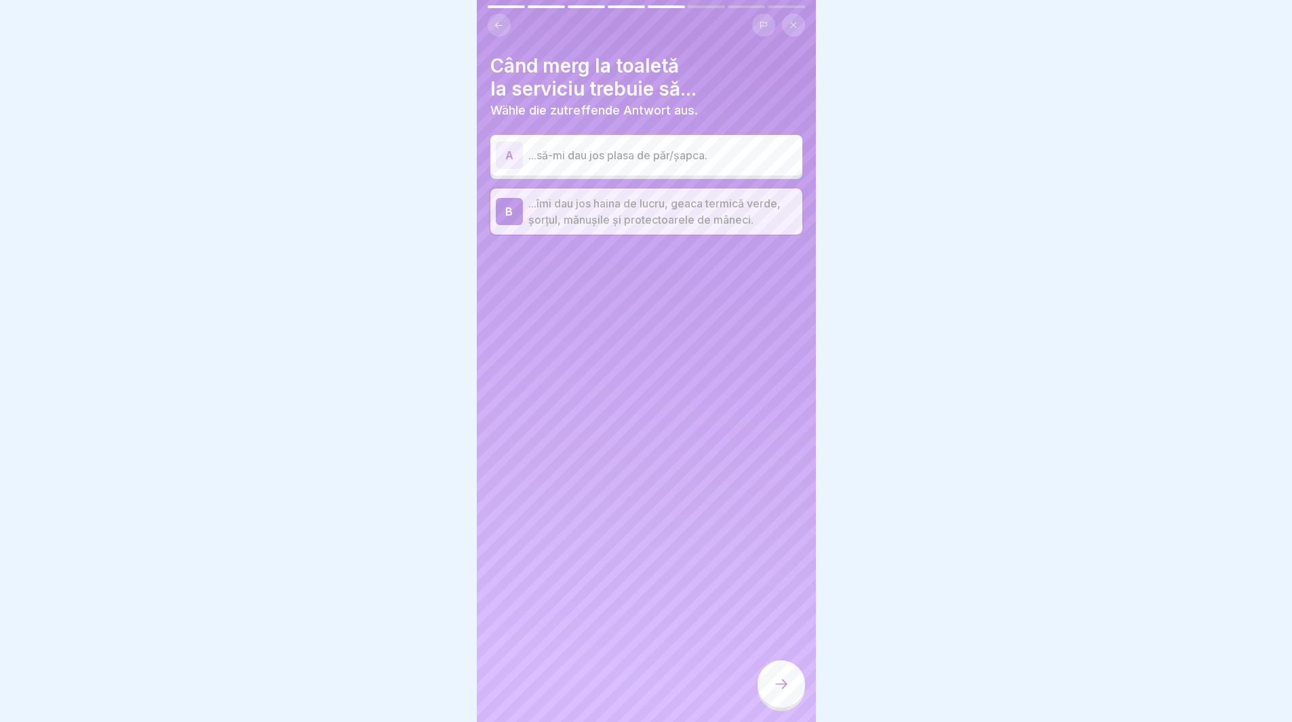
click at [755, 684] on div "Când merg la toaletă la serviciu trebuie să... Wähle die zutreffende Antwort au…" at bounding box center [646, 361] width 339 height 722
click at [763, 693] on div at bounding box center [781, 684] width 47 height 47
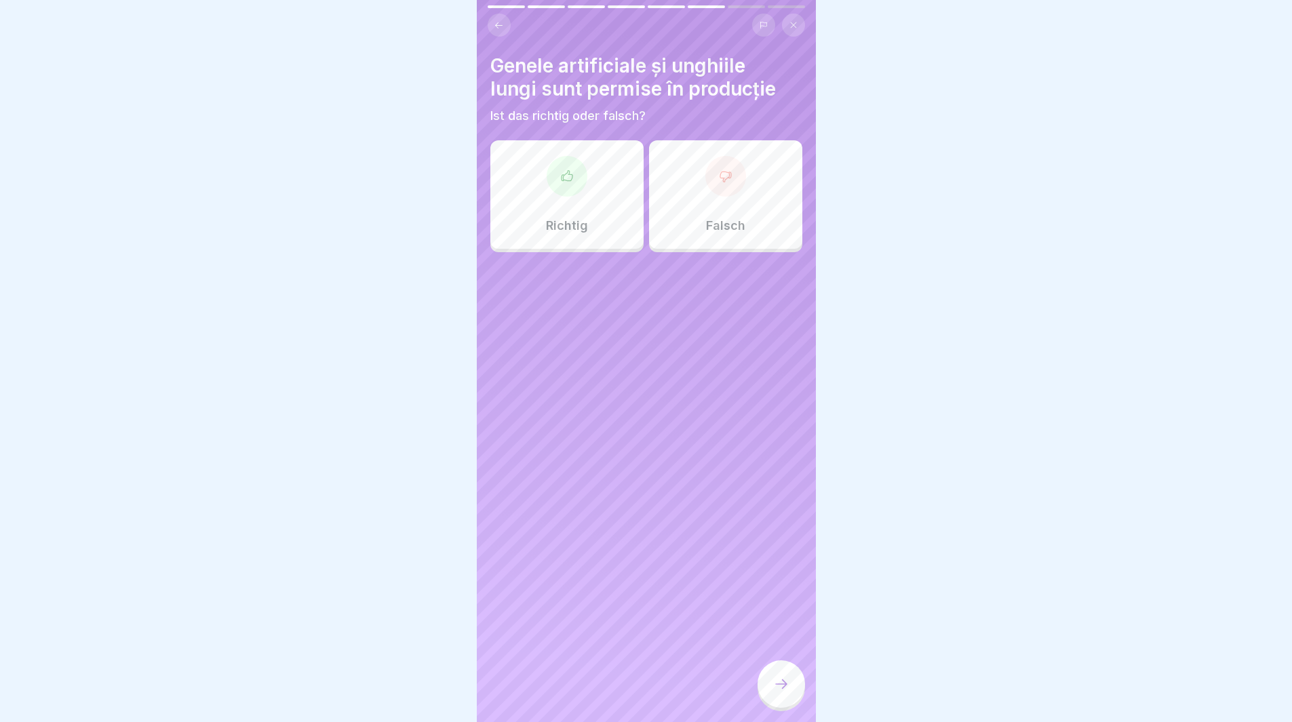
click at [754, 210] on div "Falsch" at bounding box center [725, 194] width 153 height 109
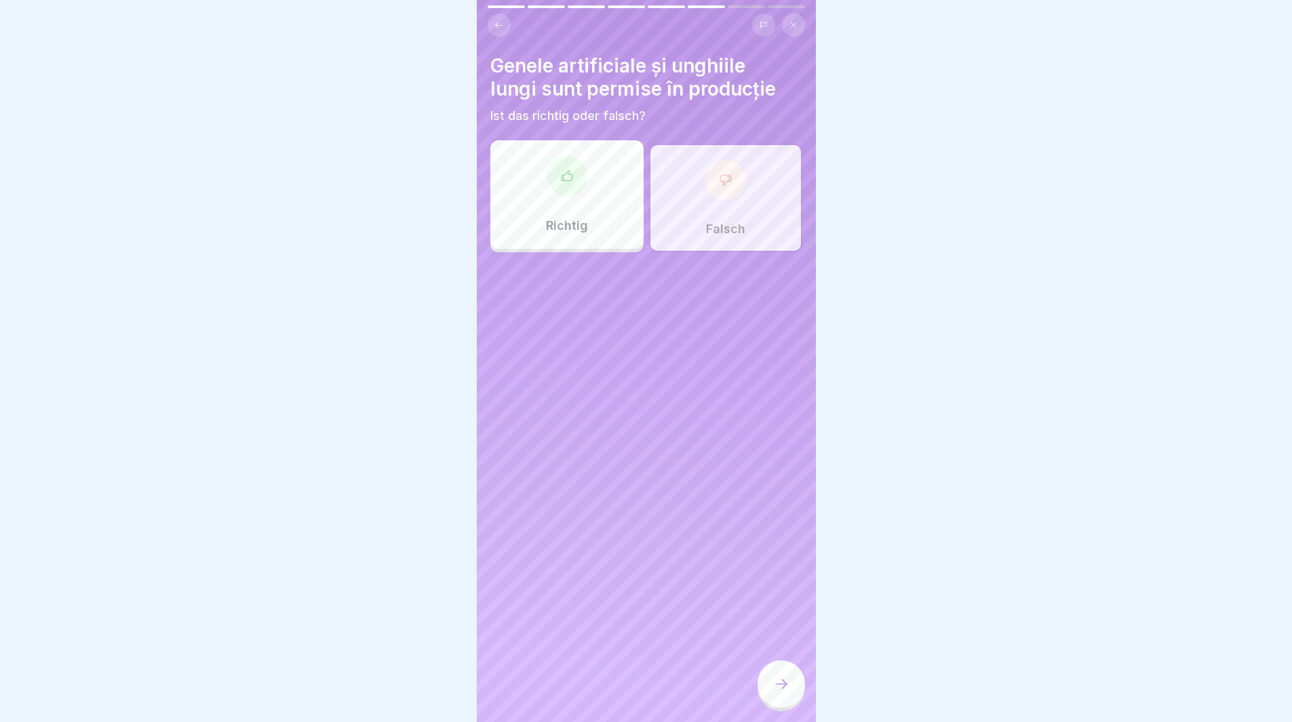
click at [775, 693] on icon at bounding box center [781, 684] width 16 height 16
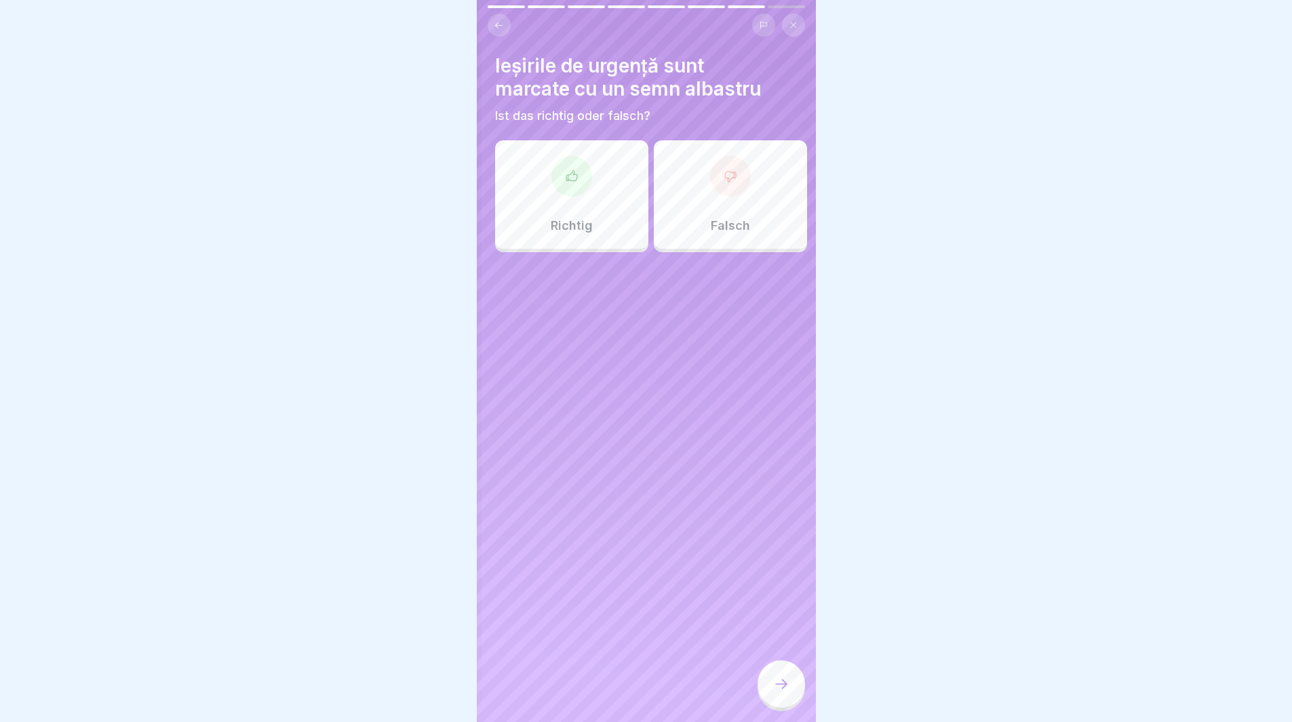
click at [577, 186] on div at bounding box center [572, 176] width 41 height 41
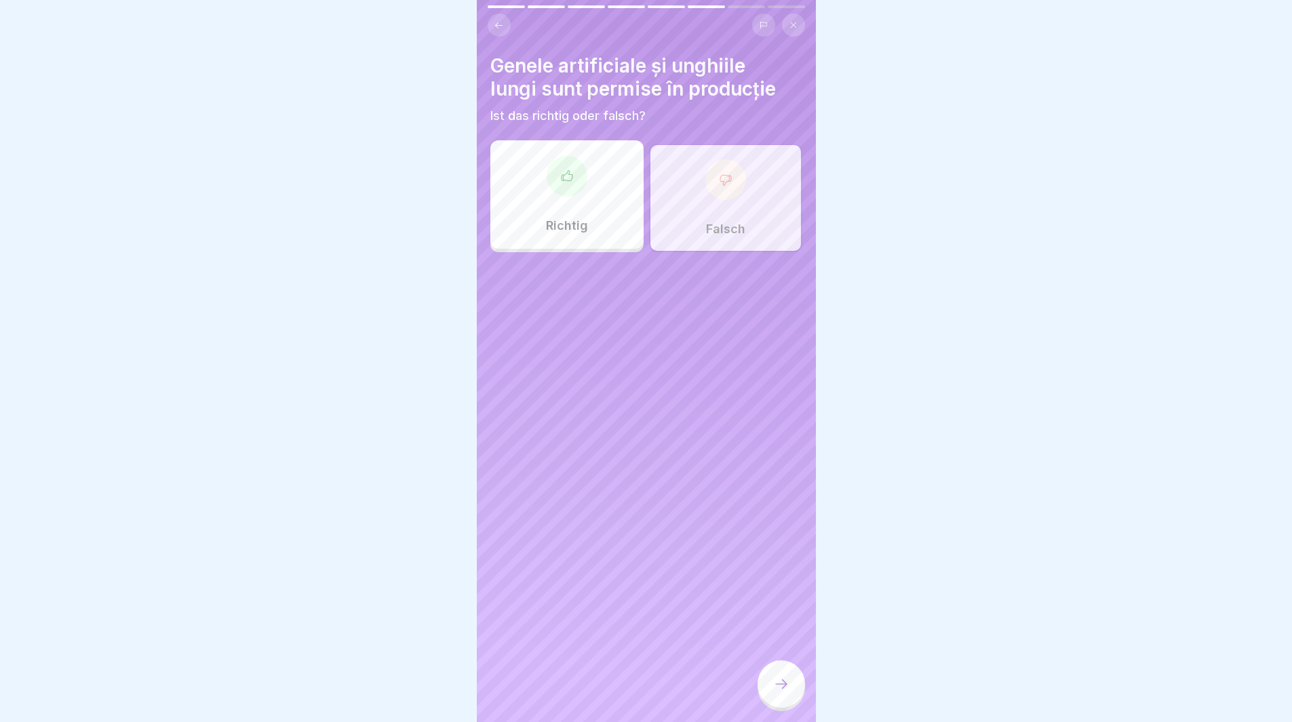
click at [724, 204] on div "Falsch" at bounding box center [725, 198] width 153 height 109
click at [741, 209] on div "Falsch" at bounding box center [725, 198] width 153 height 109
click at [744, 200] on div "Falsch" at bounding box center [725, 198] width 153 height 109
click at [783, 690] on icon at bounding box center [781, 684] width 16 height 16
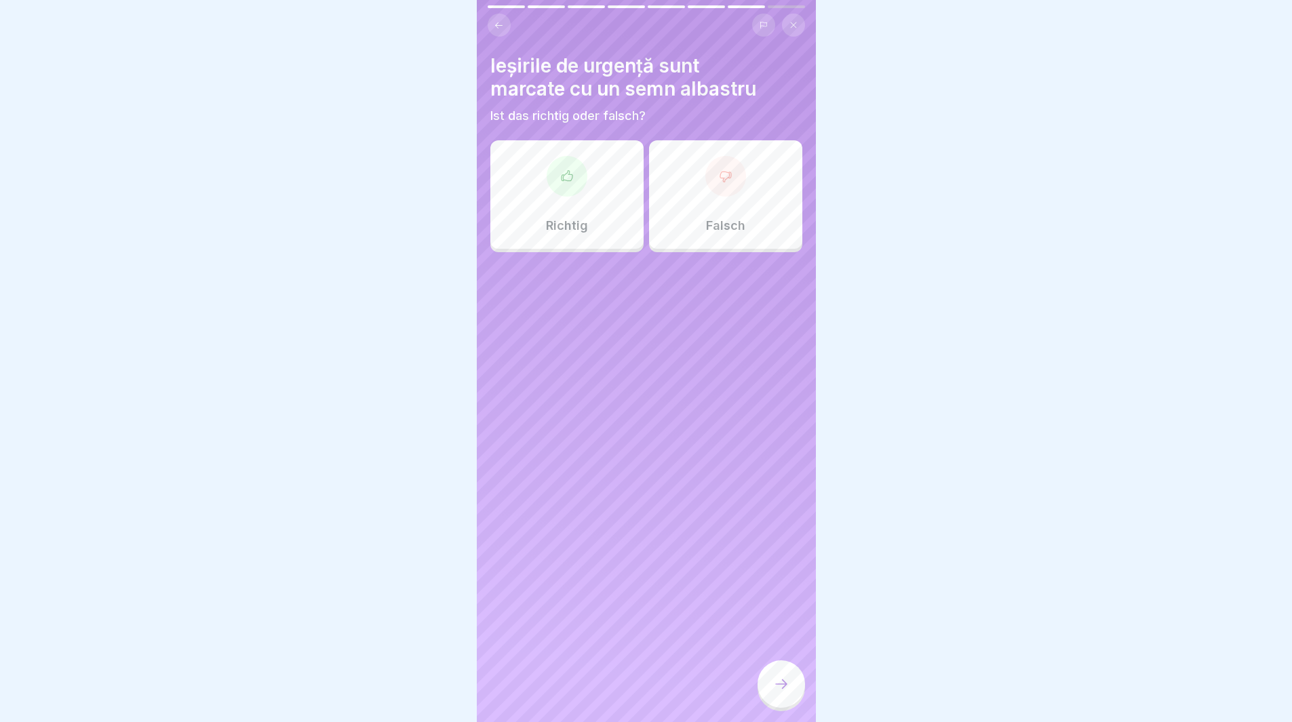
click at [549, 192] on div "Richtig" at bounding box center [566, 194] width 153 height 109
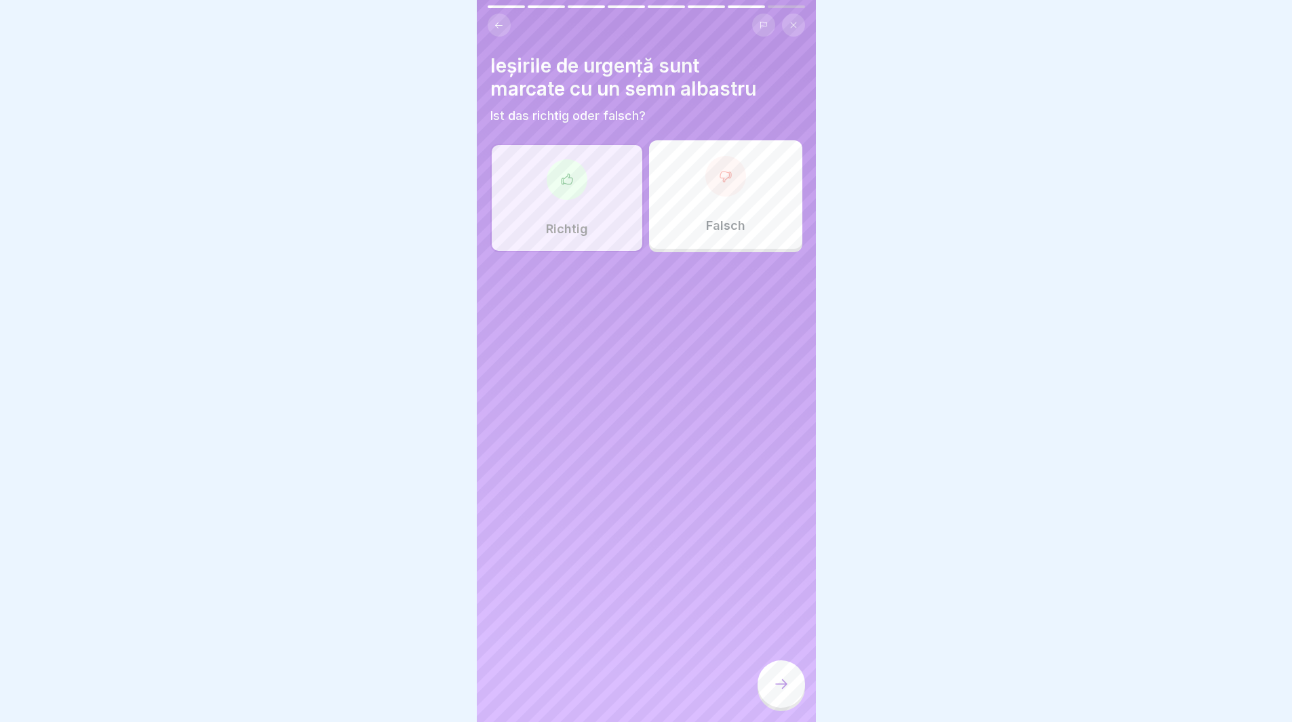
click at [794, 688] on div at bounding box center [781, 684] width 47 height 47
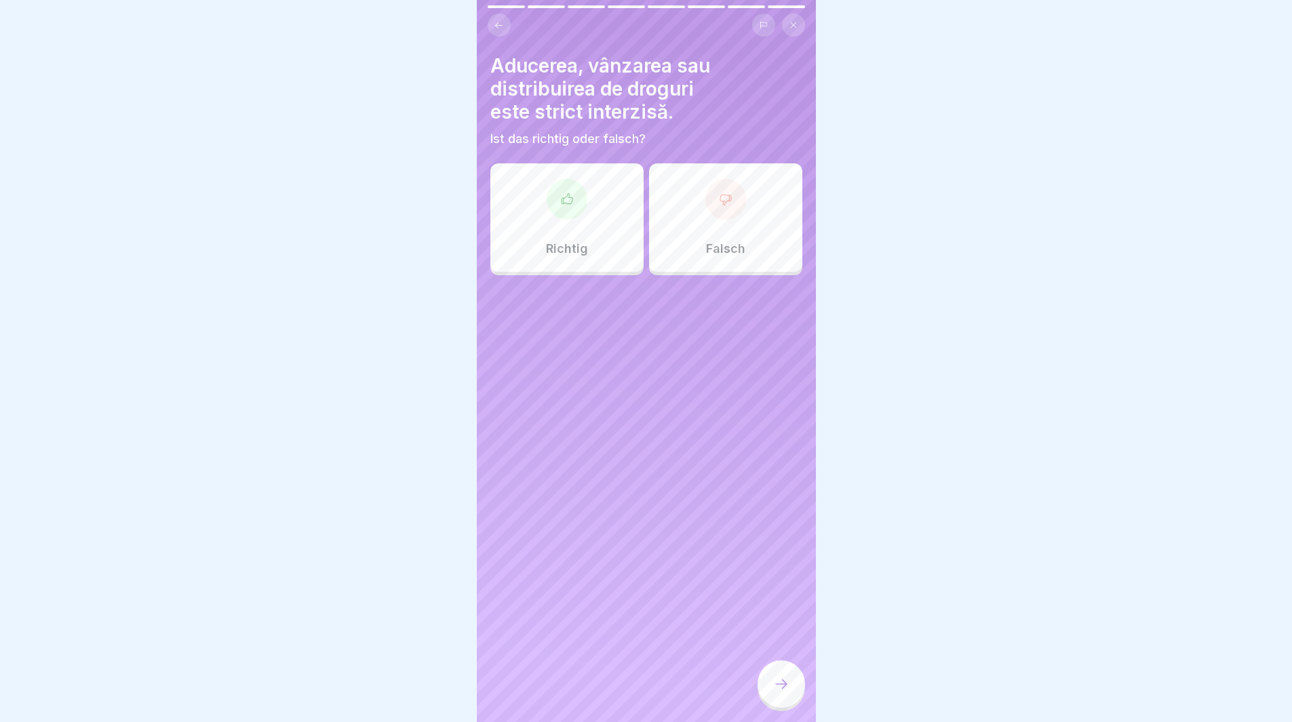
click at [766, 218] on div "Falsch" at bounding box center [725, 217] width 153 height 109
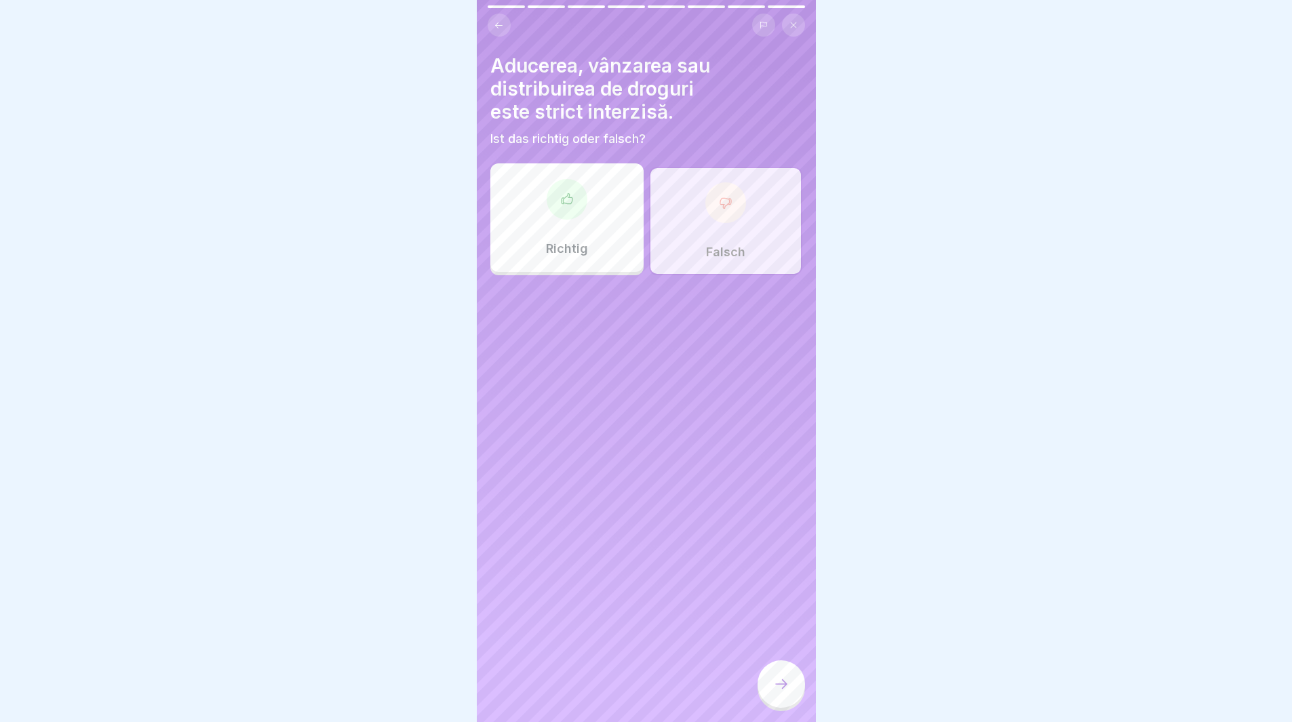
click at [561, 232] on div "Richtig" at bounding box center [566, 217] width 153 height 109
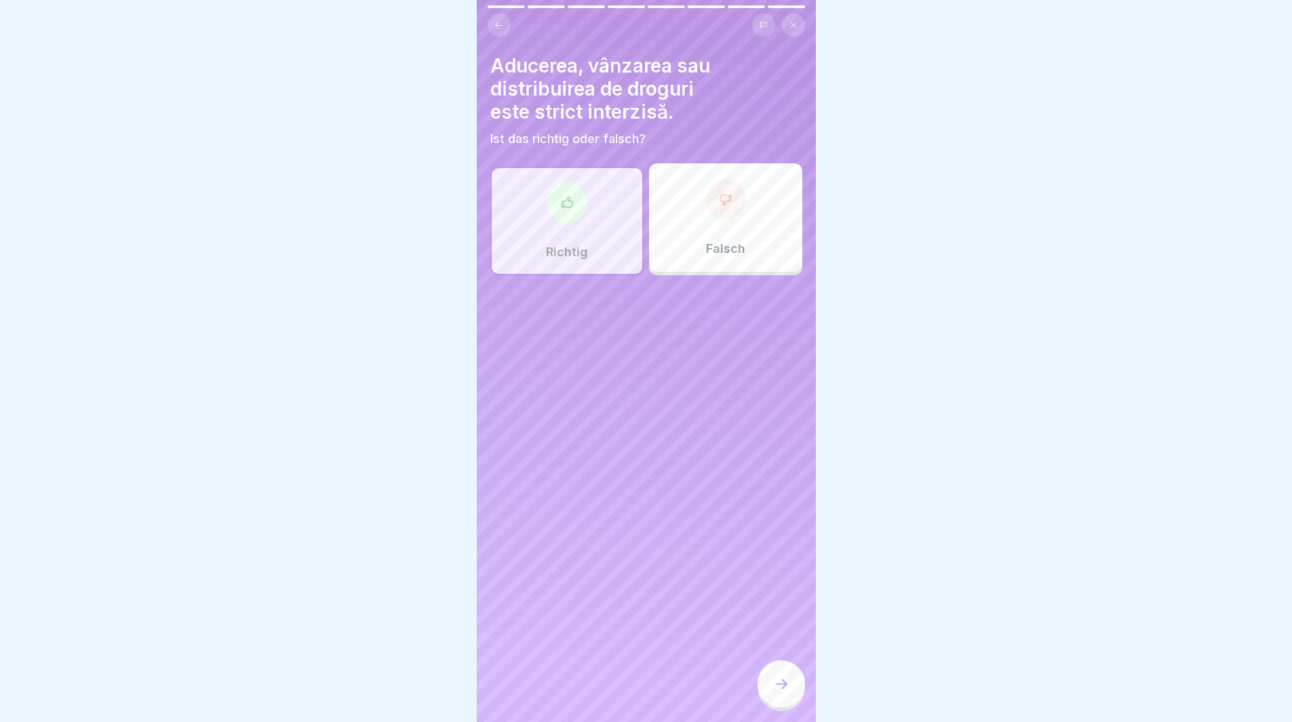
click at [779, 684] on div at bounding box center [781, 684] width 47 height 47
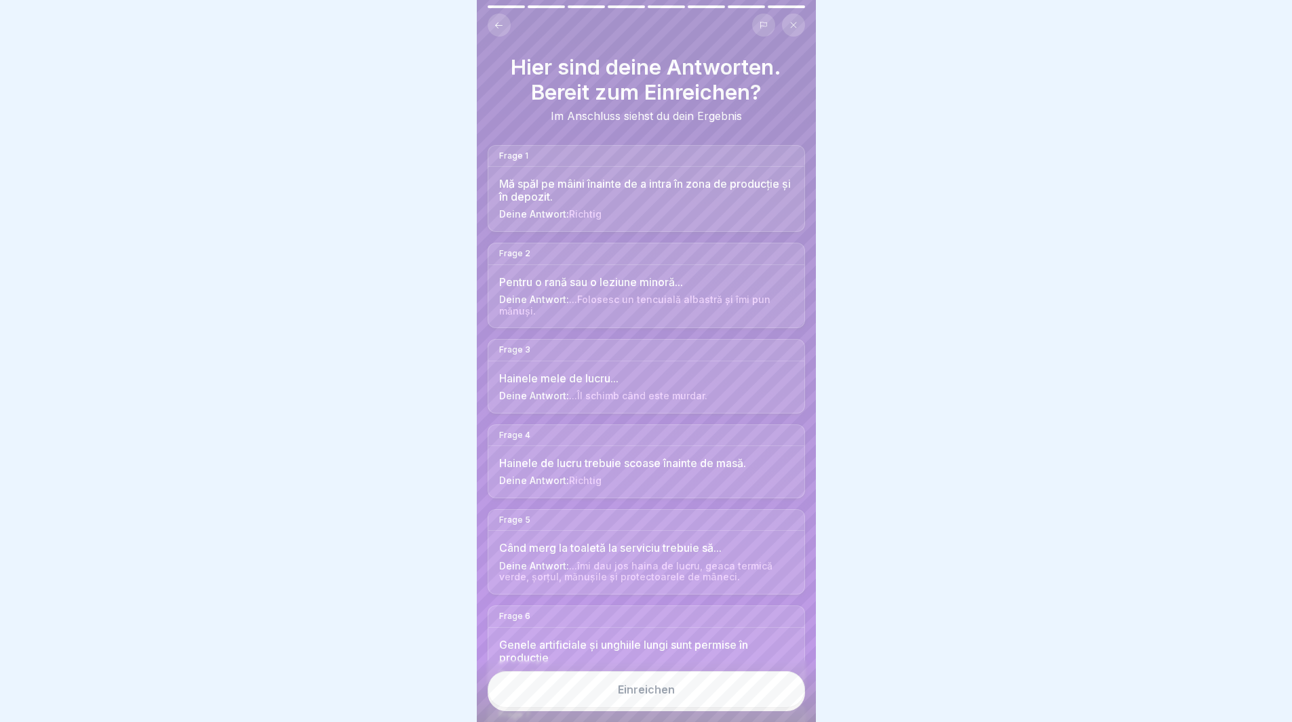
click at [736, 702] on button "Einreichen" at bounding box center [646, 690] width 317 height 37
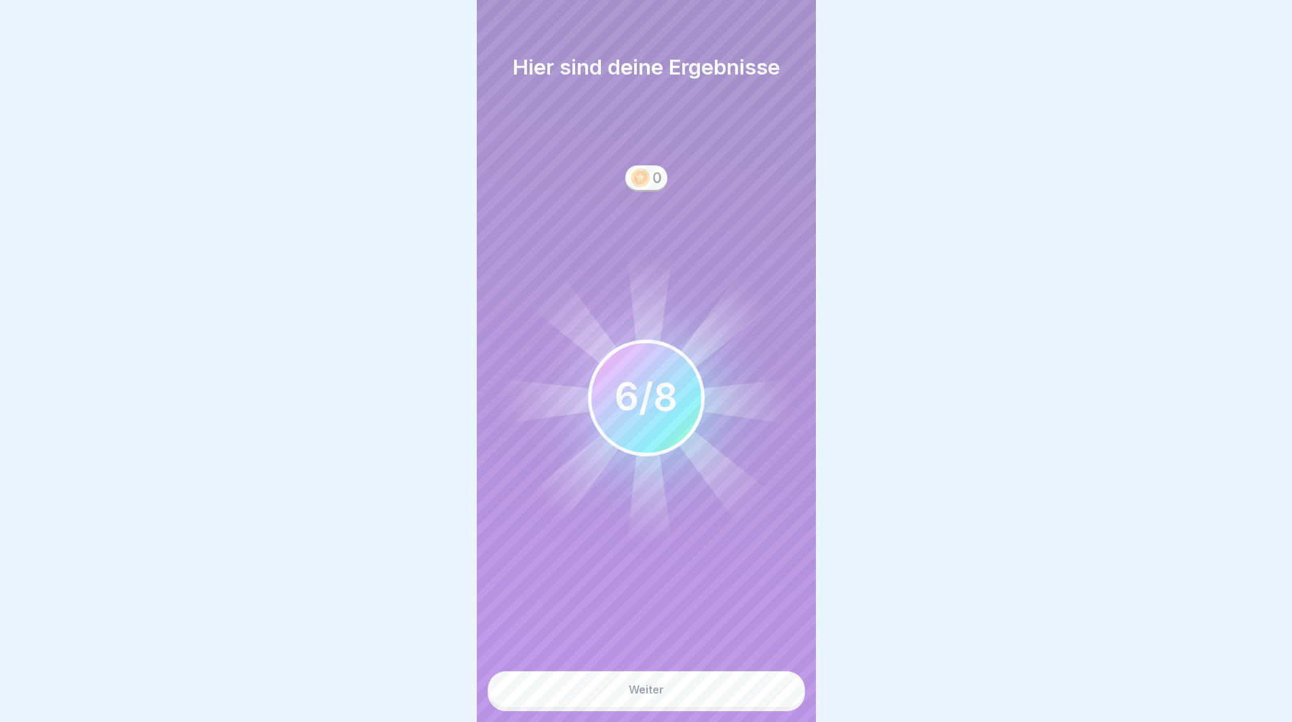
click at [709, 693] on button "Weiter" at bounding box center [646, 690] width 317 height 37
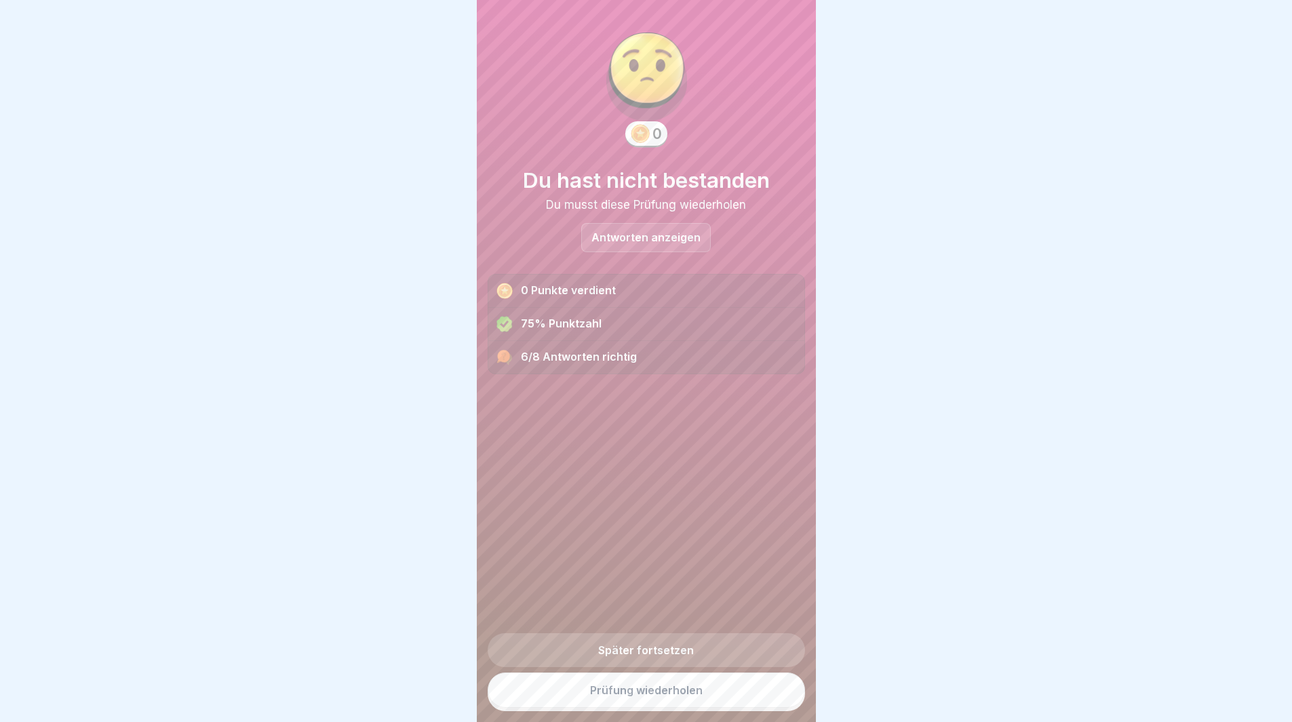
click at [709, 694] on link "Prüfung wiederholen" at bounding box center [646, 690] width 317 height 35
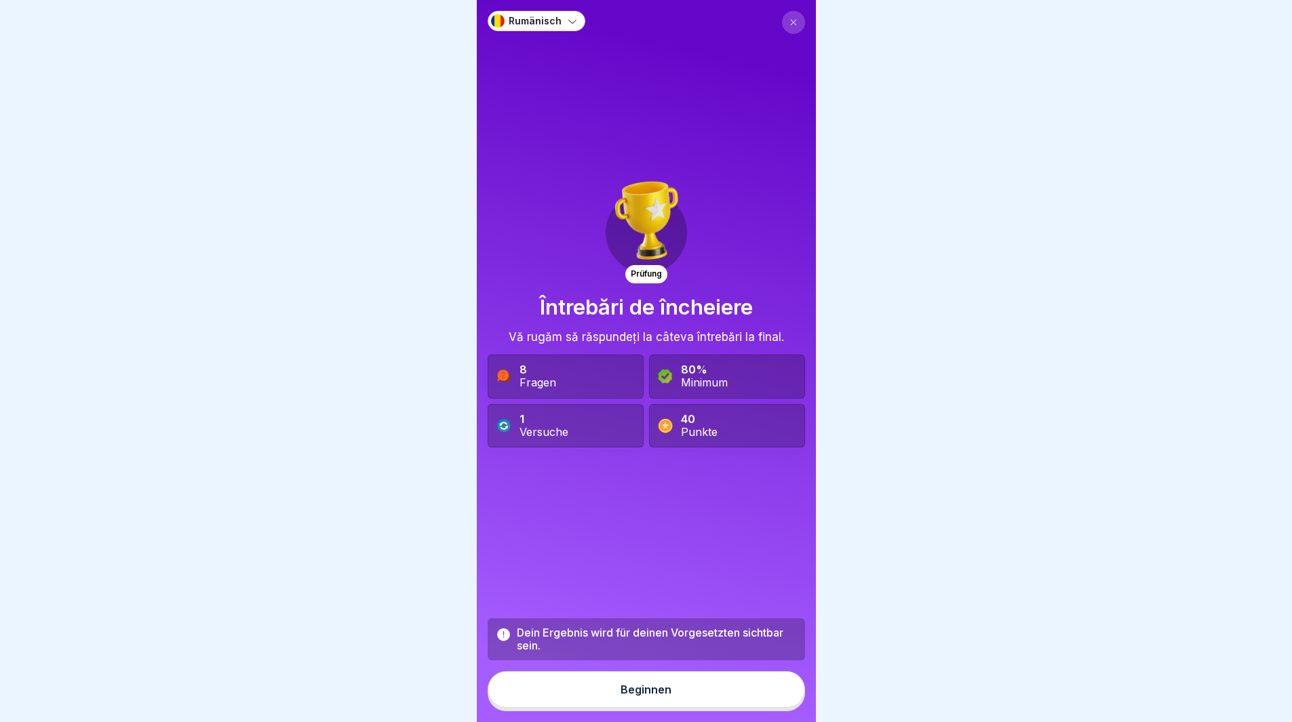
click at [714, 706] on button "Beginnen" at bounding box center [646, 690] width 317 height 37
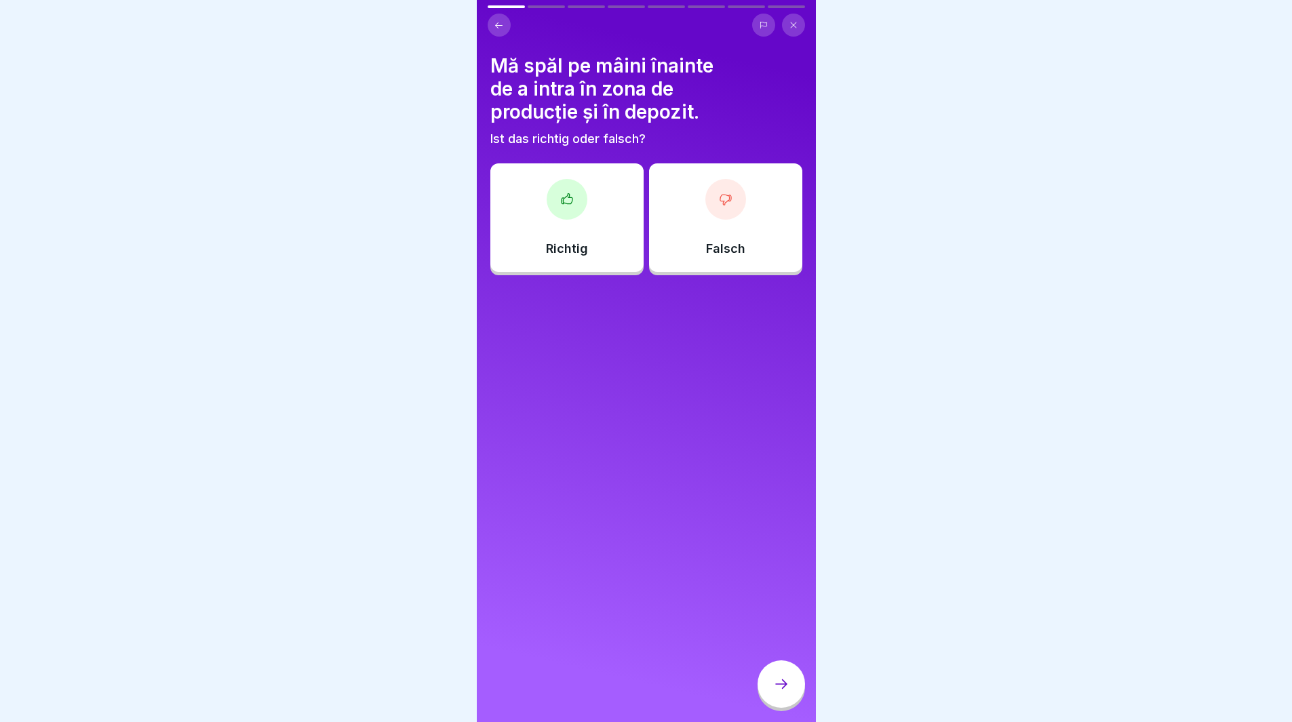
click at [571, 236] on div "Richtig" at bounding box center [566, 217] width 153 height 109
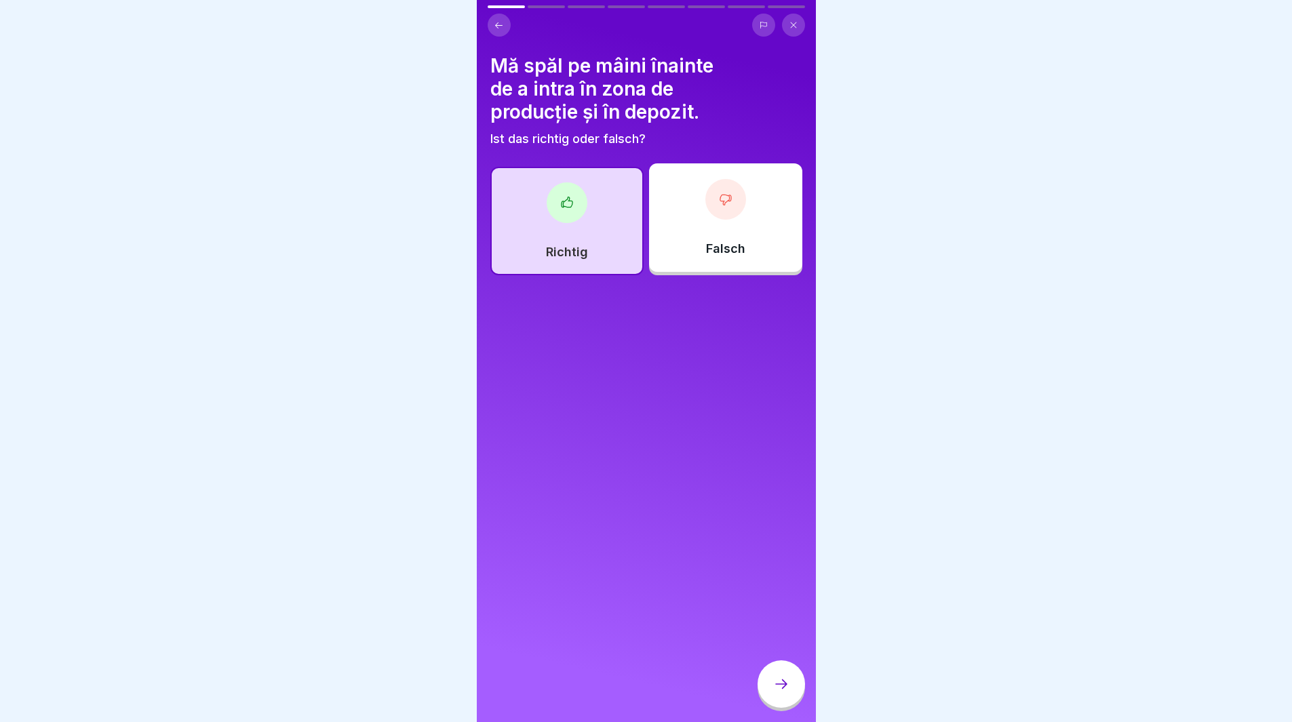
click at [773, 703] on div at bounding box center [781, 684] width 47 height 47
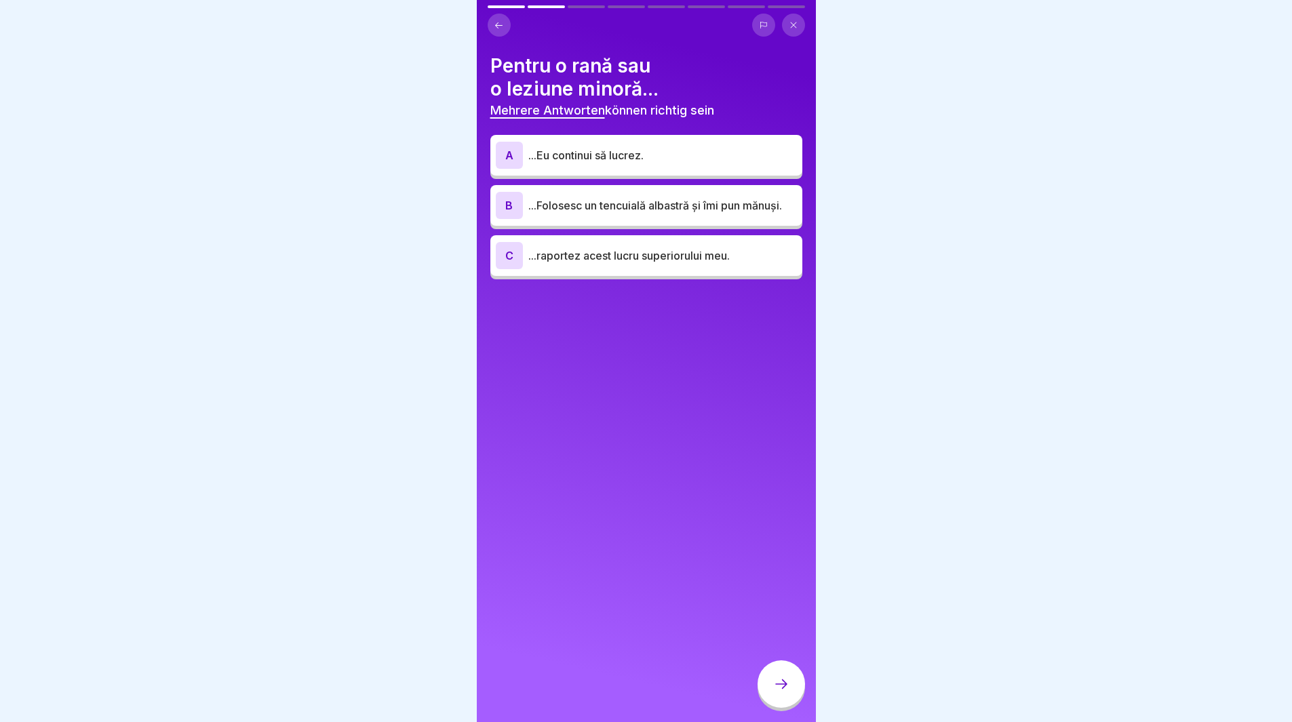
click at [556, 209] on p "...Folosesc un tencuială albastră și îmi pun mănuși." at bounding box center [662, 205] width 269 height 16
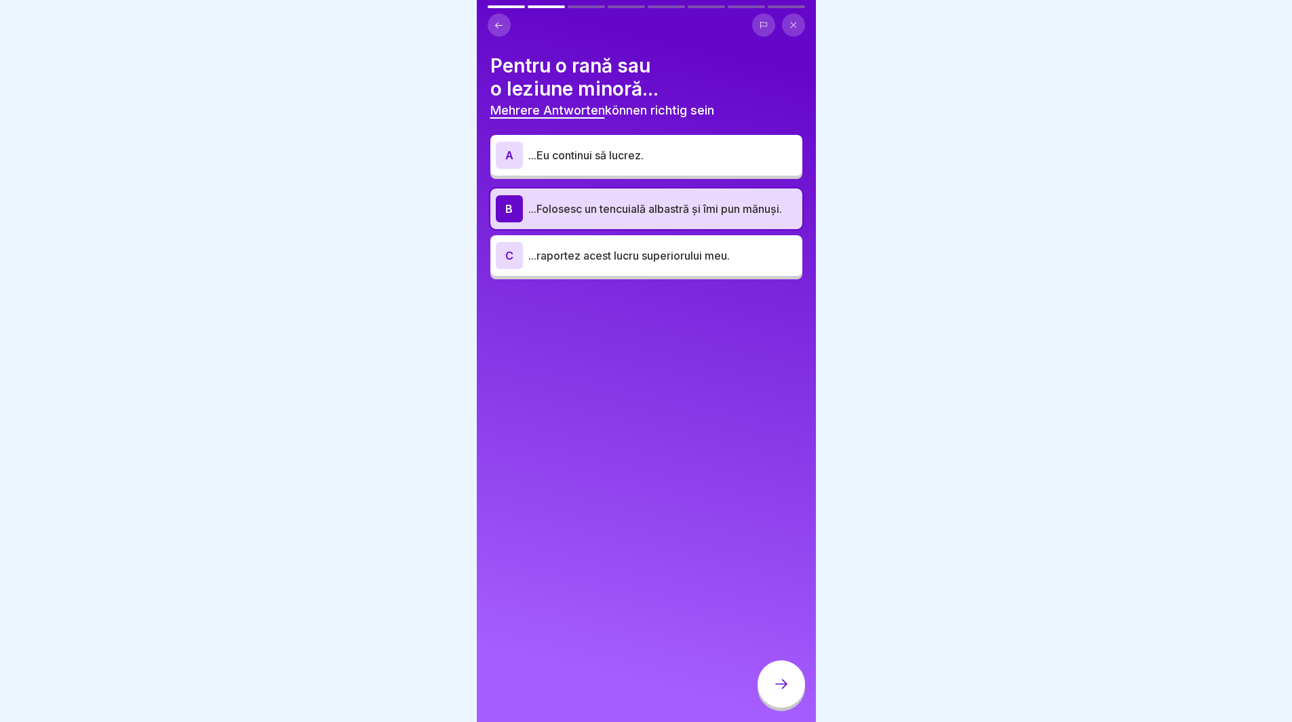
click at [765, 679] on div at bounding box center [781, 684] width 47 height 47
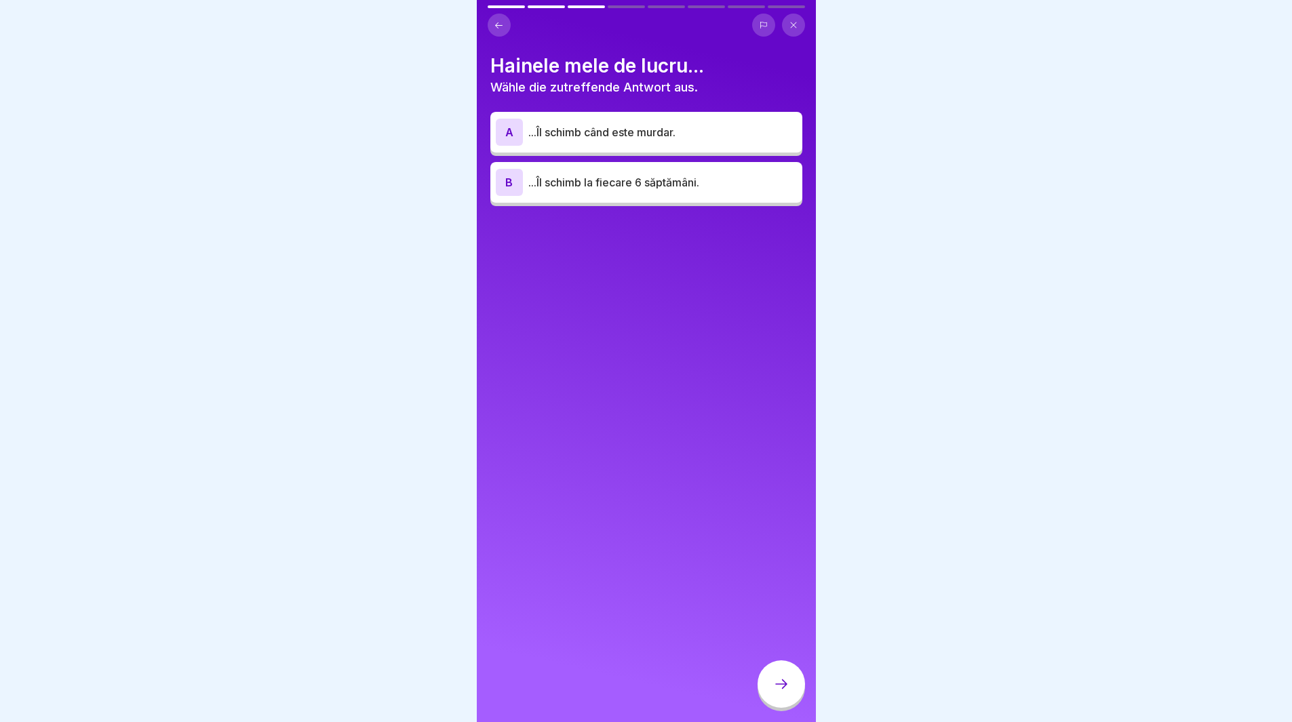
click at [514, 142] on div "A" at bounding box center [509, 132] width 27 height 27
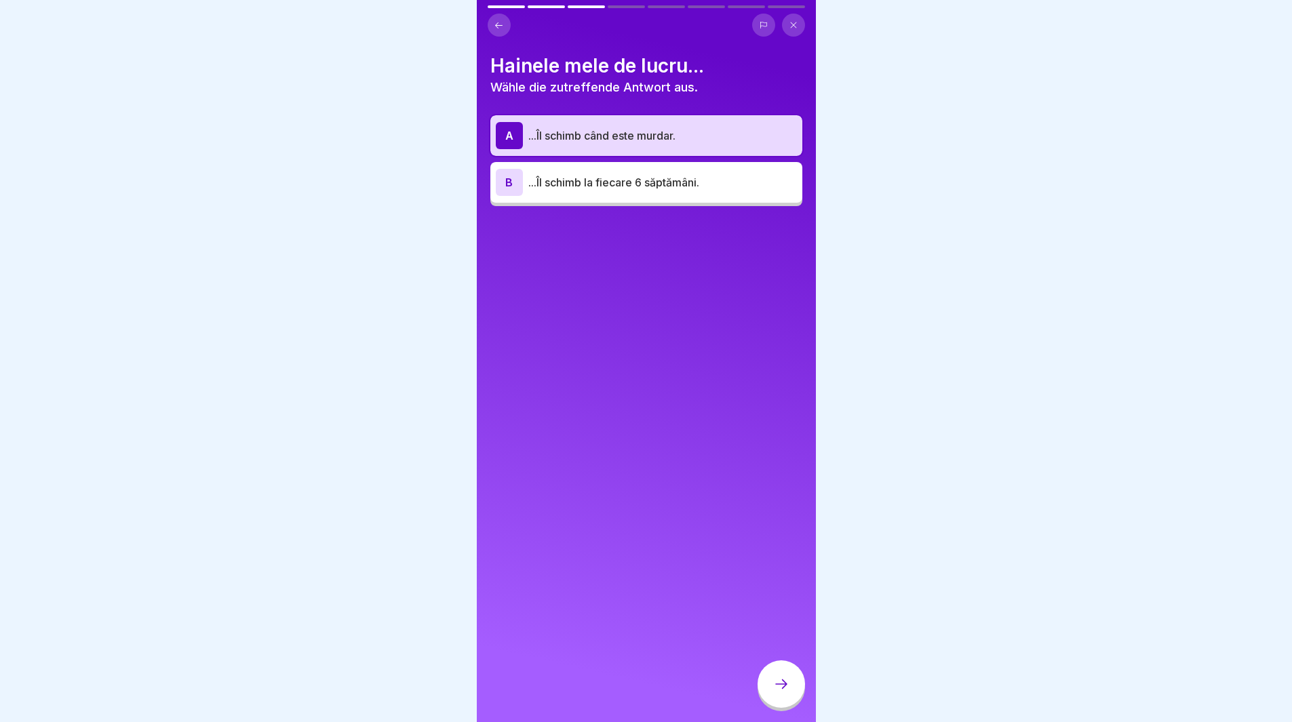
click at [772, 708] on div at bounding box center [781, 684] width 47 height 47
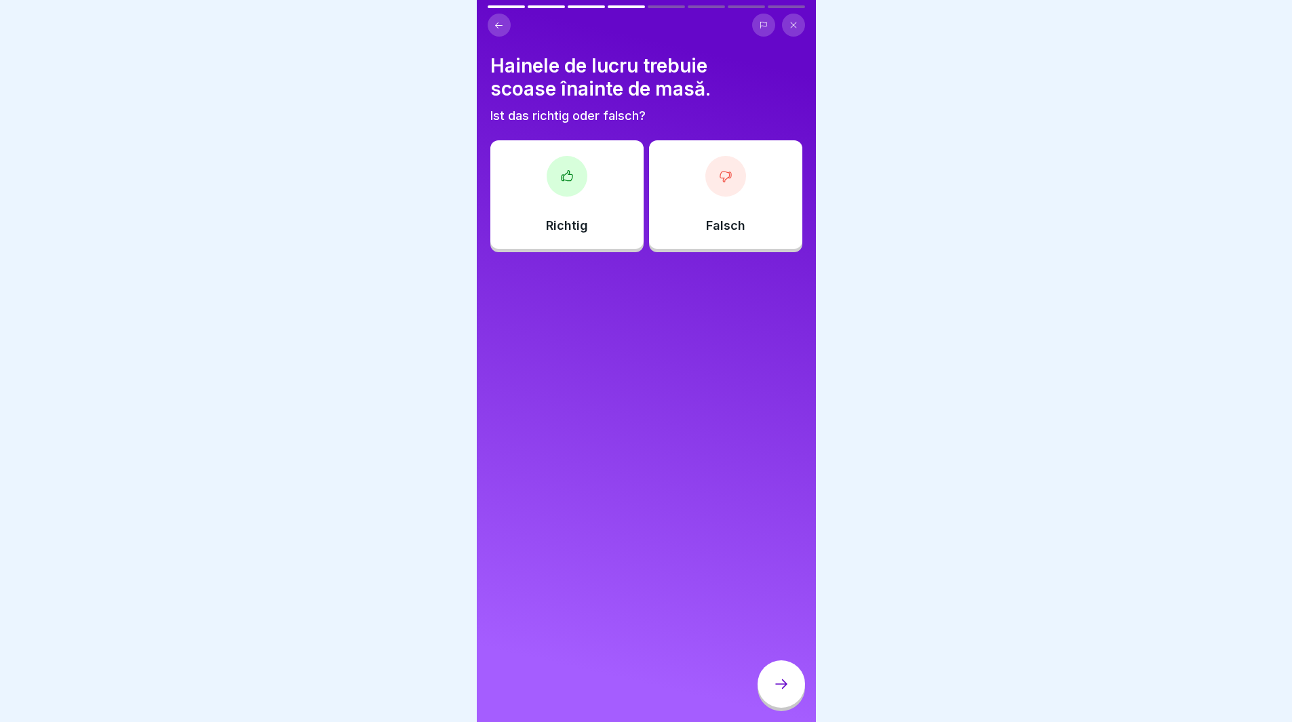
click at [577, 187] on div at bounding box center [567, 176] width 41 height 41
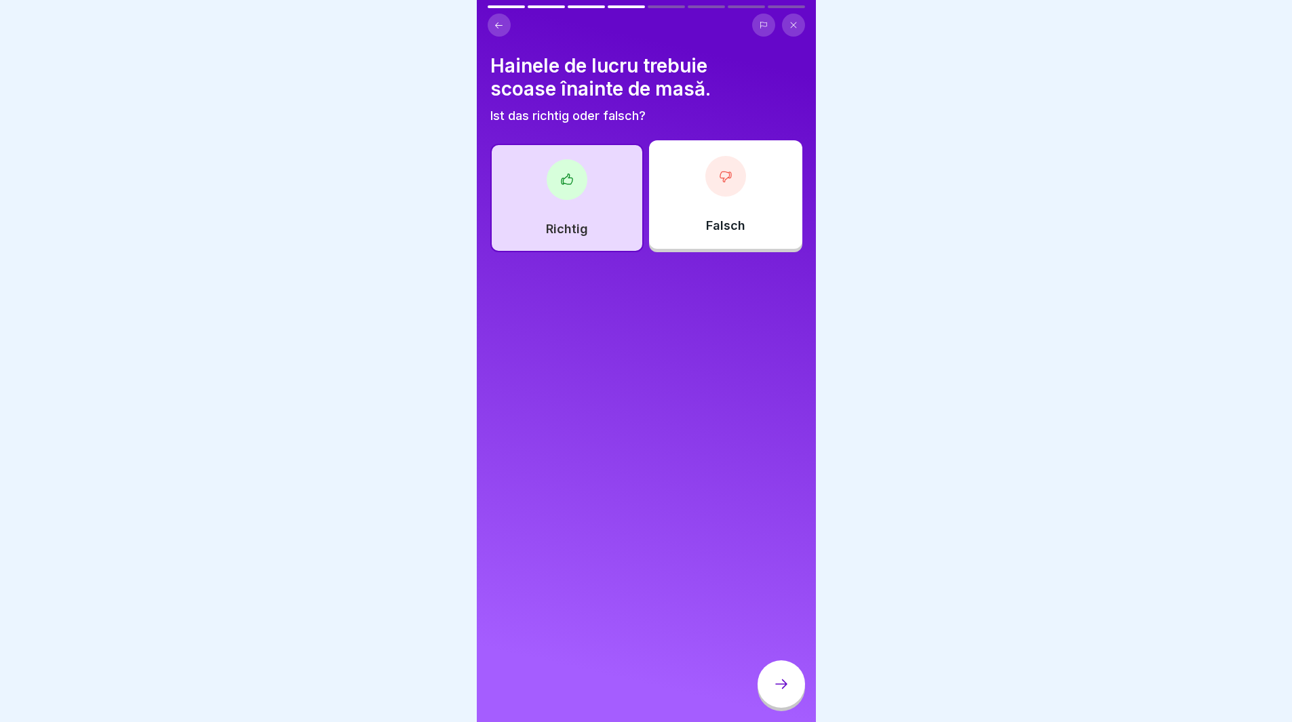
click at [773, 693] on icon at bounding box center [781, 684] width 16 height 16
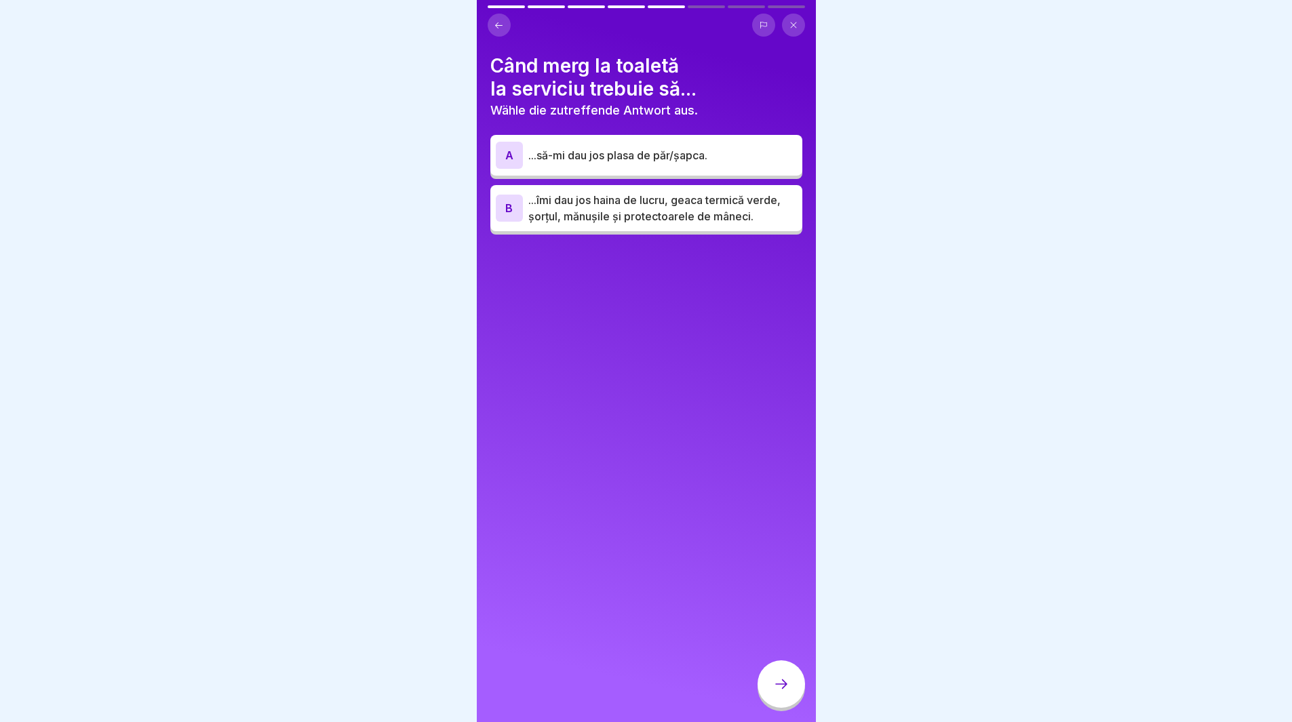
click at [529, 207] on div "B ...îmi dau jos haina de lucru, geaca termică verde, șorțul, mănușile și prote…" at bounding box center [646, 208] width 301 height 33
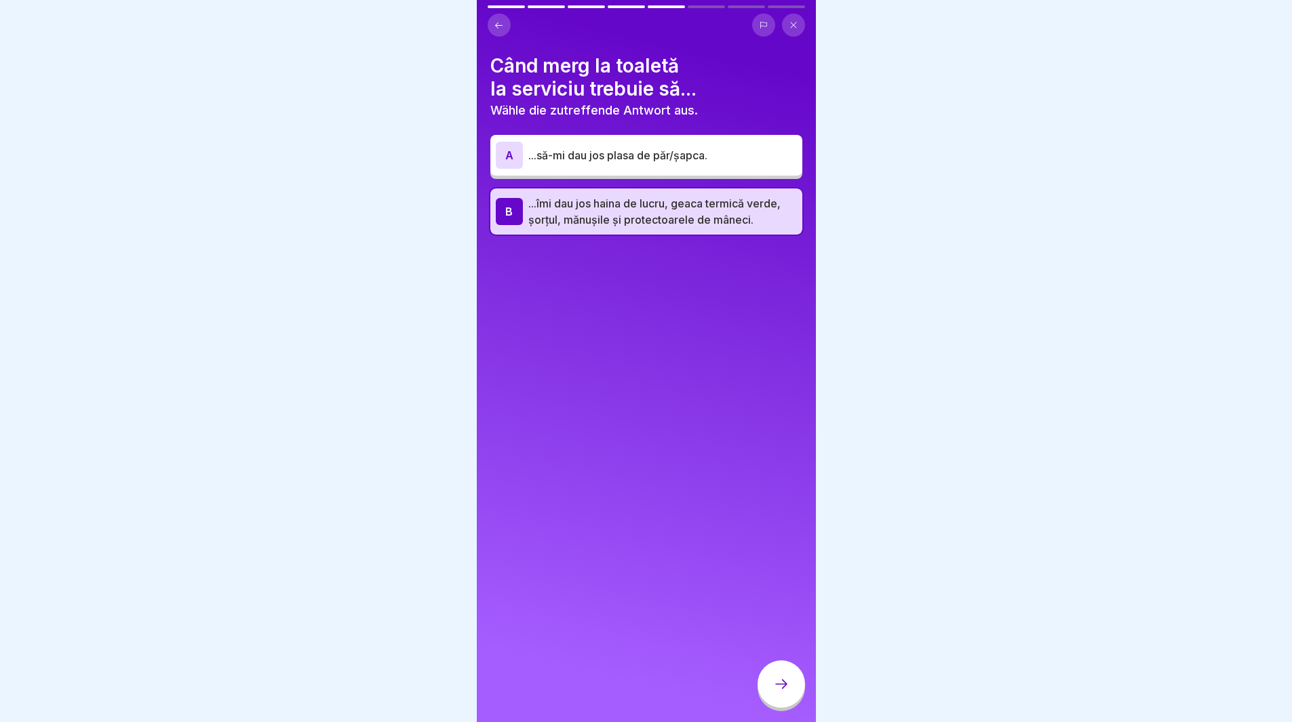
click at [786, 706] on div at bounding box center [781, 684] width 47 height 47
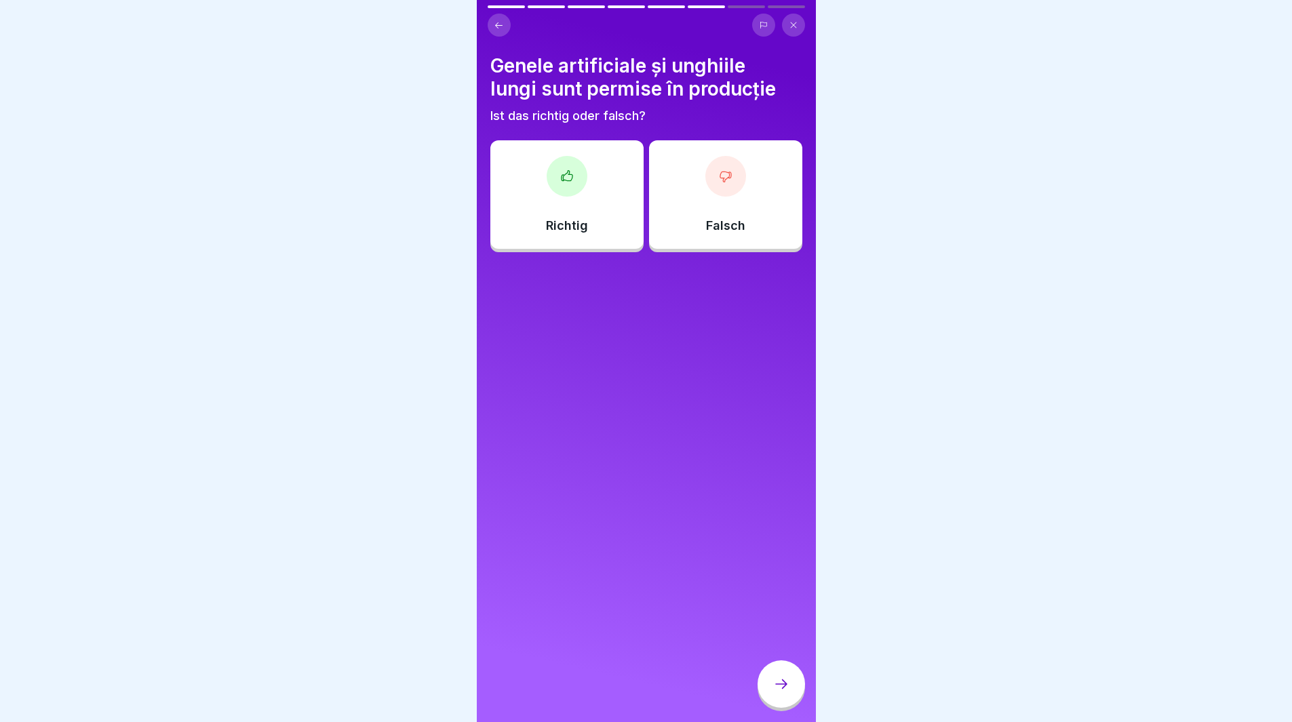
click at [702, 195] on div "Falsch" at bounding box center [725, 194] width 153 height 109
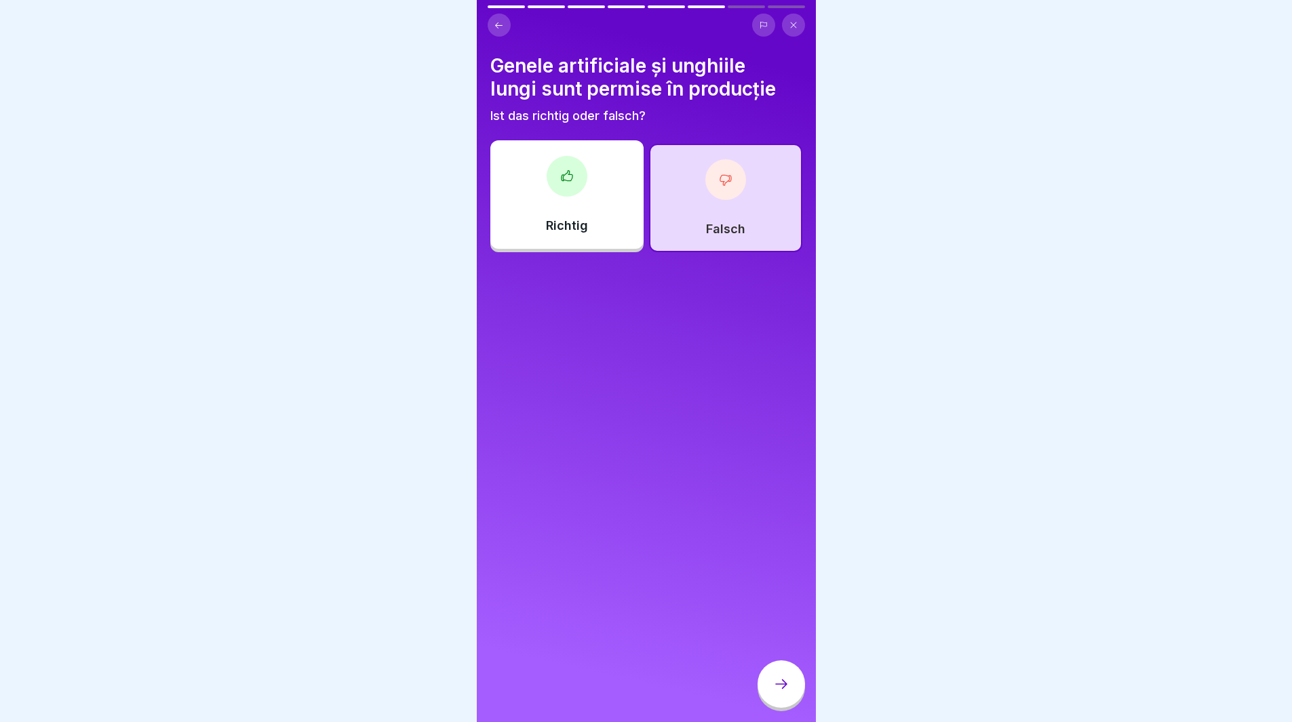
drag, startPoint x: 794, startPoint y: 691, endPoint x: 790, endPoint y: 682, distance: 10.0
click at [792, 689] on div at bounding box center [781, 684] width 47 height 47
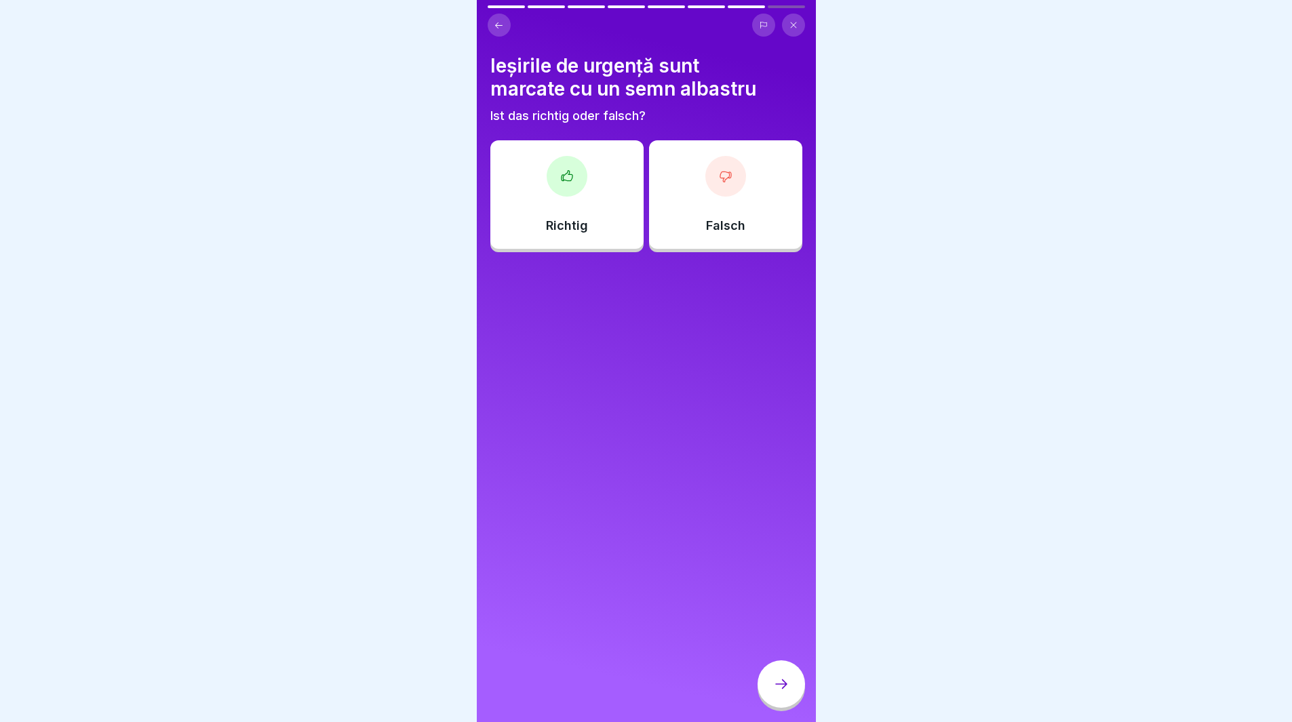
click at [530, 199] on div "Richtig" at bounding box center [566, 194] width 153 height 109
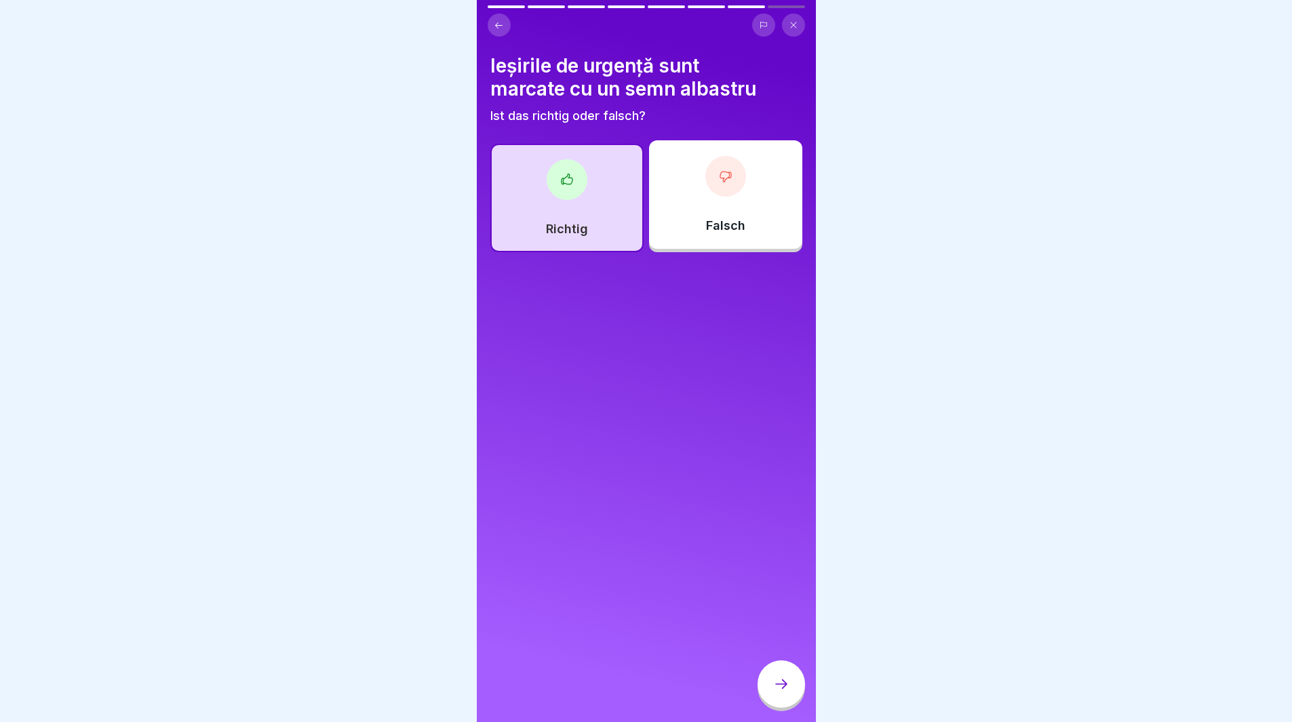
click at [773, 687] on div at bounding box center [781, 684] width 47 height 47
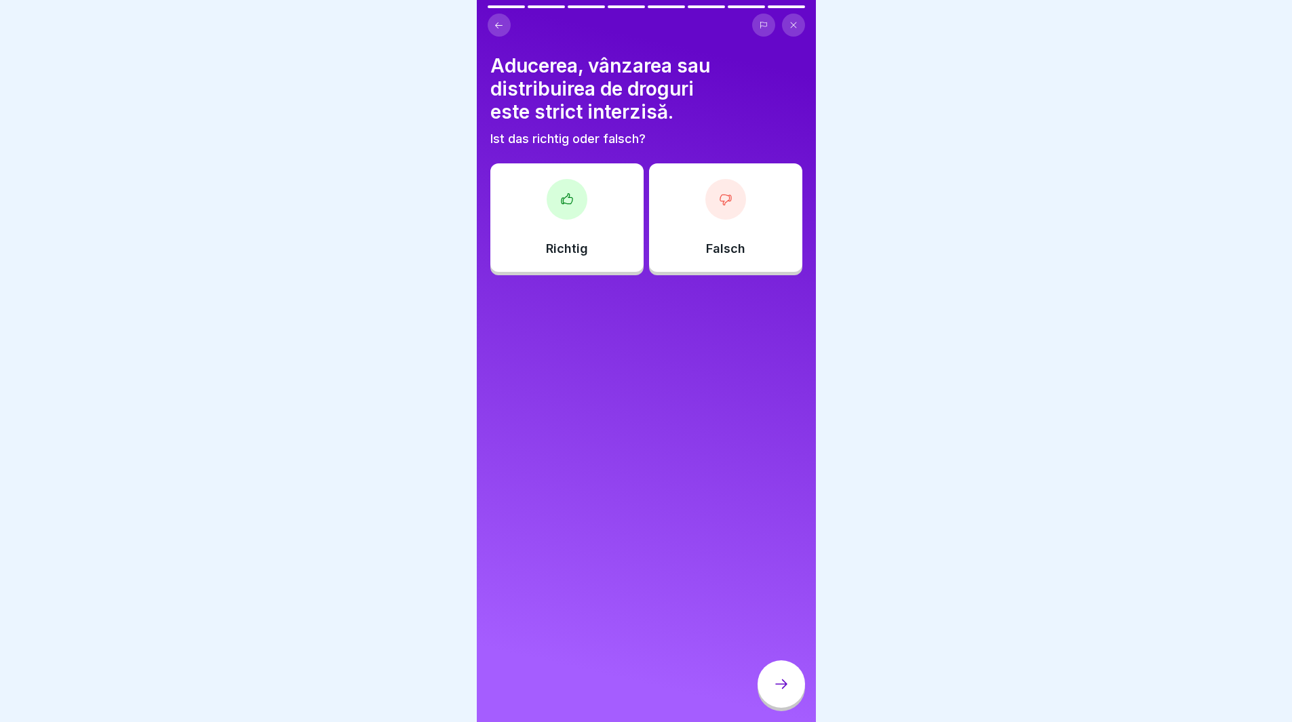
click at [605, 227] on div "Richtig" at bounding box center [566, 217] width 153 height 109
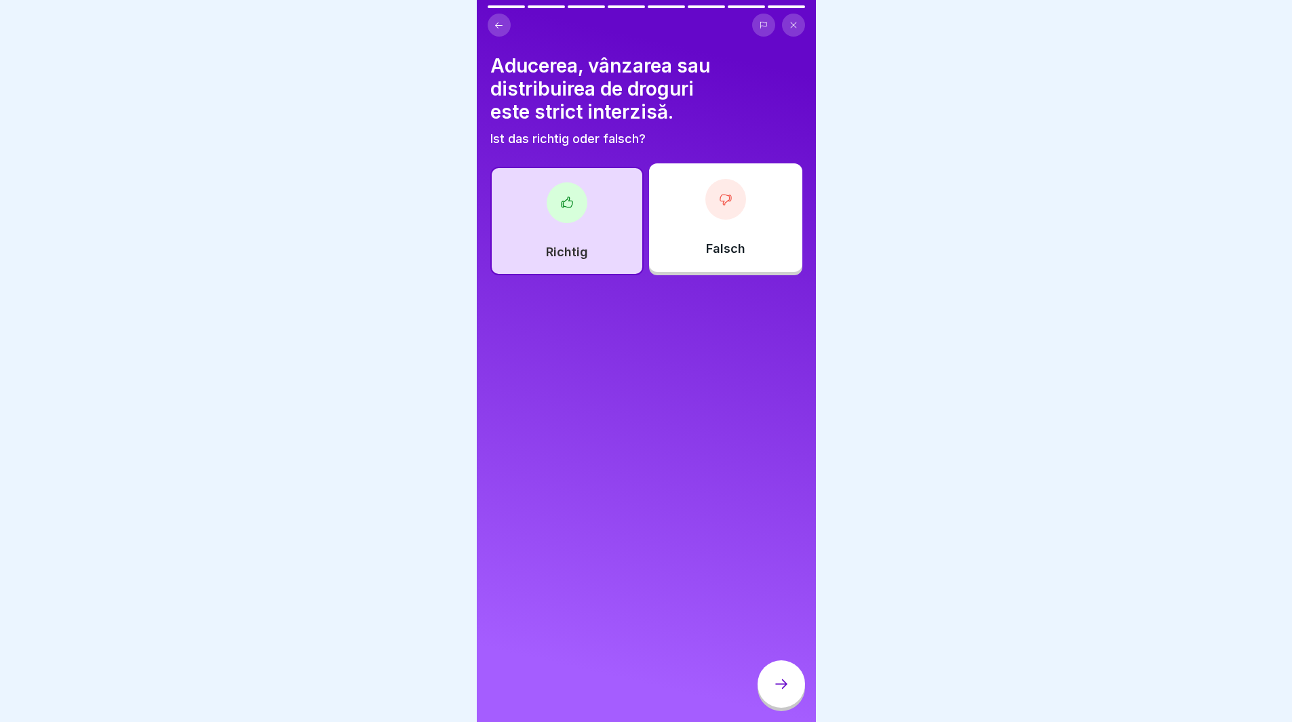
click at [772, 703] on div at bounding box center [781, 684] width 47 height 47
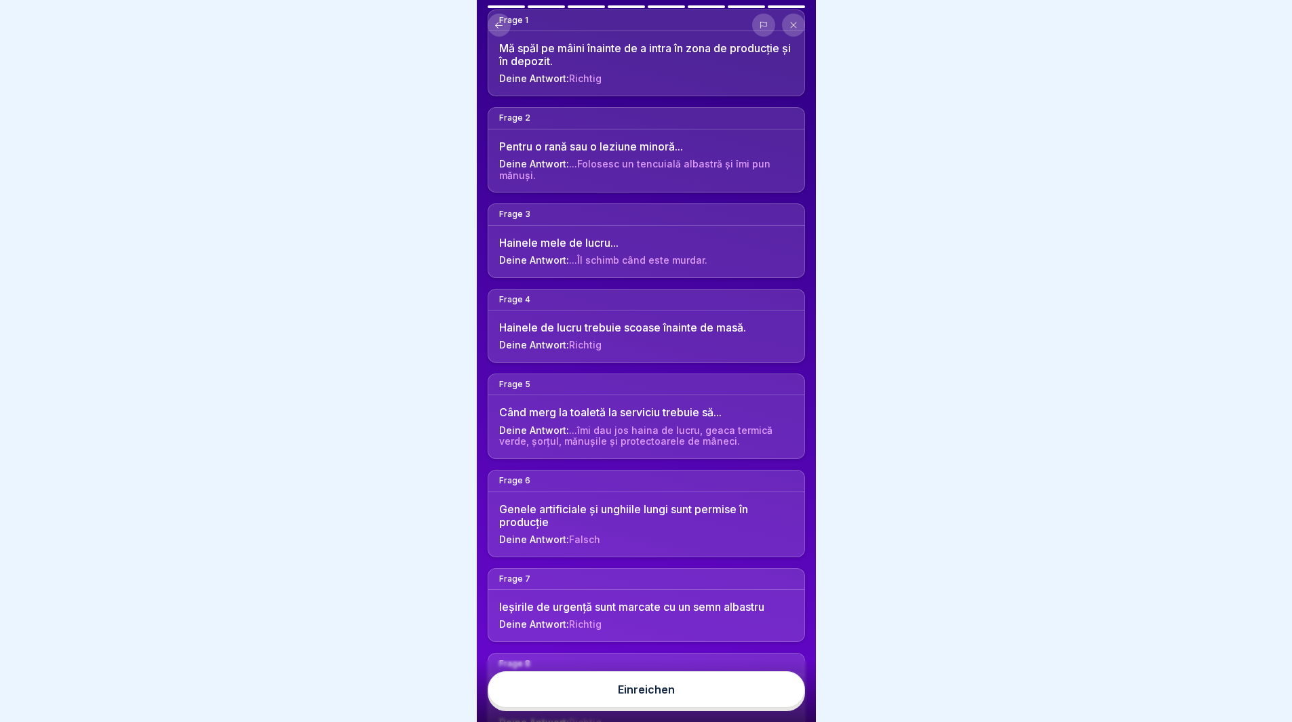
scroll to position [204, 0]
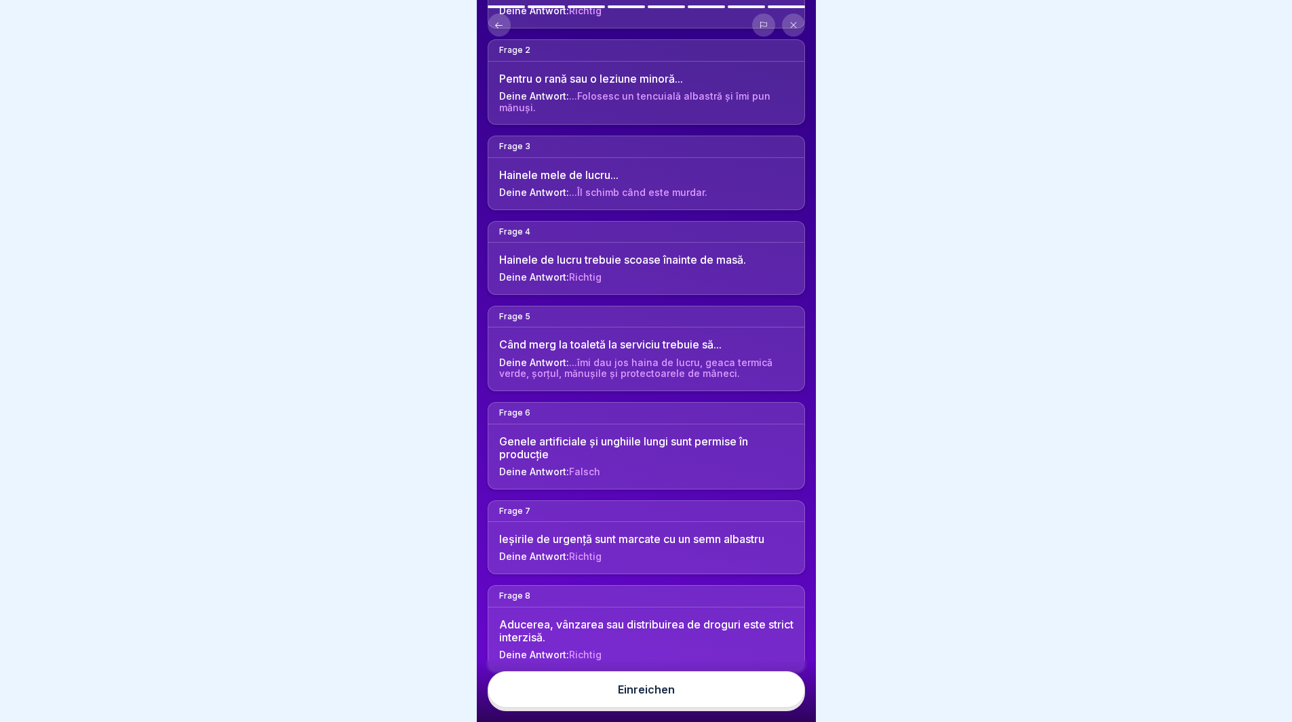
click at [640, 708] on button "Einreichen" at bounding box center [646, 690] width 317 height 37
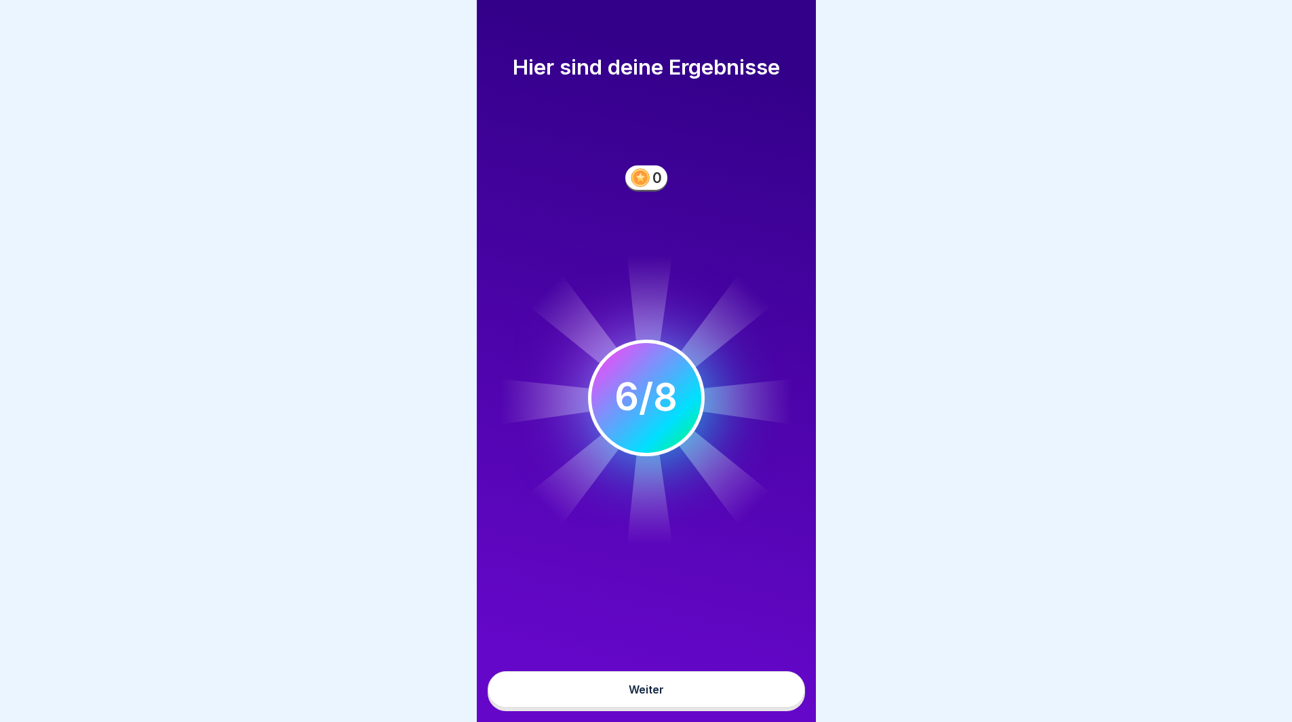
click at [640, 696] on div "Weiter" at bounding box center [646, 690] width 35 height 12
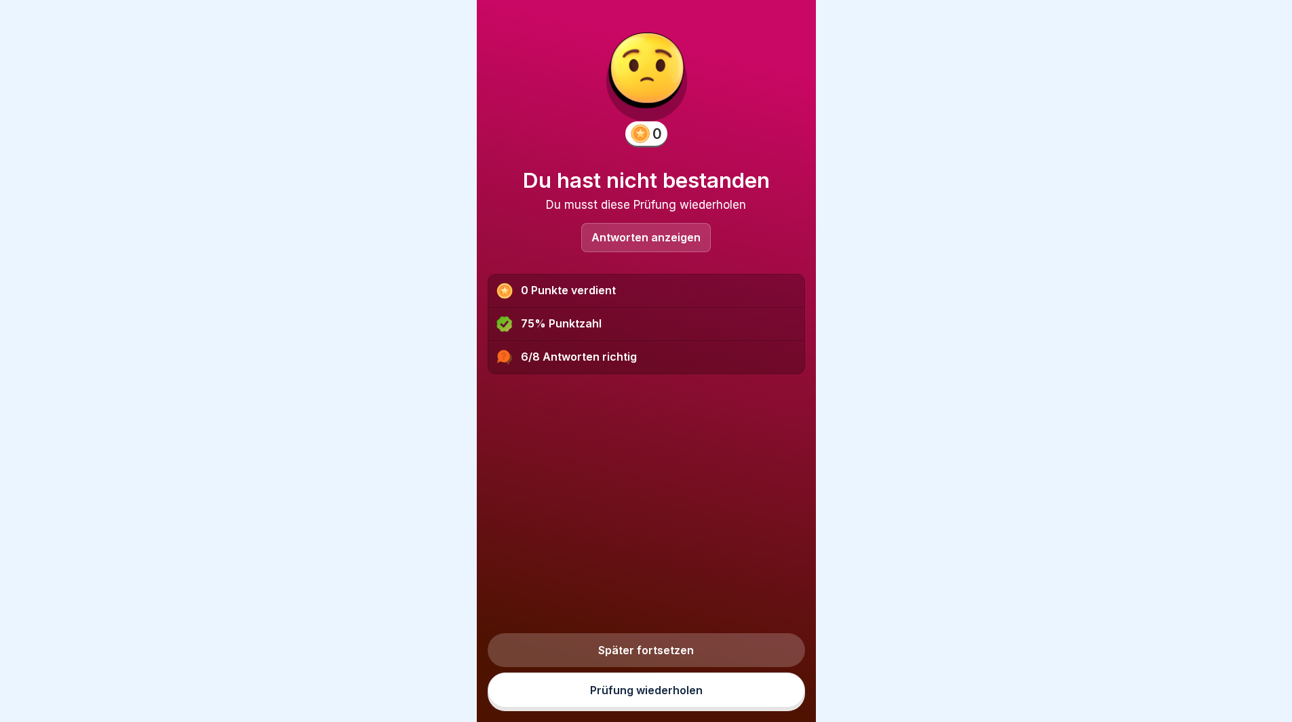
click at [640, 703] on link "Prüfung wiederholen" at bounding box center [646, 690] width 317 height 35
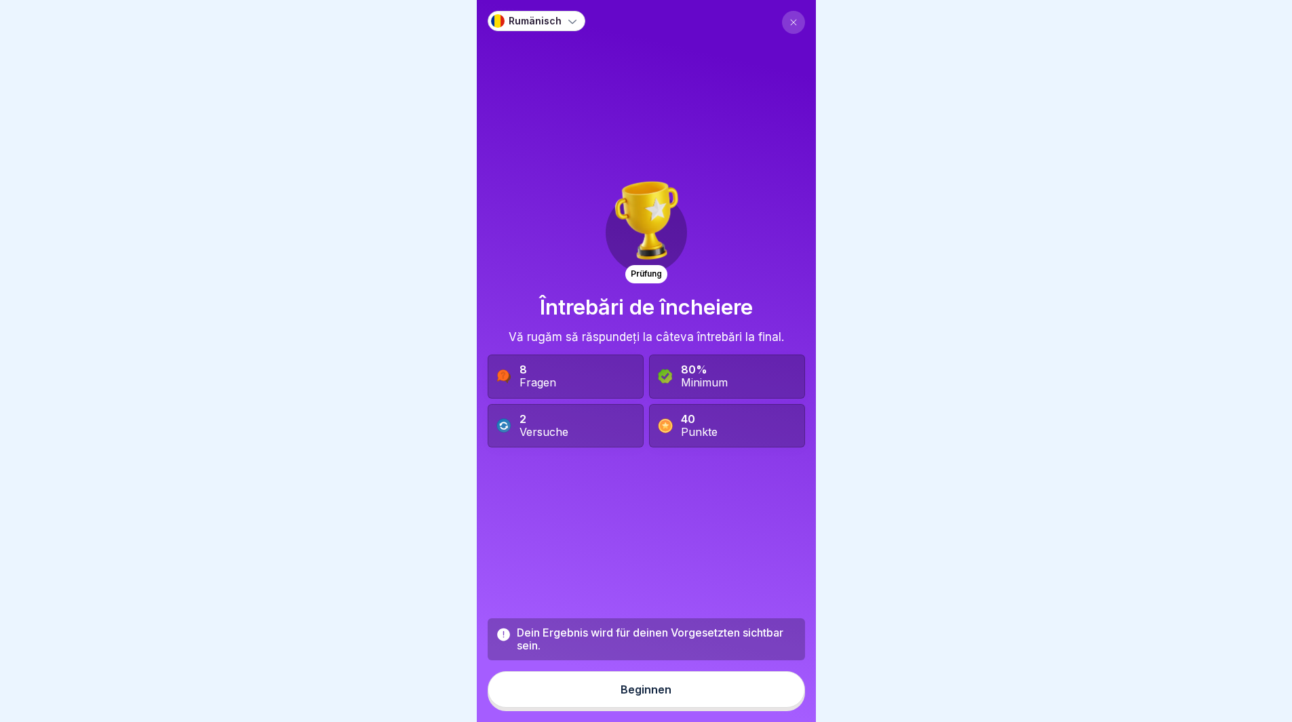
click at [639, 696] on div "Beginnen" at bounding box center [646, 690] width 51 height 12
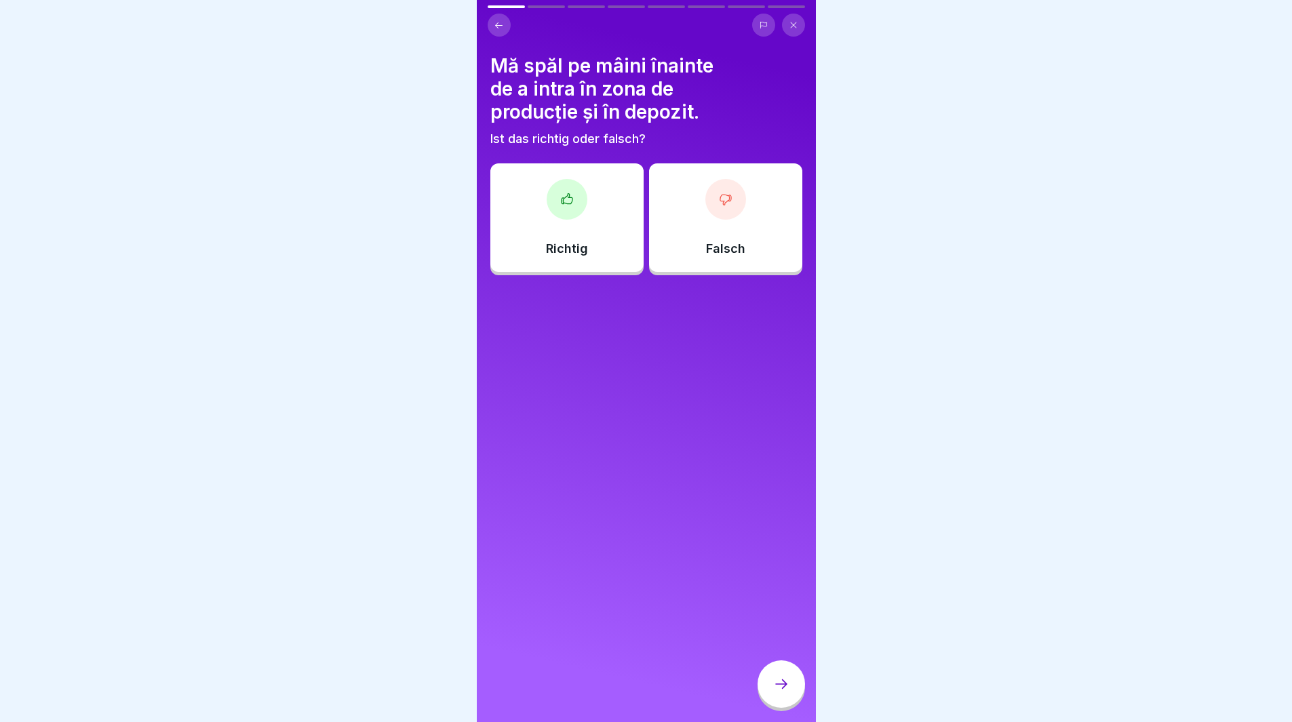
click at [583, 206] on div "Richtig" at bounding box center [566, 217] width 153 height 109
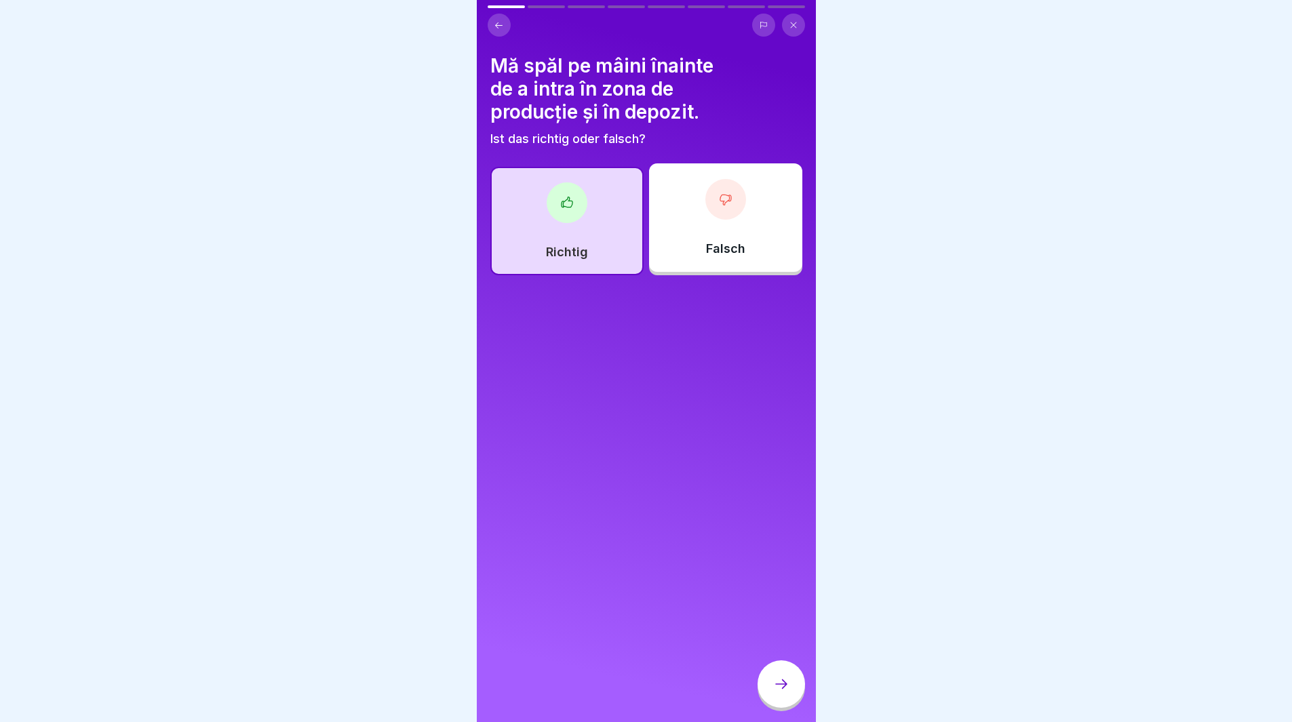
click at [779, 693] on icon at bounding box center [781, 684] width 16 height 16
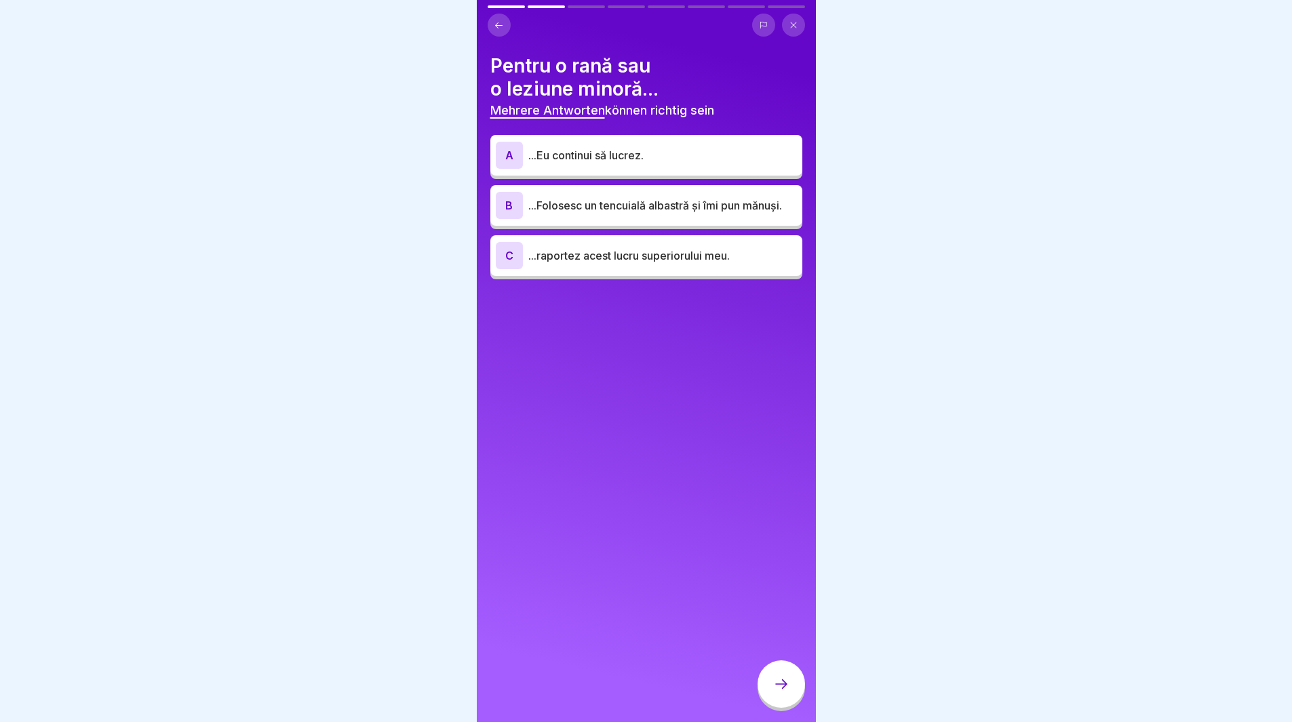
click at [592, 214] on p "...Folosesc un tencuială albastră și îmi pun mănuși." at bounding box center [662, 205] width 269 height 16
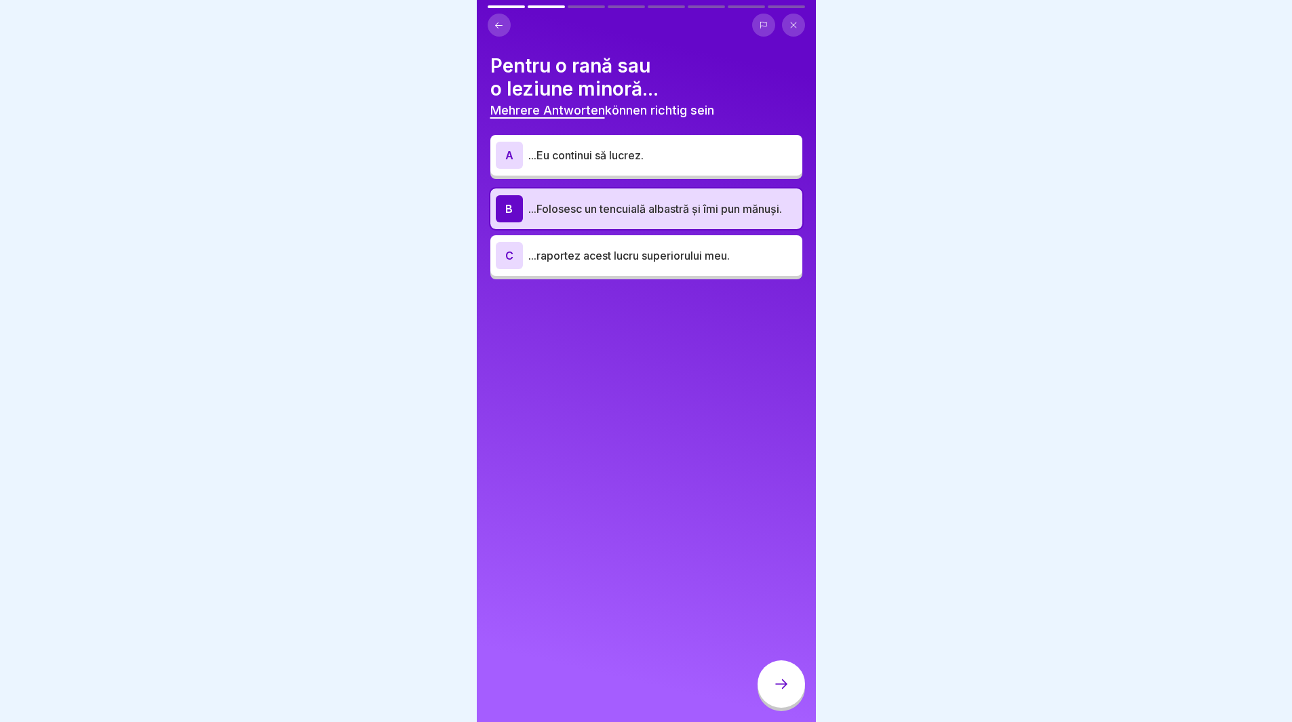
click at [788, 684] on div at bounding box center [781, 684] width 47 height 47
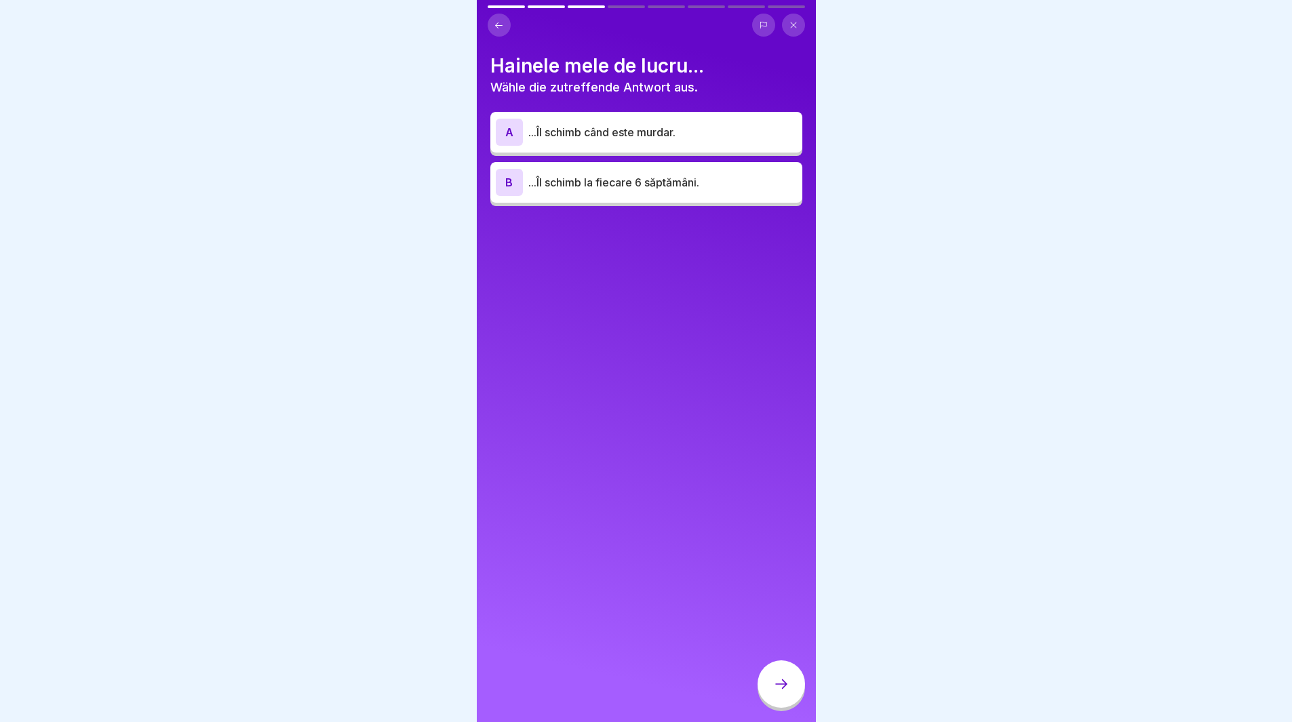
click at [619, 133] on p "...Îl schimb când este murdar." at bounding box center [662, 132] width 269 height 16
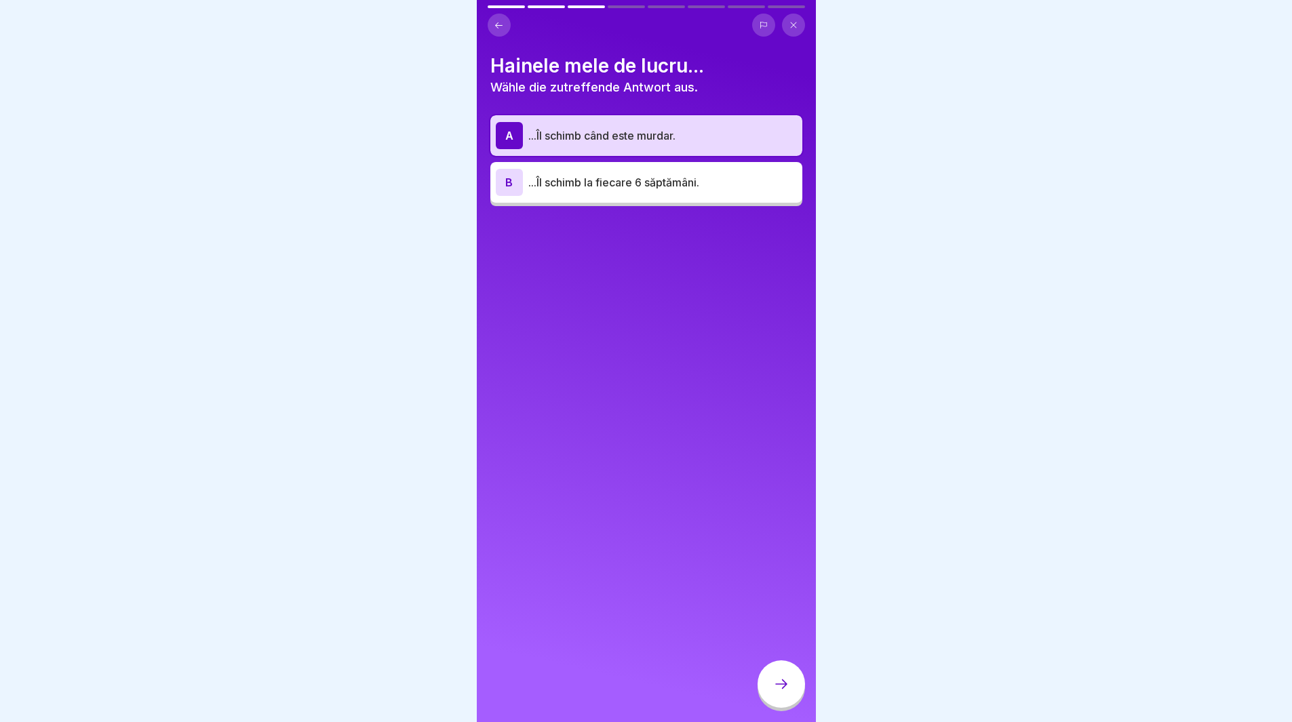
click at [786, 693] on icon at bounding box center [781, 684] width 16 height 16
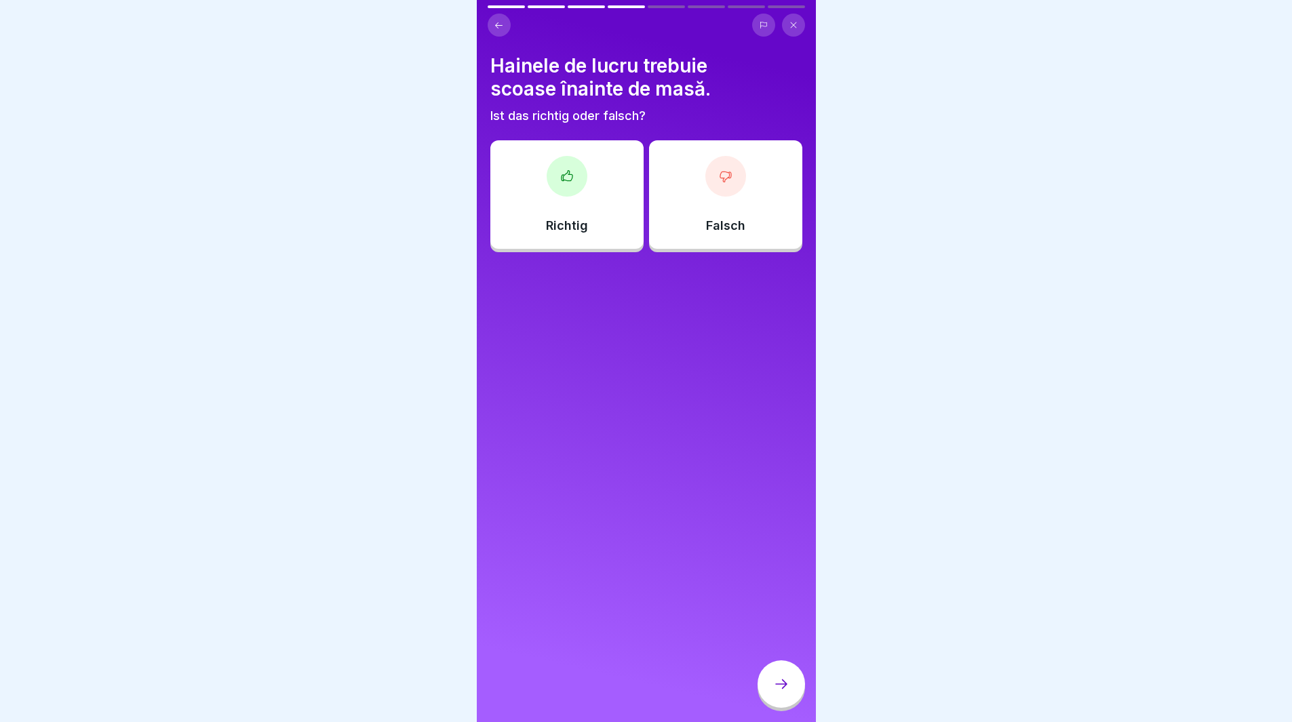
click at [561, 170] on icon at bounding box center [567, 177] width 14 height 14
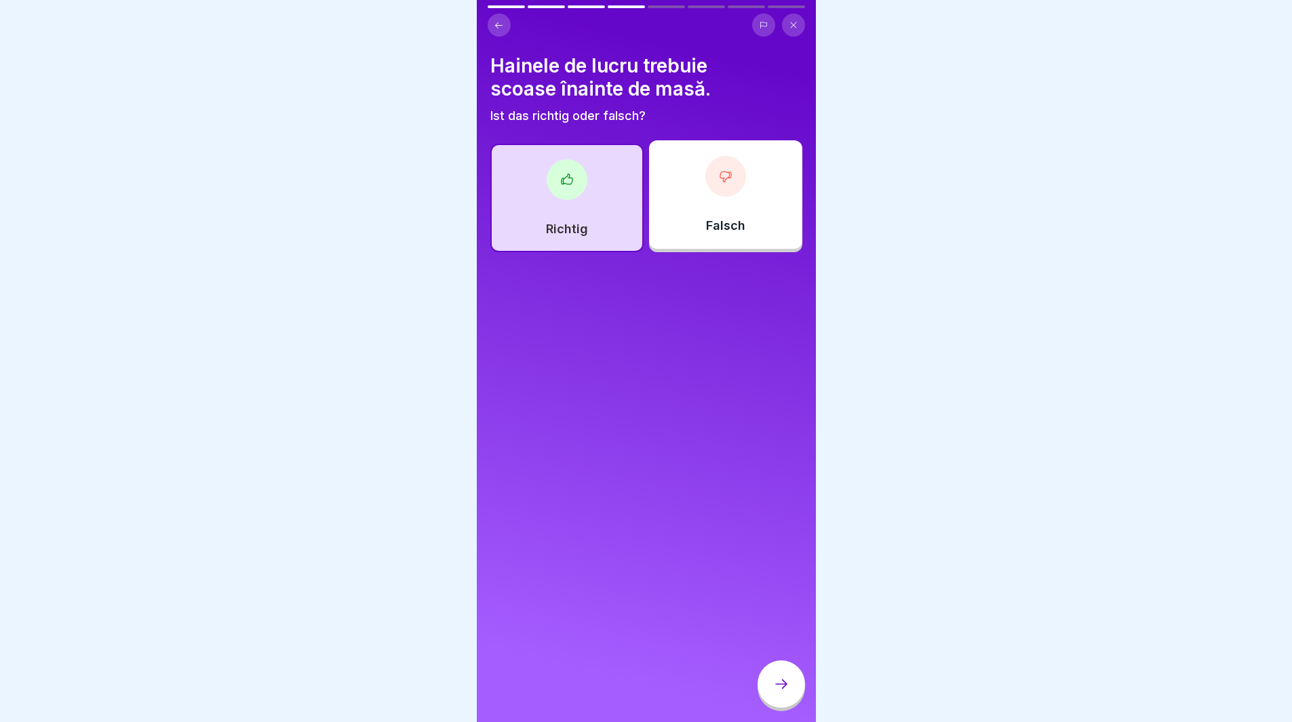
click at [779, 693] on icon at bounding box center [781, 684] width 16 height 16
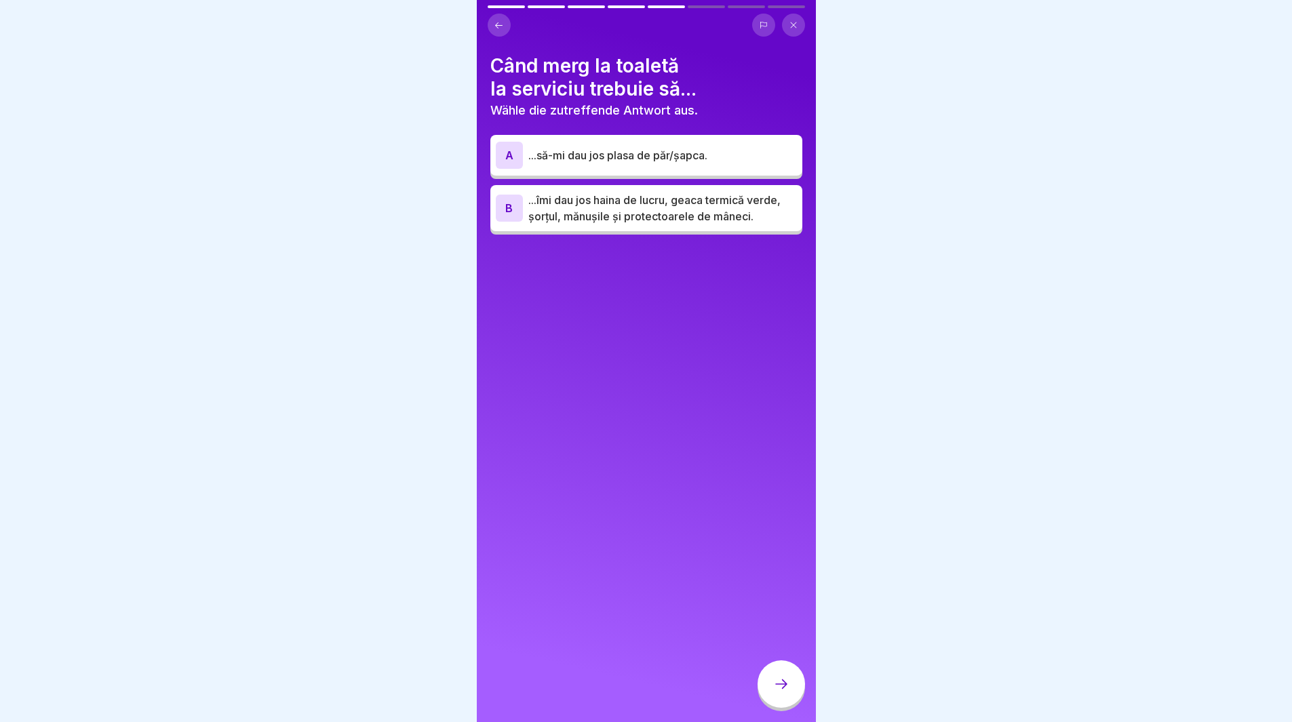
click at [584, 201] on p "...îmi dau jos haina de lucru, geaca termică verde, șorțul, mănușile și protect…" at bounding box center [662, 208] width 269 height 33
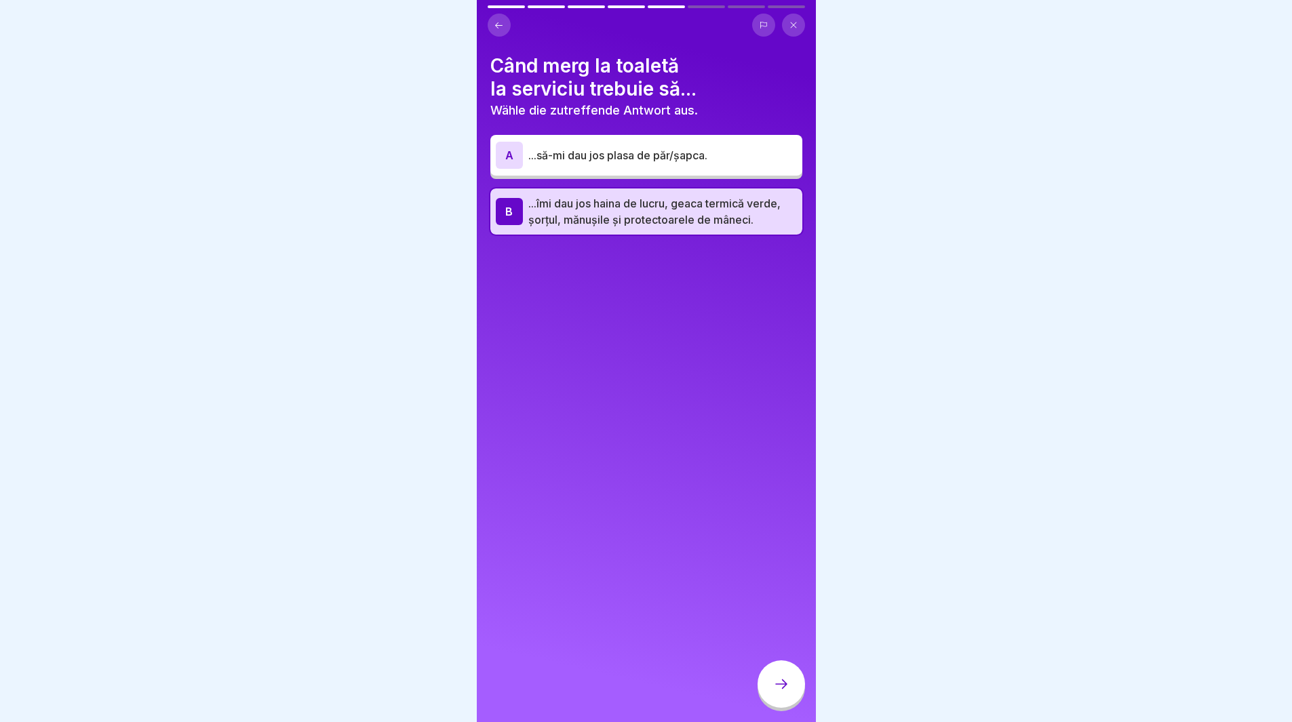
click at [784, 686] on div at bounding box center [781, 684] width 47 height 47
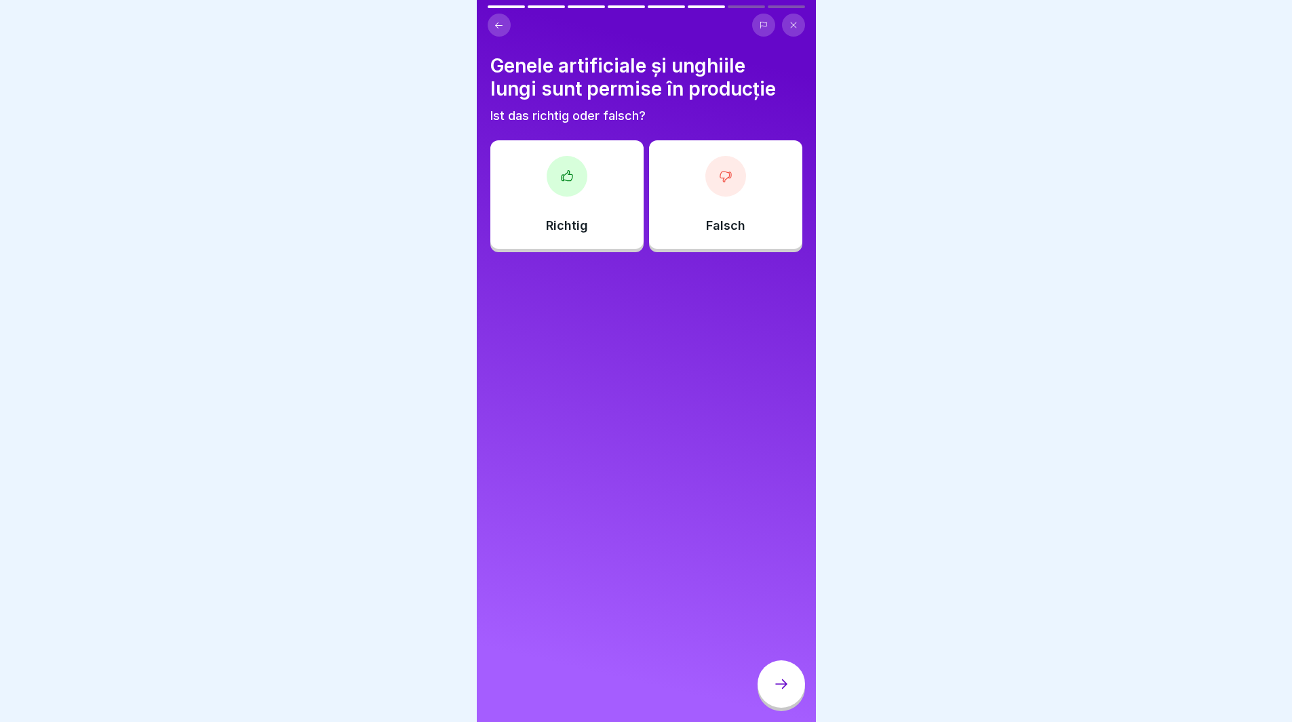
click at [732, 159] on div "Falsch" at bounding box center [725, 194] width 153 height 109
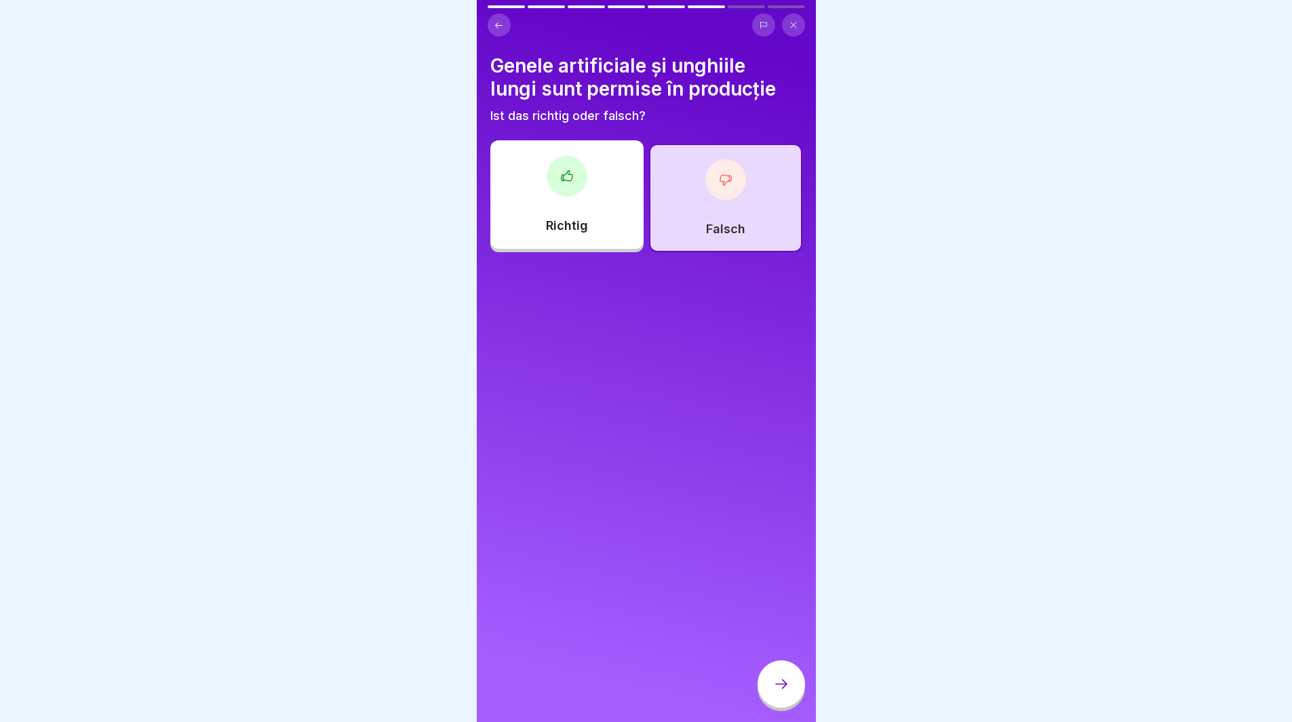
drag, startPoint x: 785, startPoint y: 699, endPoint x: 785, endPoint y: 692, distance: 7.5
click at [785, 693] on icon at bounding box center [781, 684] width 16 height 16
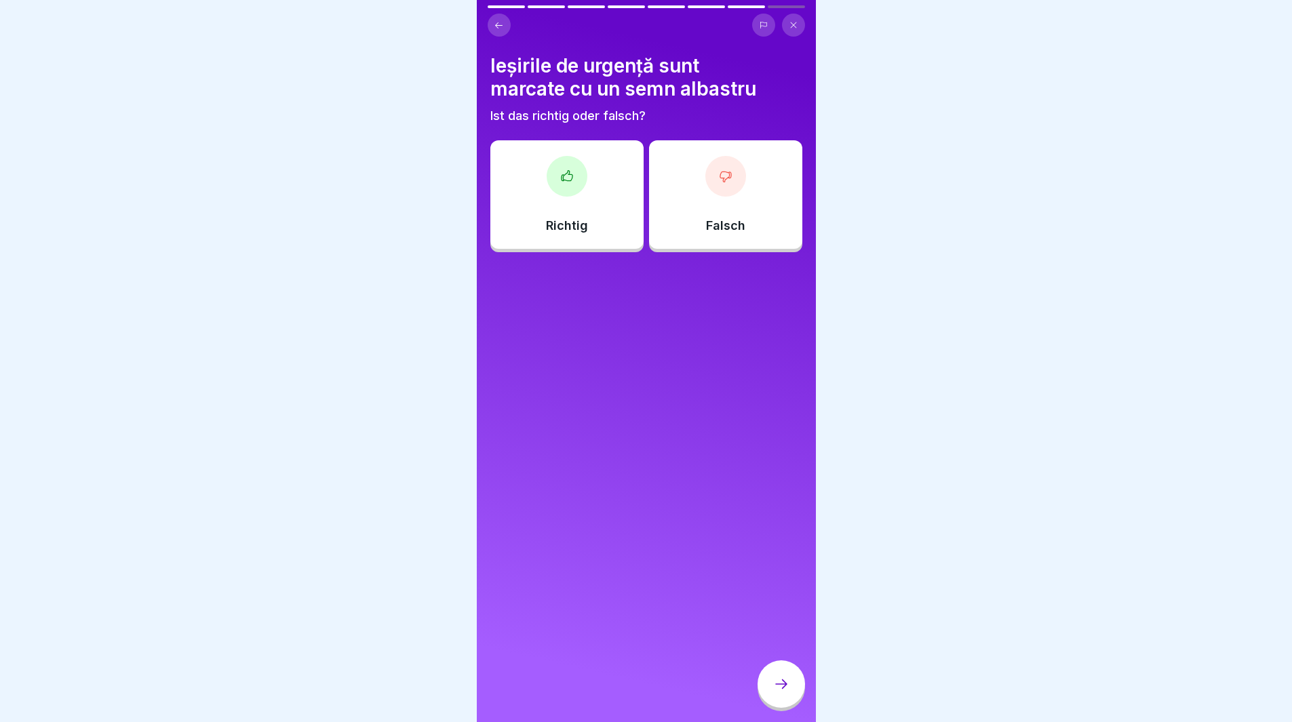
click at [614, 241] on div "Richtig" at bounding box center [566, 194] width 153 height 109
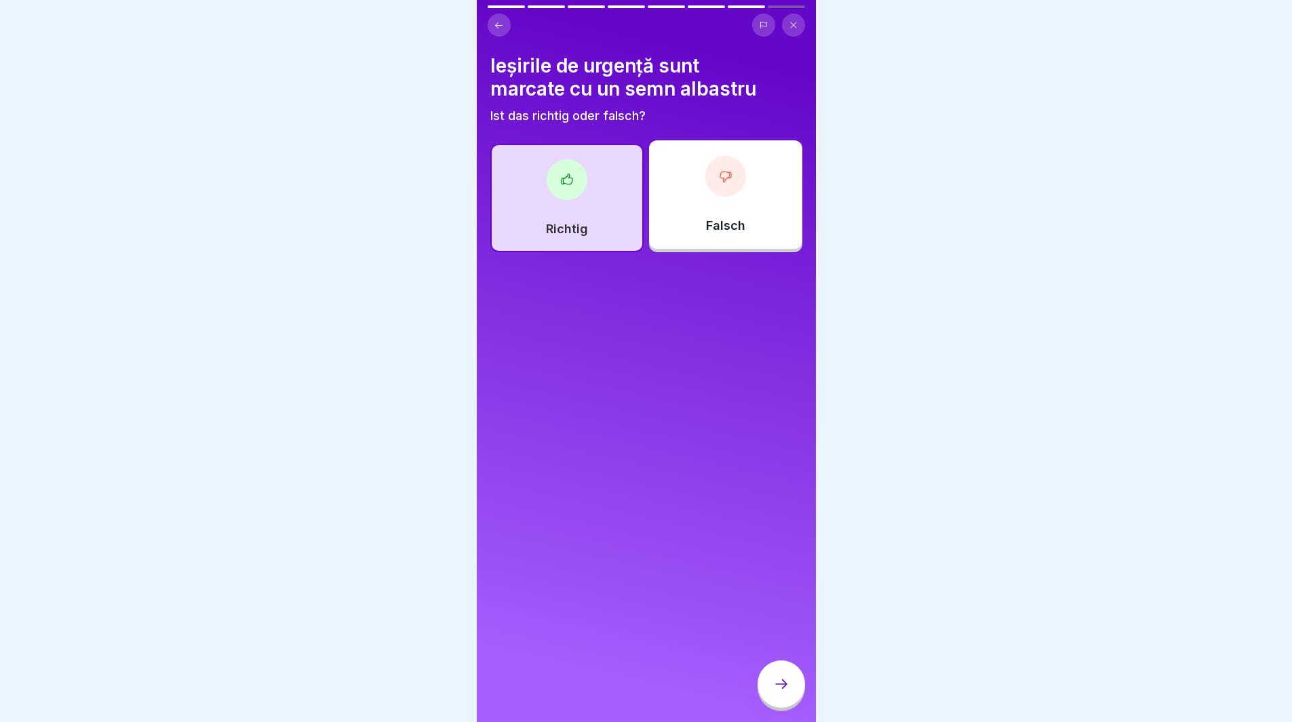
click at [800, 693] on div at bounding box center [781, 684] width 47 height 47
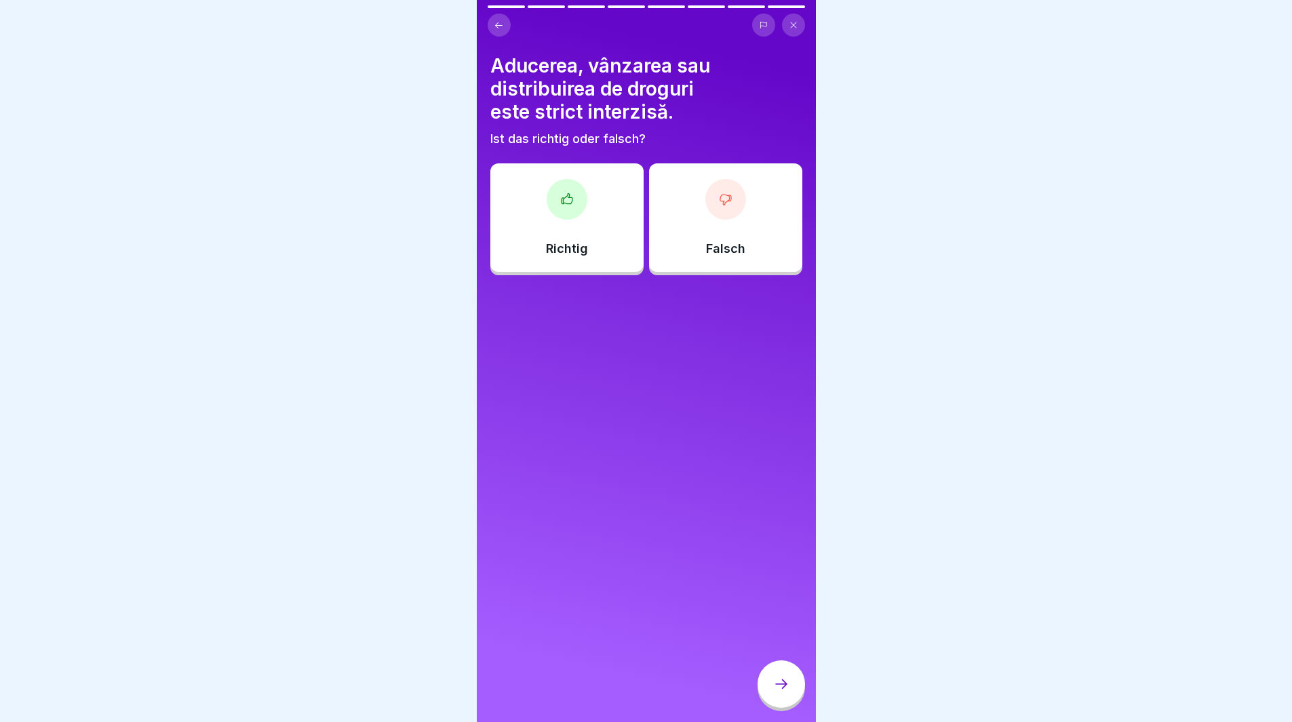
click at [612, 227] on div "Richtig" at bounding box center [566, 217] width 153 height 109
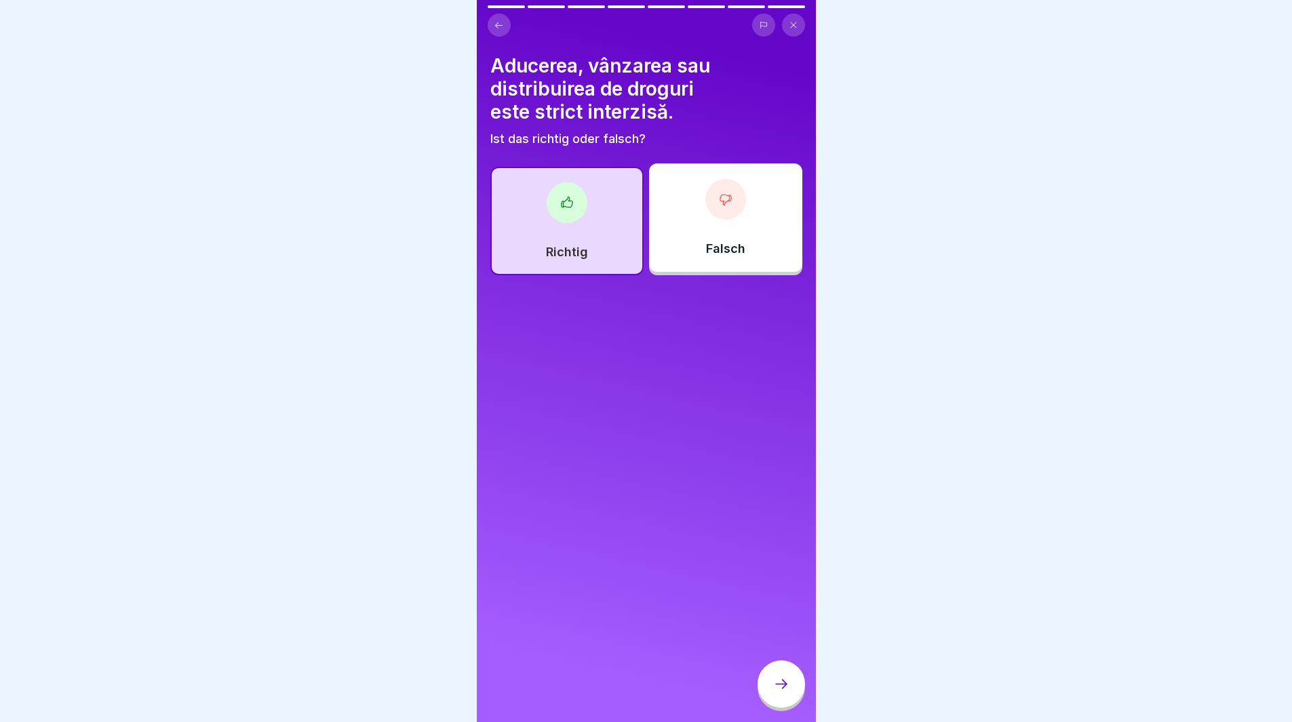
click at [771, 686] on div at bounding box center [781, 684] width 47 height 47
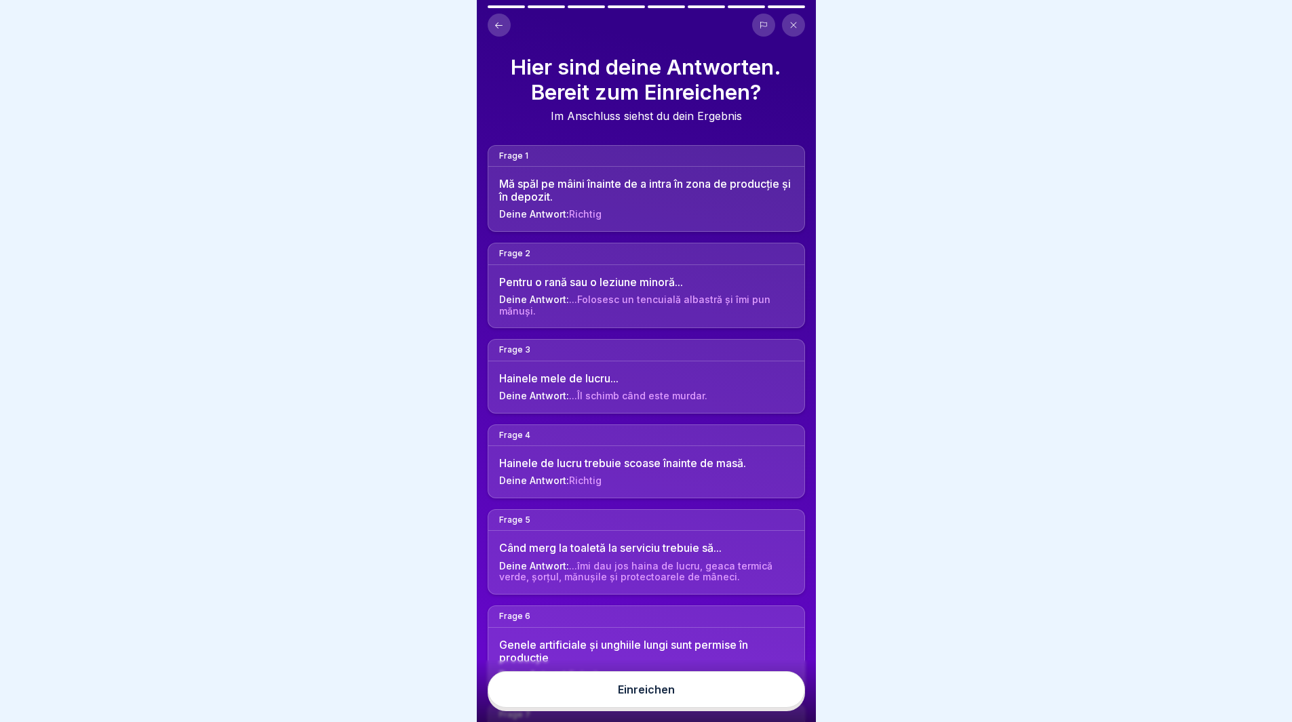
click at [651, 200] on div "Mă spăl pe mâini înainte de a intra în zona de producție și în depozit." at bounding box center [646, 191] width 294 height 26
click at [604, 701] on button "Einreichen" at bounding box center [646, 690] width 317 height 37
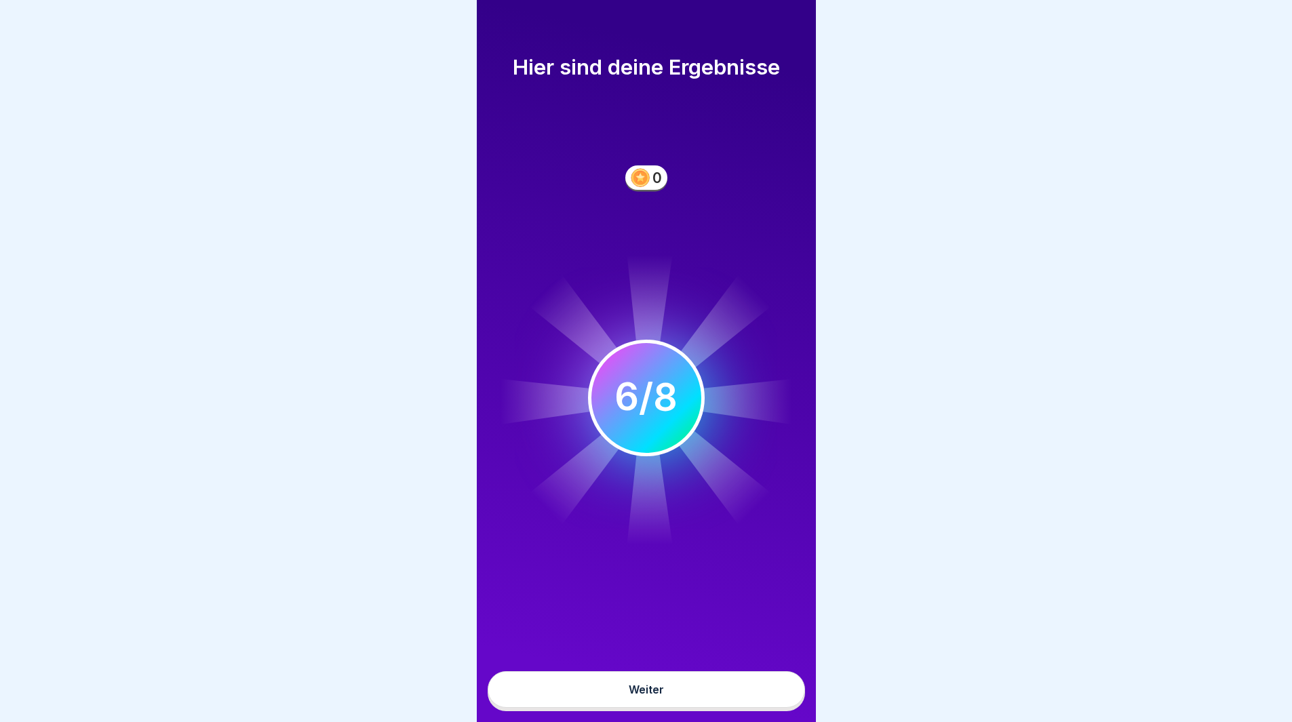
click at [716, 689] on button "Weiter" at bounding box center [646, 690] width 317 height 37
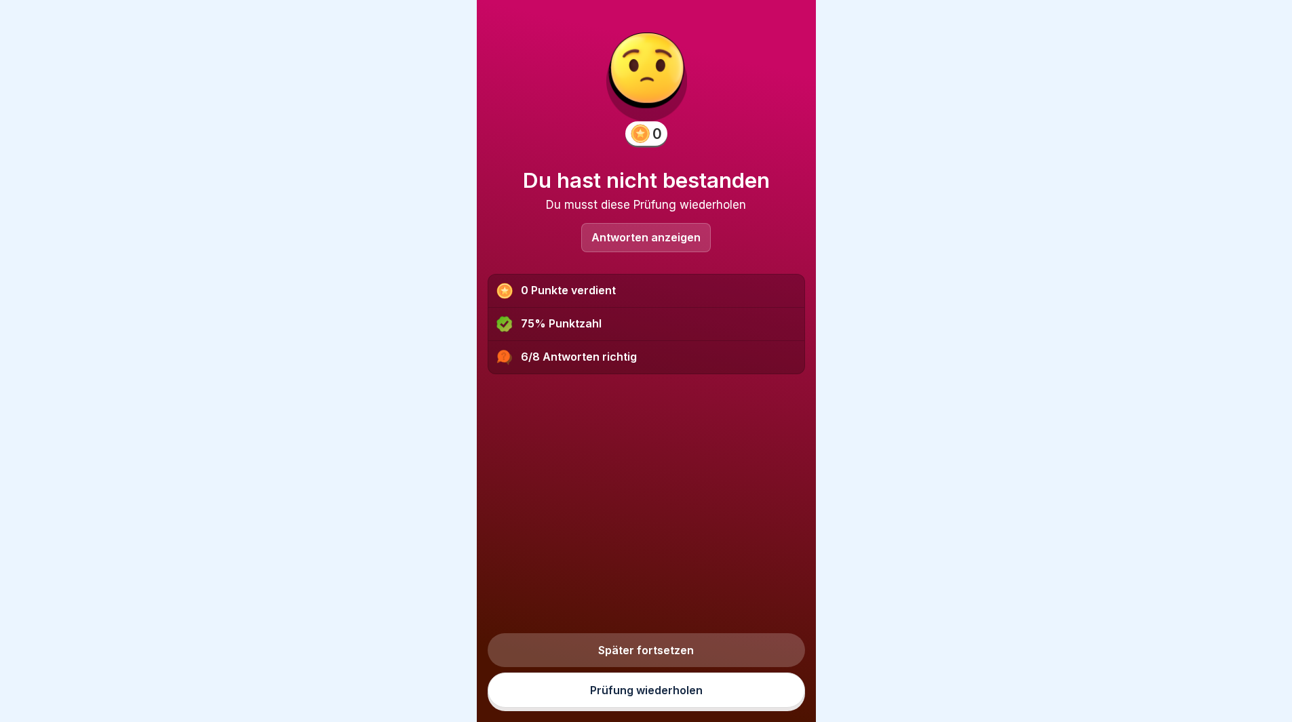
click at [602, 239] on p "Antworten anzeigen" at bounding box center [646, 238] width 109 height 12
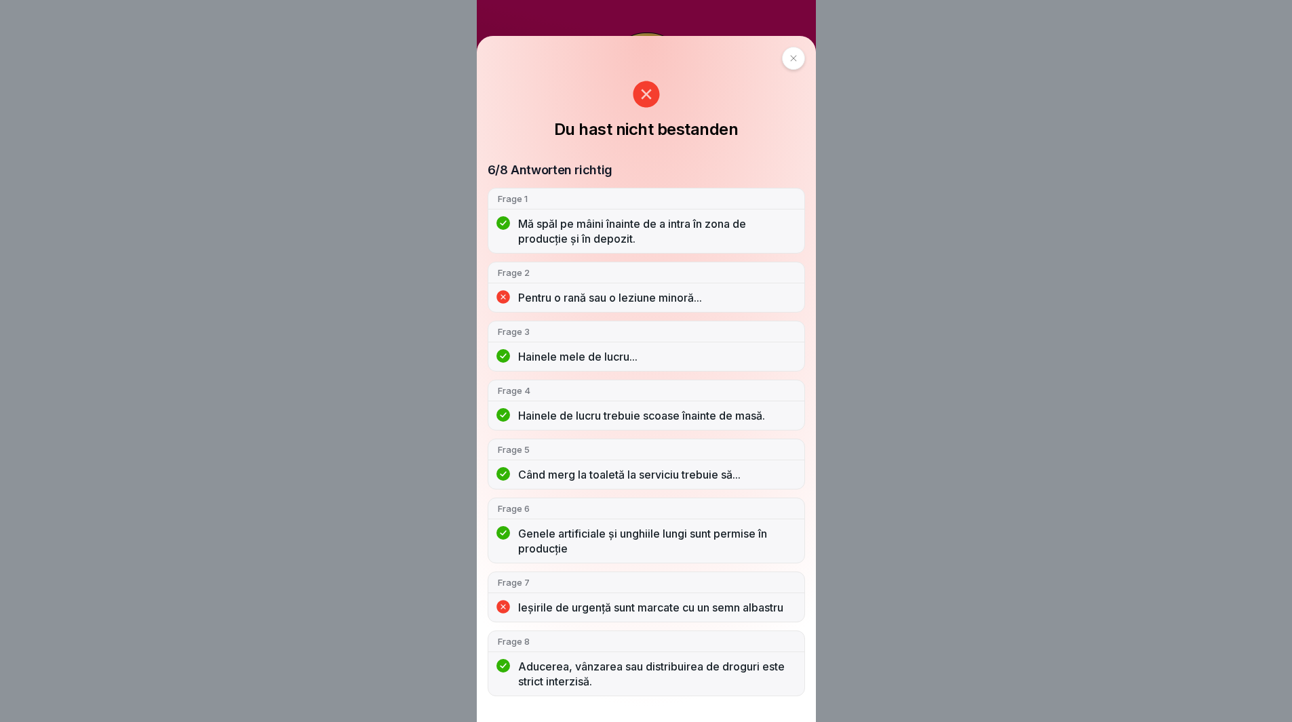
scroll to position [10, 0]
click at [798, 58] on icon at bounding box center [794, 58] width 8 height 8
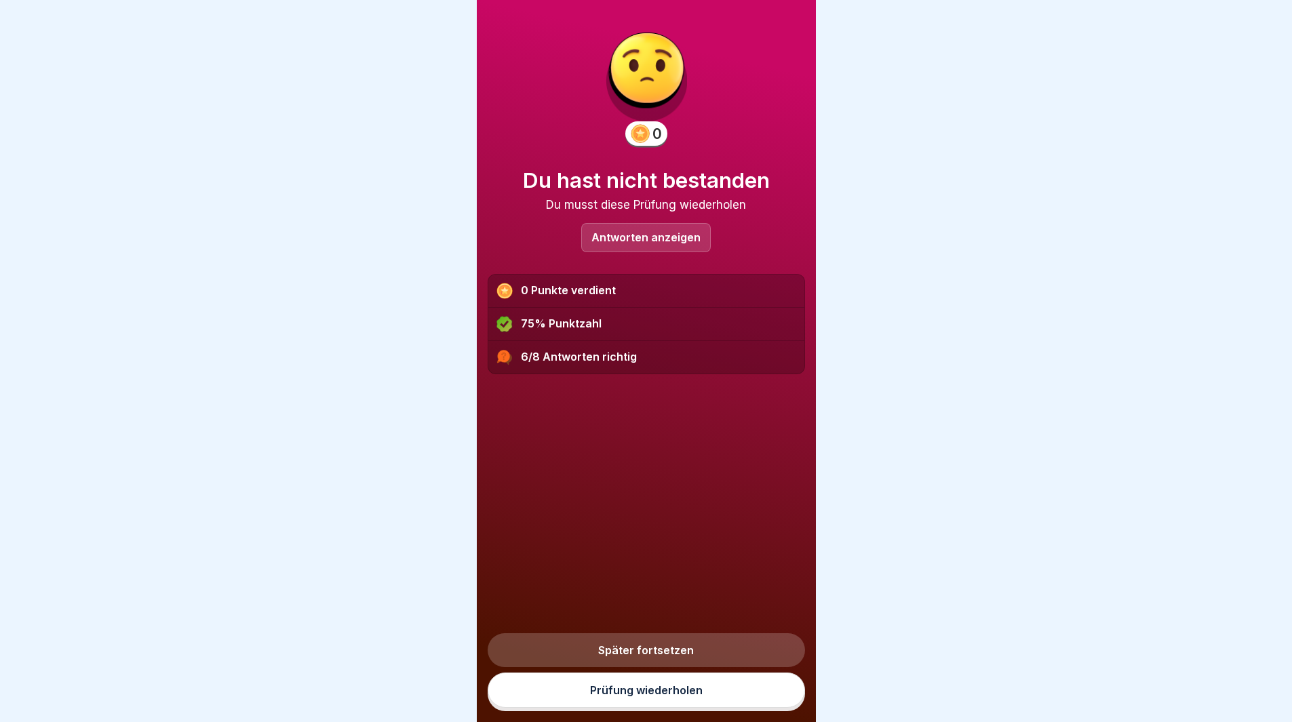
click at [651, 691] on link "Prüfung wiederholen" at bounding box center [646, 690] width 317 height 35
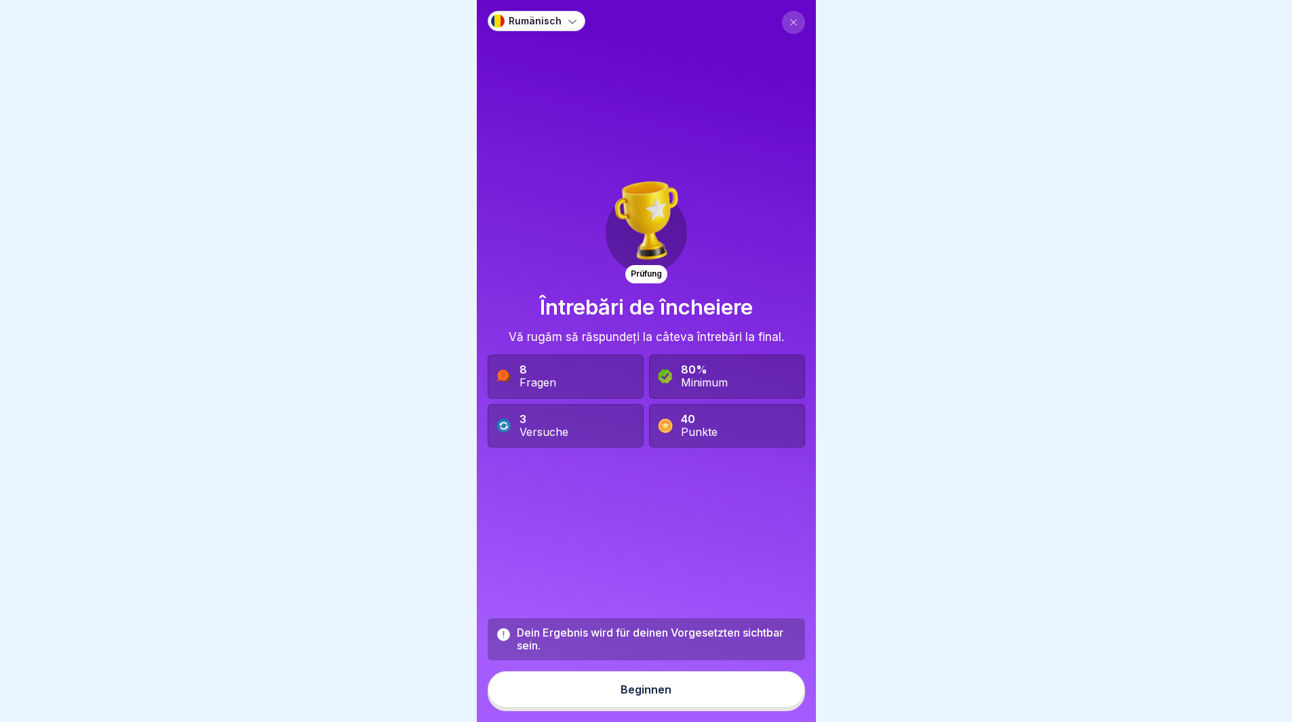
click at [663, 696] on div "Beginnen" at bounding box center [646, 690] width 51 height 12
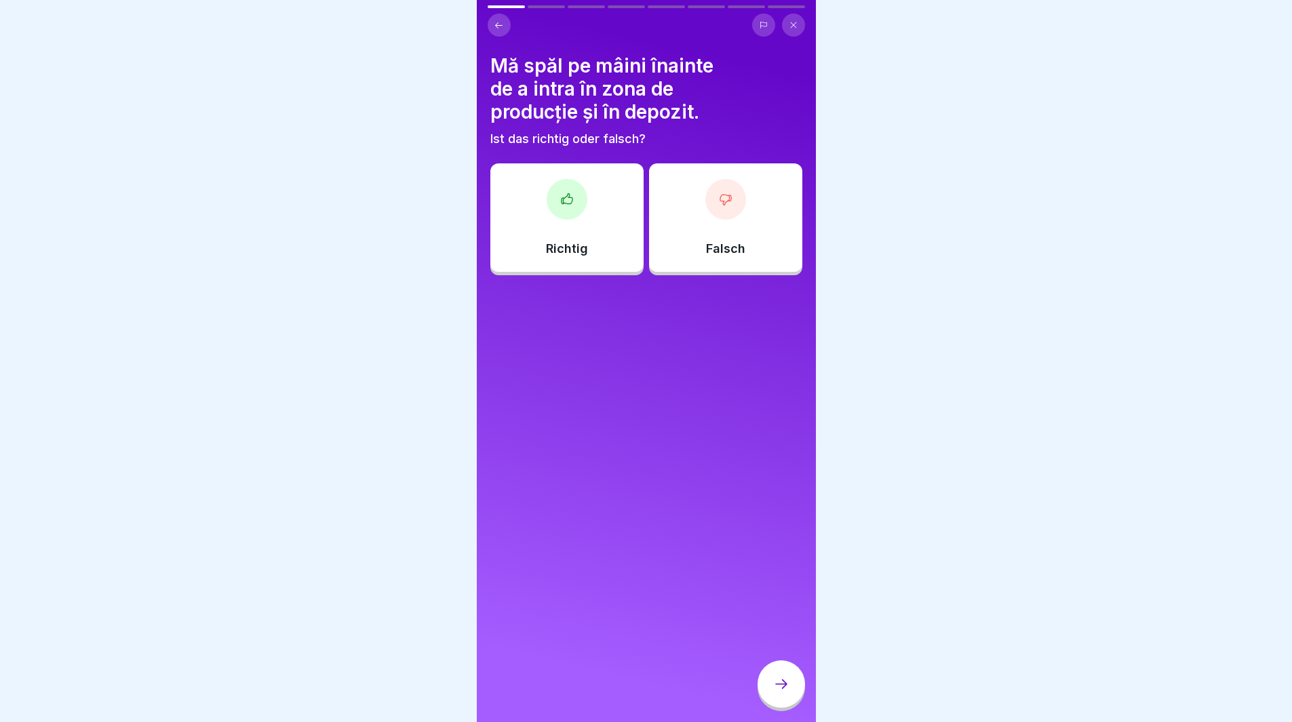
click at [552, 206] on div at bounding box center [567, 199] width 41 height 41
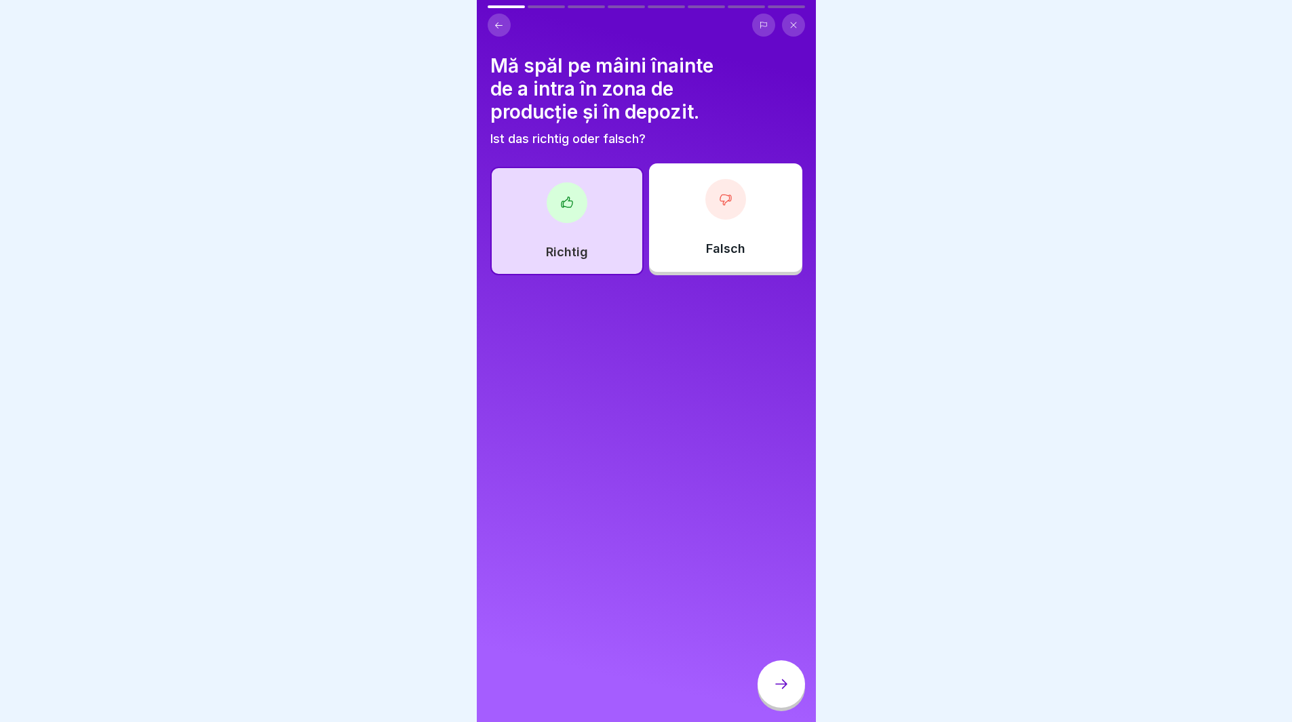
click at [779, 703] on div at bounding box center [781, 684] width 47 height 47
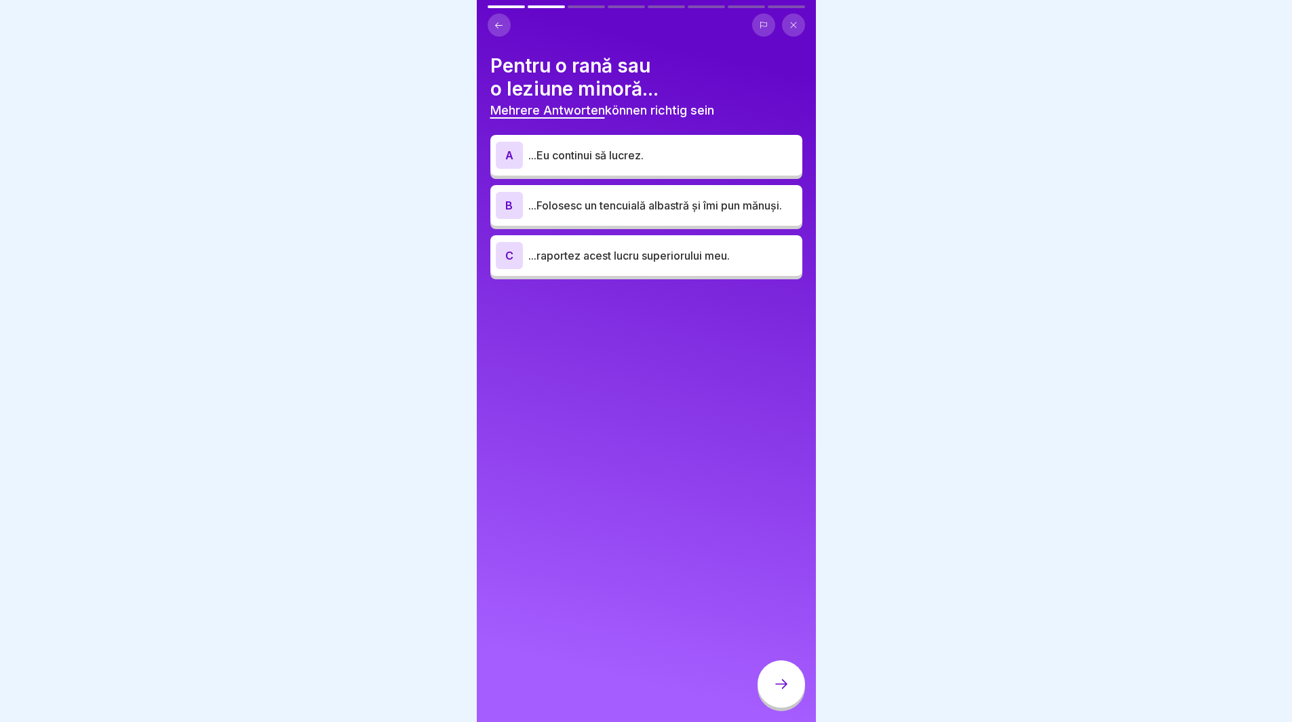
click at [561, 214] on p "...Folosesc un tencuială albastră și îmi pun mănuși." at bounding box center [662, 205] width 269 height 16
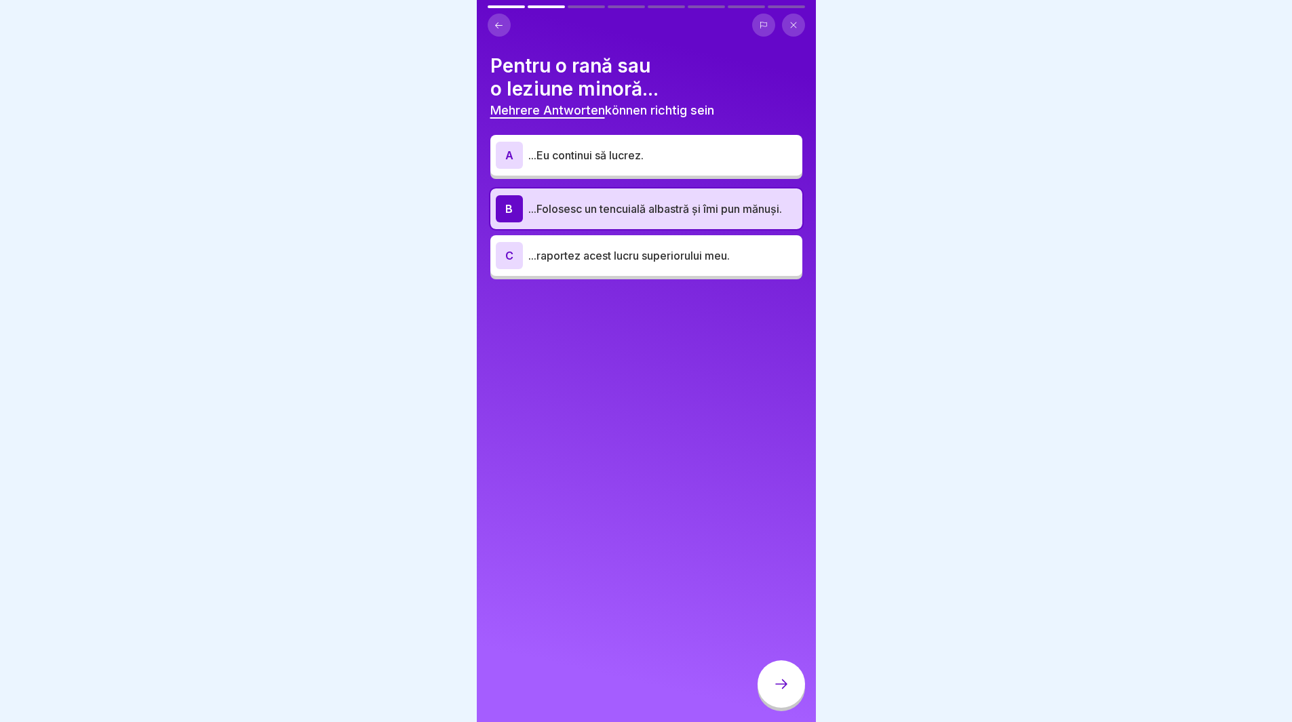
click at [586, 269] on div "C ...raportez acest lucru superiorului meu." at bounding box center [646, 255] width 301 height 27
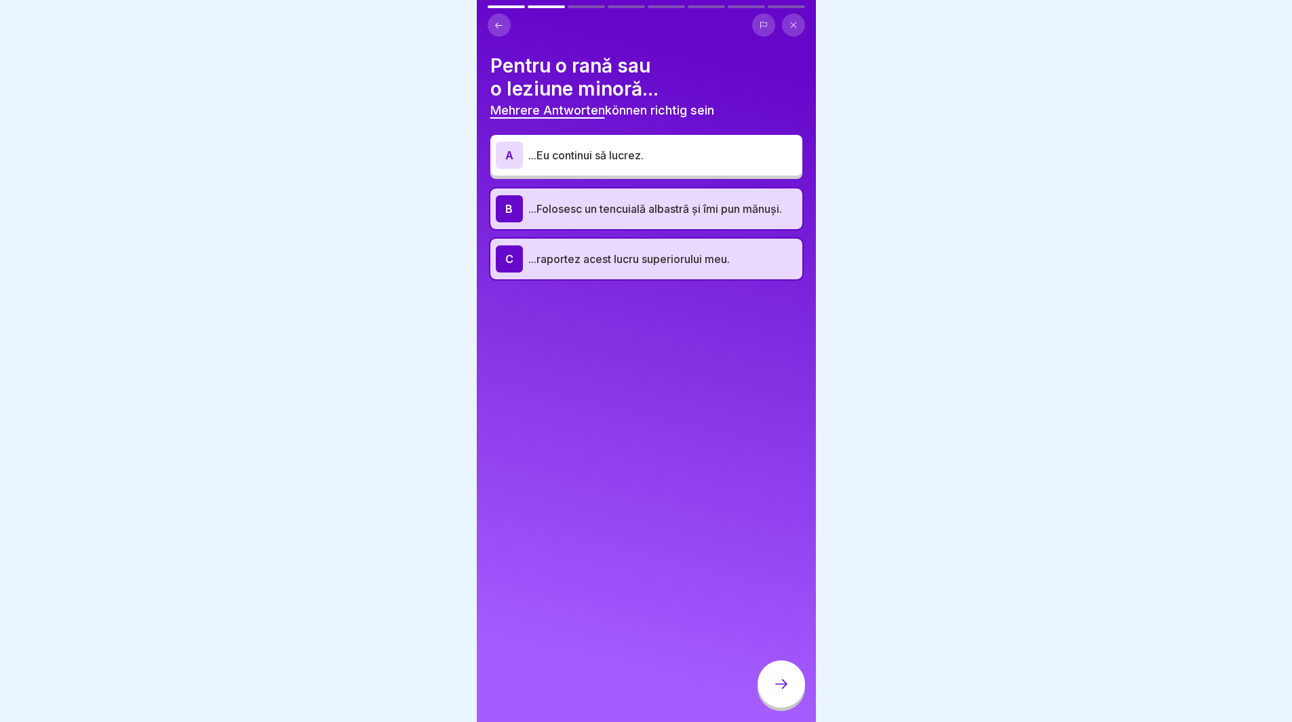
click at [776, 689] on icon at bounding box center [781, 684] width 16 height 16
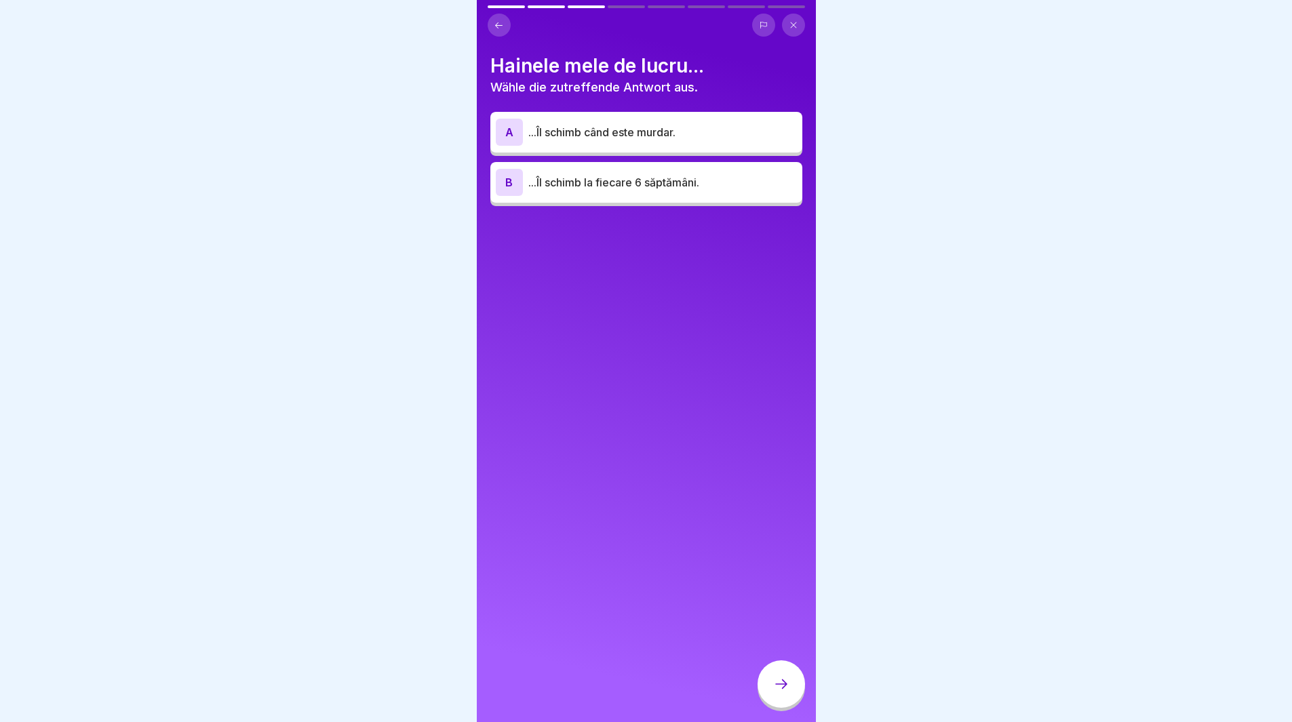
click at [546, 127] on p "...Îl schimb când este murdar." at bounding box center [662, 132] width 269 height 16
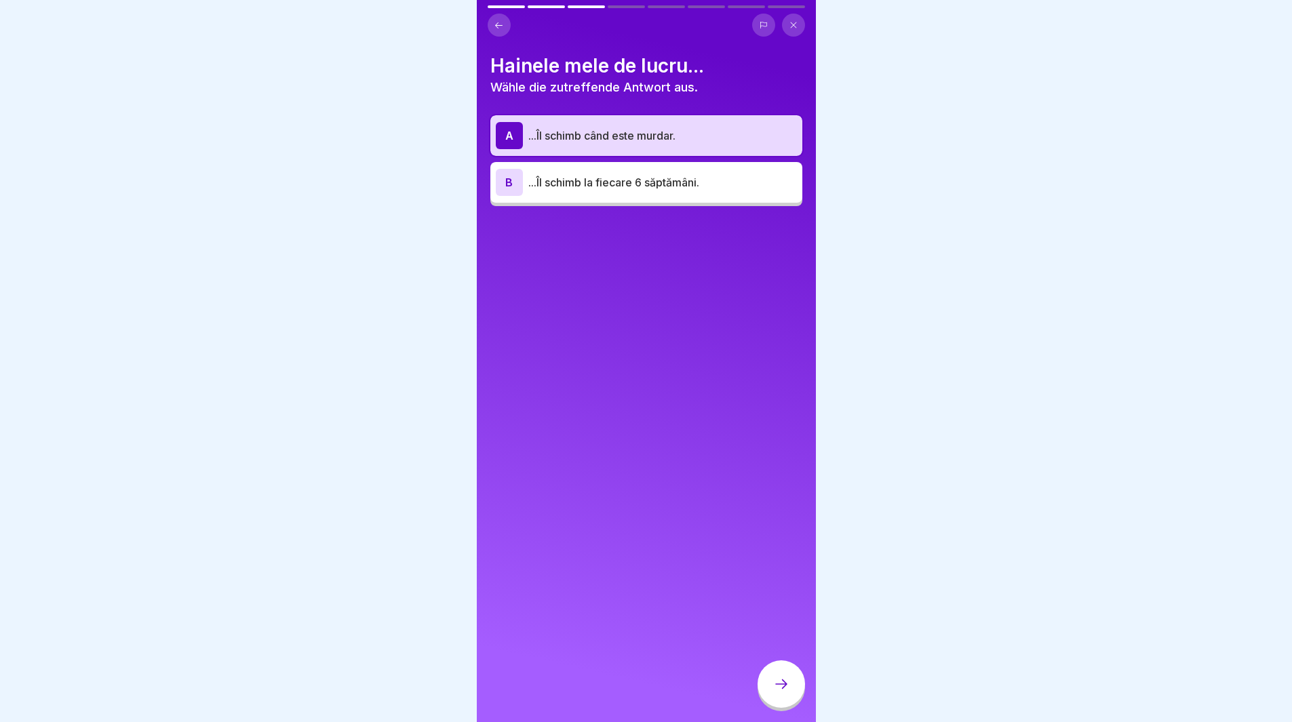
click at [780, 691] on icon at bounding box center [781, 684] width 16 height 16
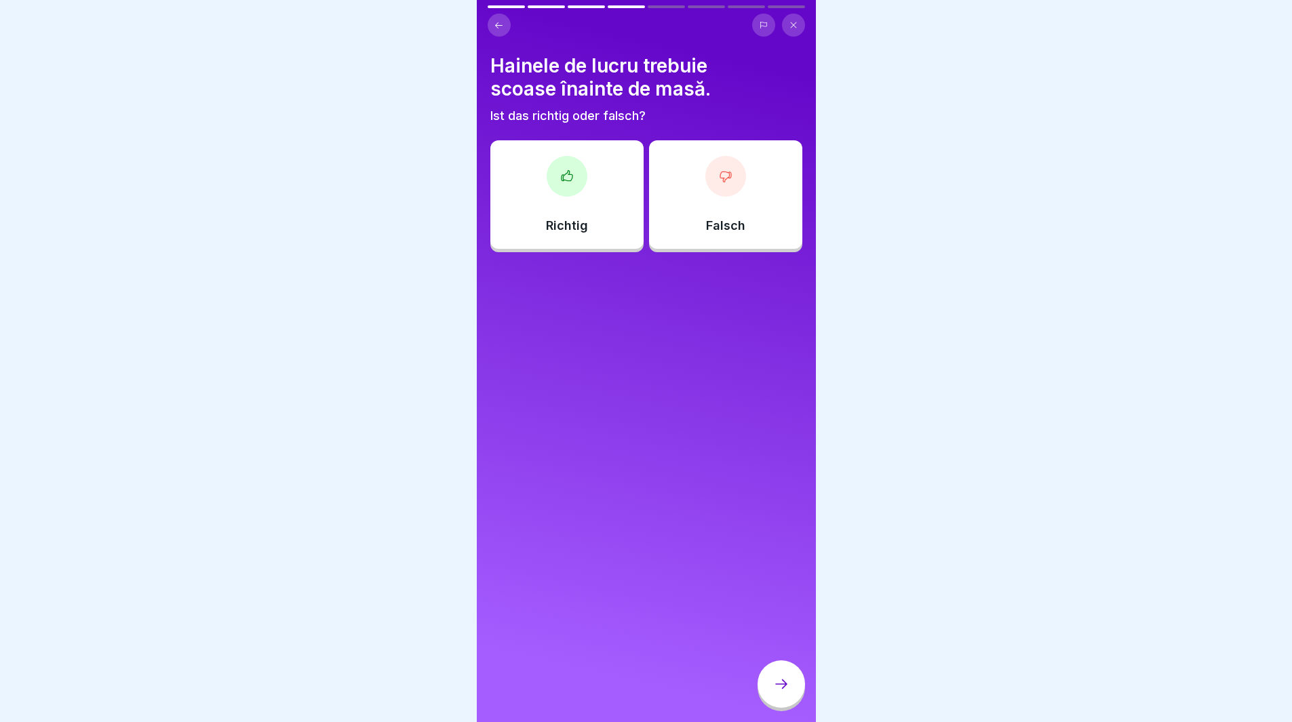
click at [565, 182] on icon at bounding box center [567, 177] width 14 height 14
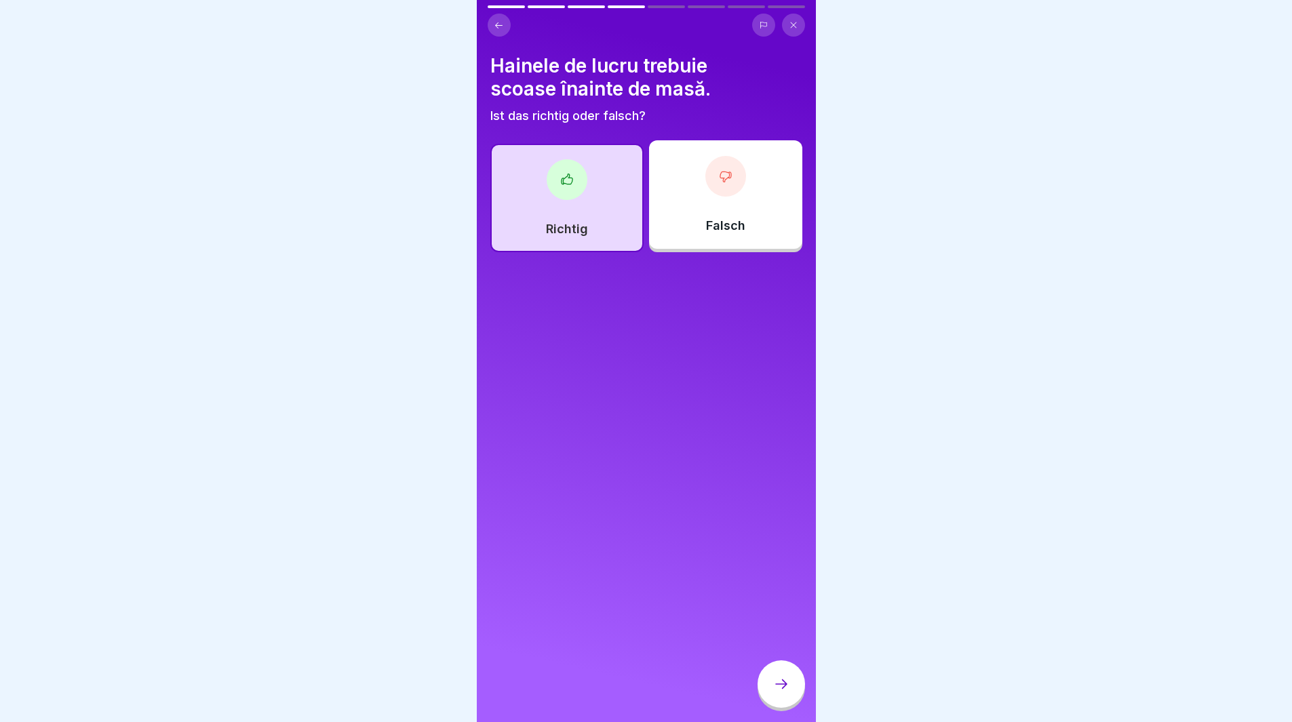
click at [790, 681] on div at bounding box center [781, 684] width 47 height 47
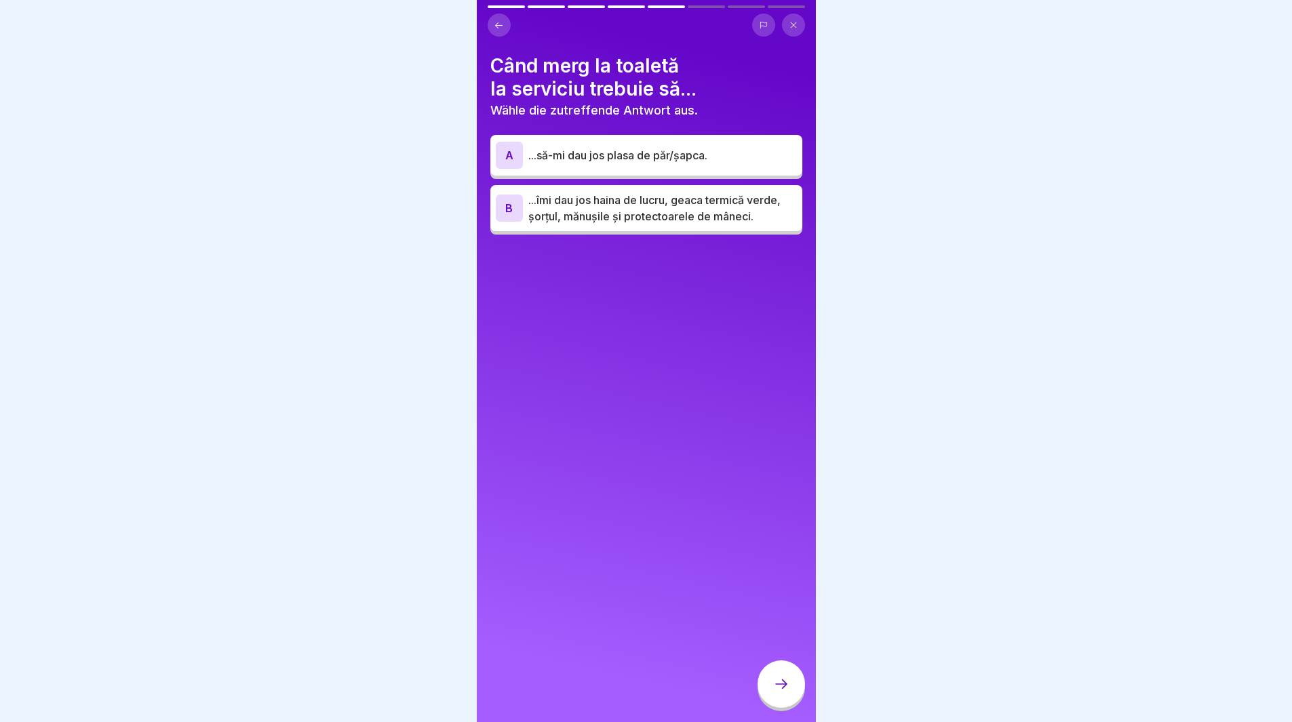
click at [516, 156] on div "A" at bounding box center [509, 155] width 27 height 27
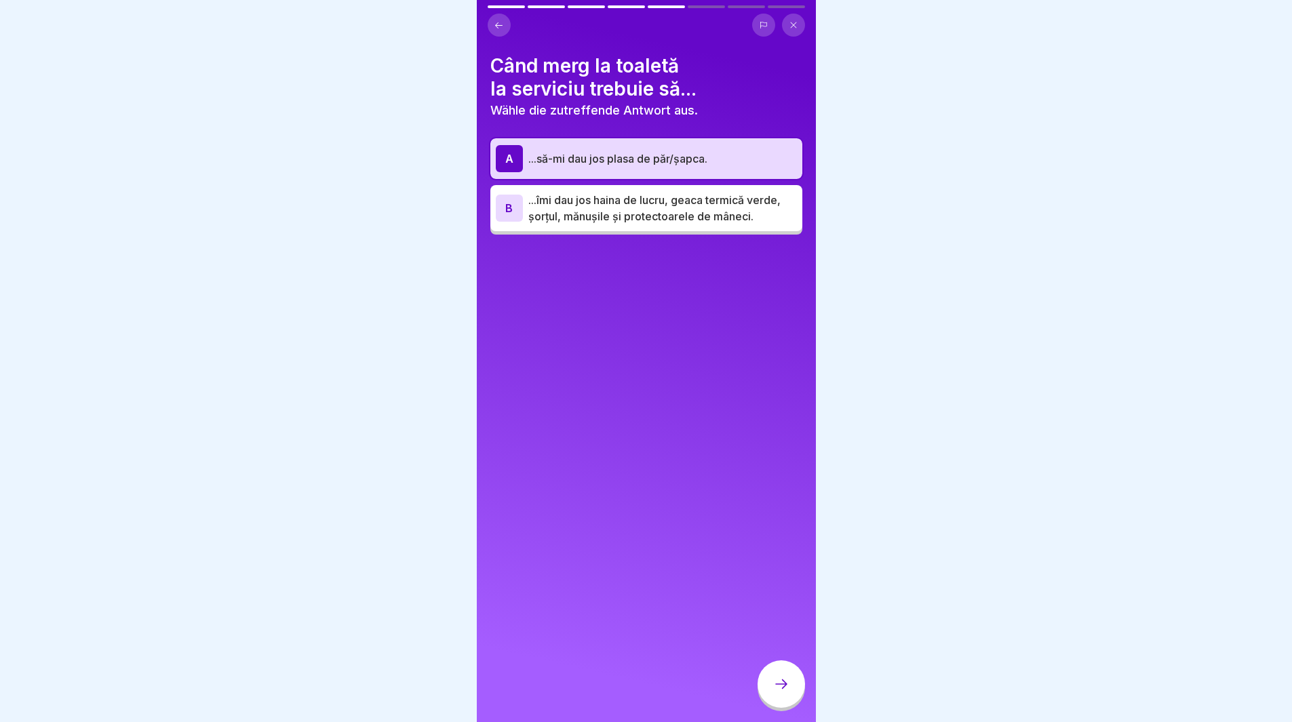
click at [518, 212] on div "B" at bounding box center [509, 208] width 27 height 27
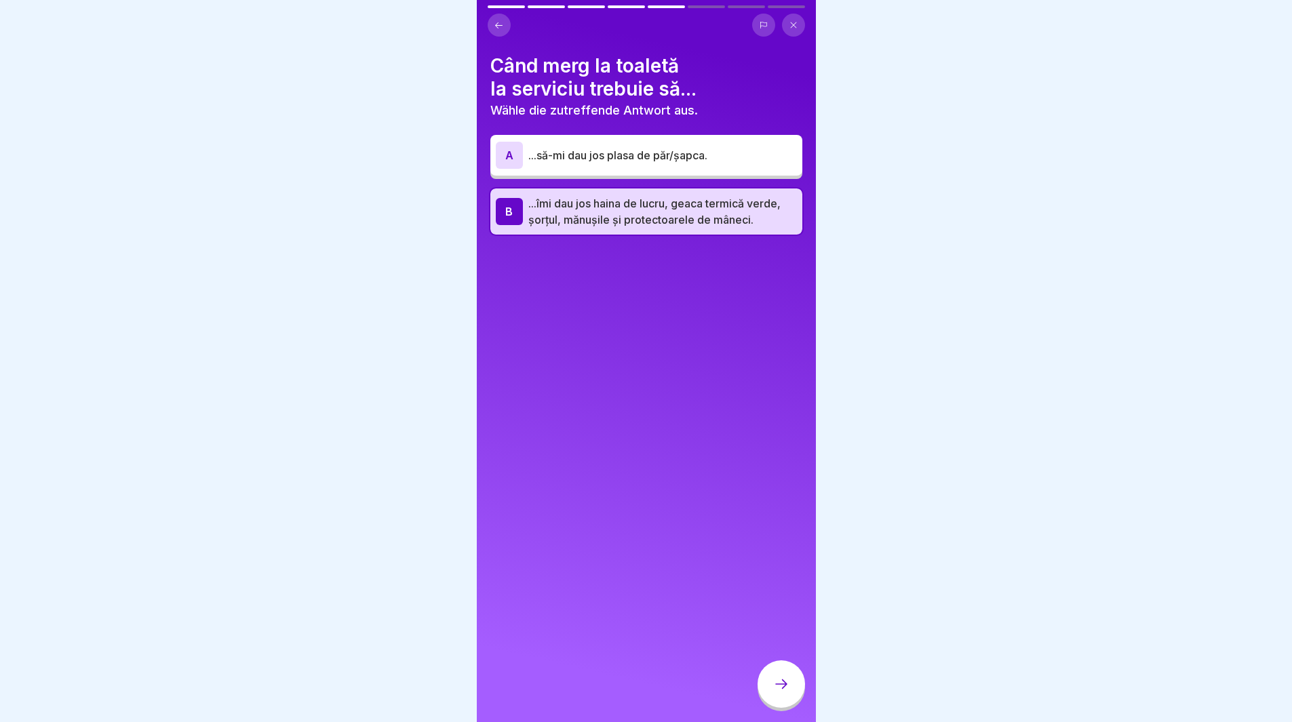
click at [782, 693] on icon at bounding box center [781, 684] width 16 height 16
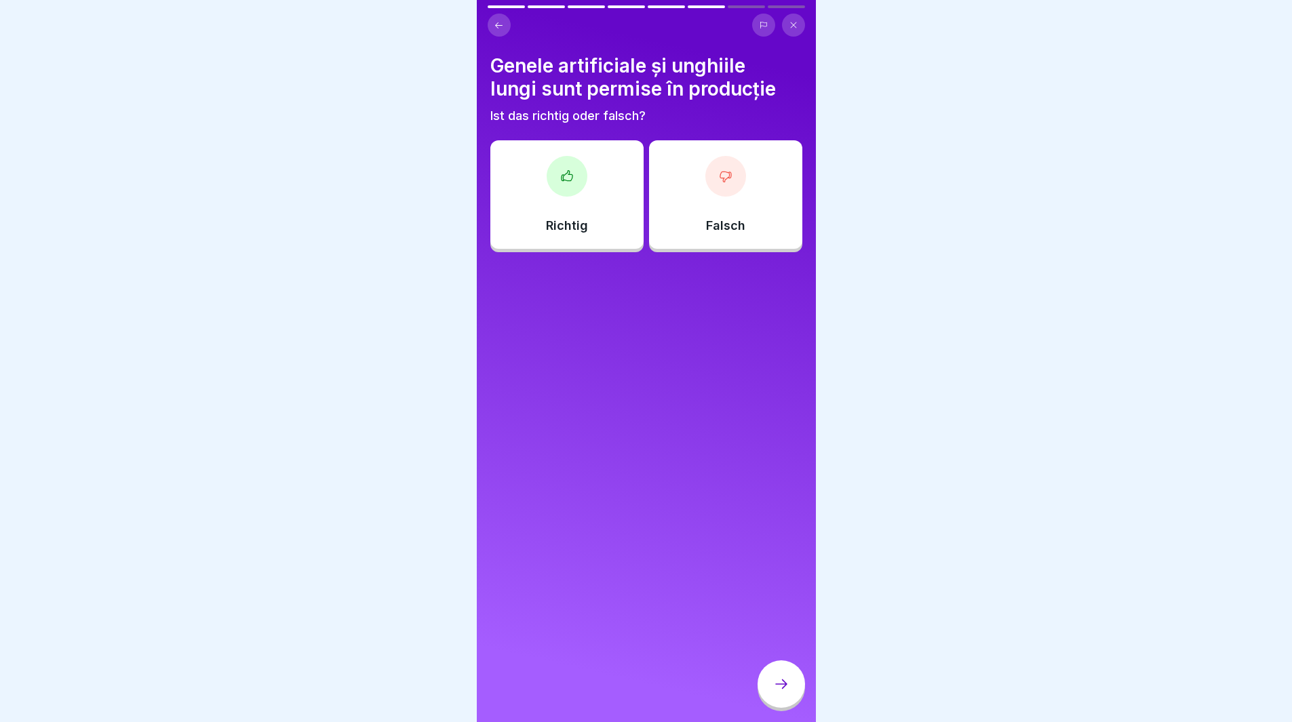
click at [672, 185] on div "Falsch" at bounding box center [725, 194] width 153 height 109
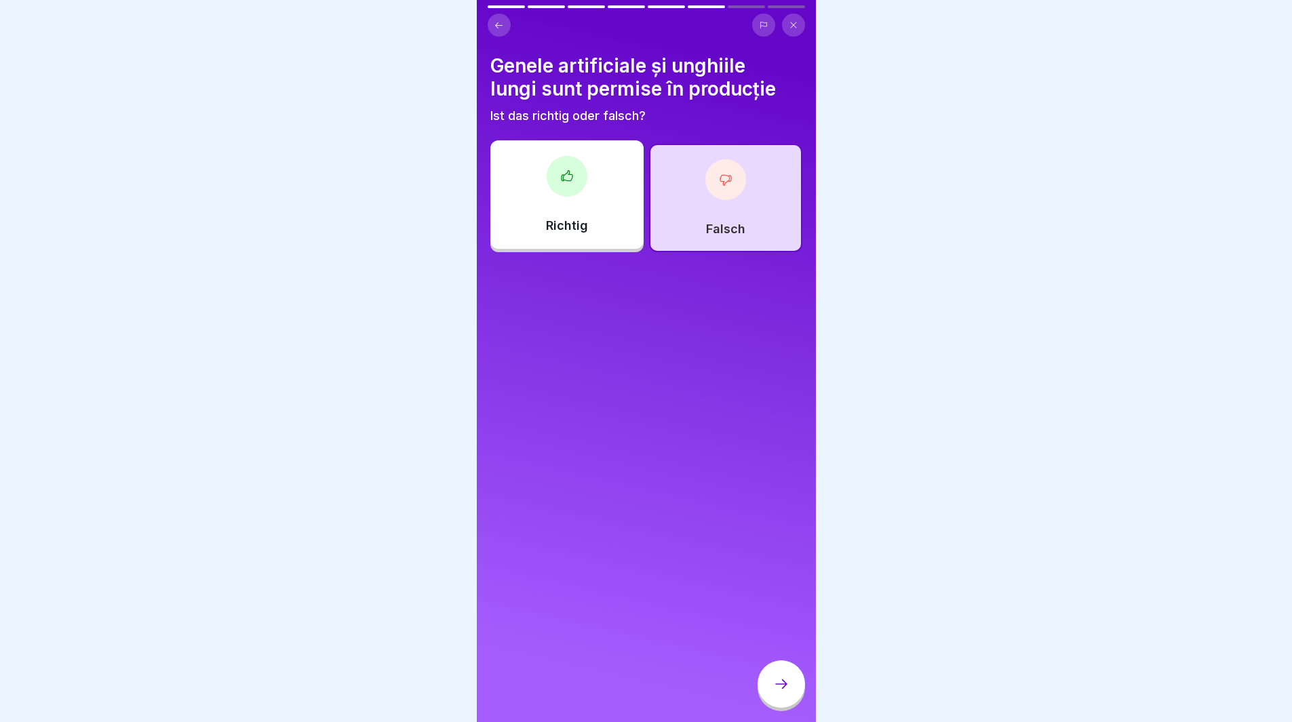
click at [772, 693] on div at bounding box center [781, 684] width 47 height 47
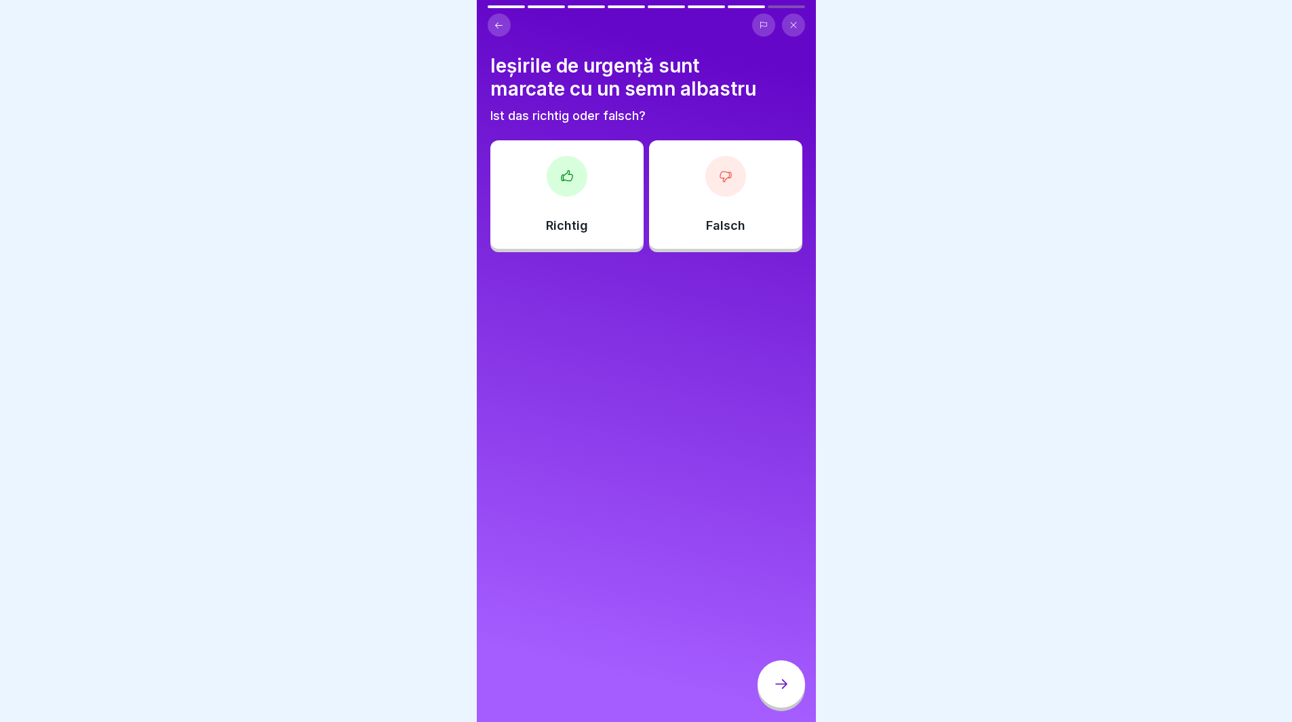
click at [676, 202] on div "Falsch" at bounding box center [725, 194] width 153 height 109
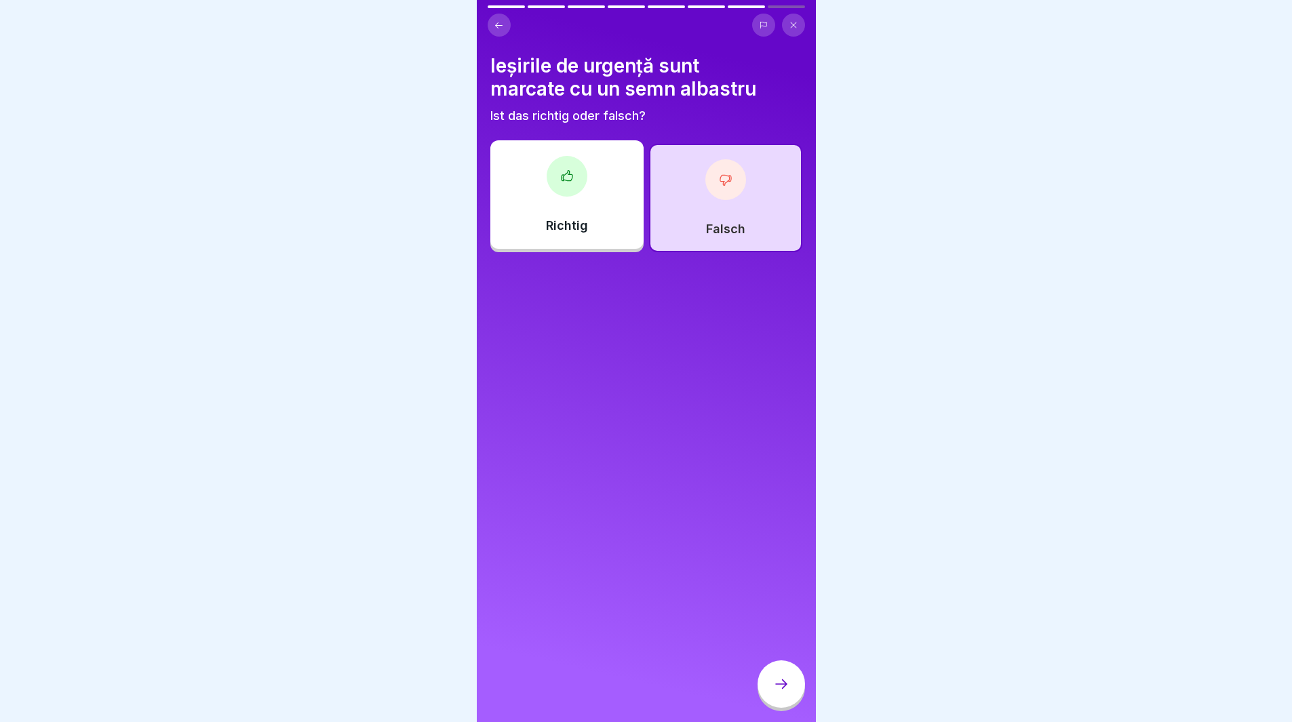
click at [776, 704] on div at bounding box center [781, 684] width 47 height 47
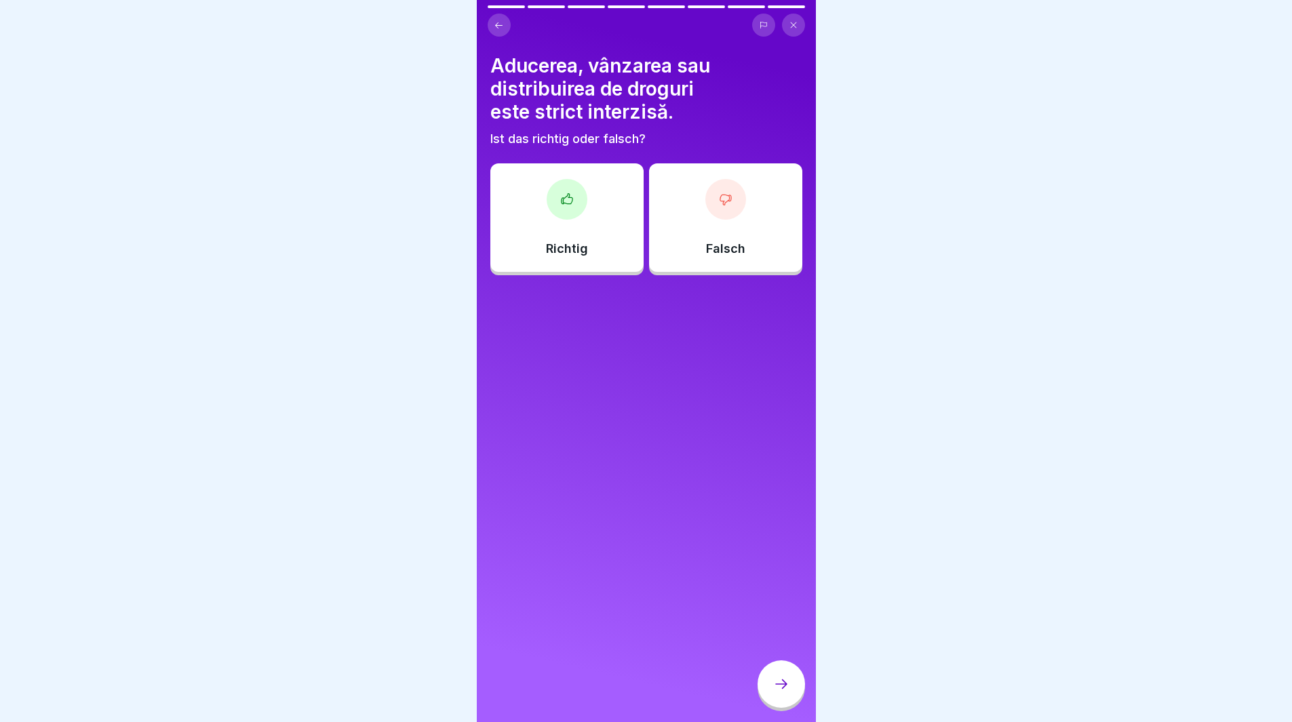
click at [592, 220] on div "Richtig" at bounding box center [566, 217] width 153 height 109
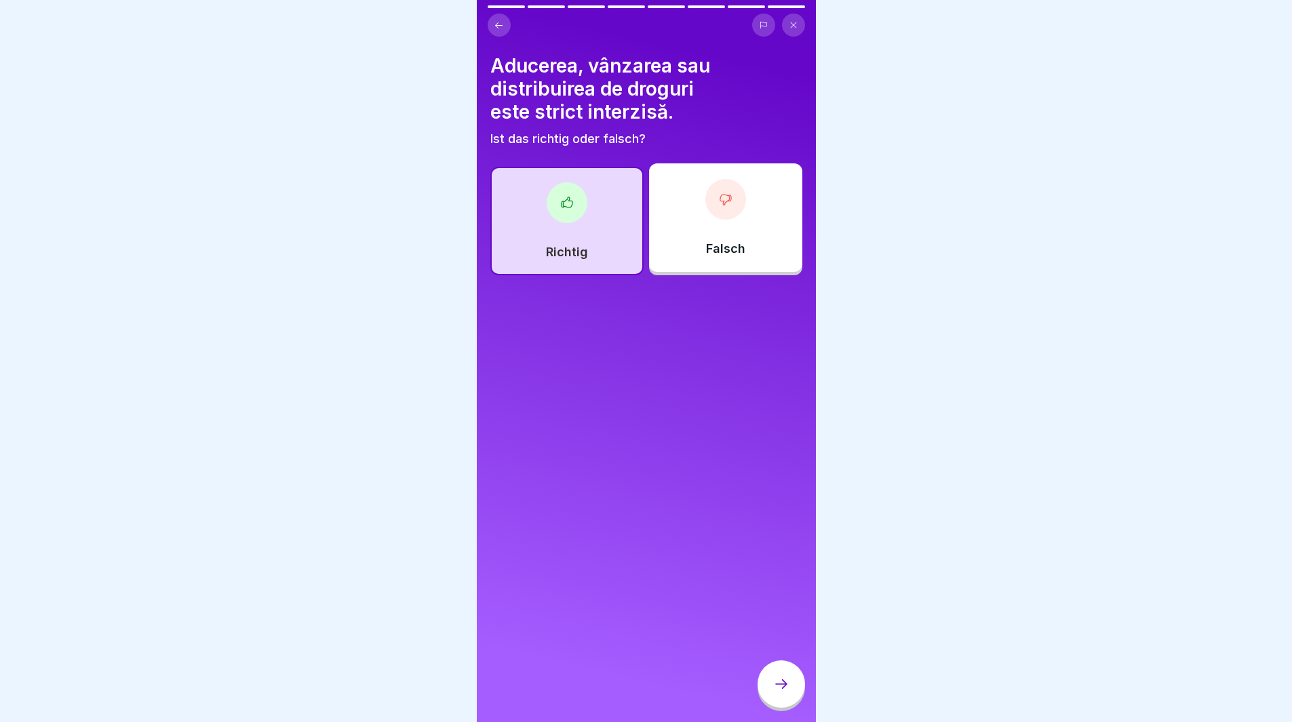
click at [773, 693] on icon at bounding box center [781, 684] width 16 height 16
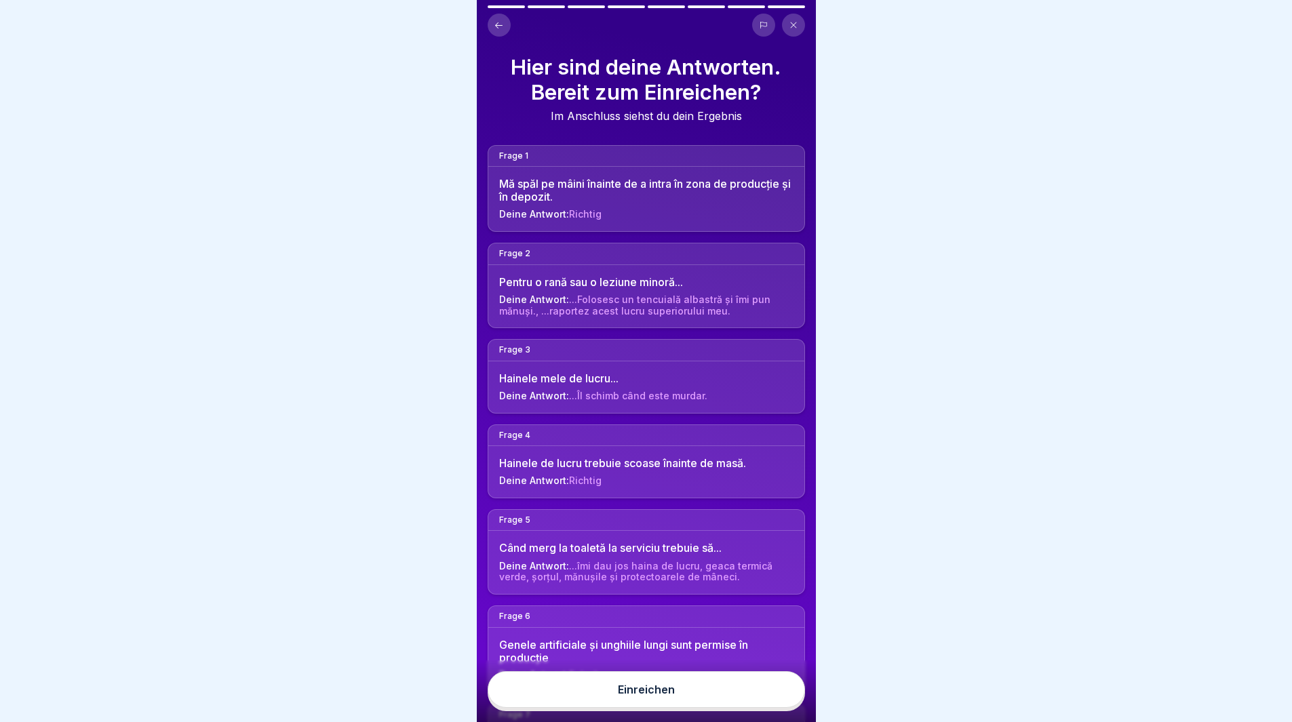
click at [733, 708] on button "Einreichen" at bounding box center [646, 690] width 317 height 37
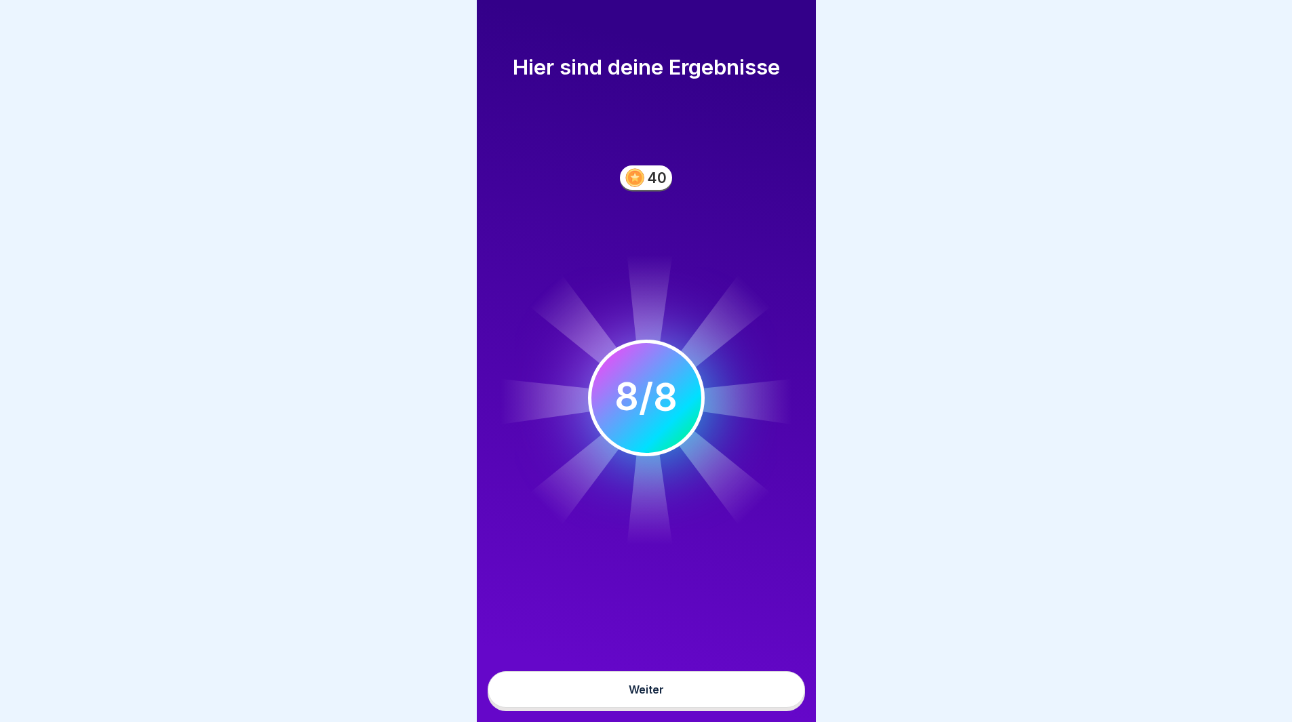
click at [714, 708] on button "Weiter" at bounding box center [646, 690] width 317 height 37
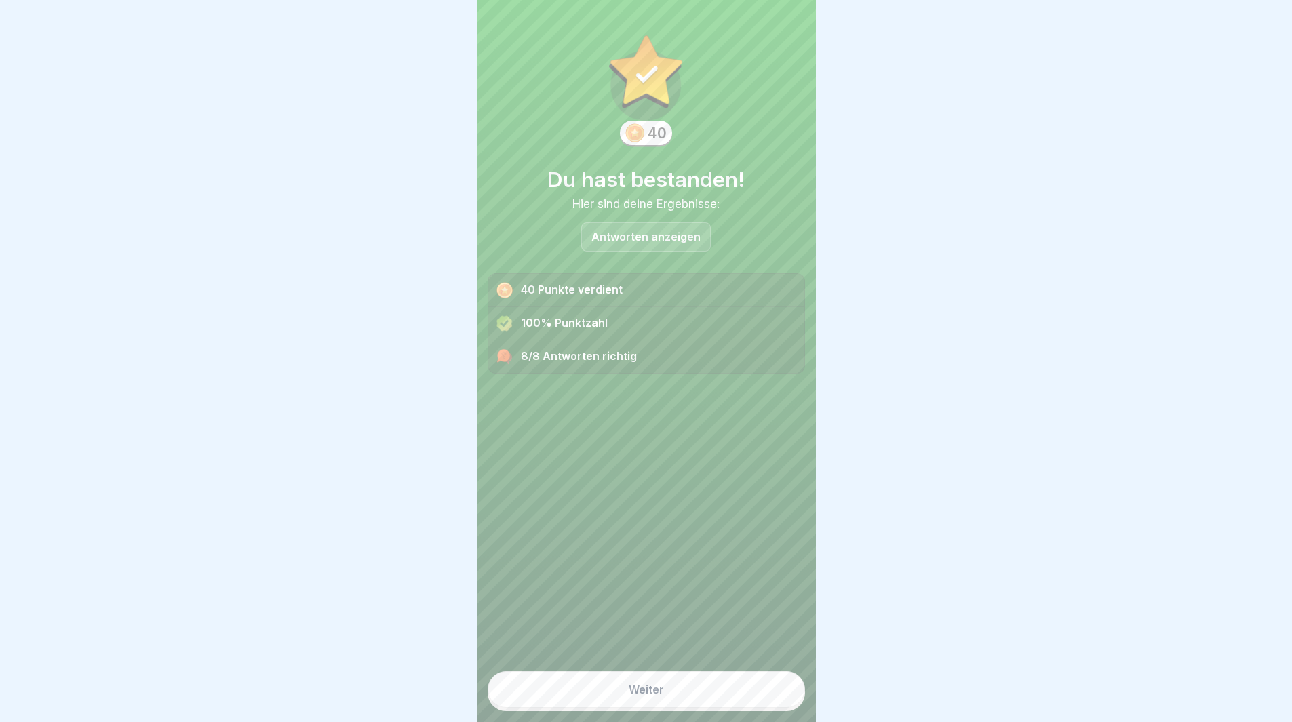
click at [716, 704] on button "Weiter" at bounding box center [646, 690] width 317 height 37
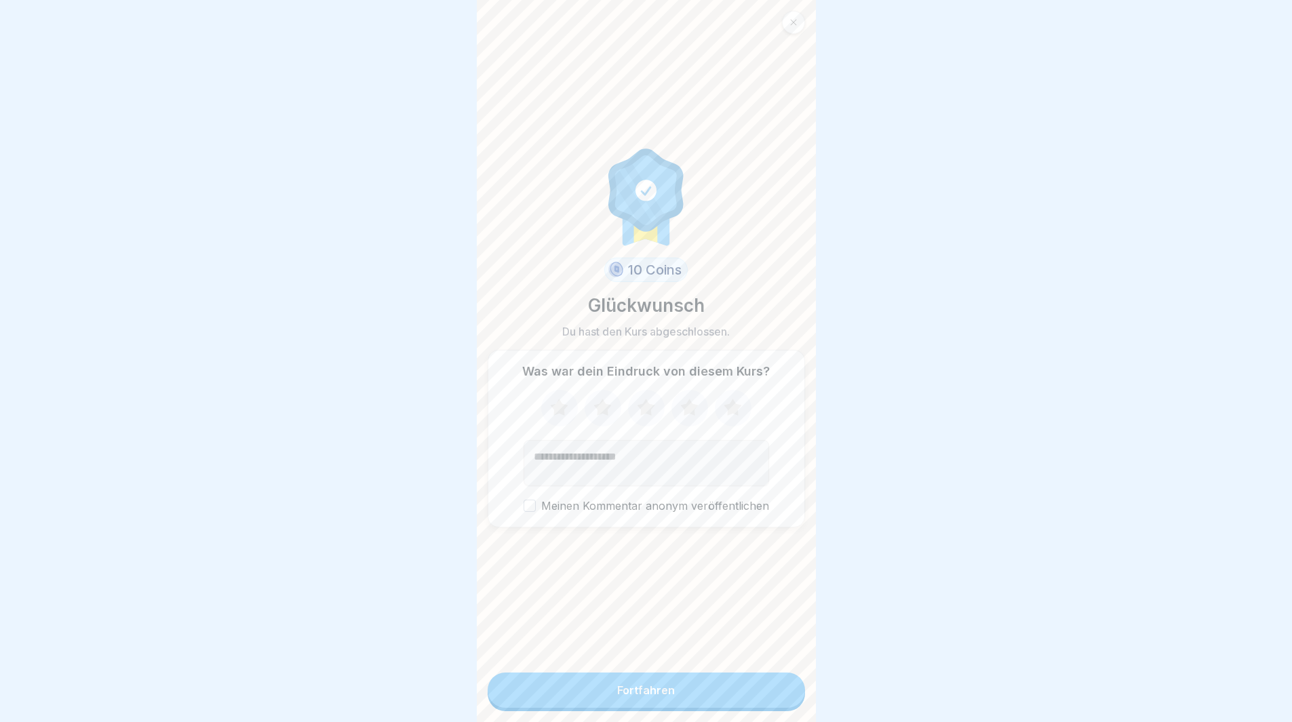
click at [716, 702] on button "Fortfahren" at bounding box center [646, 690] width 317 height 35
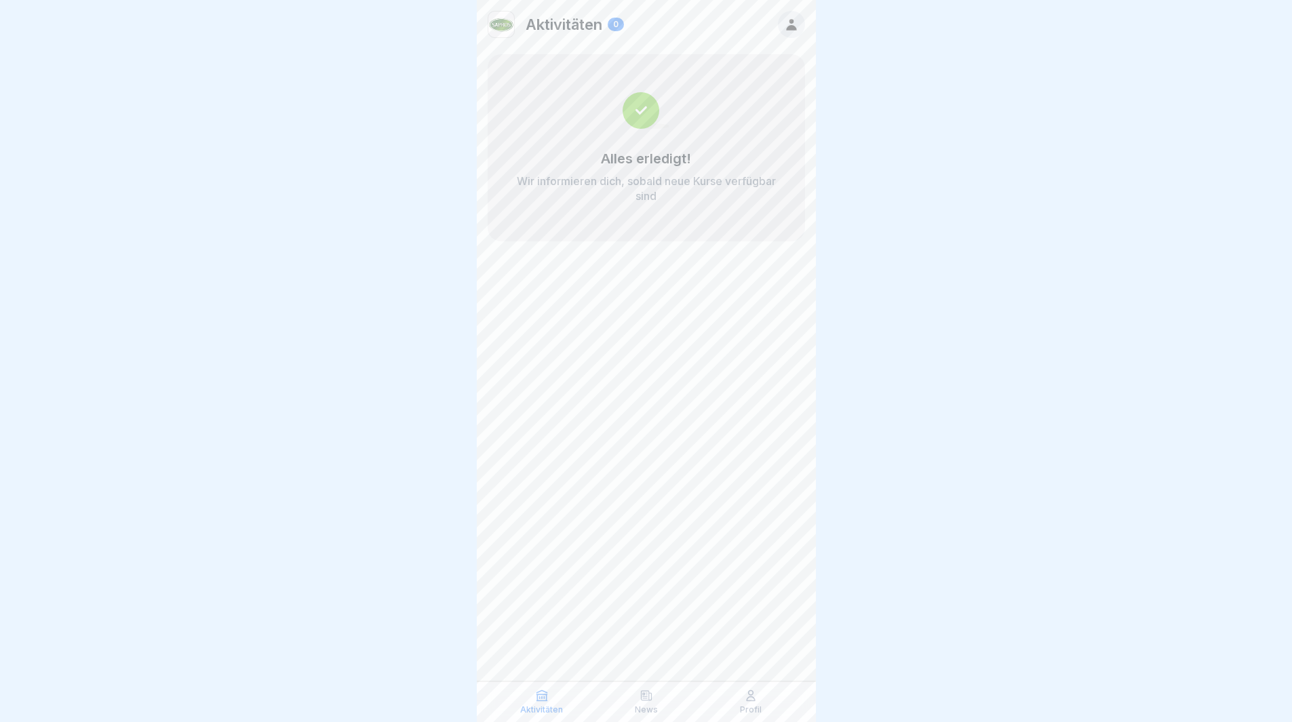
click at [1073, 465] on div at bounding box center [646, 361] width 1292 height 722
